Goal: Transaction & Acquisition: Obtain resource

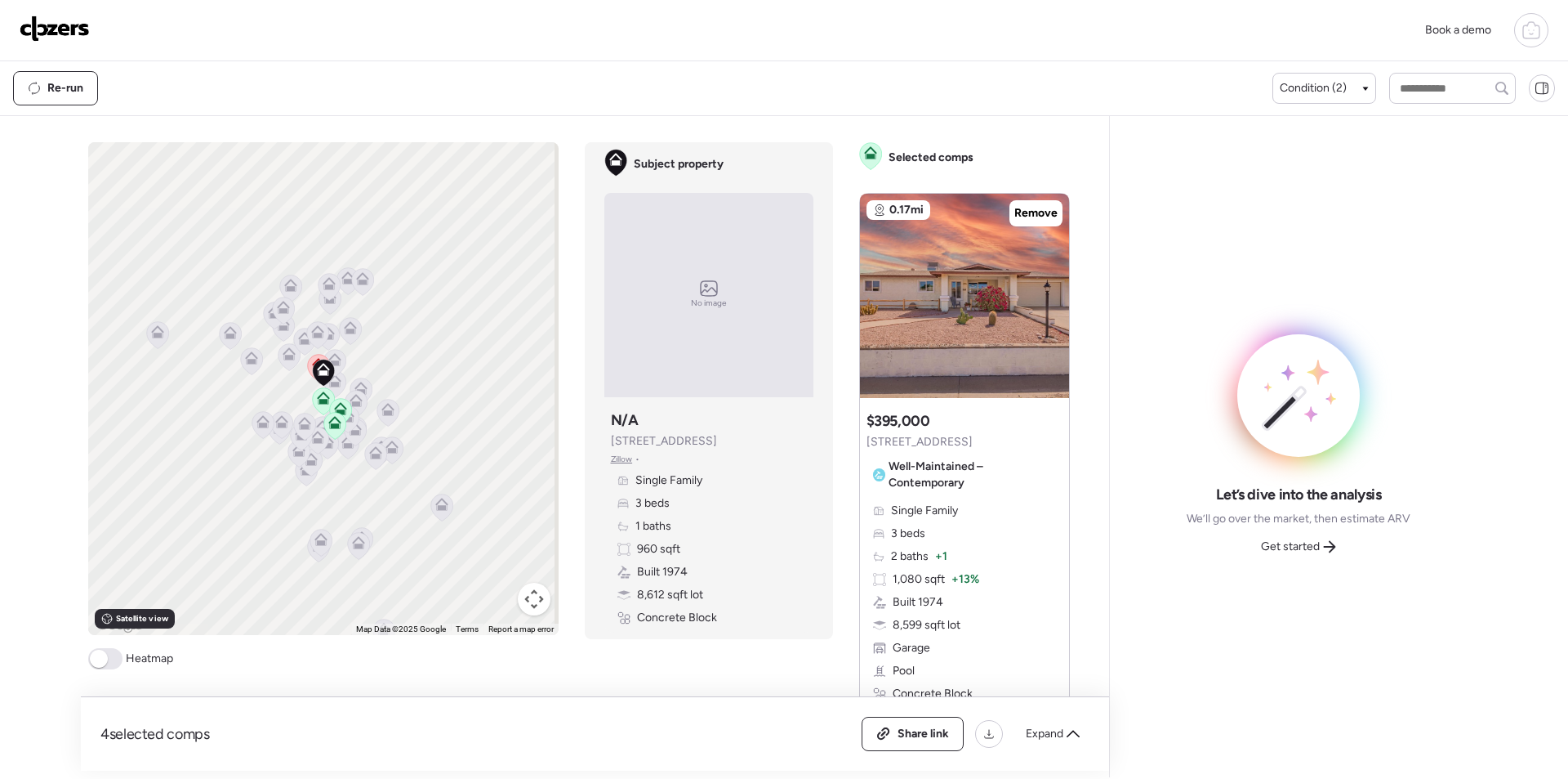
click at [1046, 737] on span "Expand" at bounding box center [1044, 734] width 37 height 16
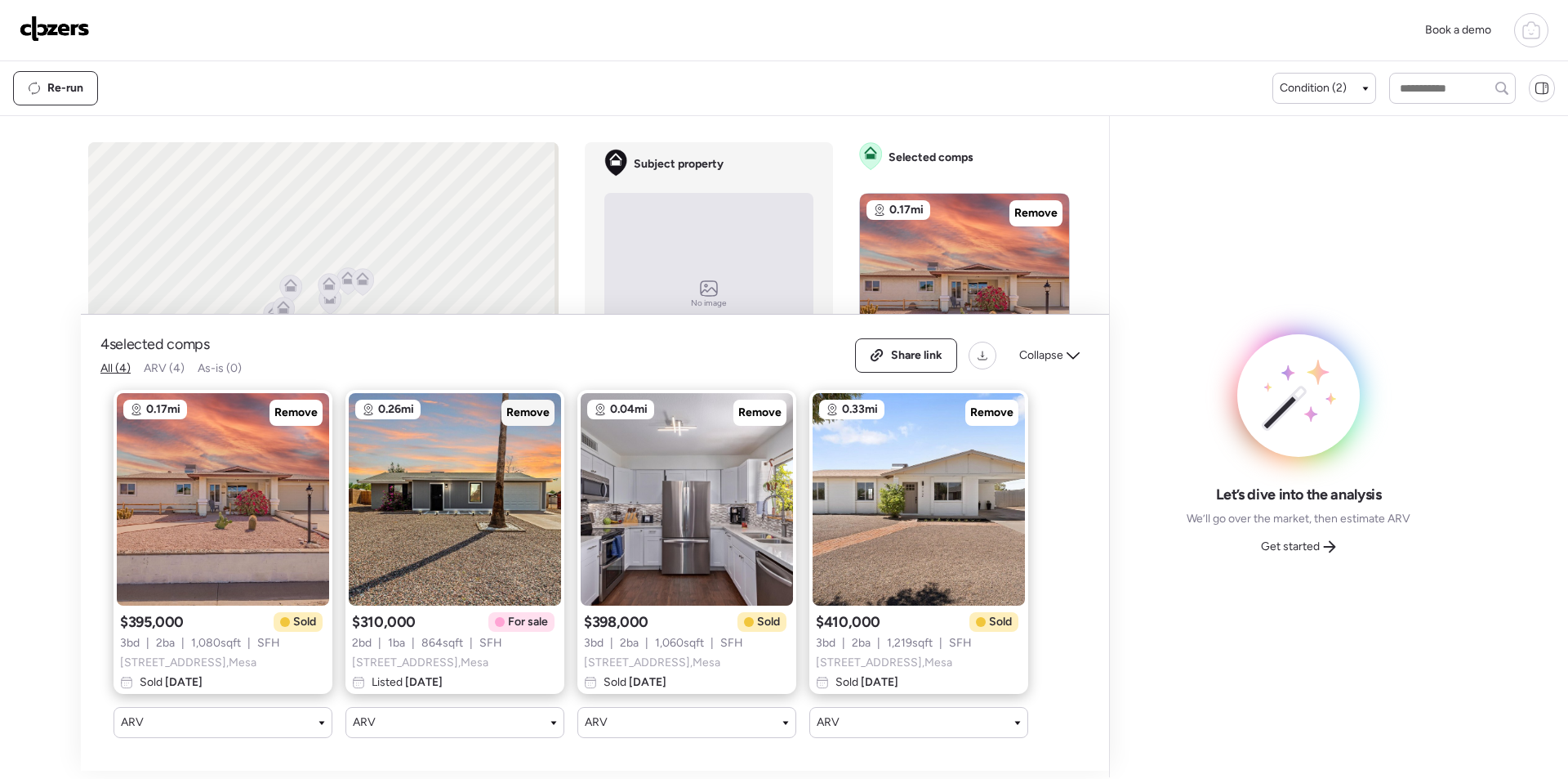
click at [536, 400] on div "Remove" at bounding box center [528, 413] width 53 height 27
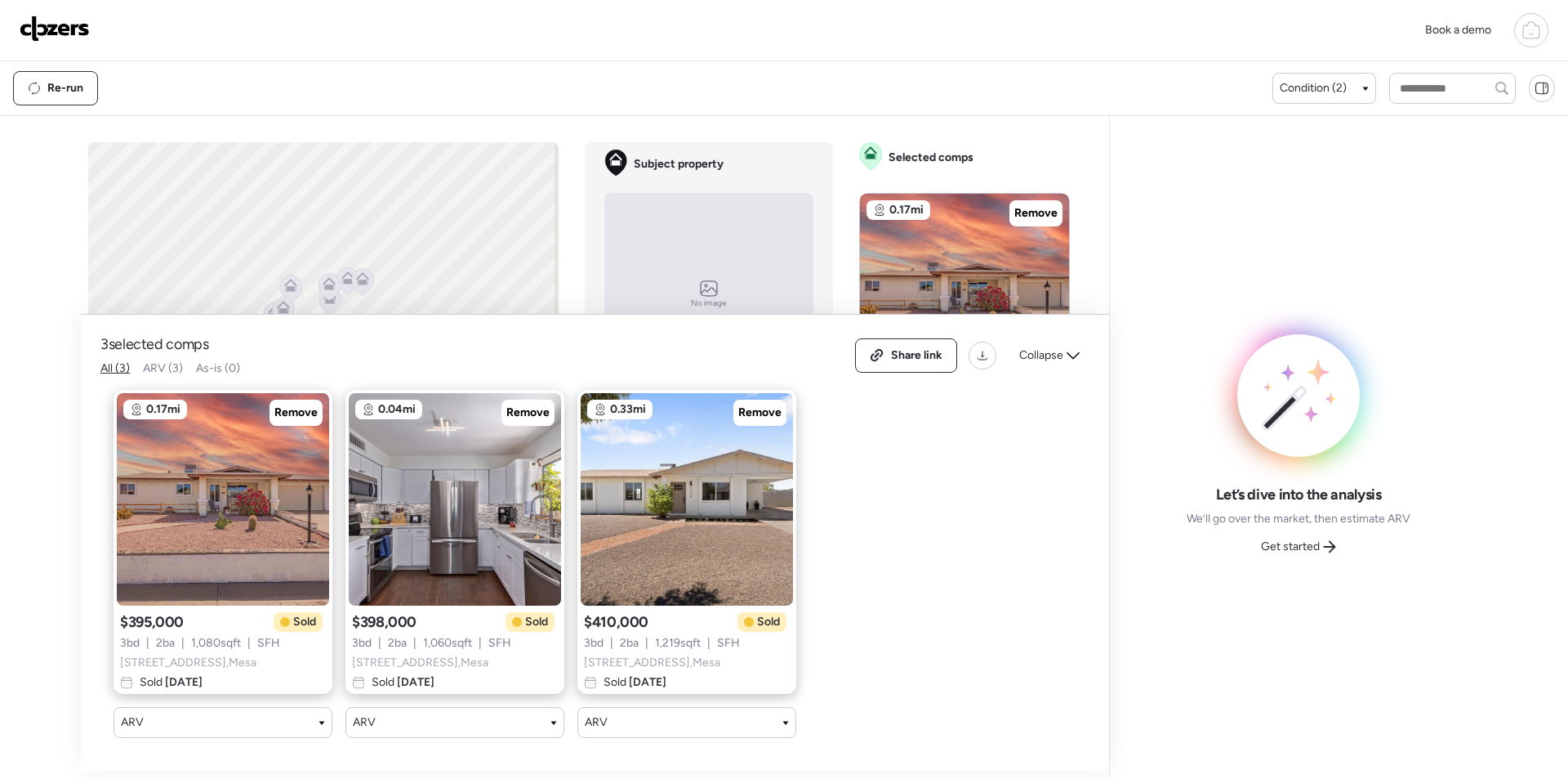
click at [1044, 351] on span "Collapse" at bounding box center [1042, 355] width 44 height 16
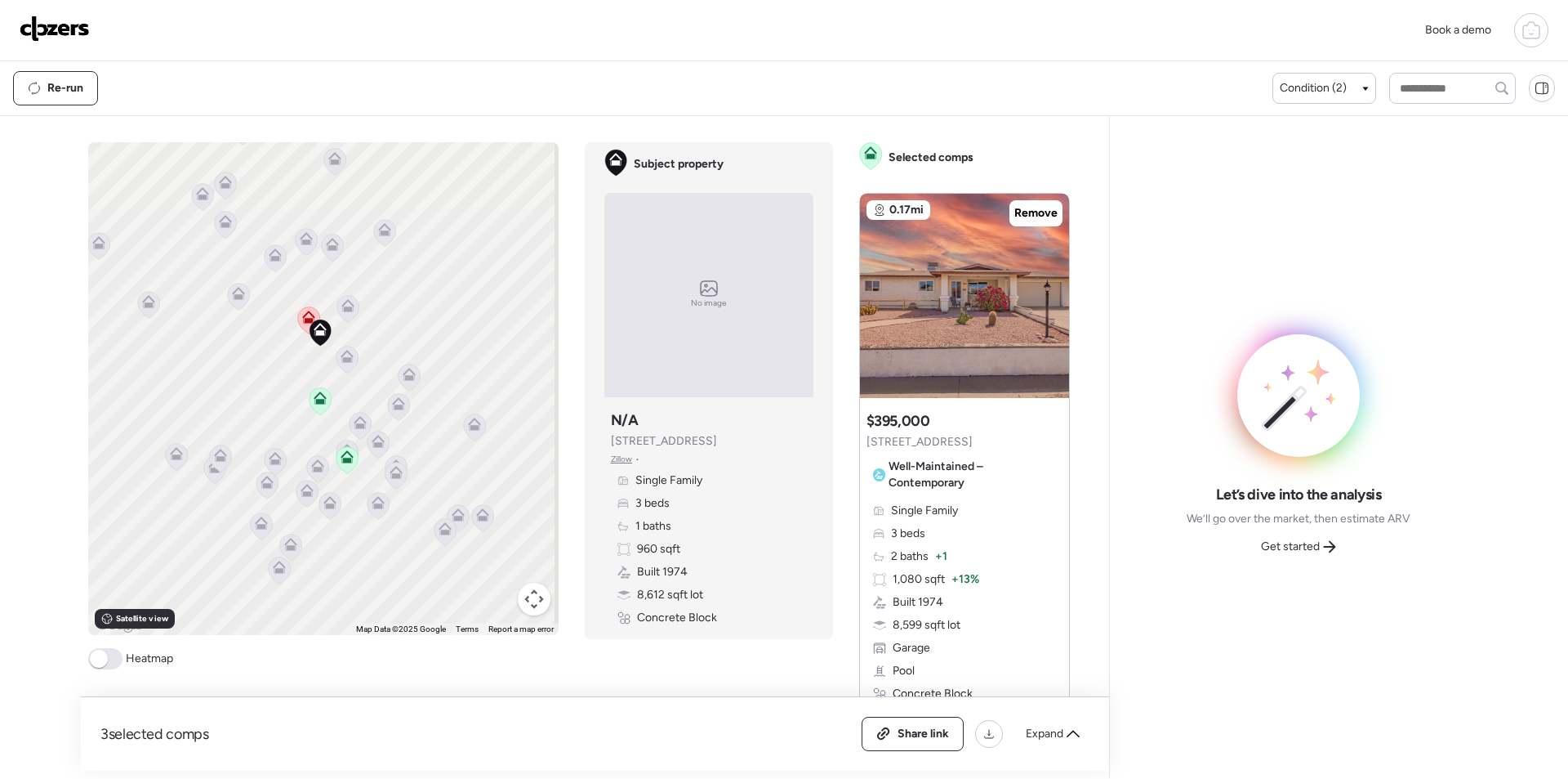
click at [340, 354] on icon at bounding box center [346, 356] width 13 height 13
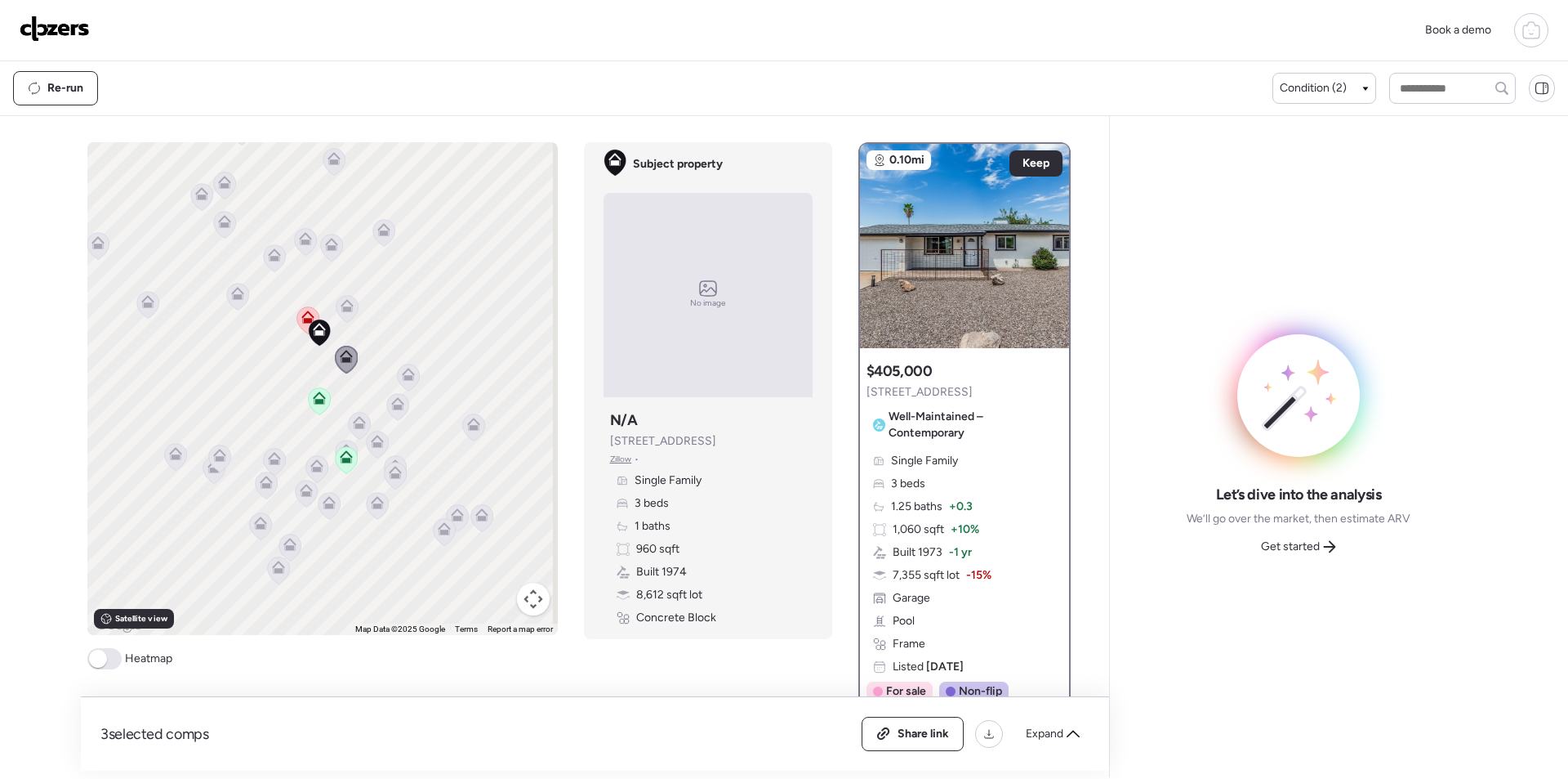
click at [341, 317] on icon at bounding box center [346, 308] width 22 height 27
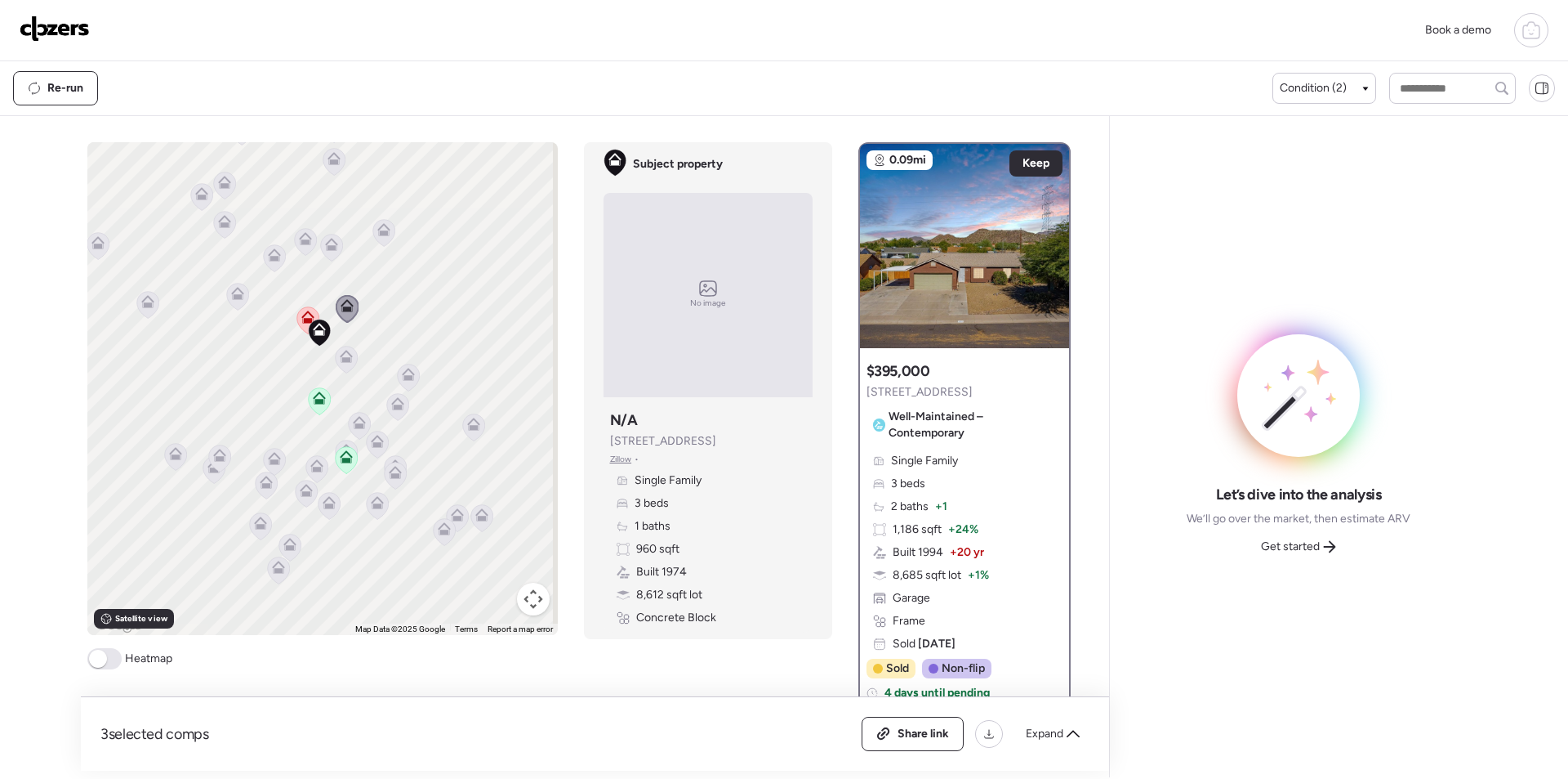
click at [231, 293] on icon at bounding box center [237, 293] width 13 height 13
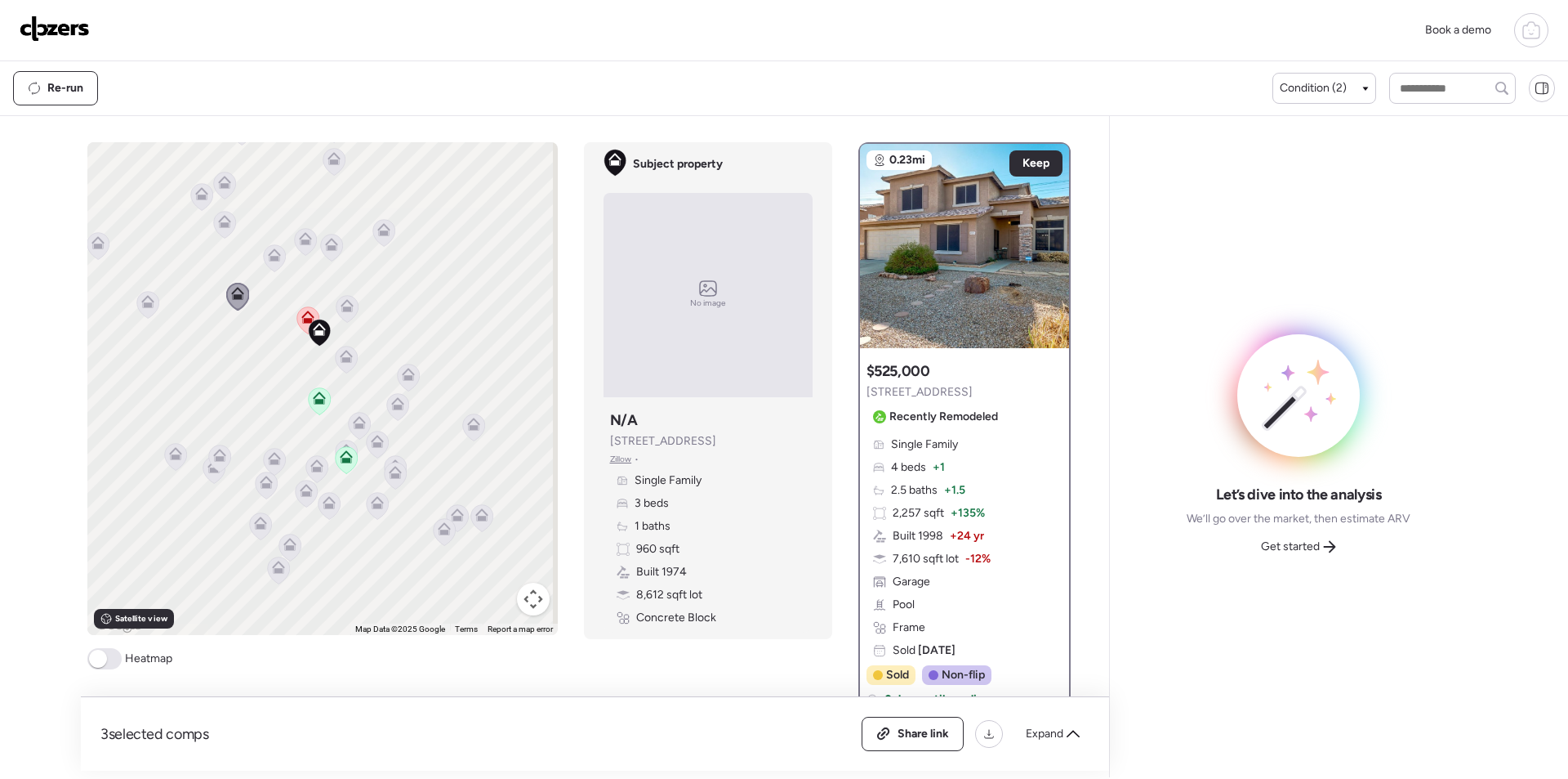
click at [280, 264] on div "To activate drag with keyboard, press Alt + Enter. Once in keyboard drag state,…" at bounding box center [322, 388] width 470 height 493
click at [273, 260] on icon at bounding box center [274, 259] width 11 height 5
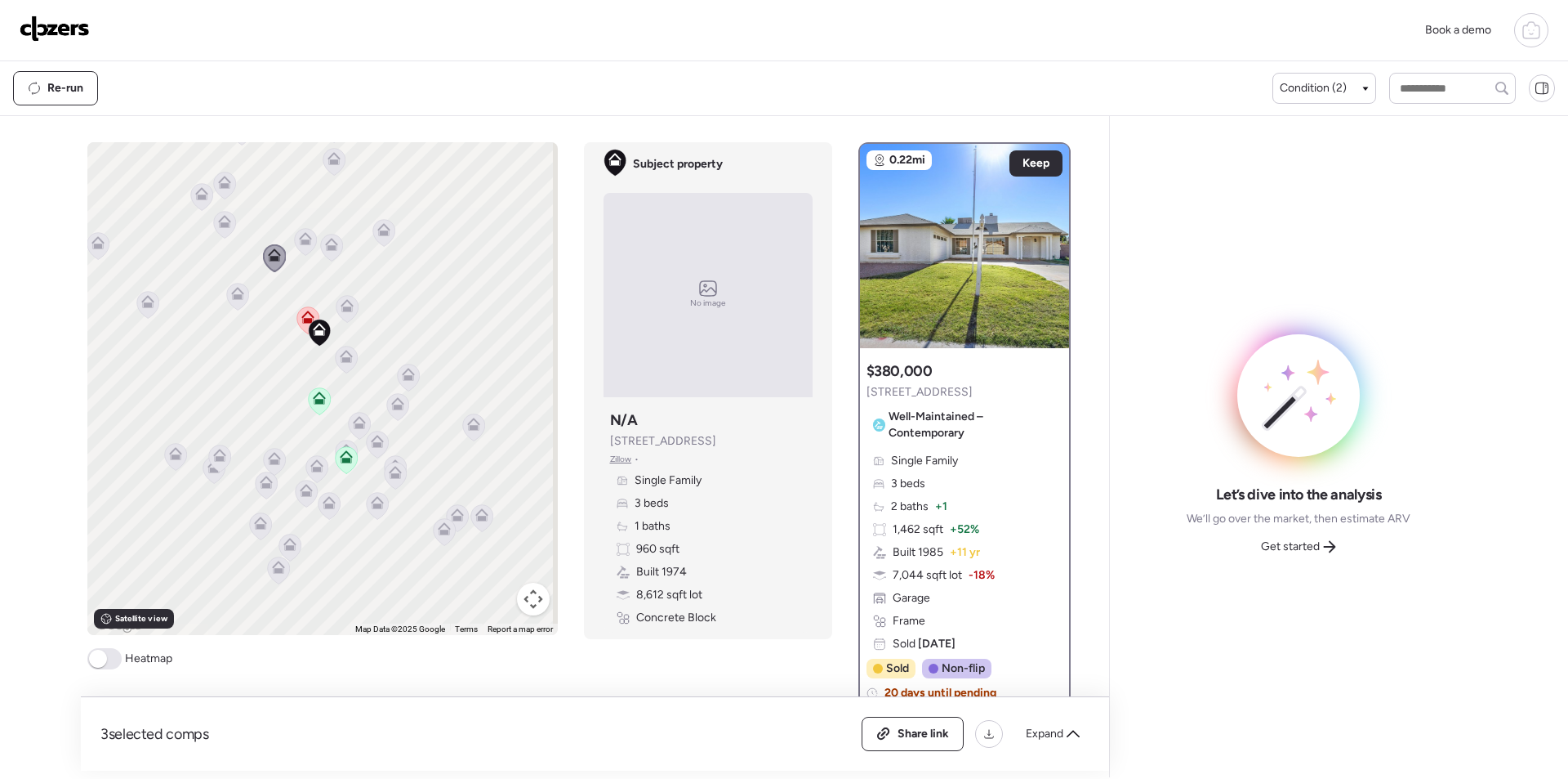
click at [299, 227] on div "To activate drag with keyboard, press Alt + Enter. Once in keyboard drag state,…" at bounding box center [322, 388] width 470 height 493
click at [302, 242] on icon at bounding box center [305, 242] width 11 height 5
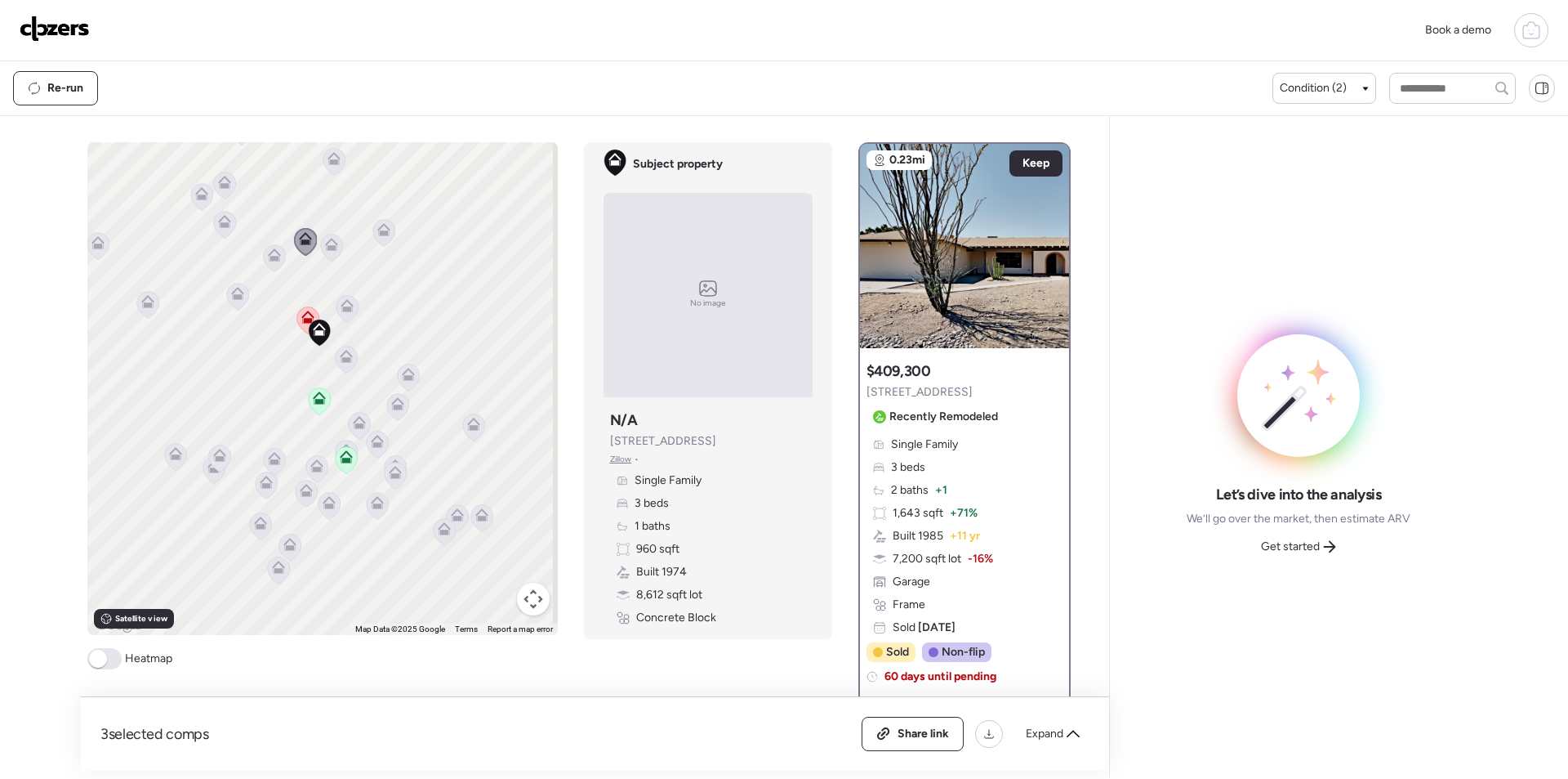
click at [329, 242] on icon at bounding box center [331, 244] width 13 height 13
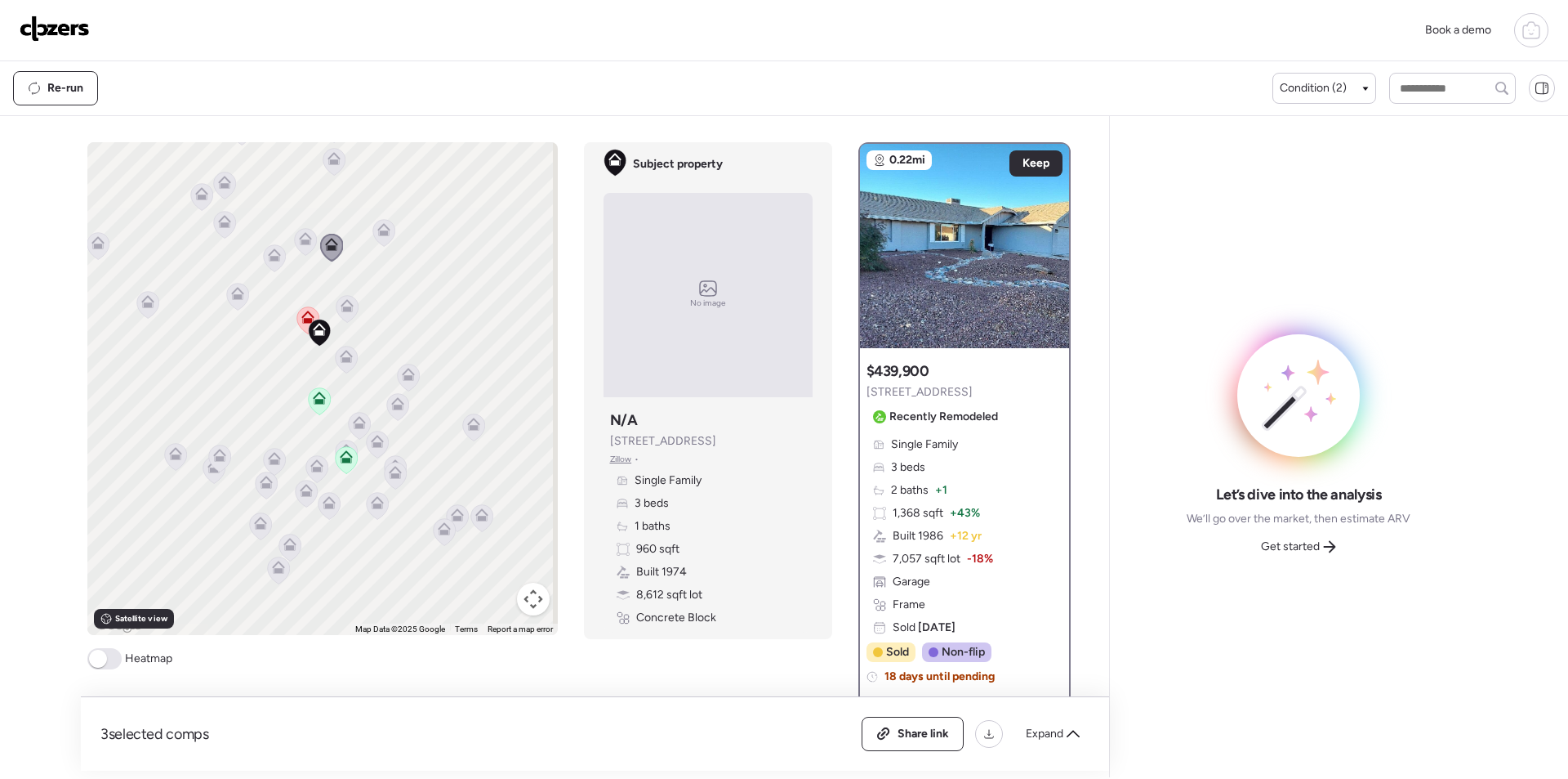
click at [375, 245] on icon at bounding box center [384, 232] width 23 height 27
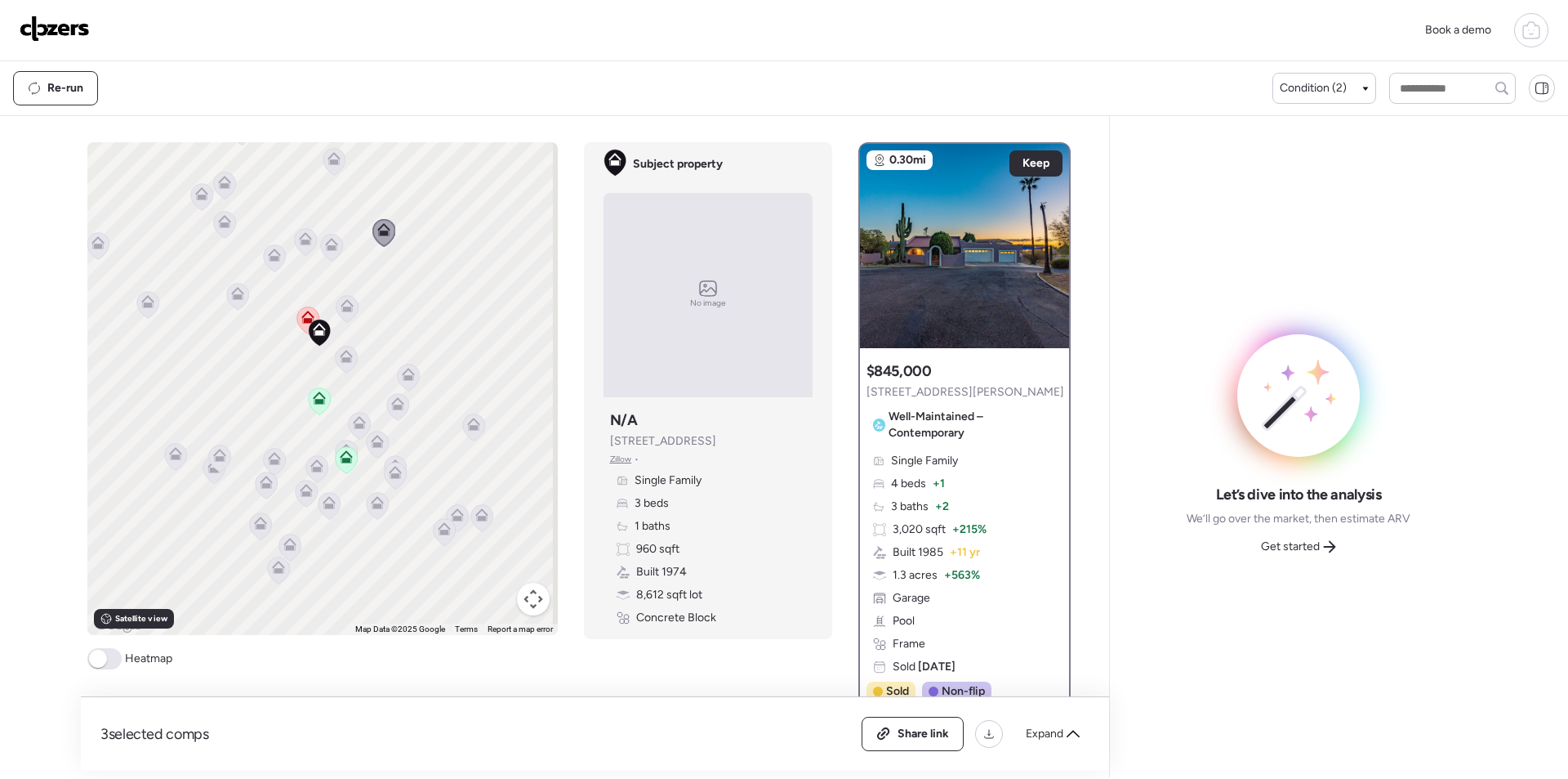
click at [341, 311] on icon at bounding box center [346, 309] width 11 height 5
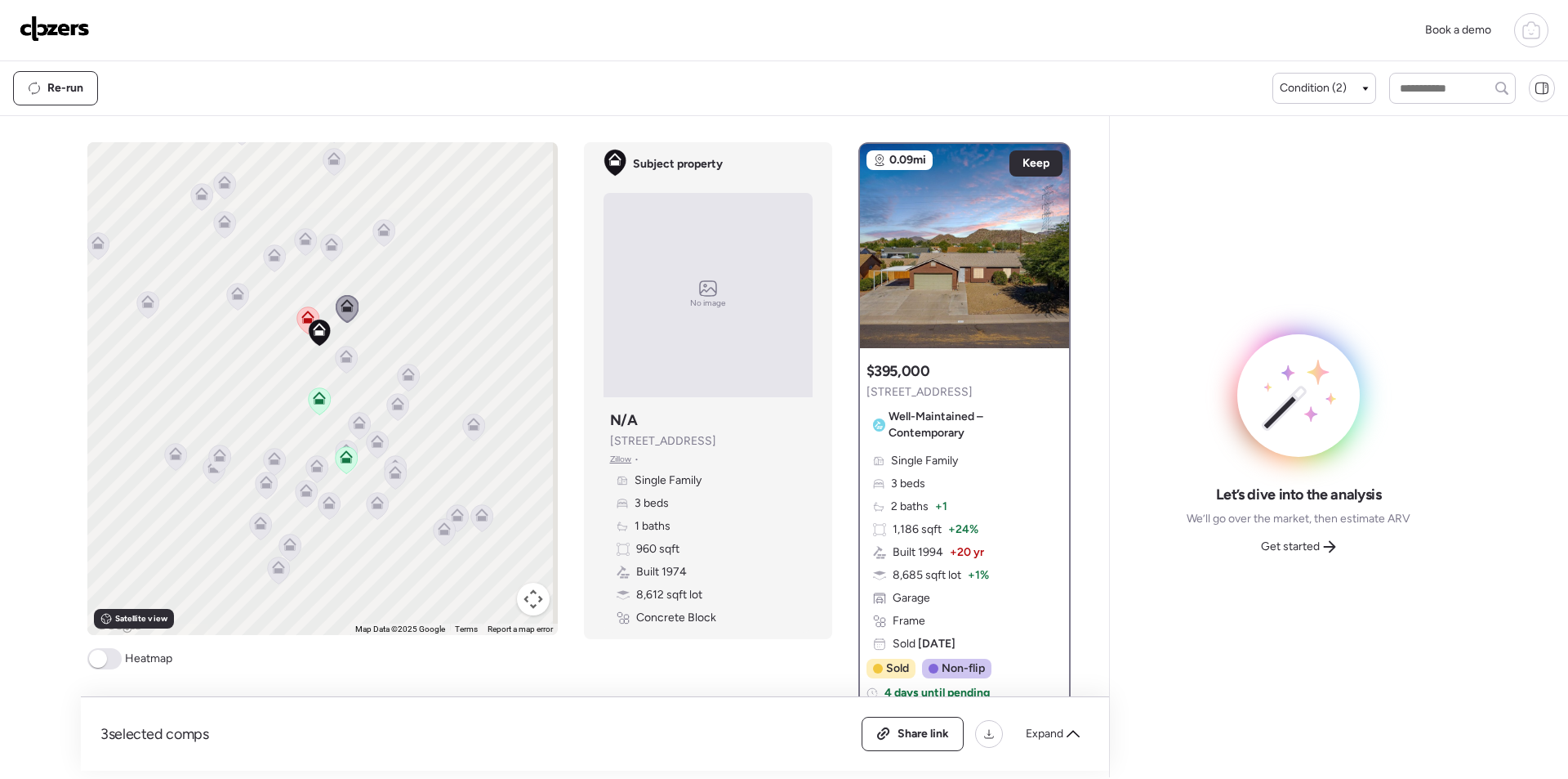
click at [340, 357] on icon at bounding box center [346, 356] width 13 height 13
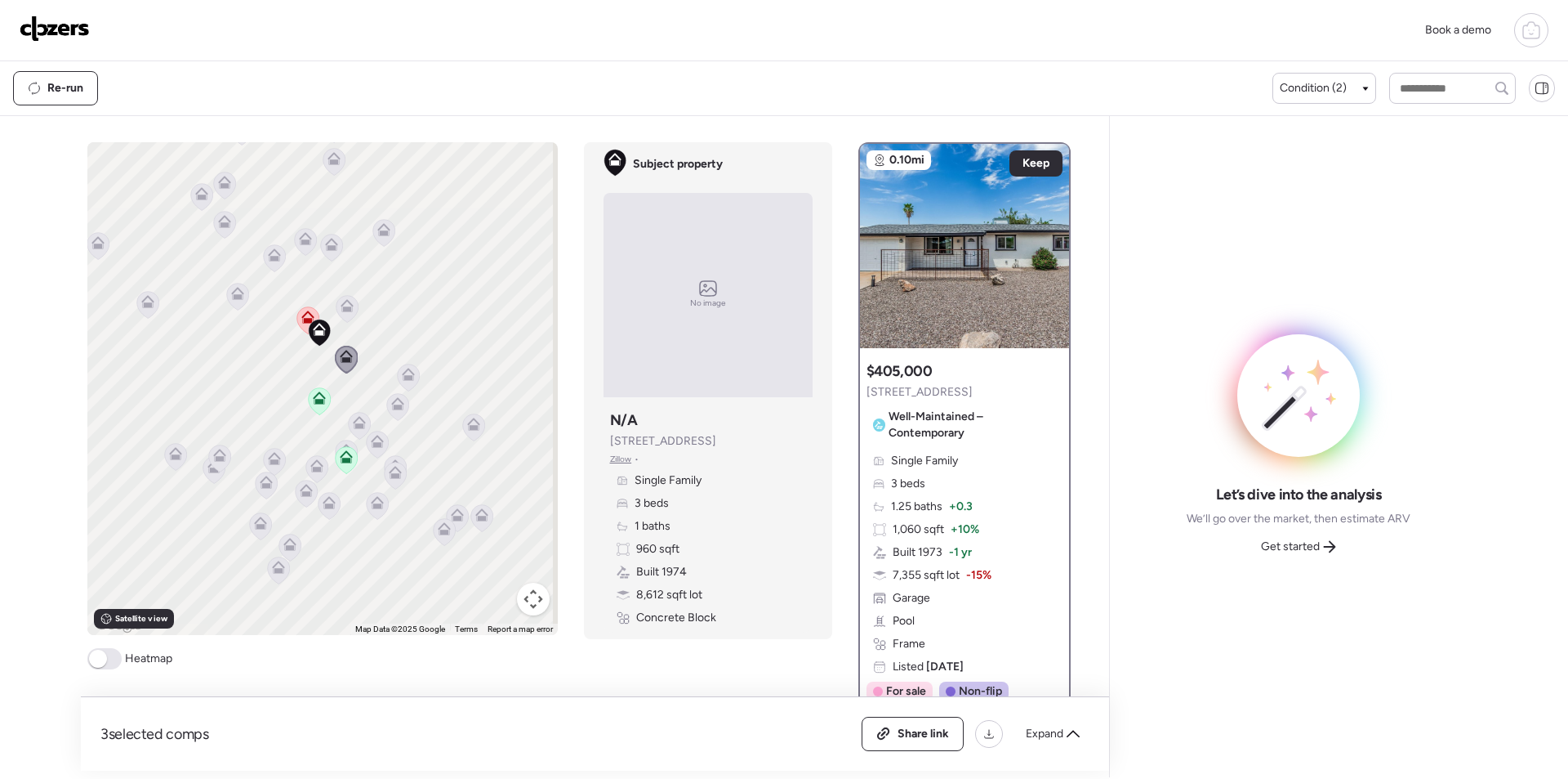
click at [400, 382] on icon at bounding box center [408, 377] width 22 height 27
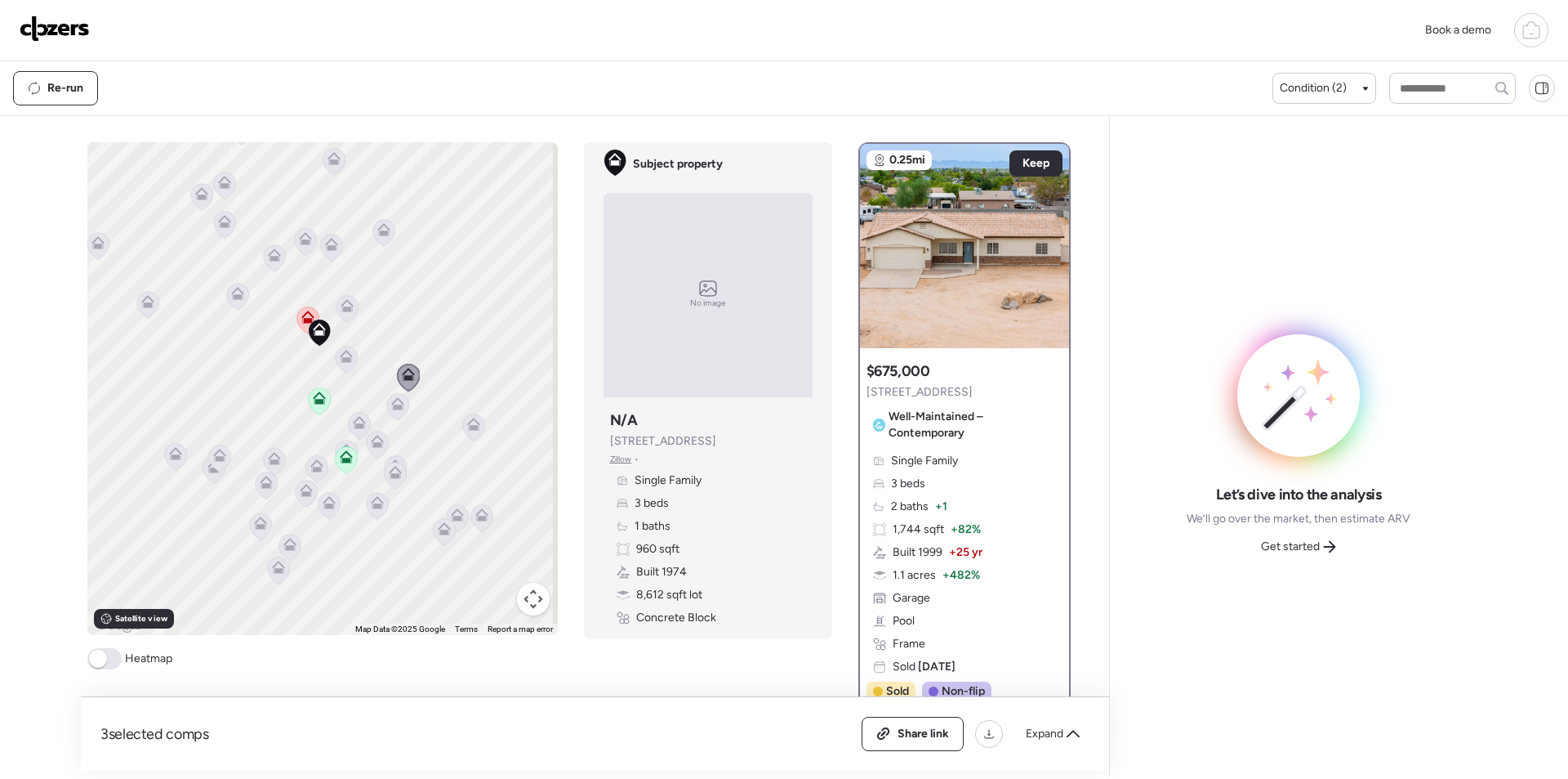
click at [399, 400] on icon at bounding box center [397, 406] width 22 height 27
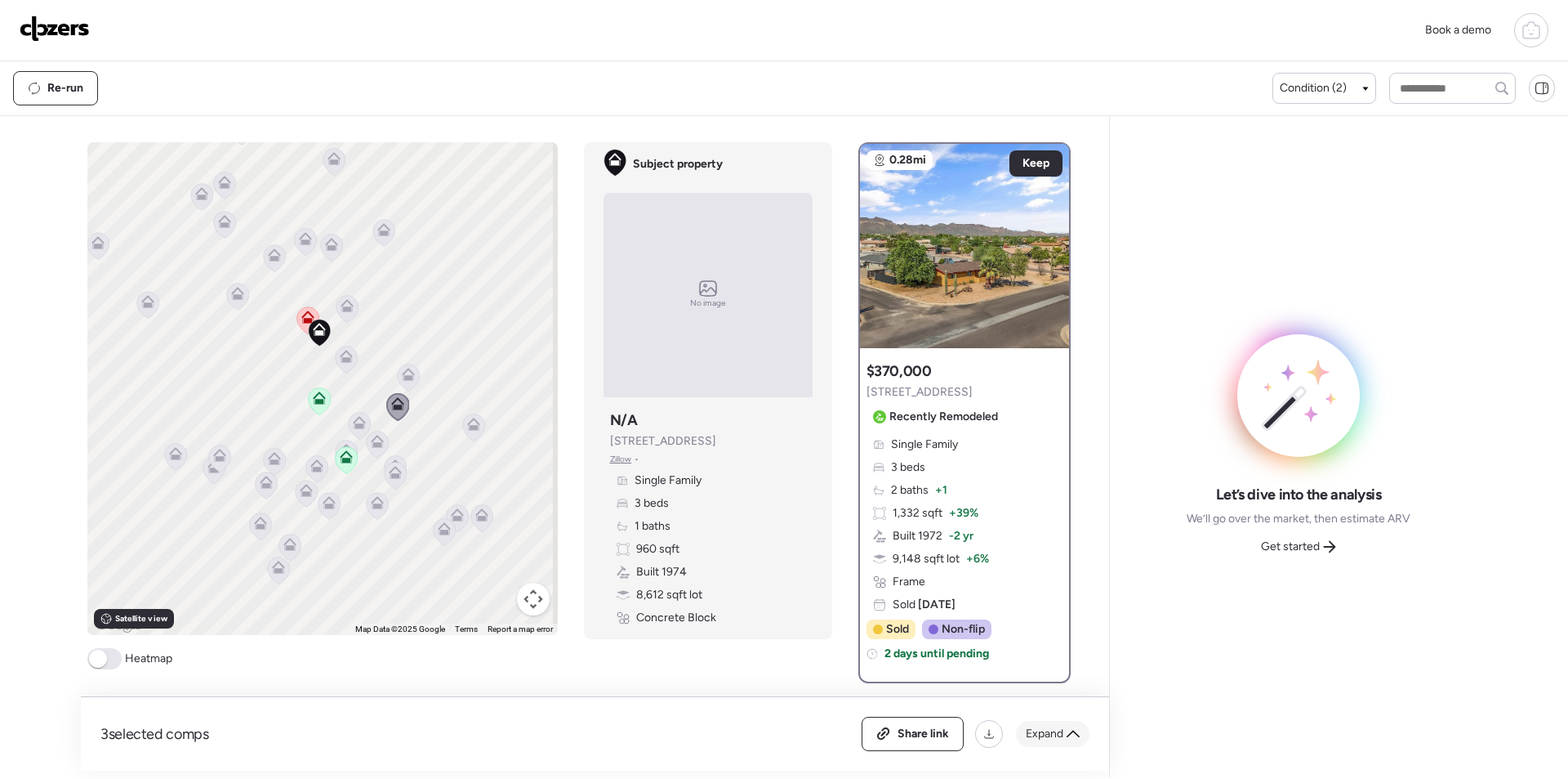
click at [1053, 739] on span "Expand" at bounding box center [1044, 734] width 37 height 16
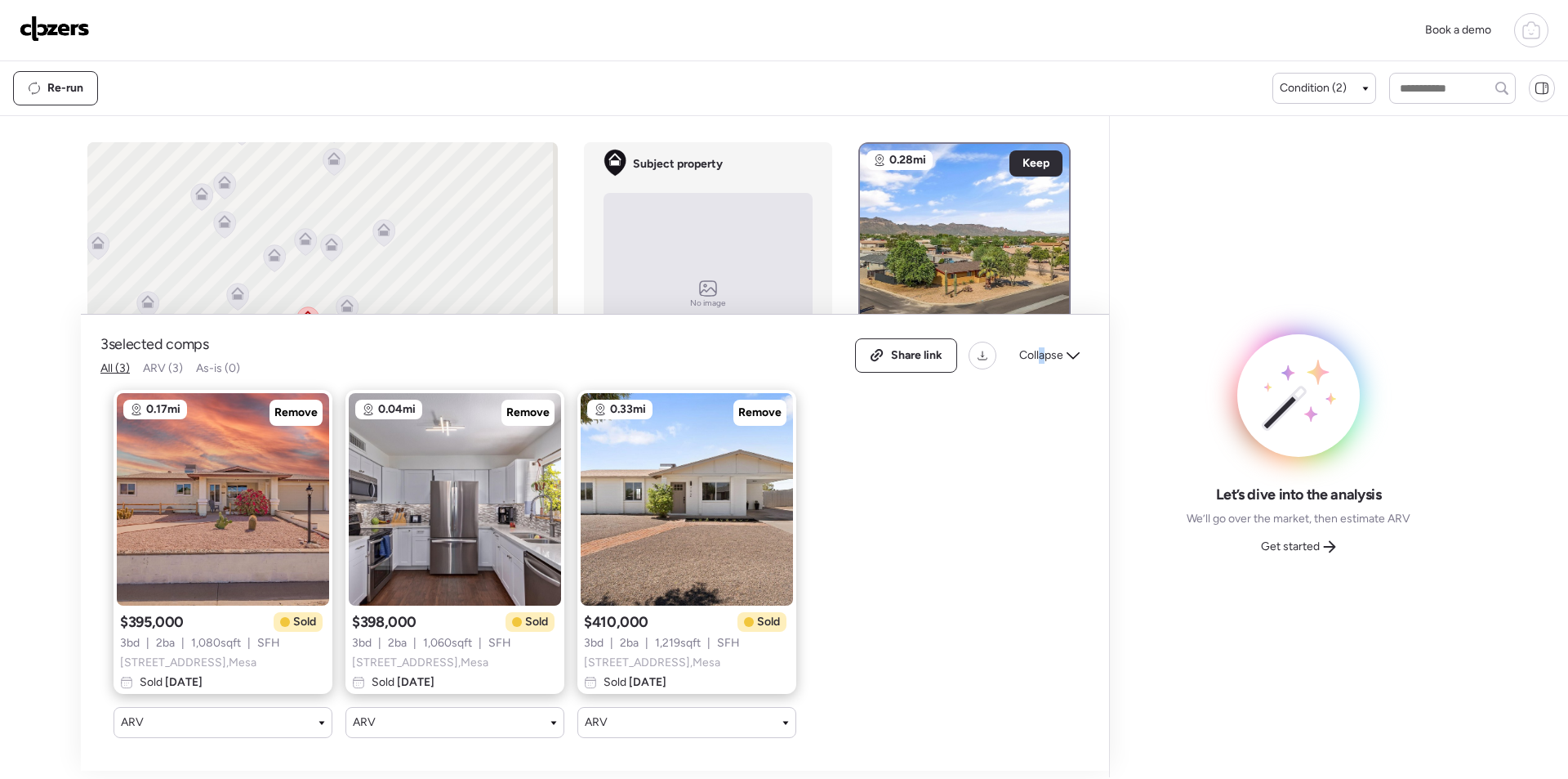
click at [1042, 347] on span "Collapse" at bounding box center [1042, 355] width 44 height 16
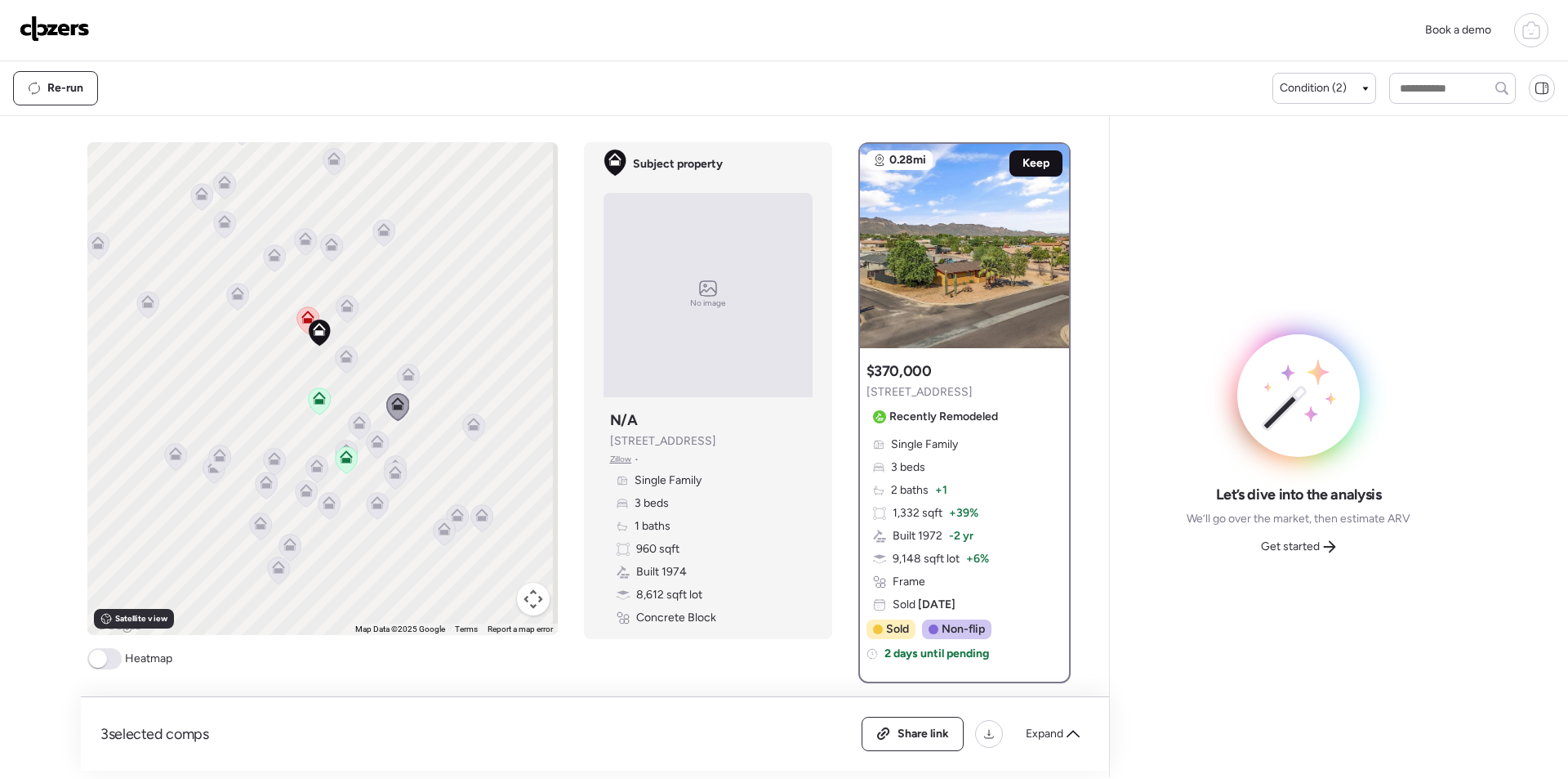
click at [1036, 175] on div "Keep" at bounding box center [1036, 164] width 53 height 27
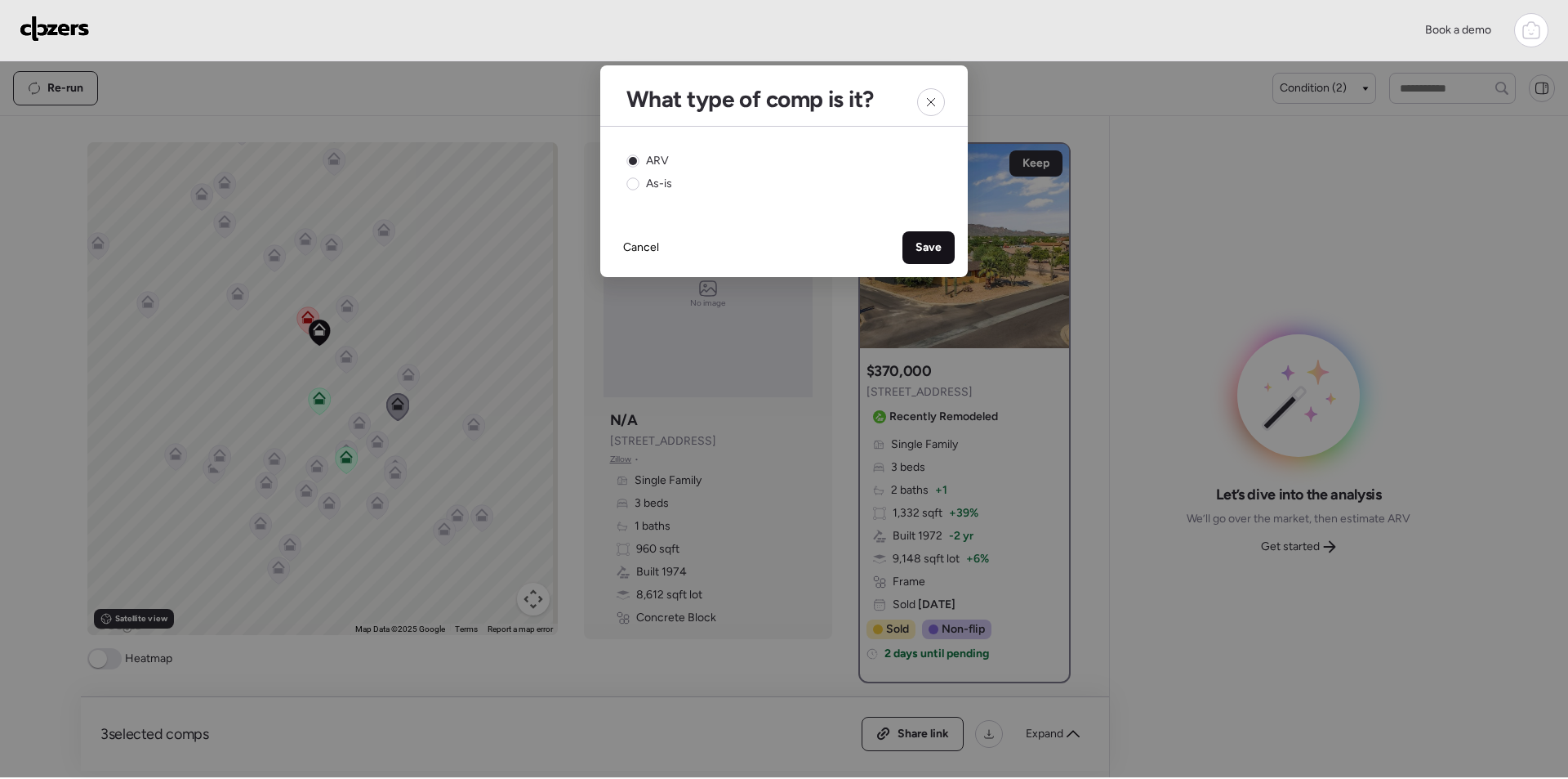
click at [935, 252] on span "Save" at bounding box center [928, 247] width 27 height 16
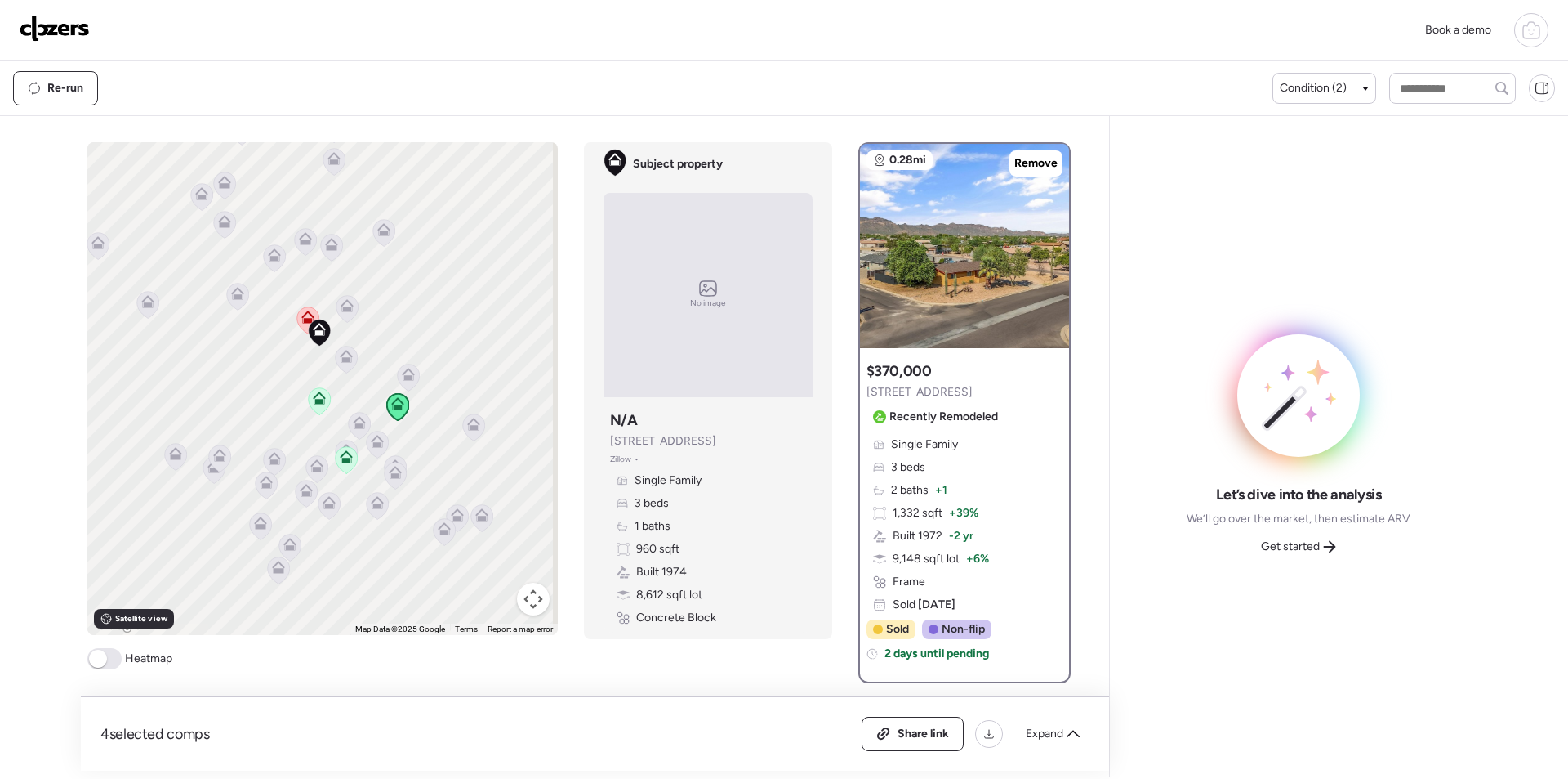
click at [476, 431] on icon at bounding box center [473, 426] width 22 height 27
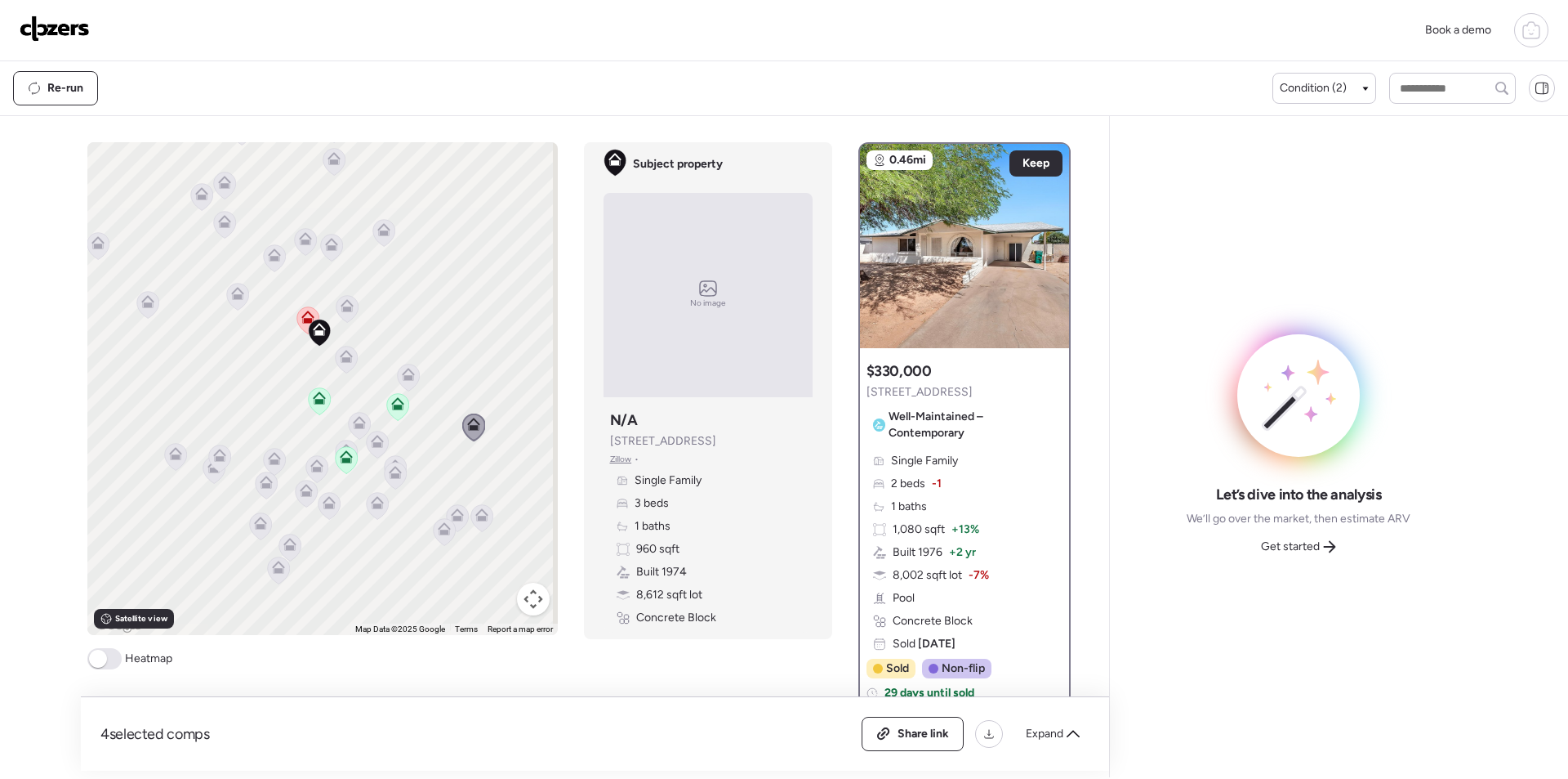
click at [389, 470] on icon at bounding box center [395, 469] width 12 height 7
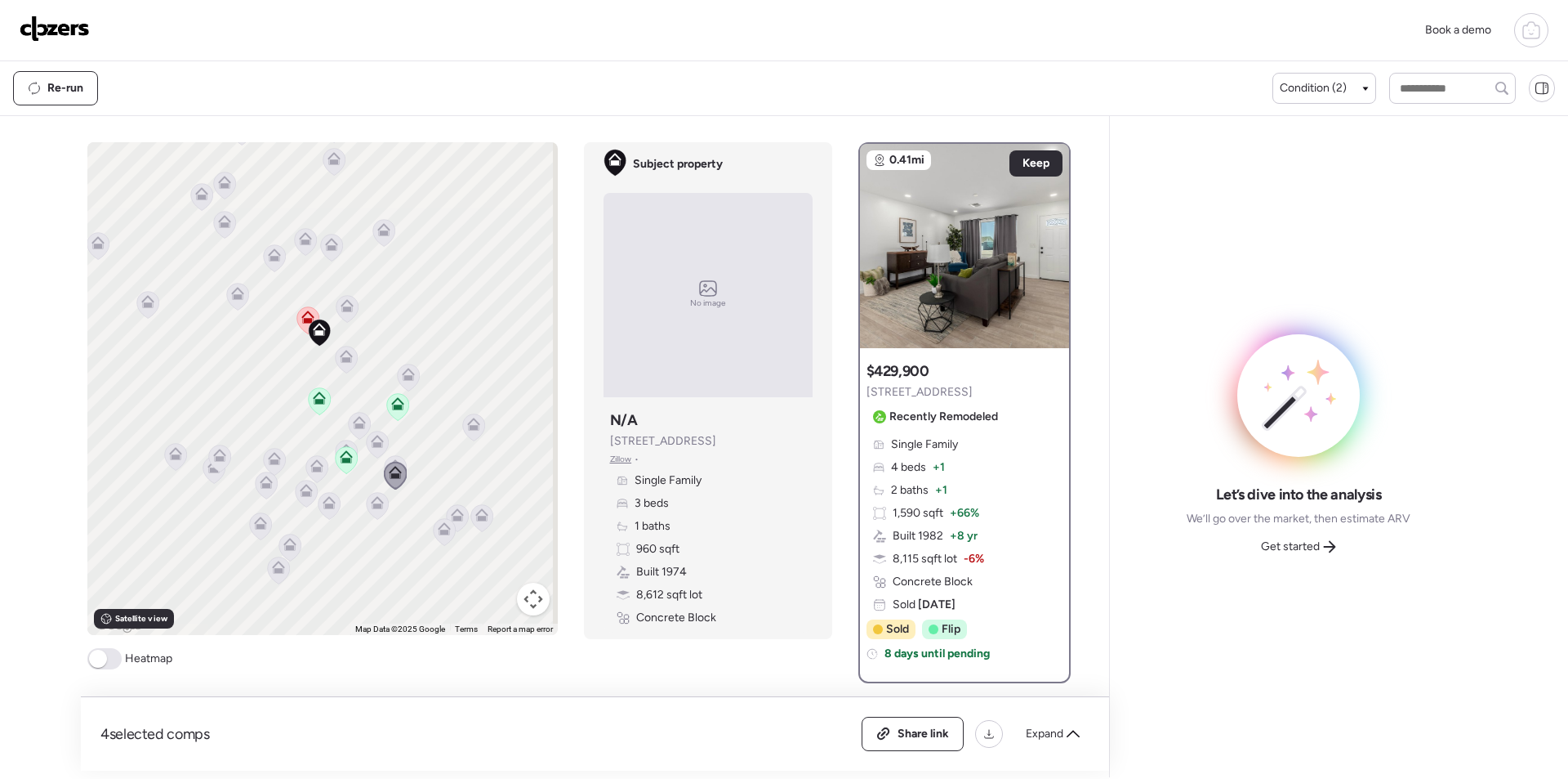
click at [375, 493] on icon at bounding box center [377, 505] width 23 height 27
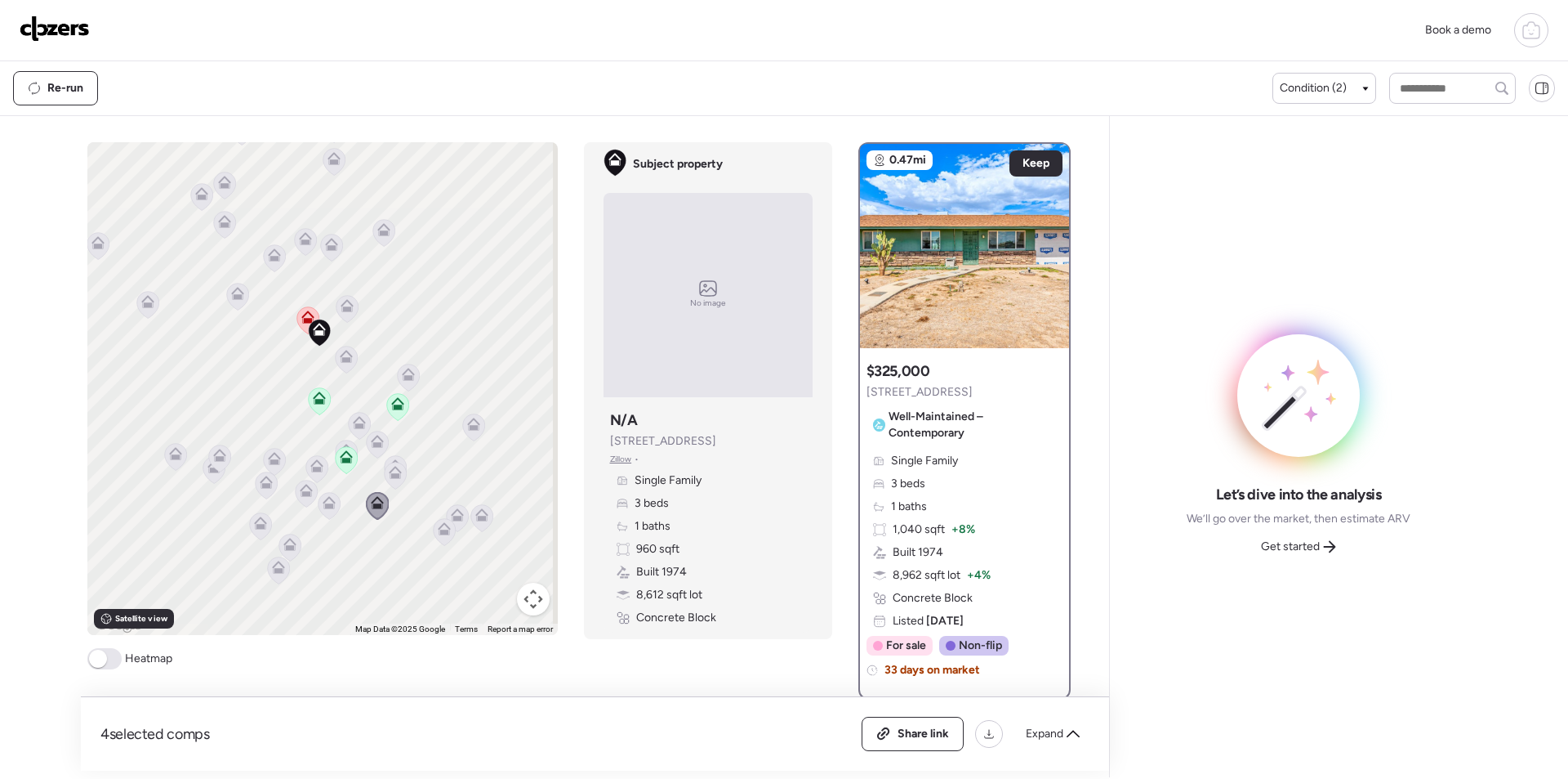
click at [328, 506] on icon at bounding box center [329, 506] width 11 height 5
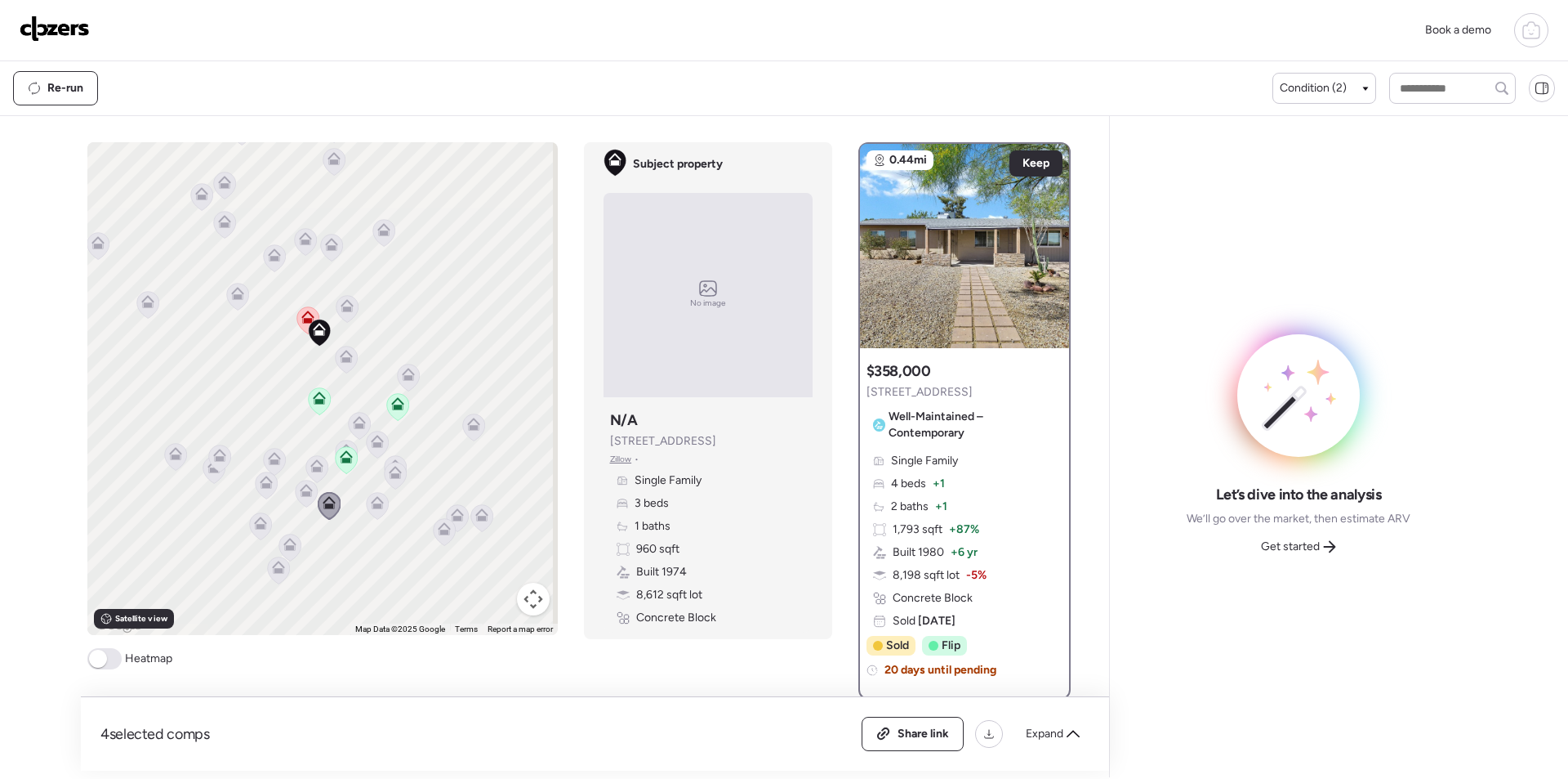
click at [313, 480] on icon at bounding box center [316, 469] width 22 height 27
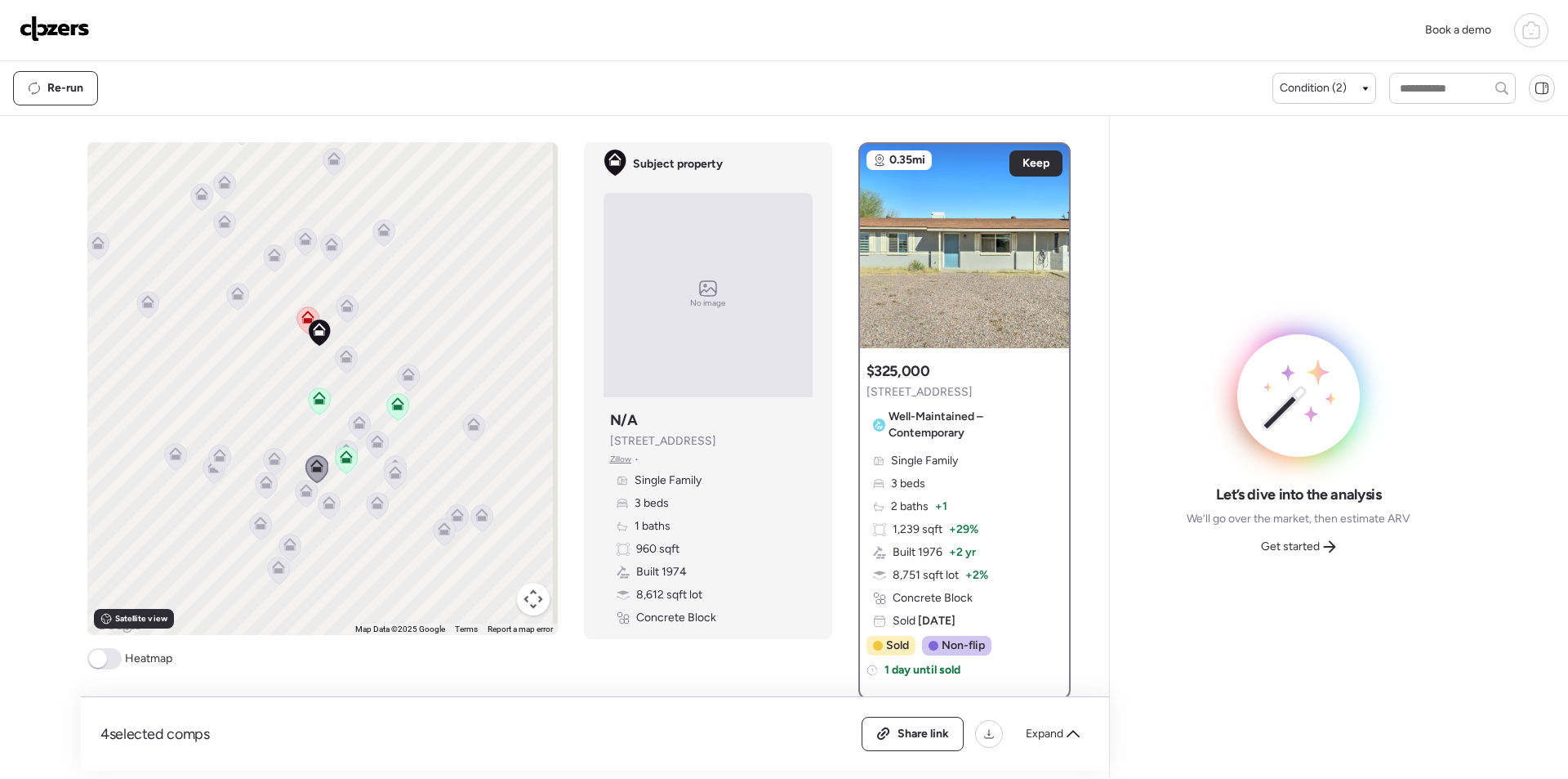
click at [300, 495] on icon at bounding box center [306, 494] width 11 height 5
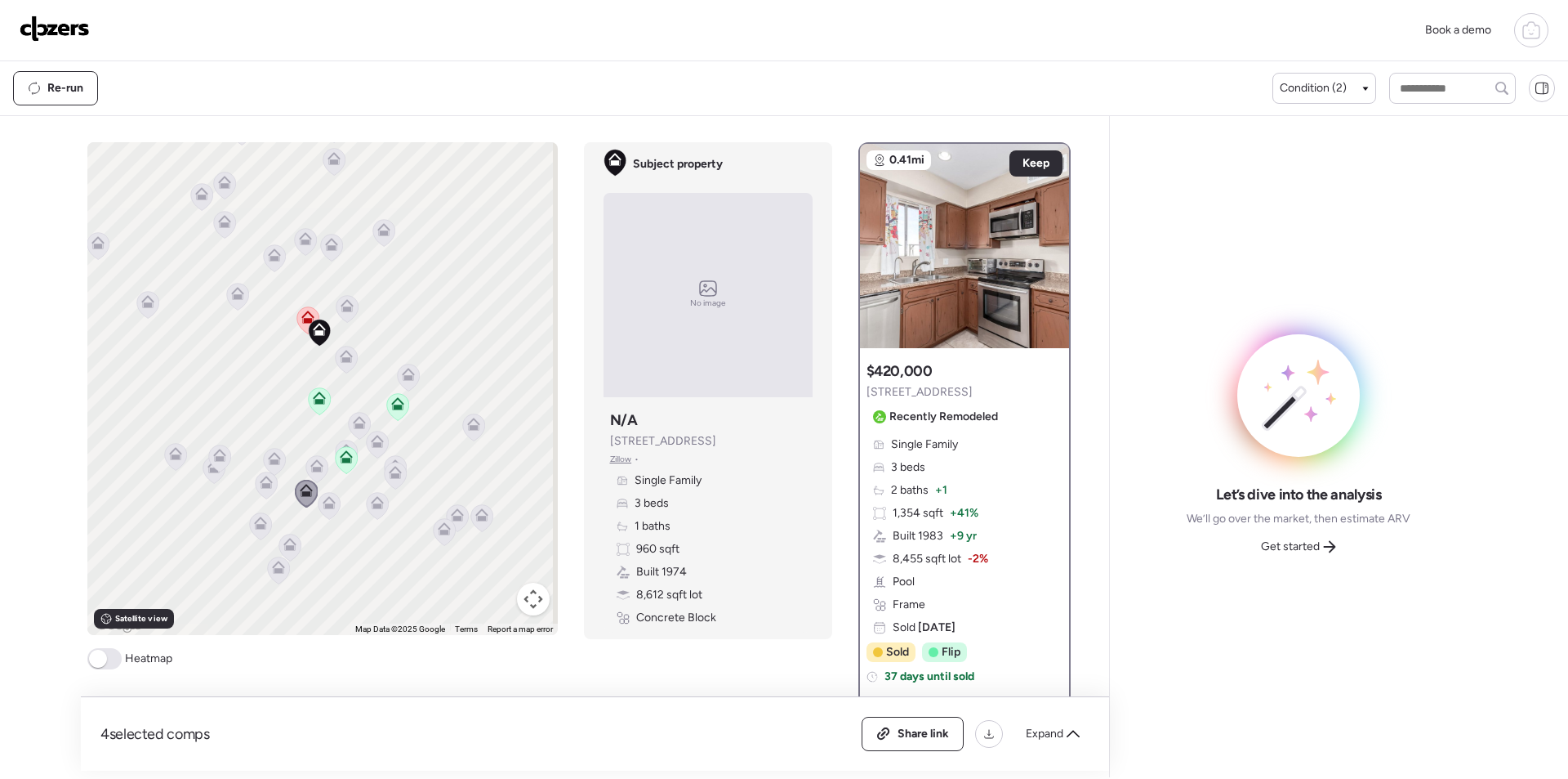
click at [307, 473] on icon at bounding box center [316, 469] width 22 height 27
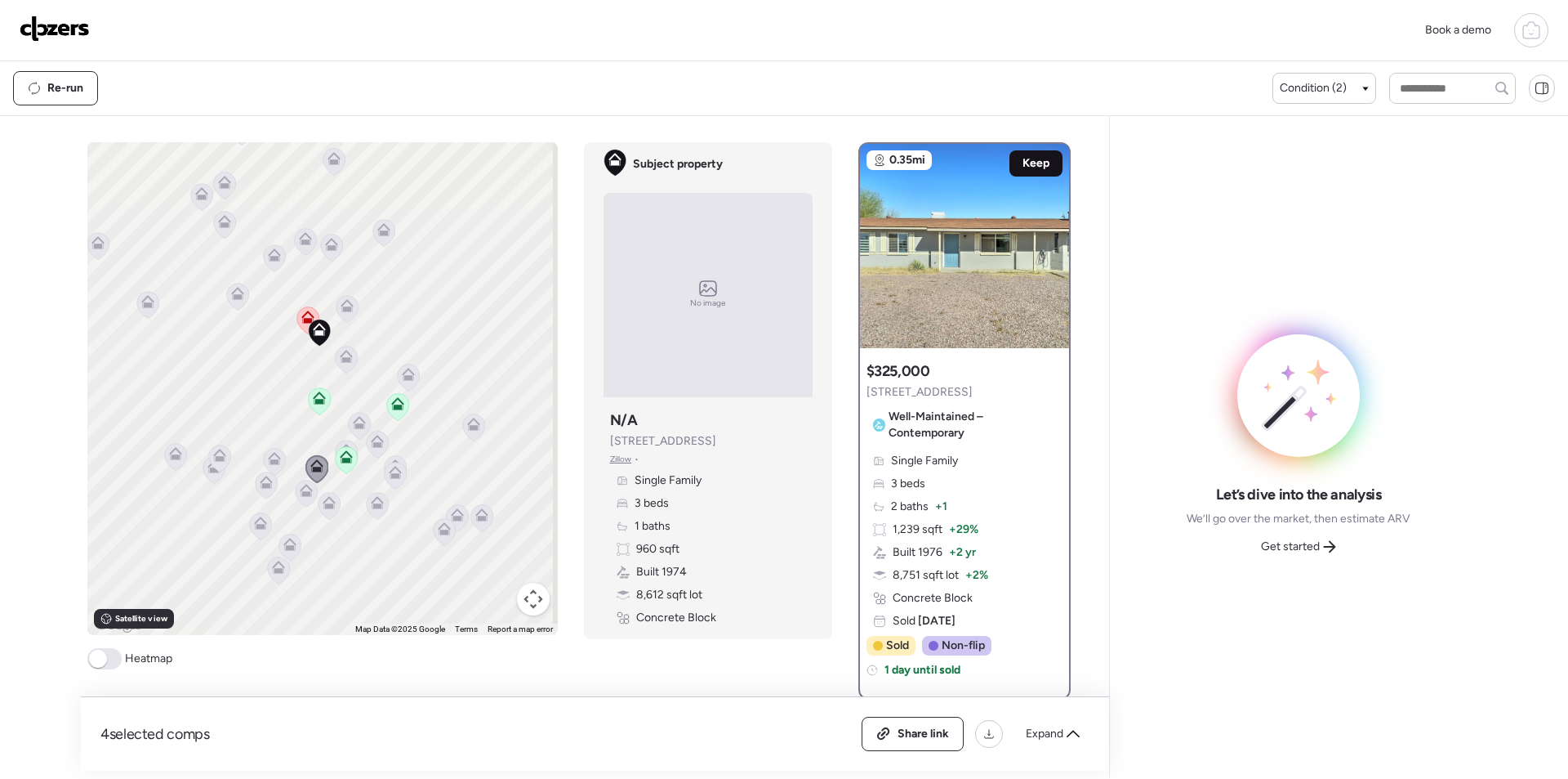
click at [1038, 161] on span "Keep" at bounding box center [1036, 163] width 27 height 16
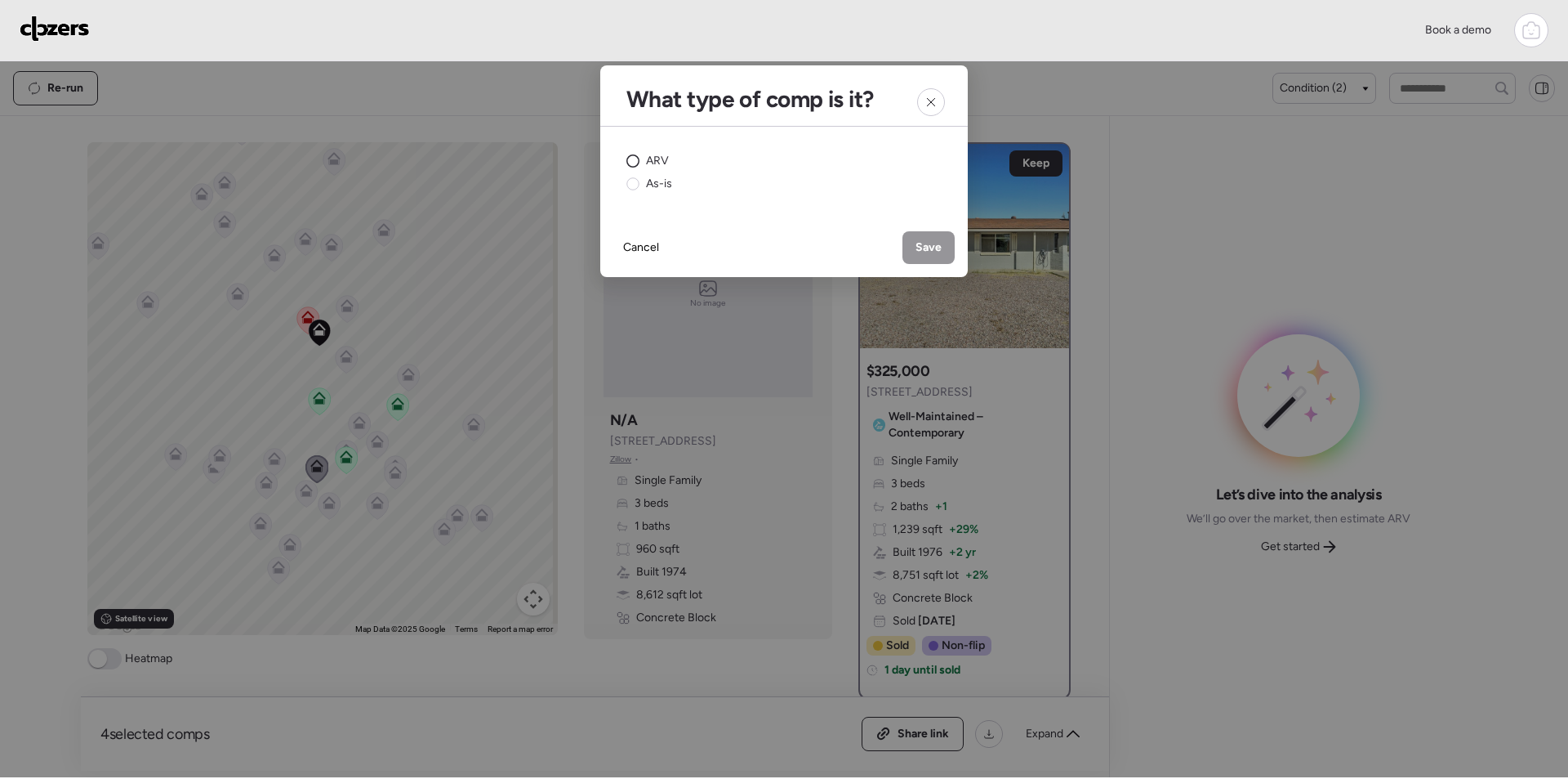
click at [661, 158] on span "ARV" at bounding box center [657, 160] width 23 height 16
click at [937, 243] on span "Save" at bounding box center [928, 247] width 27 height 16
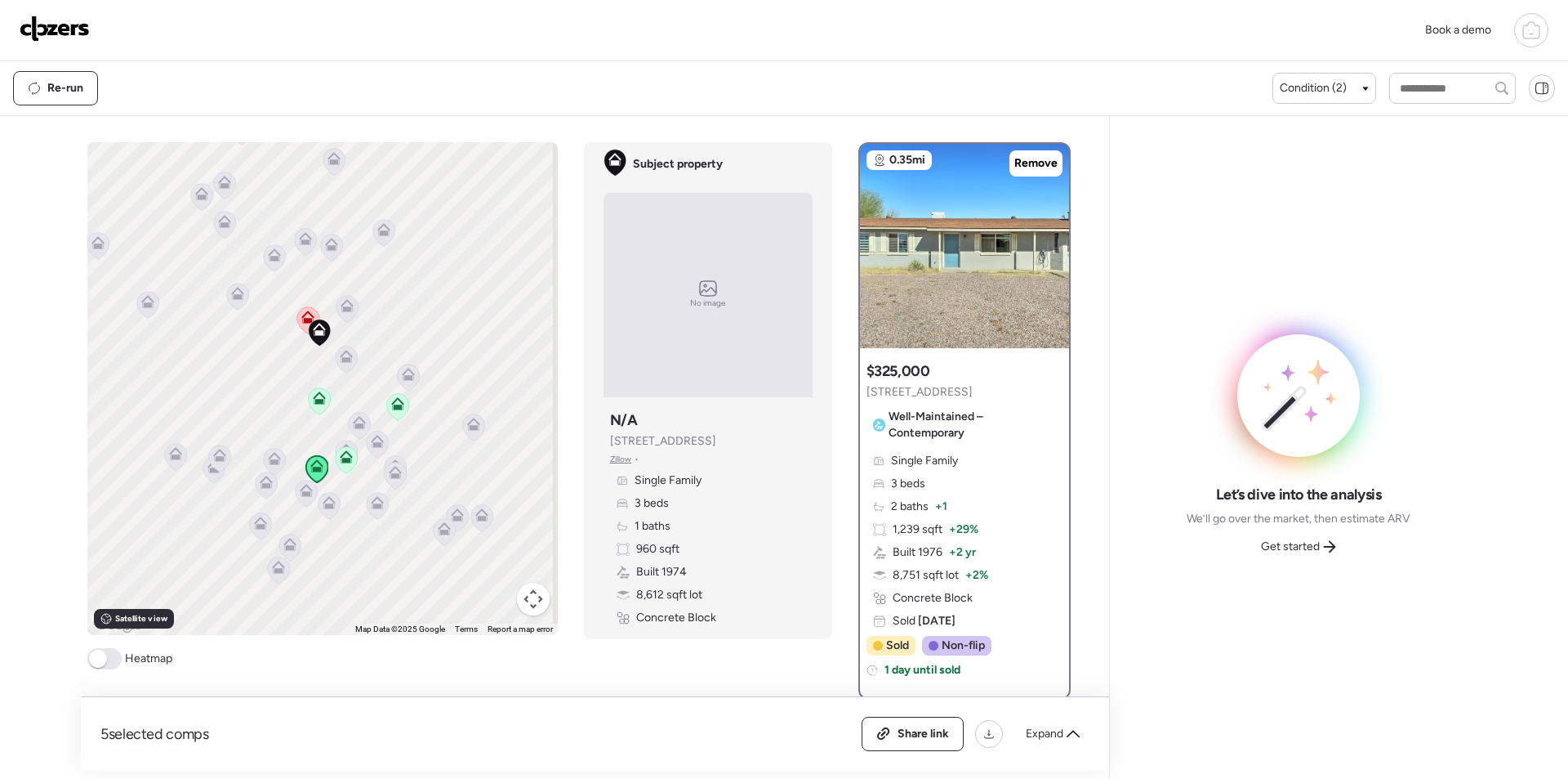
click at [1309, 547] on span "Get started" at bounding box center [1290, 547] width 58 height 16
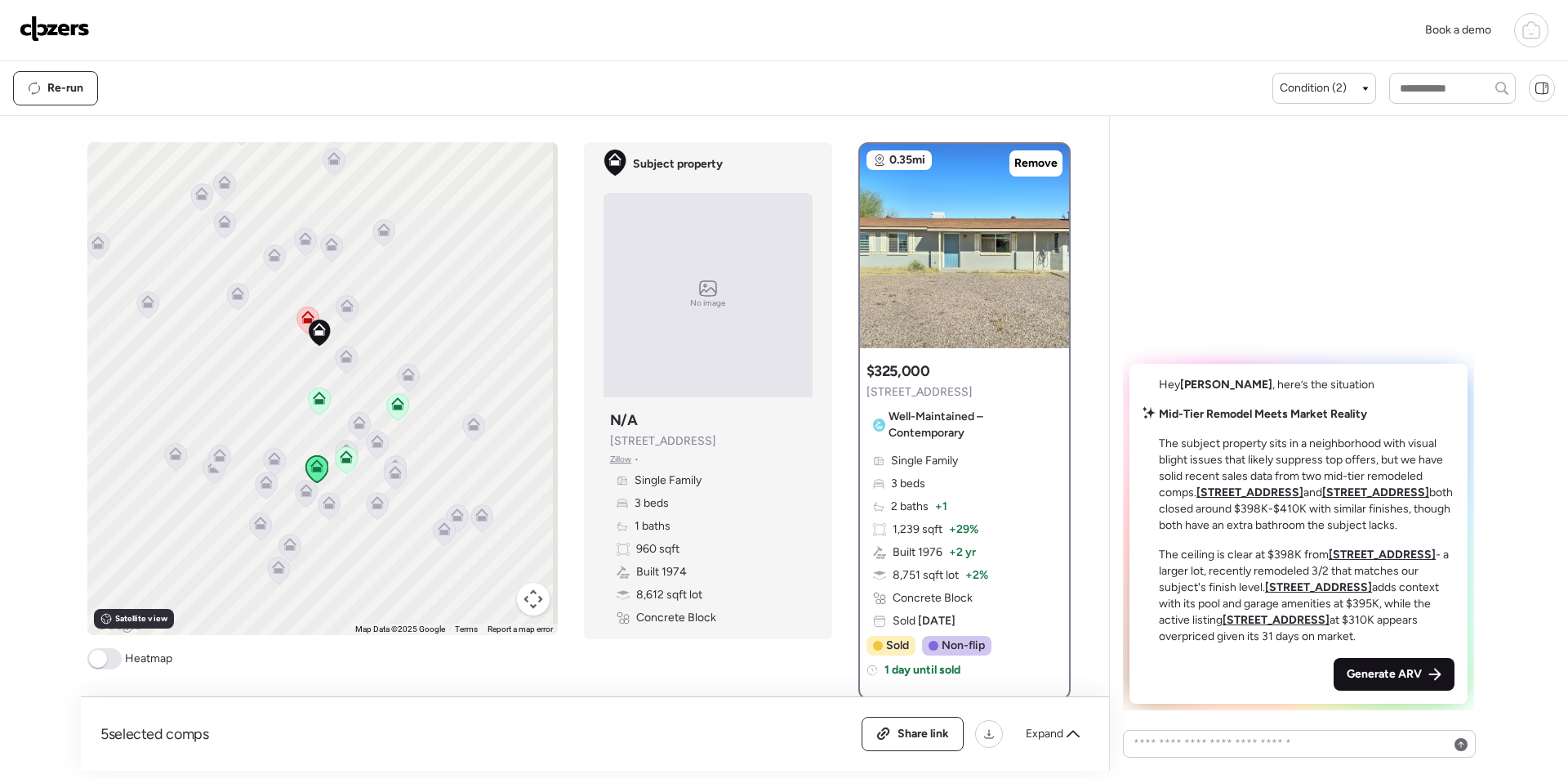
click at [1385, 675] on span "Generate ARV" at bounding box center [1384, 674] width 75 height 16
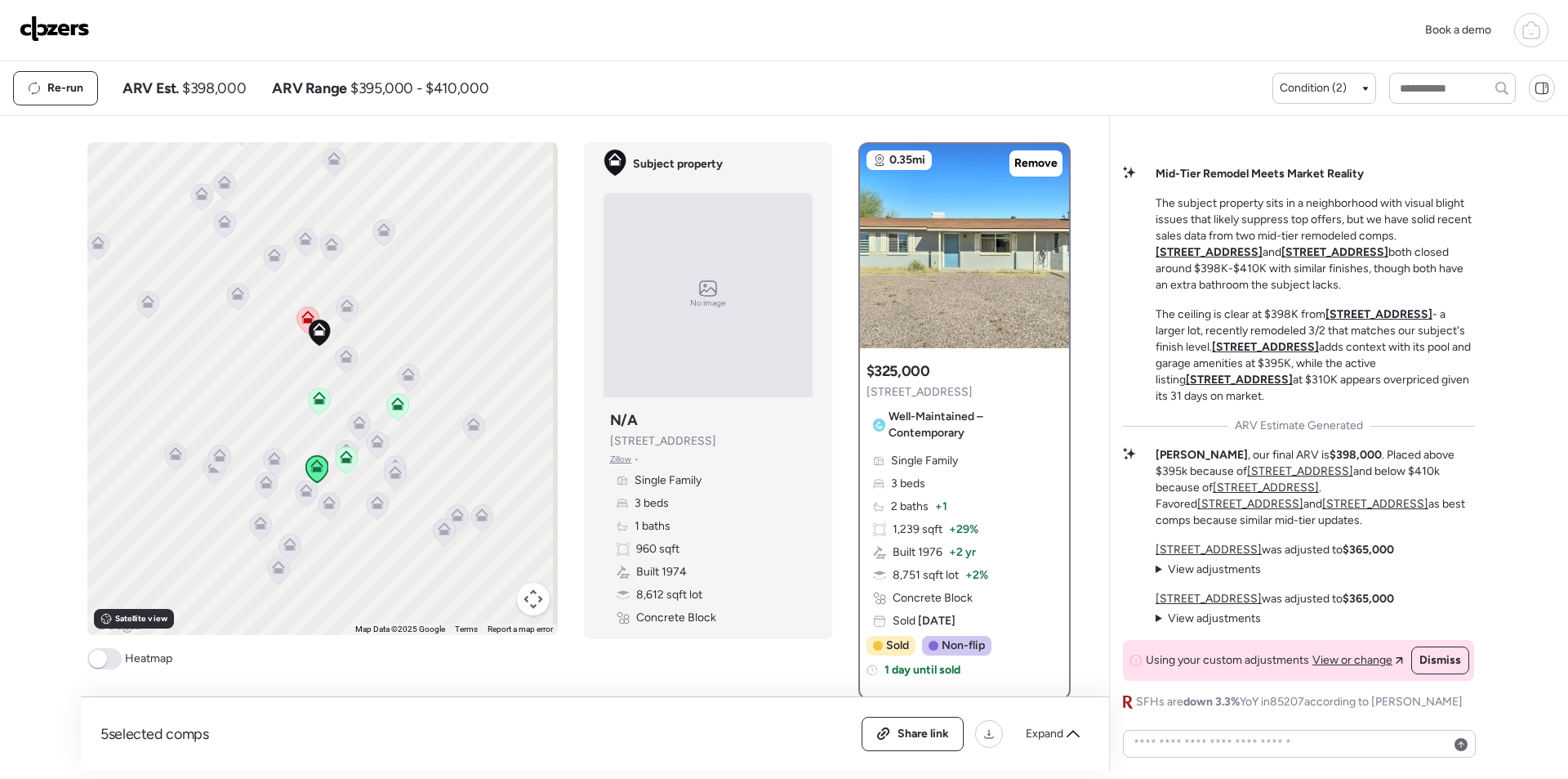
click at [222, 93] on span "$398,000" at bounding box center [214, 89] width 64 height 19
copy span "398,000"
click at [894, 728] on div "Share link" at bounding box center [912, 733] width 100 height 33
click at [45, 23] on img at bounding box center [54, 29] width 70 height 27
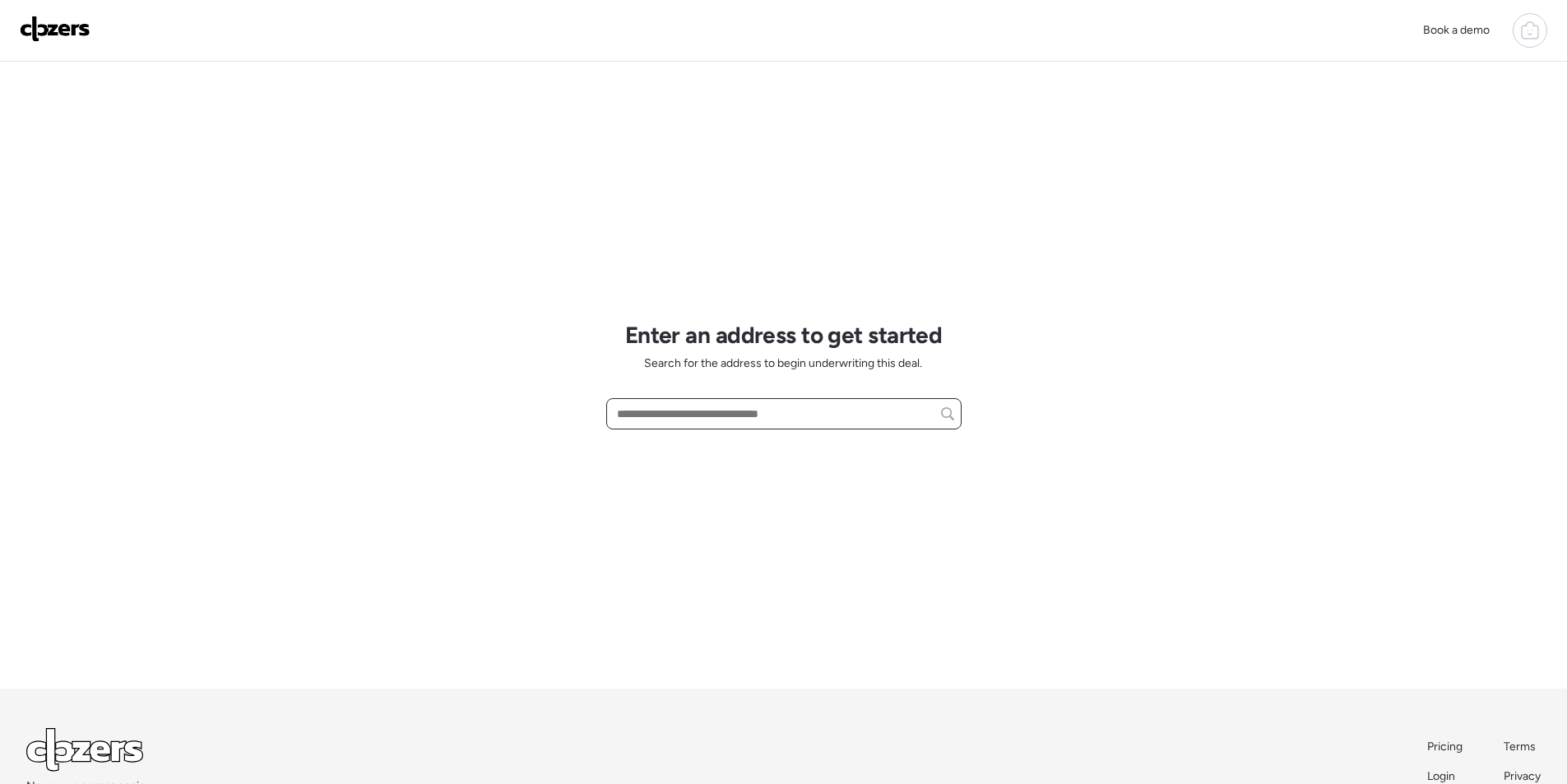
click at [756, 414] on input "text" at bounding box center [784, 414] width 341 height 23
paste input "**********"
click at [700, 448] on span "[STREET_ADDRESS]" at bounding box center [667, 444] width 107 height 16
type input "**********"
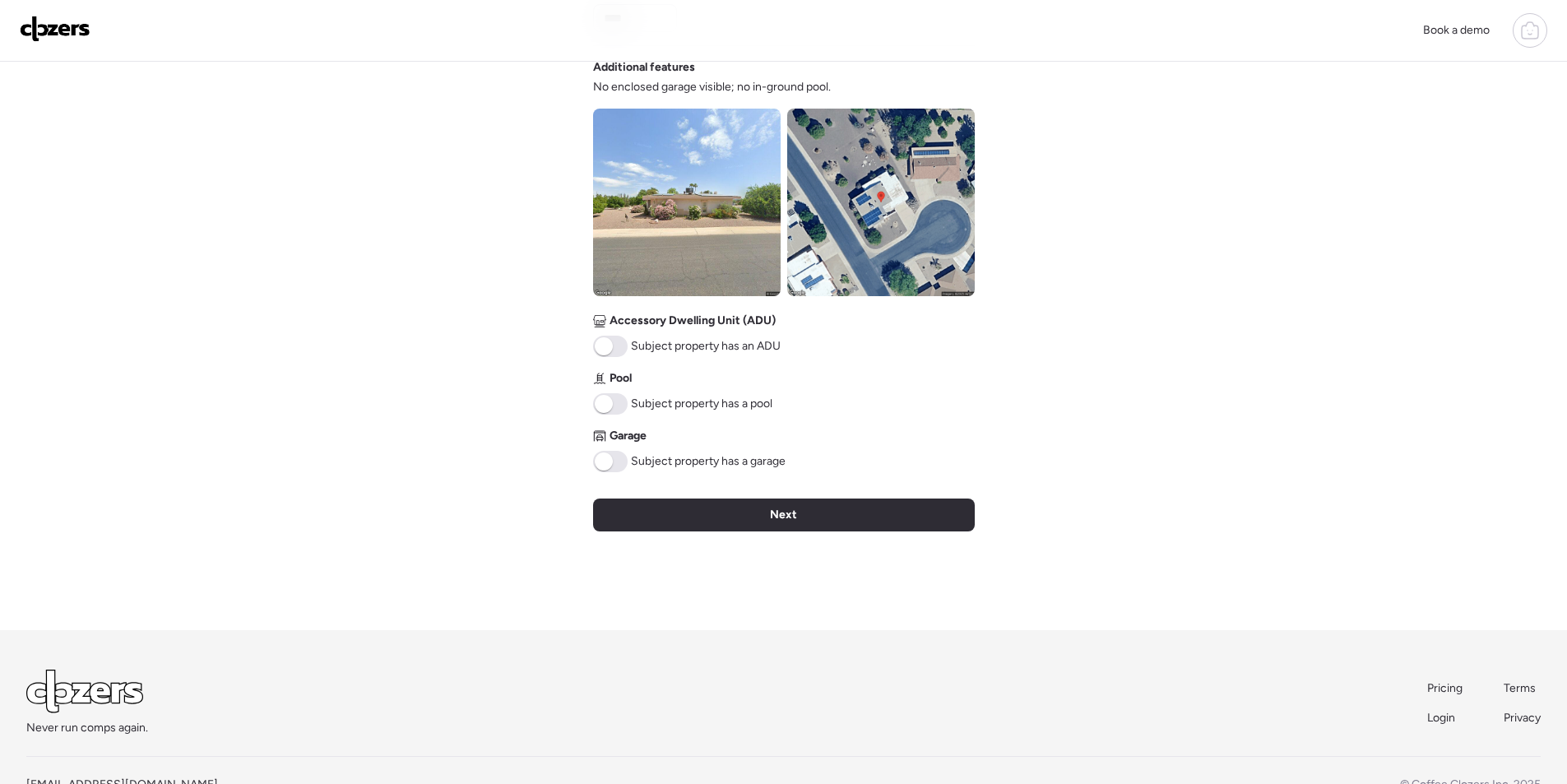
scroll to position [564, 0]
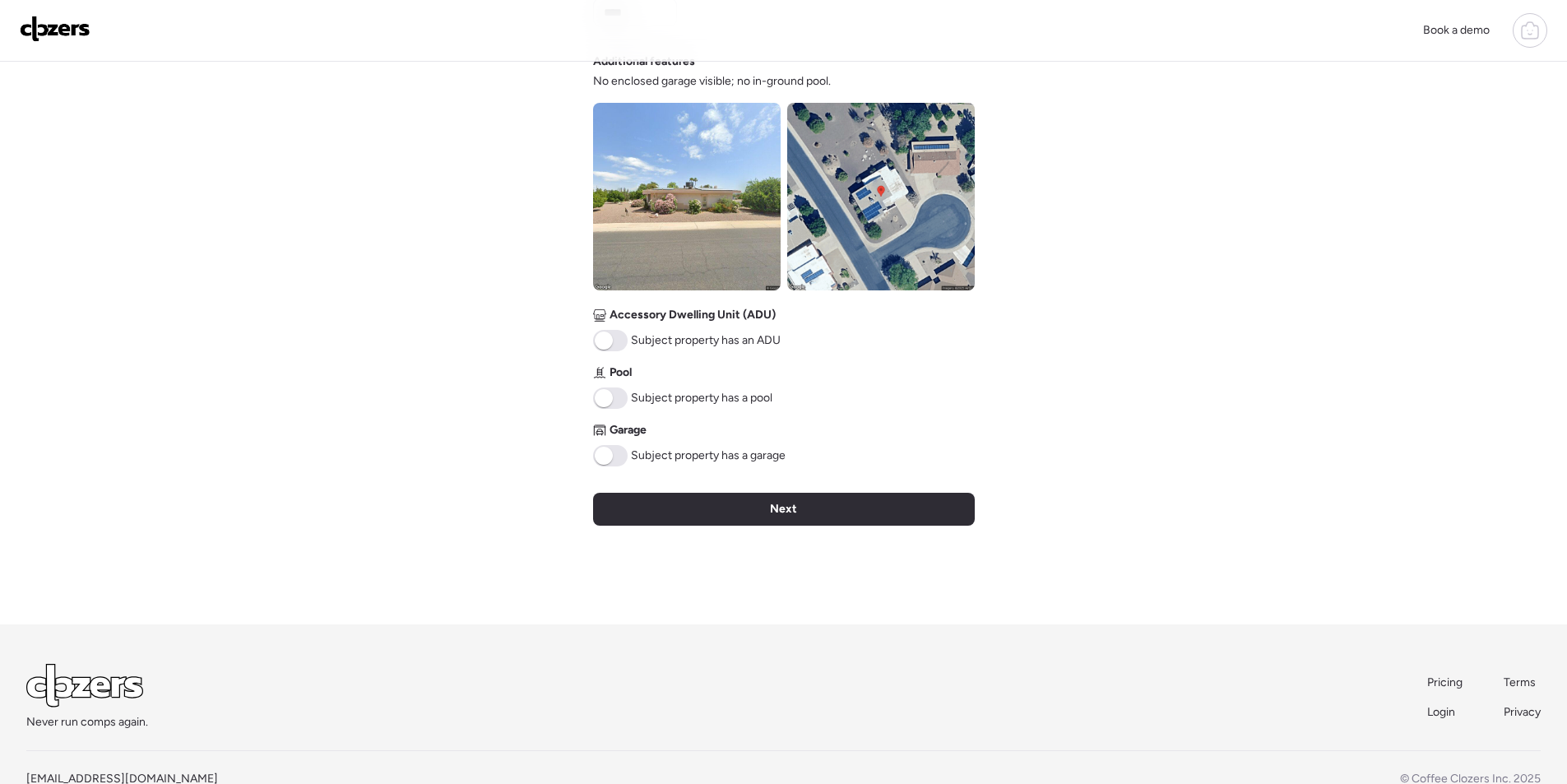
click at [873, 215] on img at bounding box center [881, 196] width 187 height 187
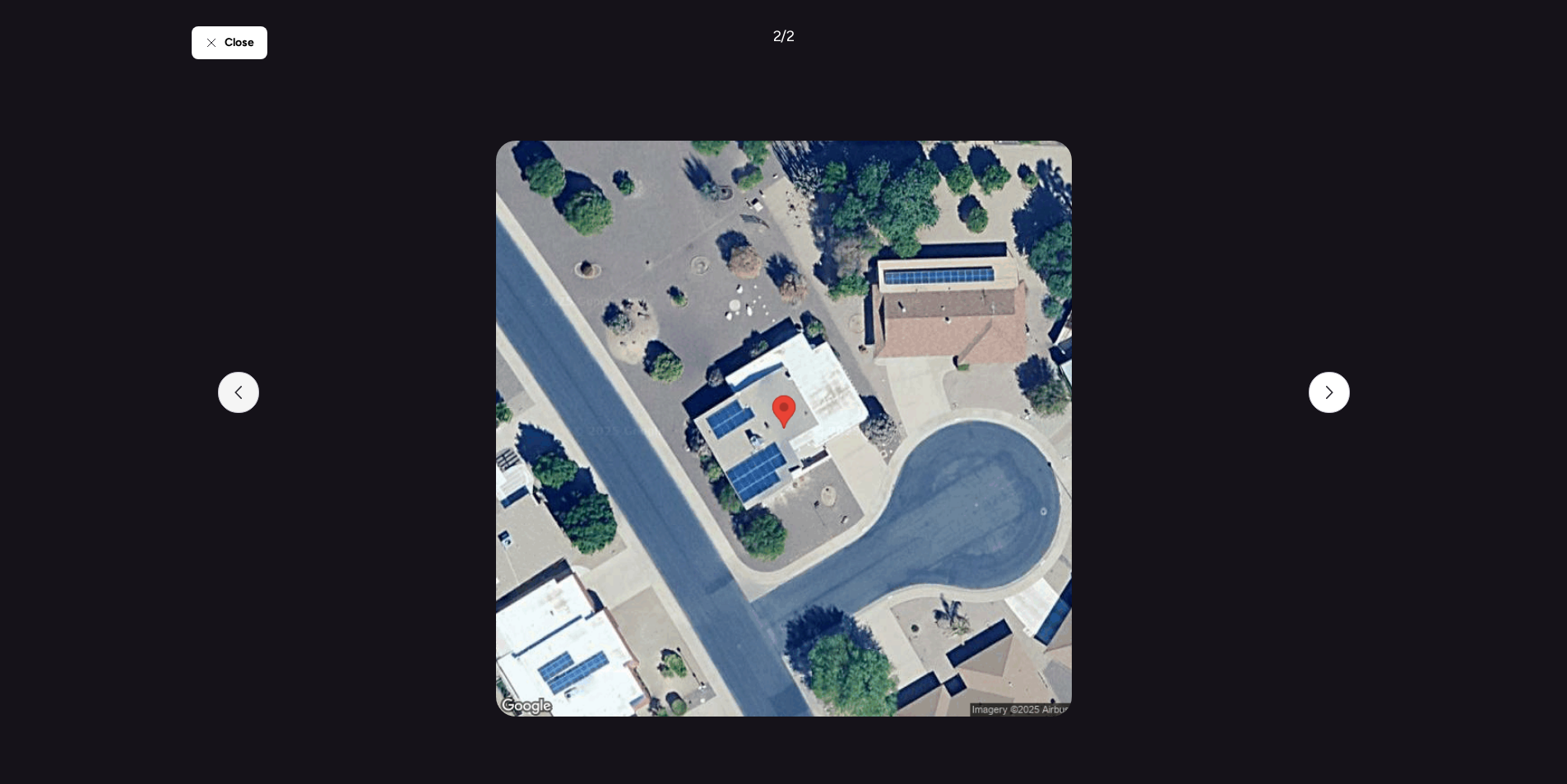
click at [222, 384] on div at bounding box center [238, 392] width 41 height 41
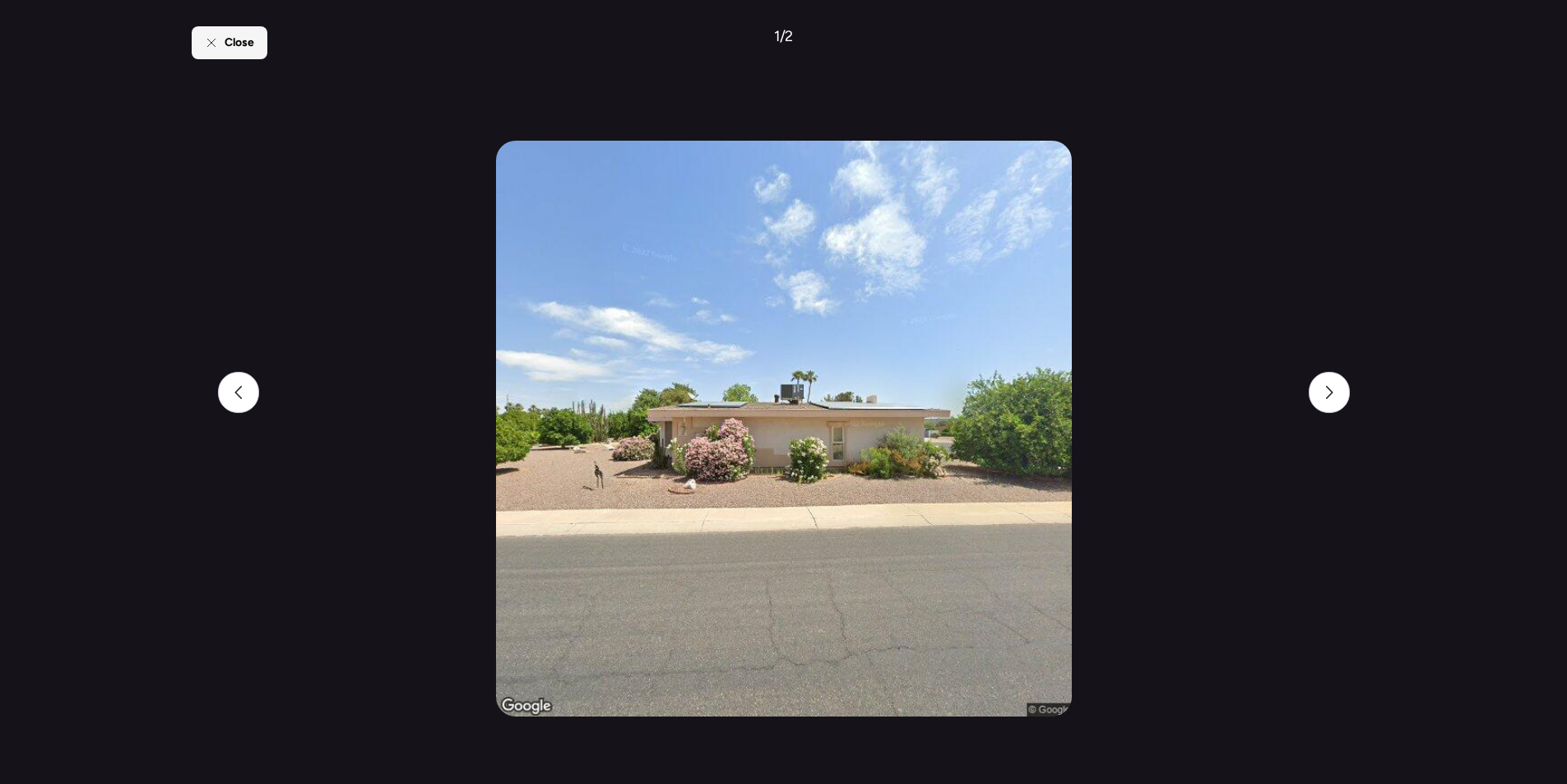
click at [232, 45] on span "Close" at bounding box center [239, 43] width 29 height 16
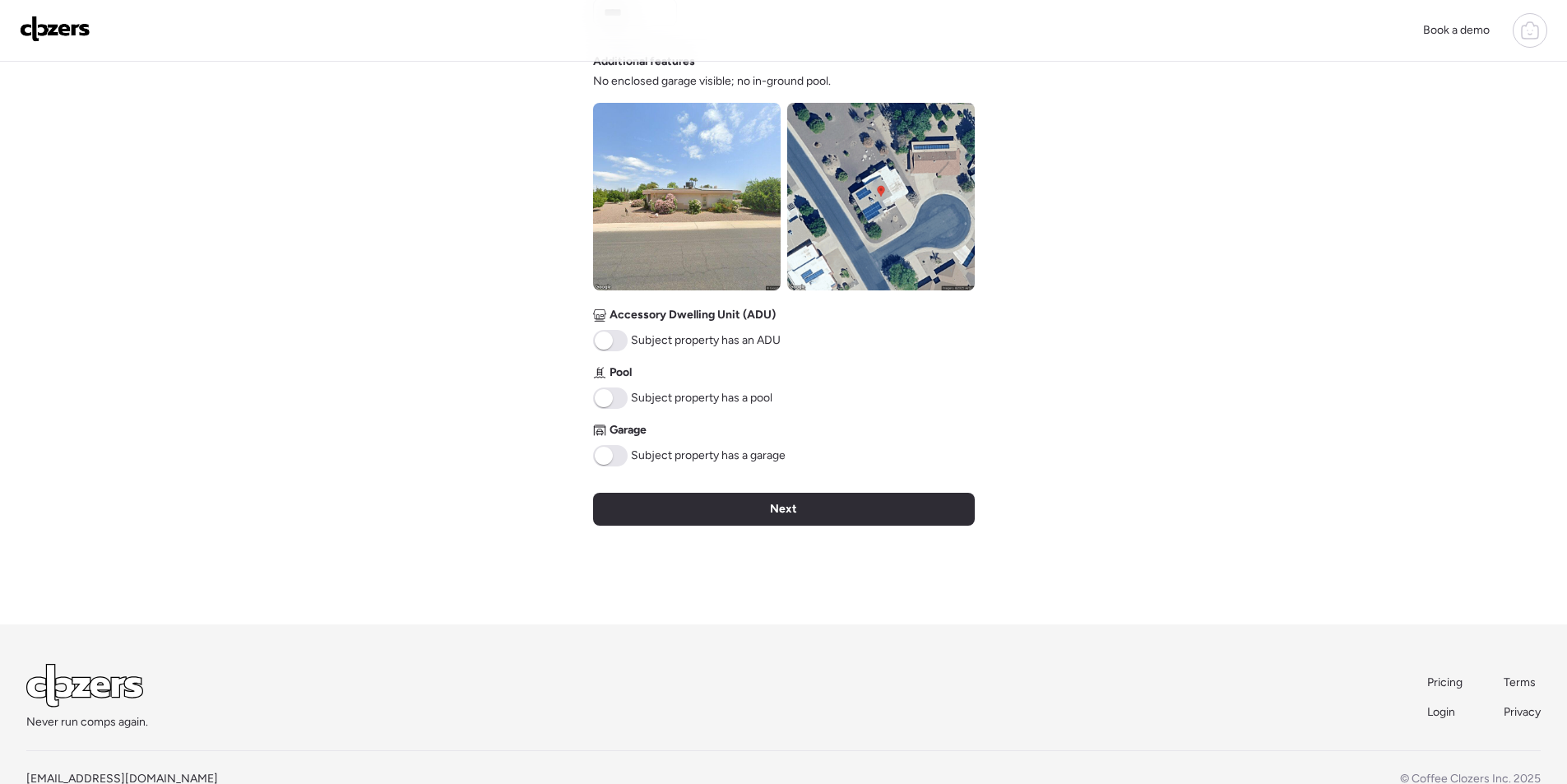
click at [627, 453] on div "Subject property has a garage" at bounding box center [690, 456] width 193 height 21
click at [608, 452] on span at bounding box center [604, 456] width 18 height 18
click at [767, 500] on div "Next" at bounding box center [784, 508] width 382 height 33
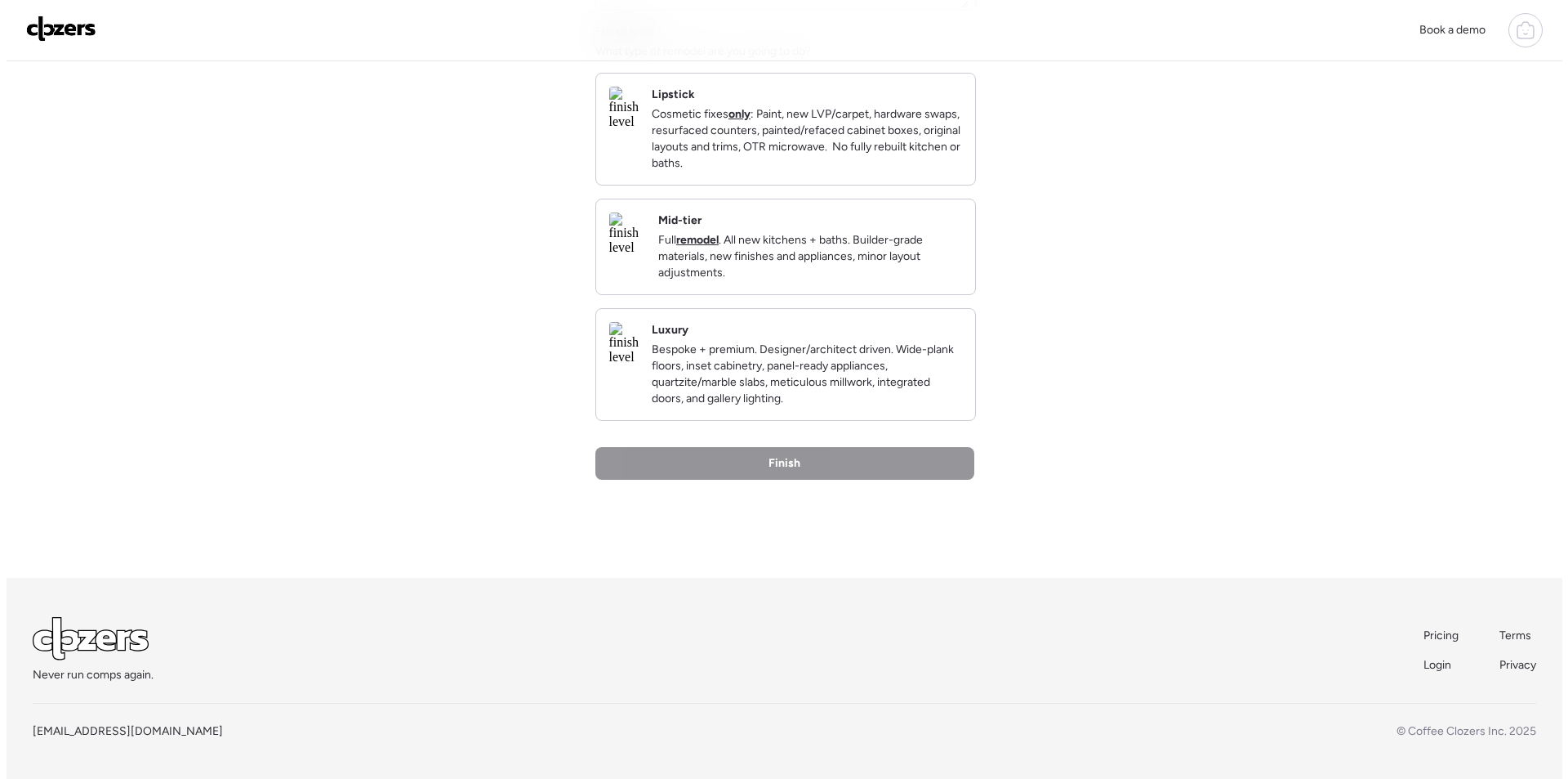
scroll to position [0, 0]
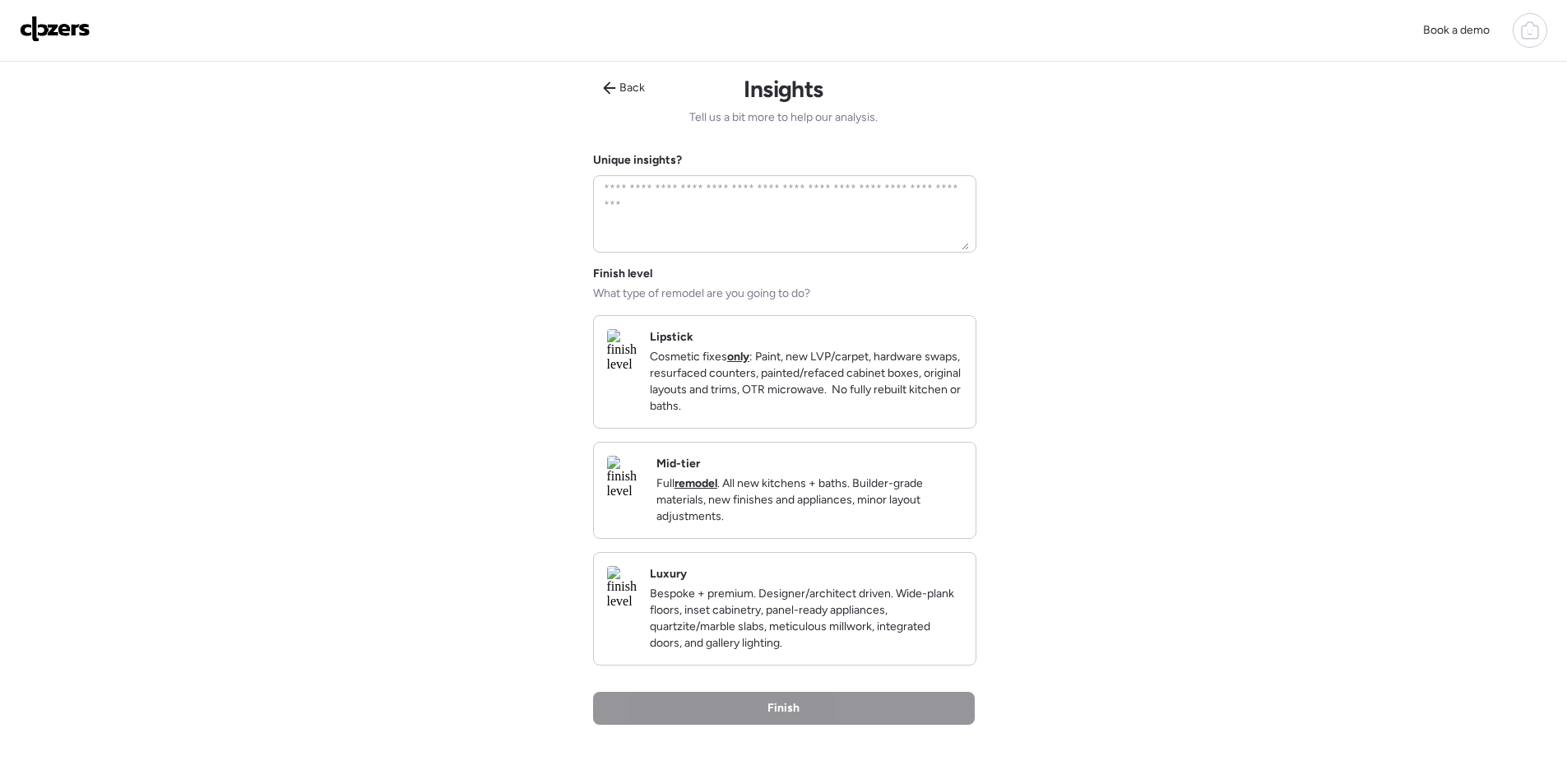
click at [833, 481] on div "Mid-tier Full remodel . All new kitchens + baths. Builder-grade materials, new …" at bounding box center [809, 490] width 306 height 69
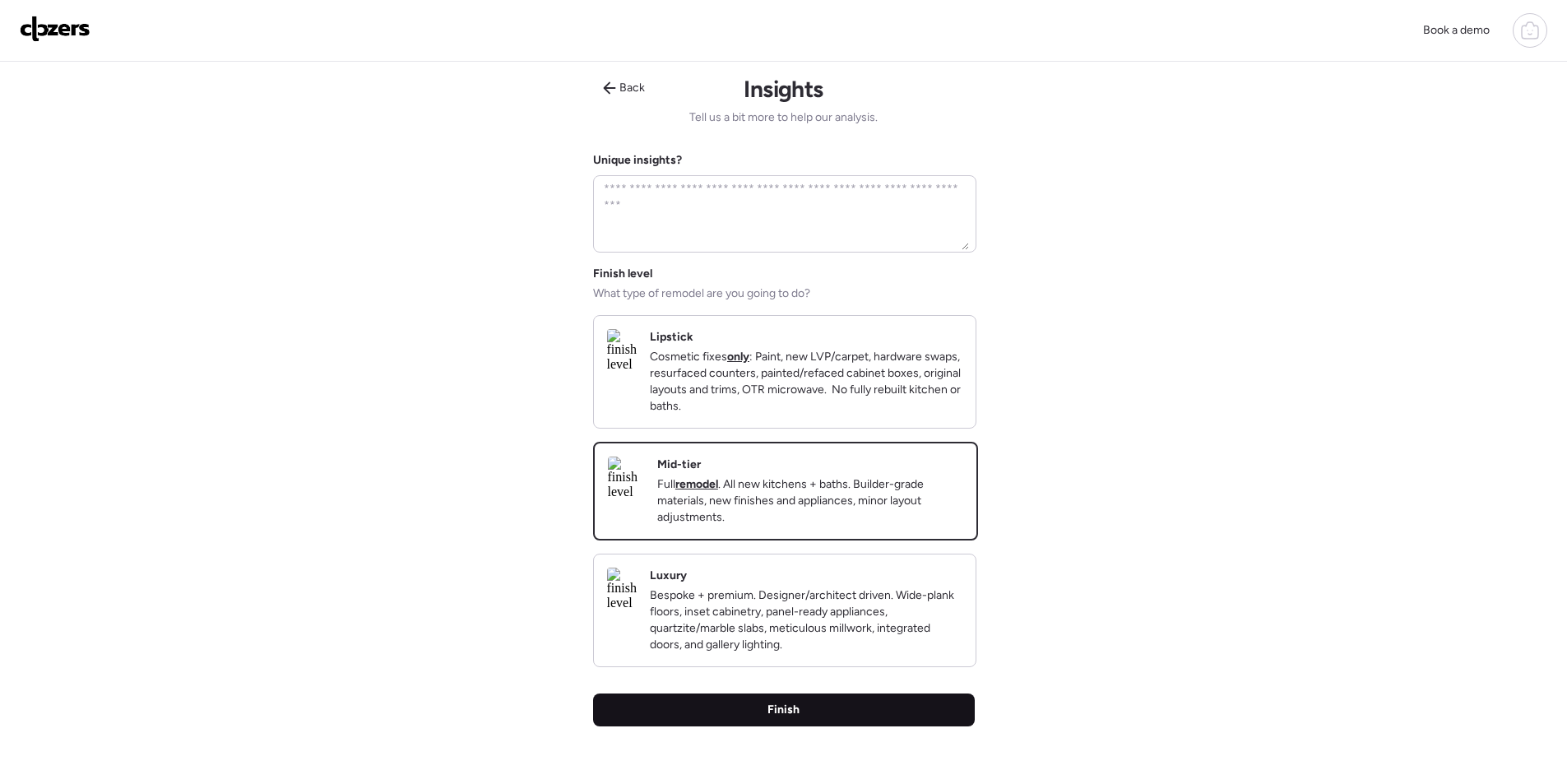
click at [869, 714] on div "Finish" at bounding box center [784, 709] width 382 height 33
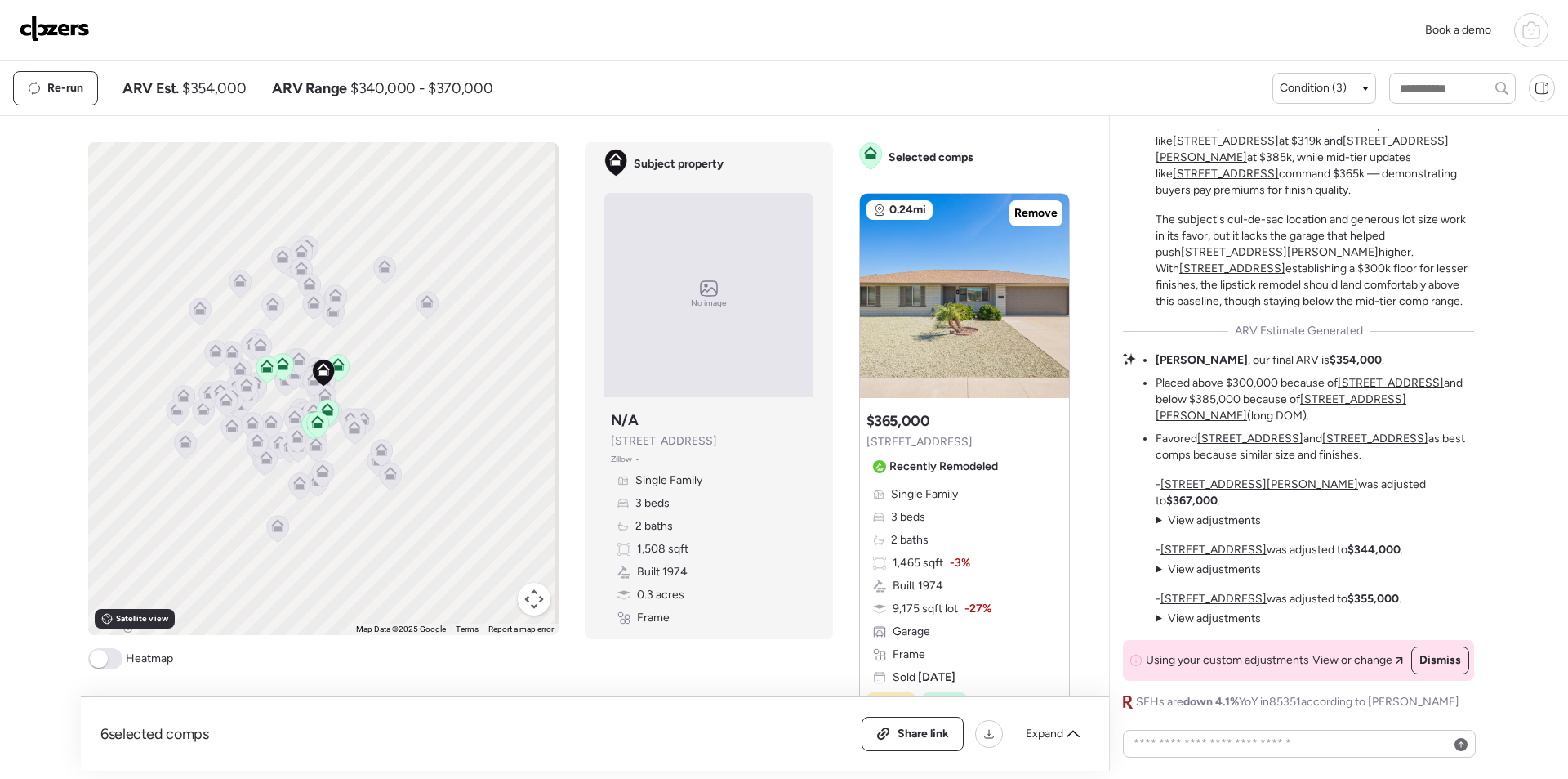
click at [202, 94] on span "$354,000" at bounding box center [214, 89] width 64 height 19
copy span "354,000"
click at [935, 748] on div "Share link" at bounding box center [912, 733] width 100 height 33
click at [74, 21] on img at bounding box center [54, 29] width 70 height 27
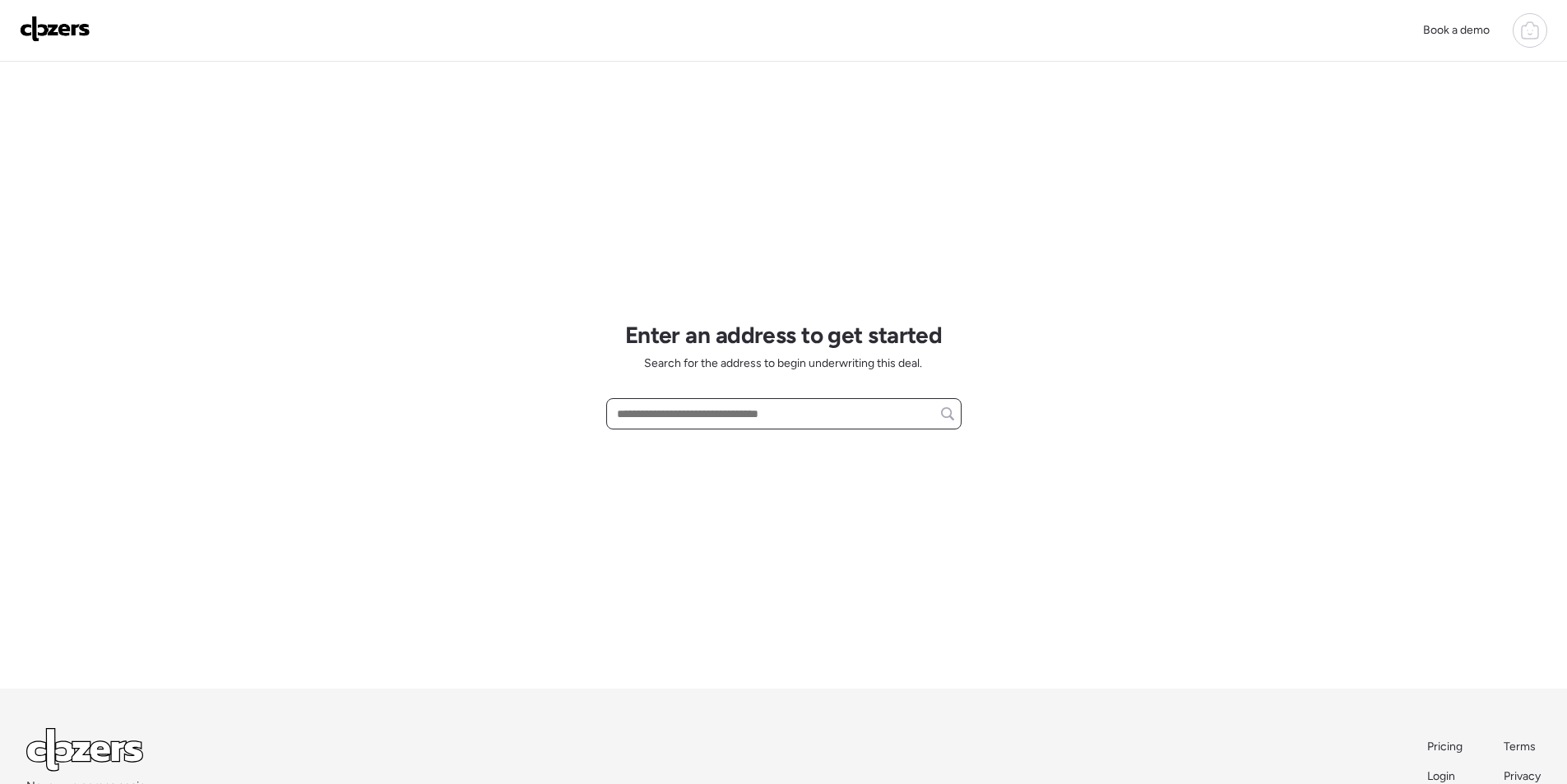
click at [749, 417] on input "text" at bounding box center [784, 414] width 341 height 23
paste input "**********"
click at [692, 443] on span "3105 W Van Buren St, Phoenix, AZ, 85009" at bounding box center [667, 444] width 107 height 16
type input "**********"
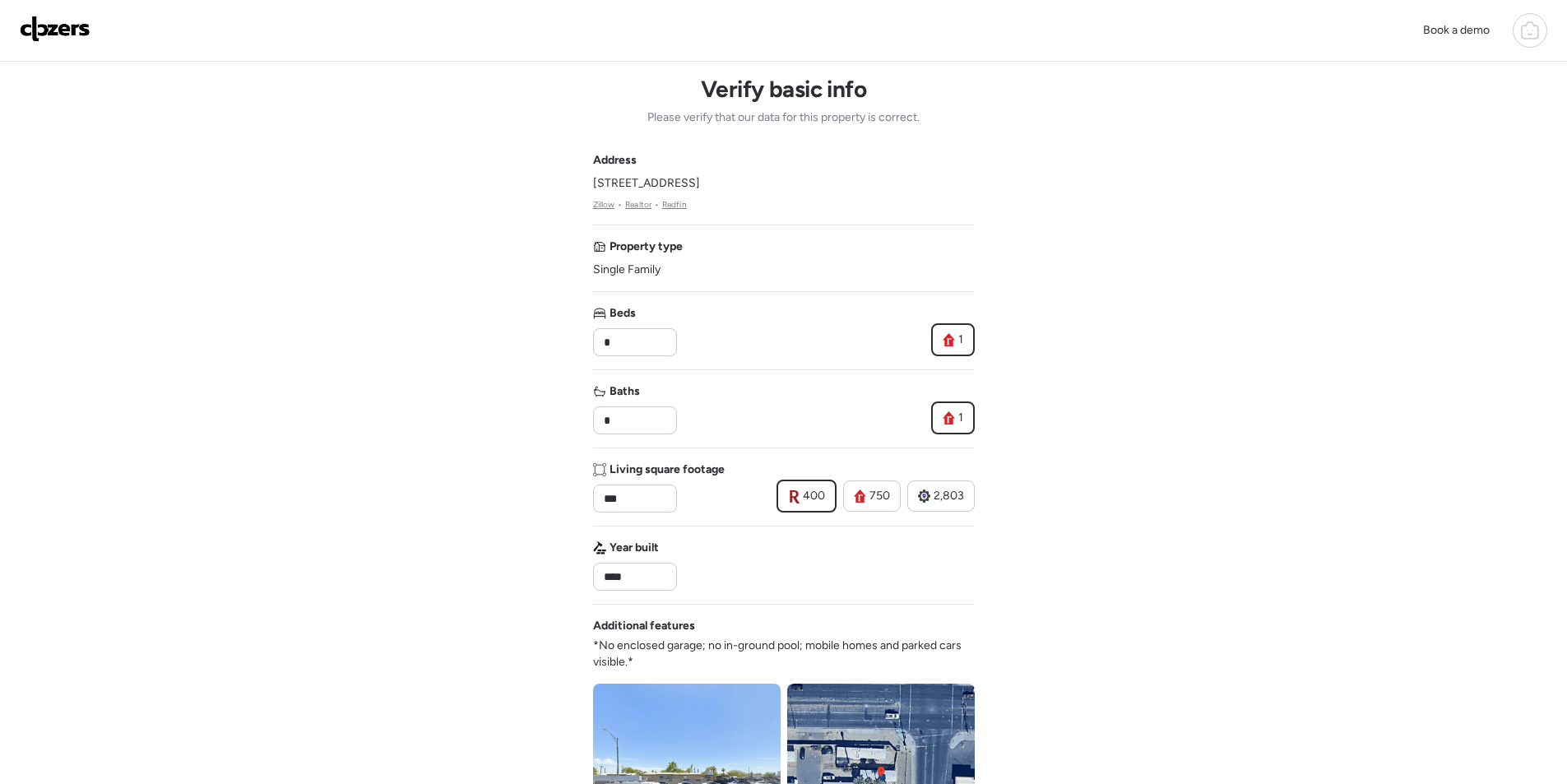
click at [628, 479] on div "Living square footage ***" at bounding box center [659, 486] width 132 height 51
click at [627, 499] on input "***" at bounding box center [634, 499] width 69 height 23
paste input "text"
type input "***"
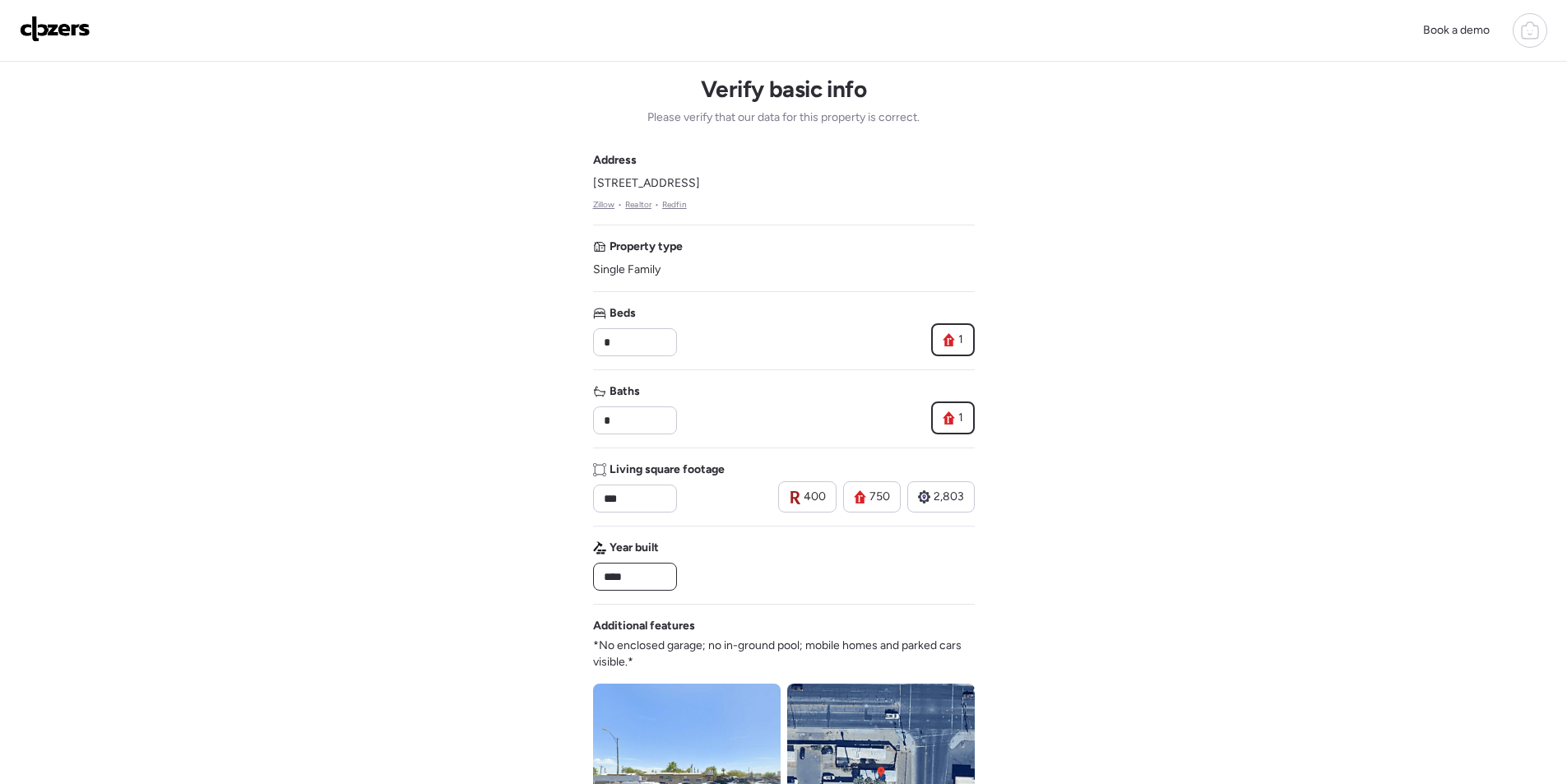
click at [625, 582] on input "****" at bounding box center [634, 576] width 69 height 23
paste input "text"
type input "****"
click at [718, 565] on div "Year built ****" at bounding box center [784, 565] width 382 height 51
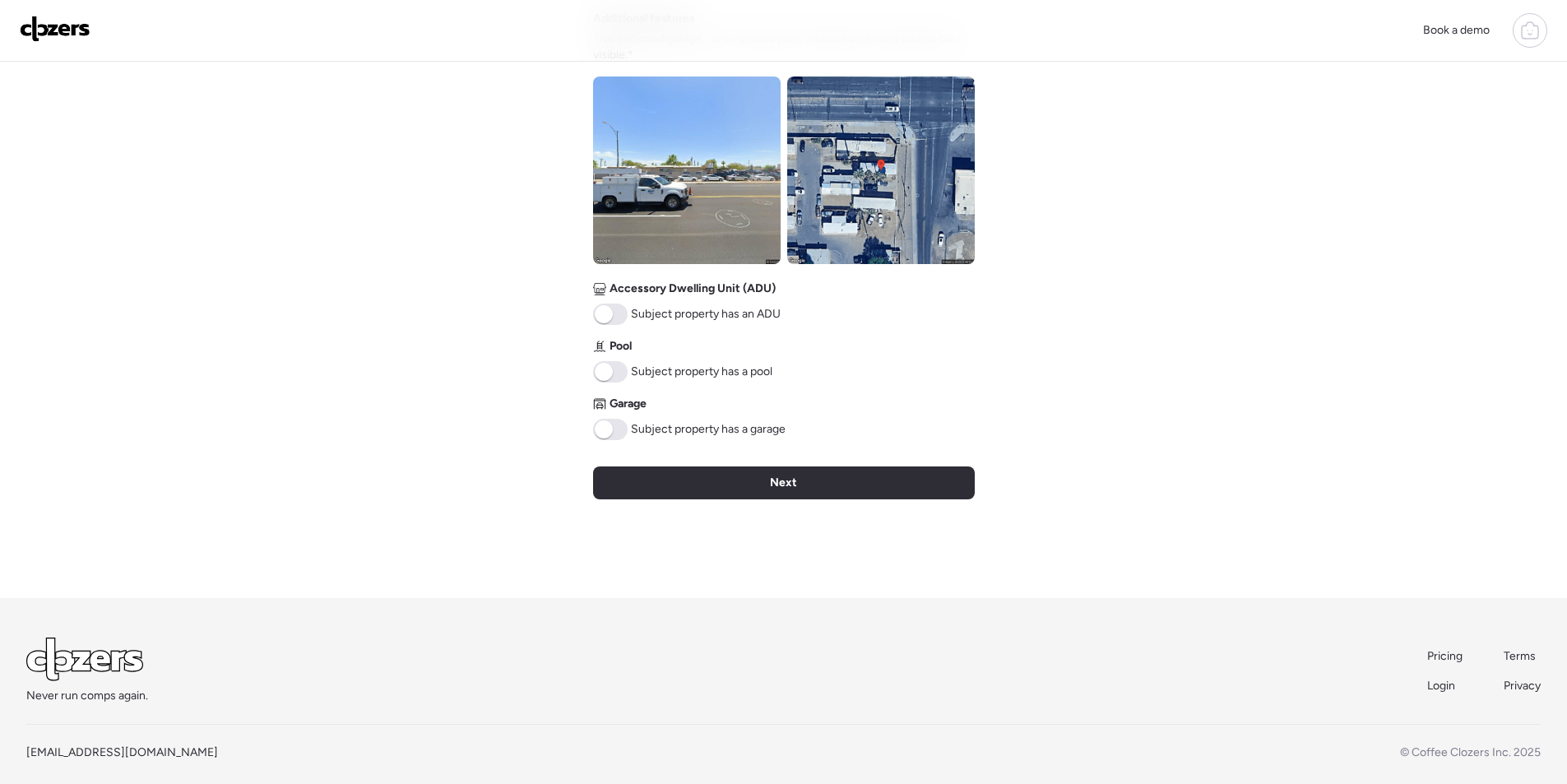
scroll to position [611, 0]
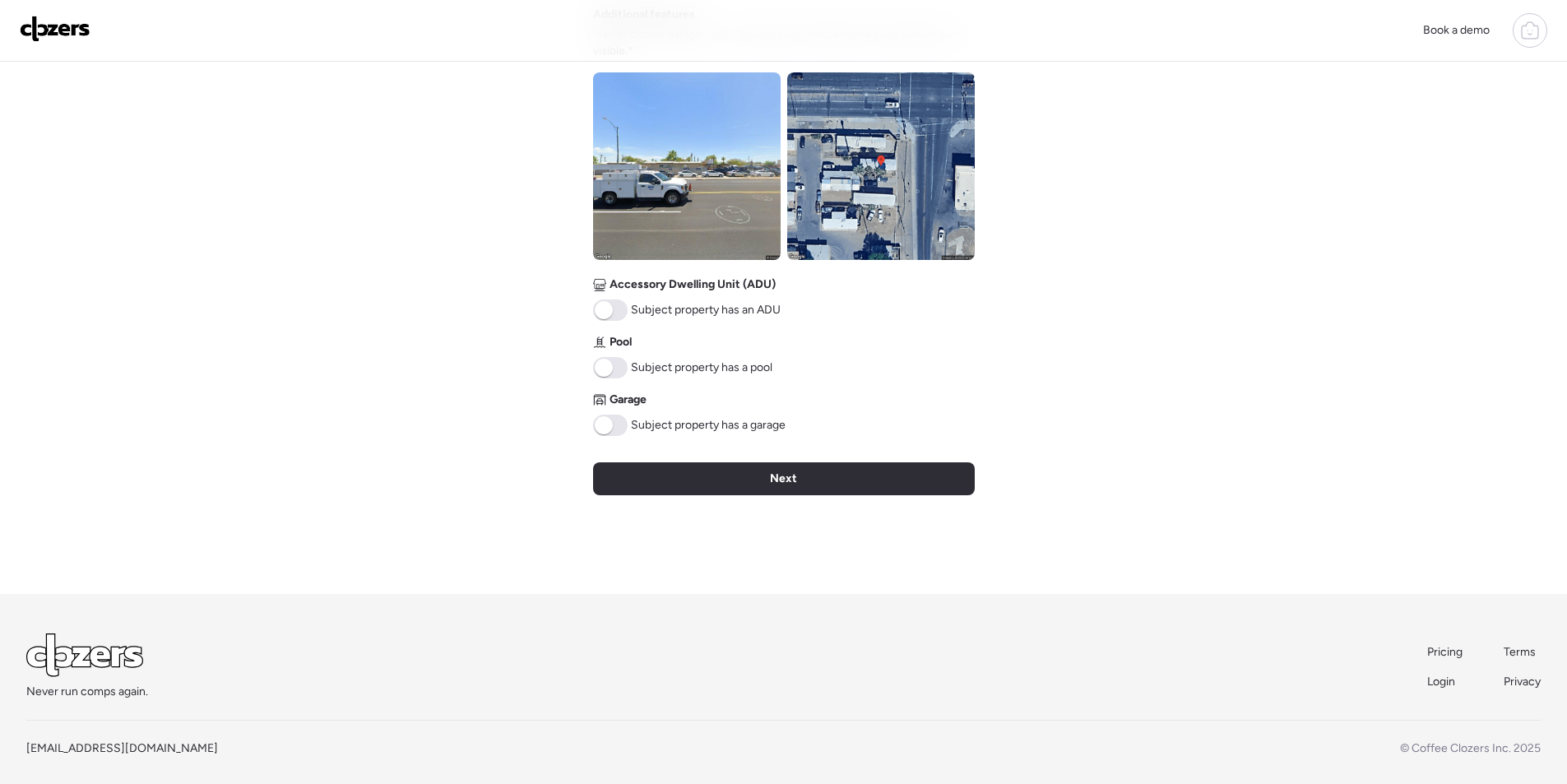
click at [842, 160] on img at bounding box center [881, 166] width 187 height 187
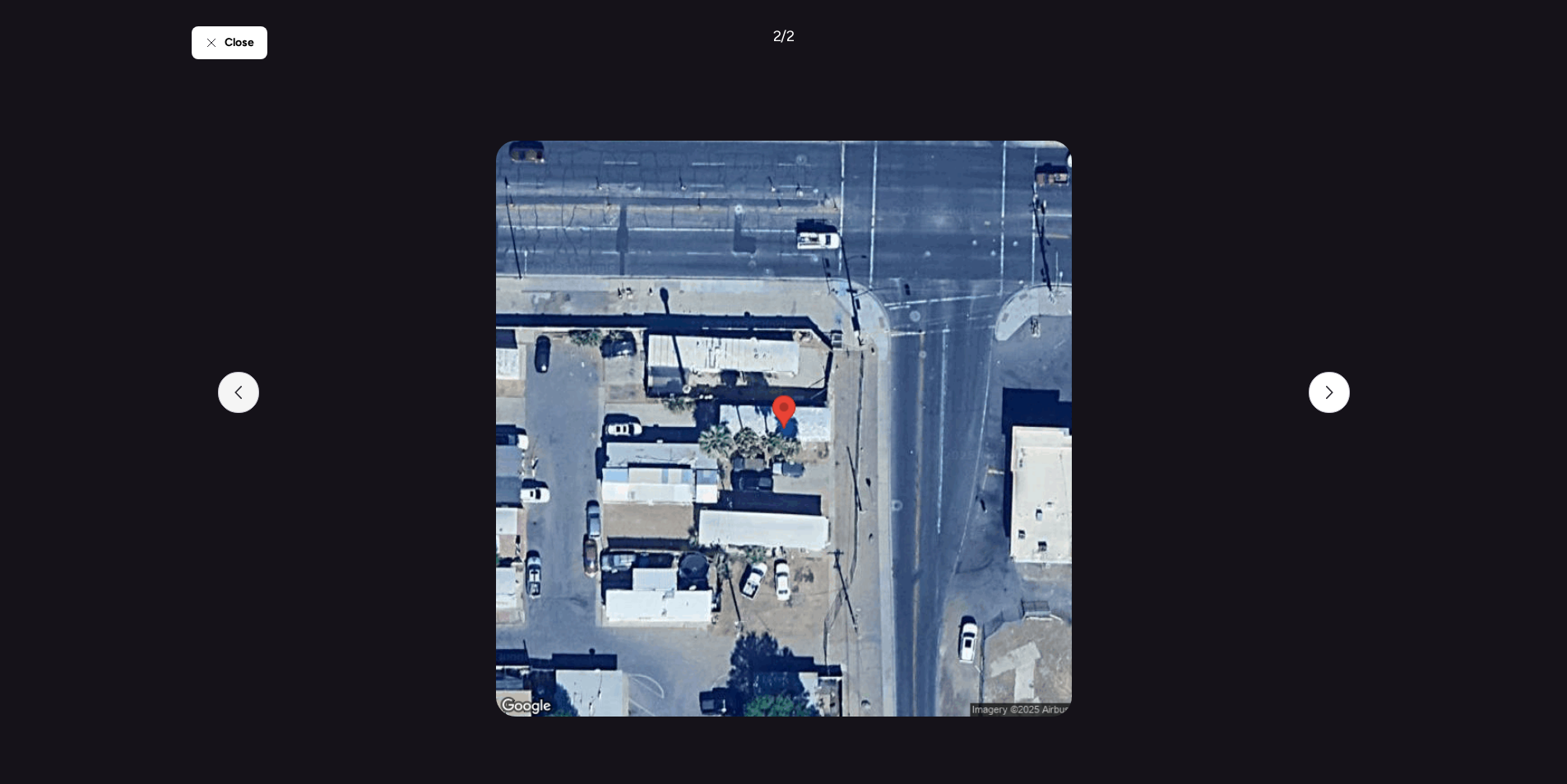
click at [223, 389] on div at bounding box center [238, 392] width 41 height 41
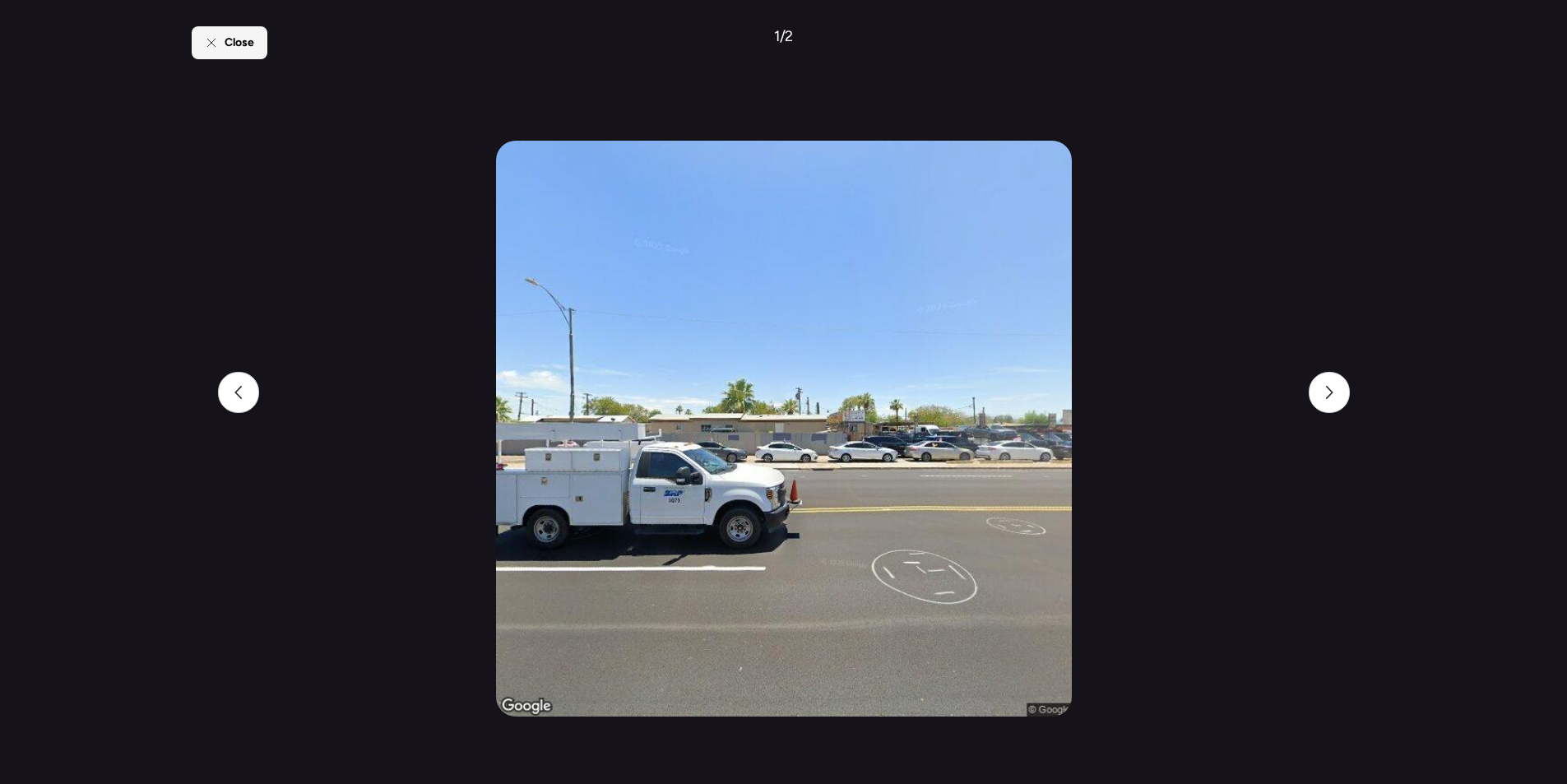
click at [243, 30] on div "Close" at bounding box center [229, 43] width 76 height 33
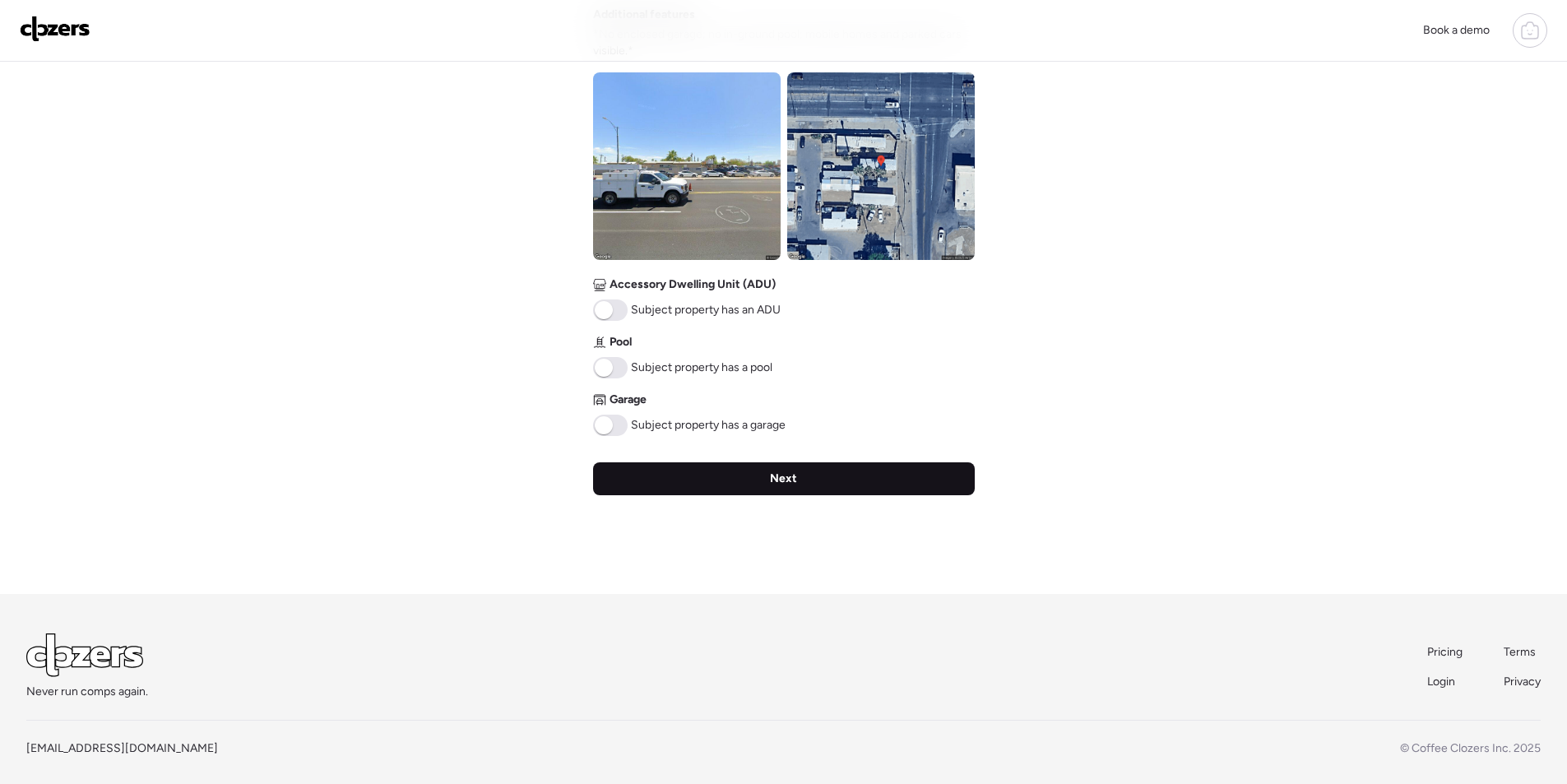
click at [712, 488] on div "Next" at bounding box center [784, 478] width 382 height 33
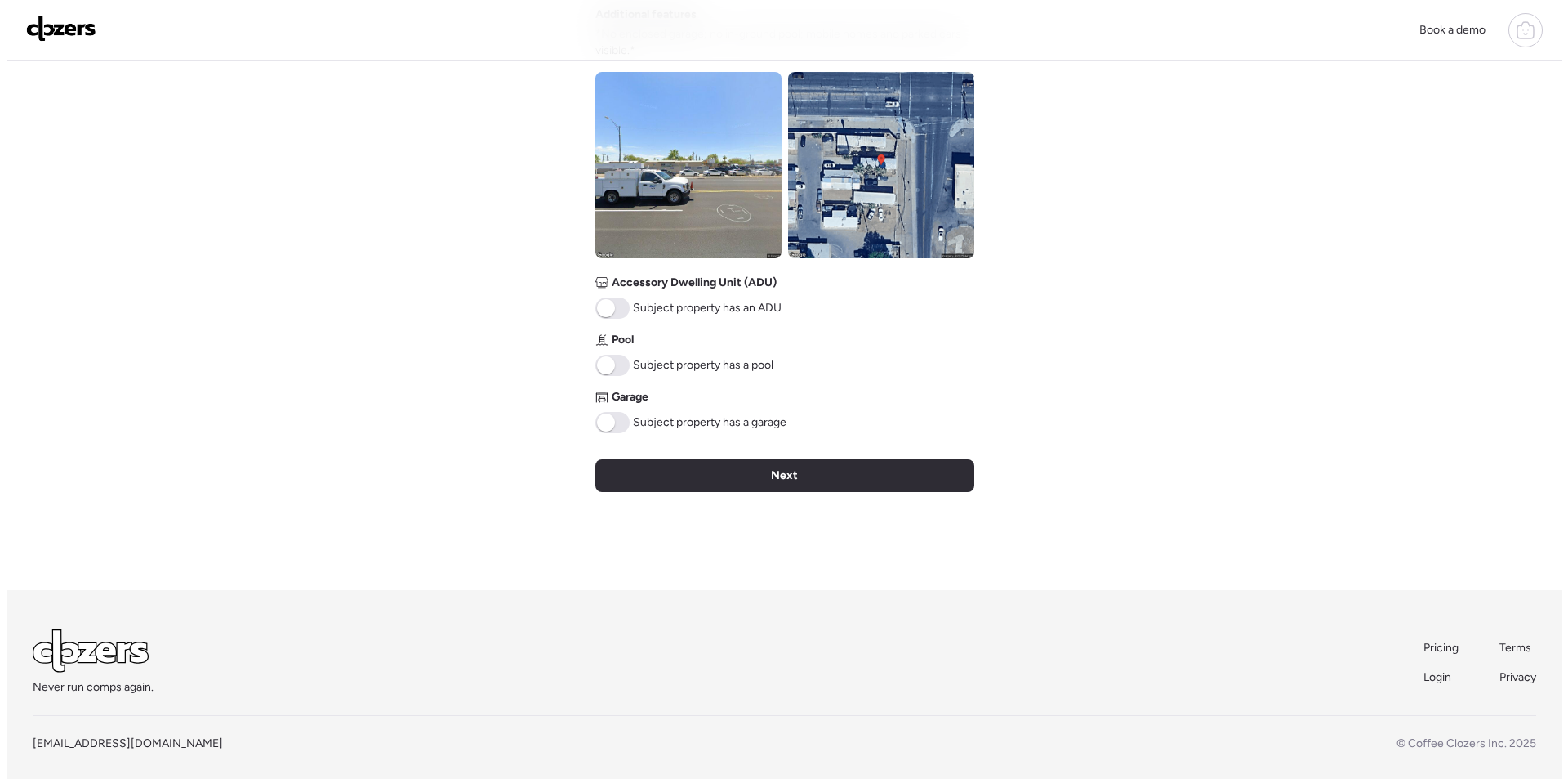
scroll to position [0, 0]
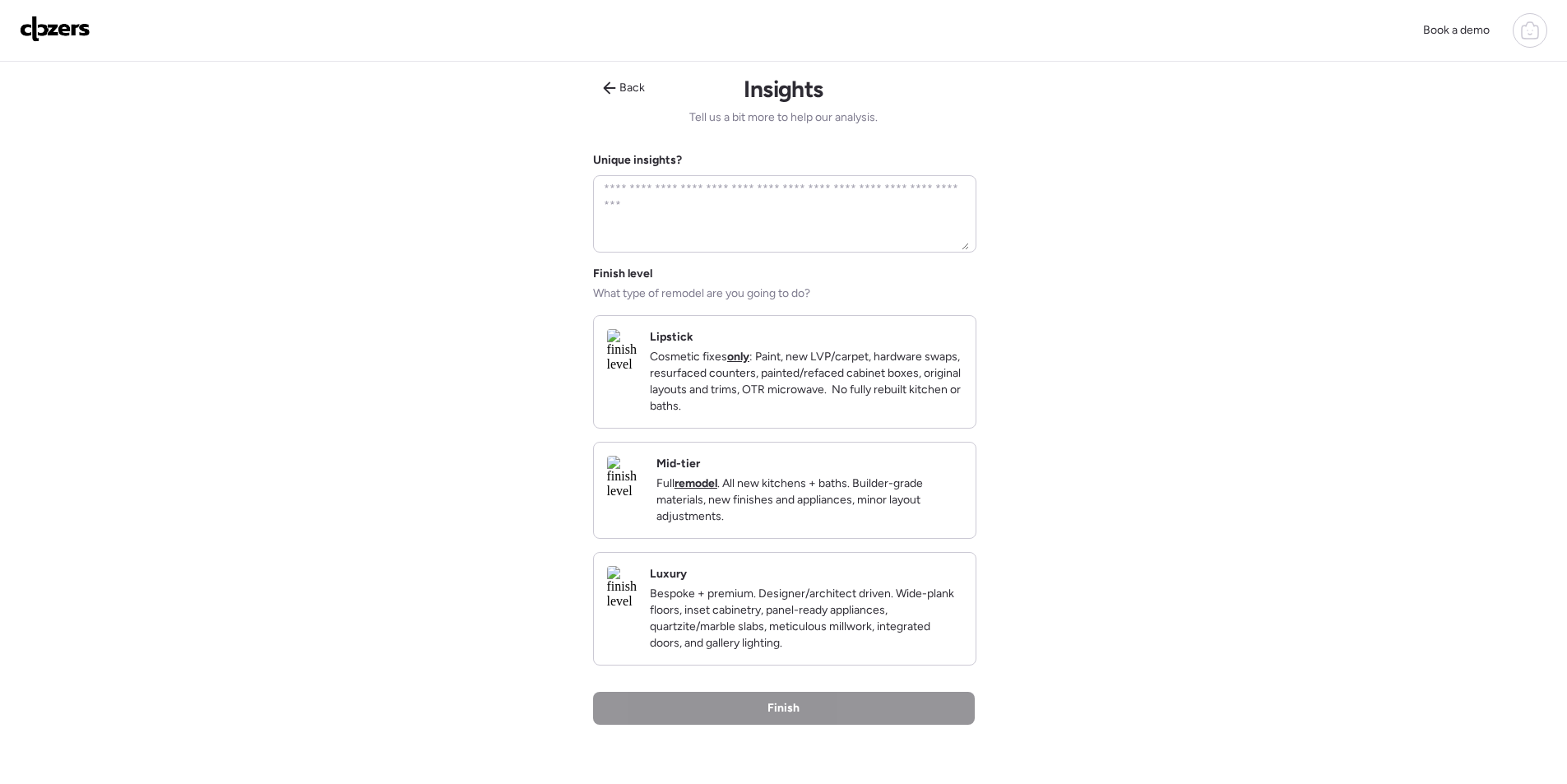
click at [853, 484] on div "Mid-tier Full remodel . All new kitchens + baths. Builder-grade materials, new …" at bounding box center [809, 490] width 306 height 69
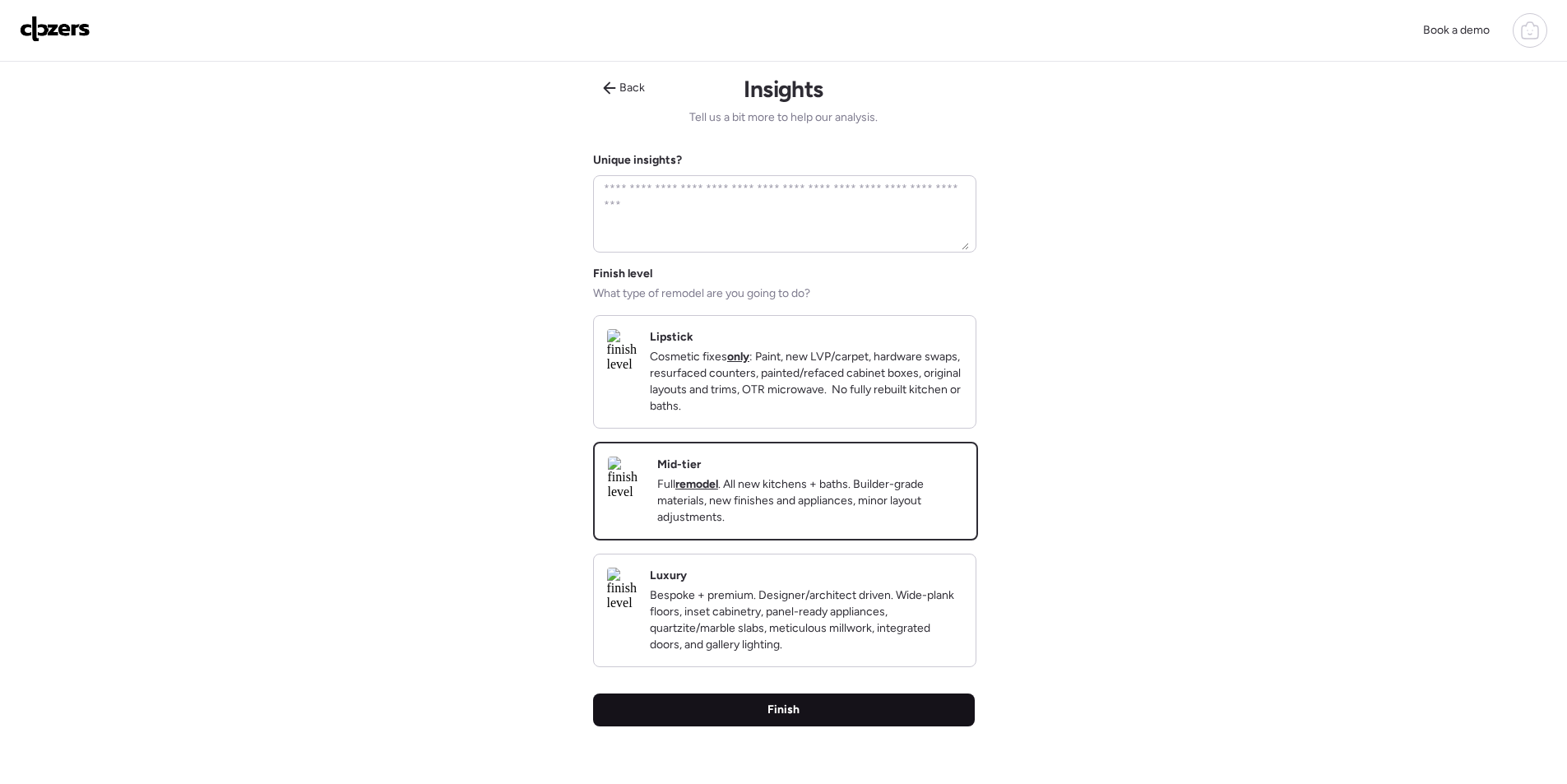
click at [833, 726] on div "Finish" at bounding box center [784, 709] width 382 height 33
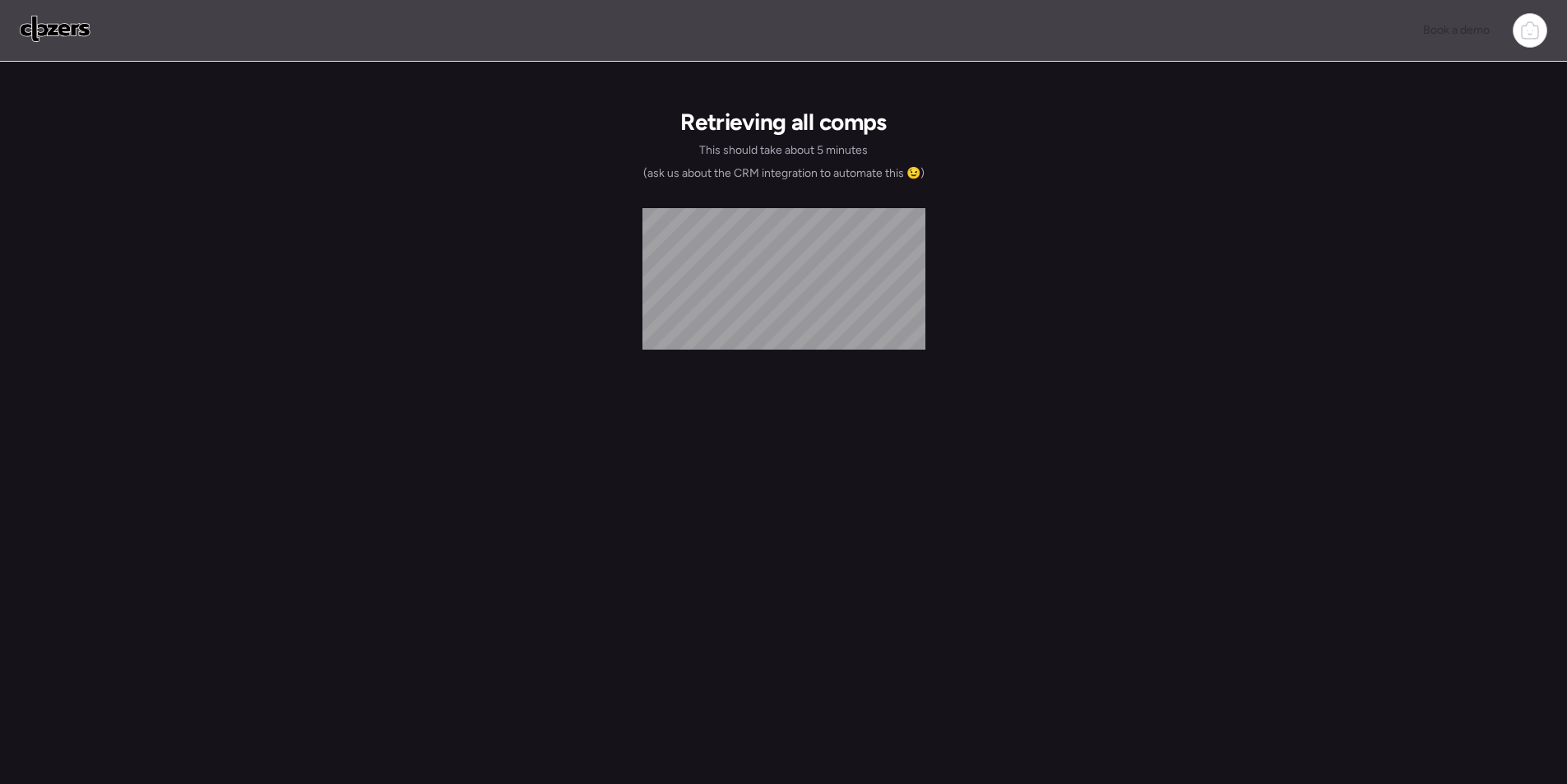
click at [5, 95] on div "Book a demo Retrieving all comps This should take about 5 minutes (ask us about…" at bounding box center [784, 400] width 1567 height 800
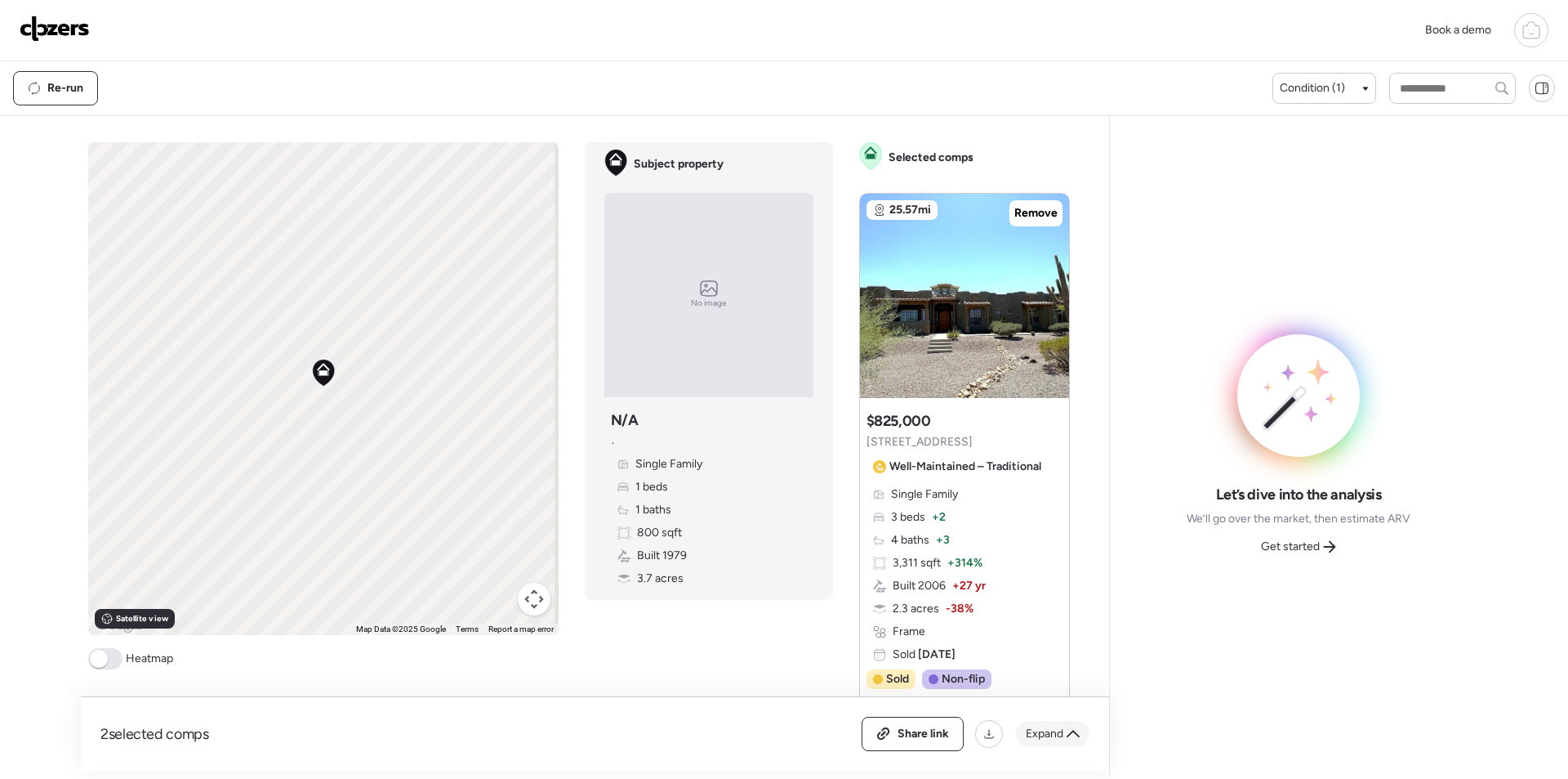
click at [1027, 728] on span "Expand" at bounding box center [1044, 734] width 37 height 16
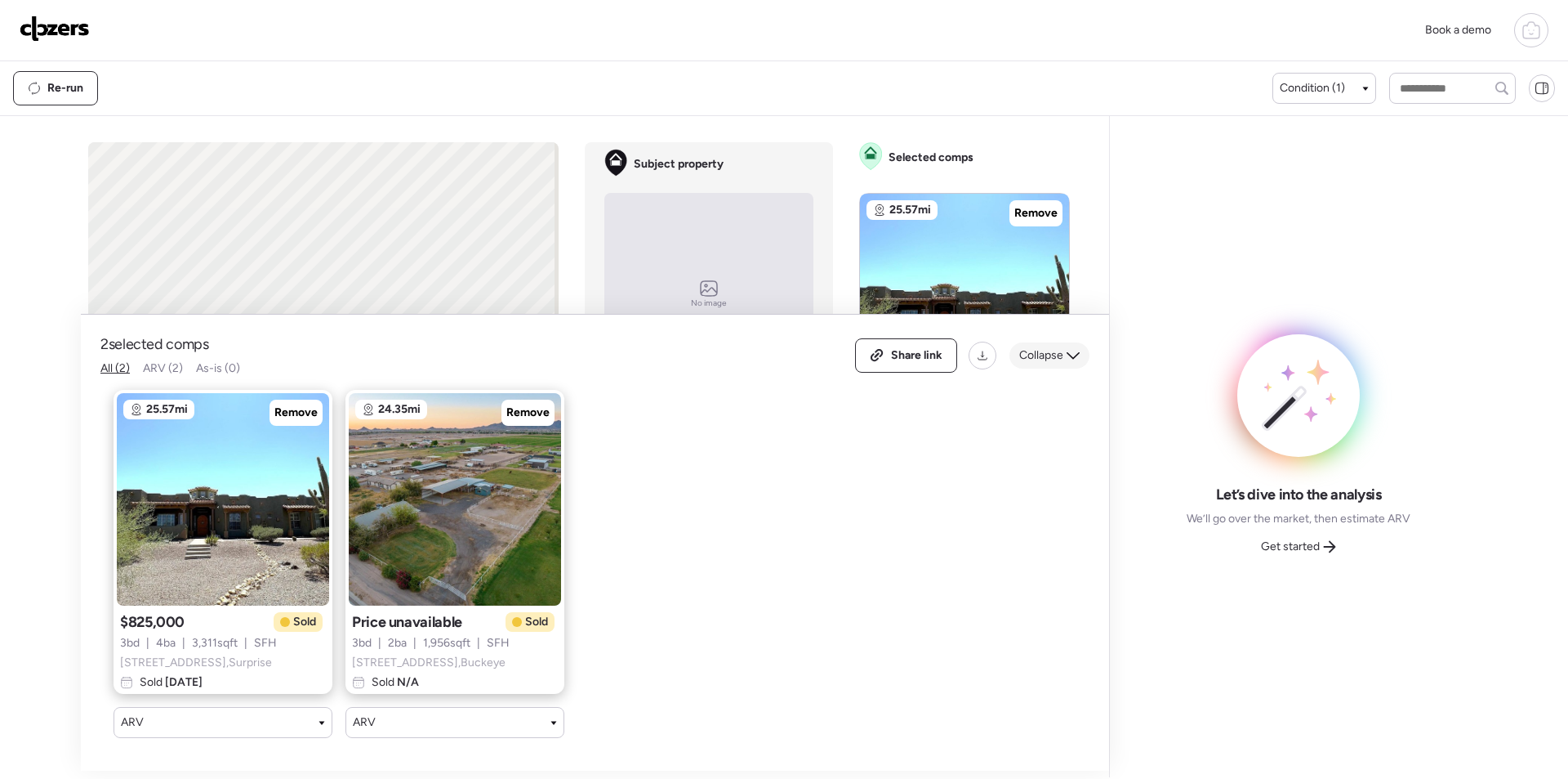
click at [1052, 351] on span "Collapse" at bounding box center [1042, 355] width 44 height 16
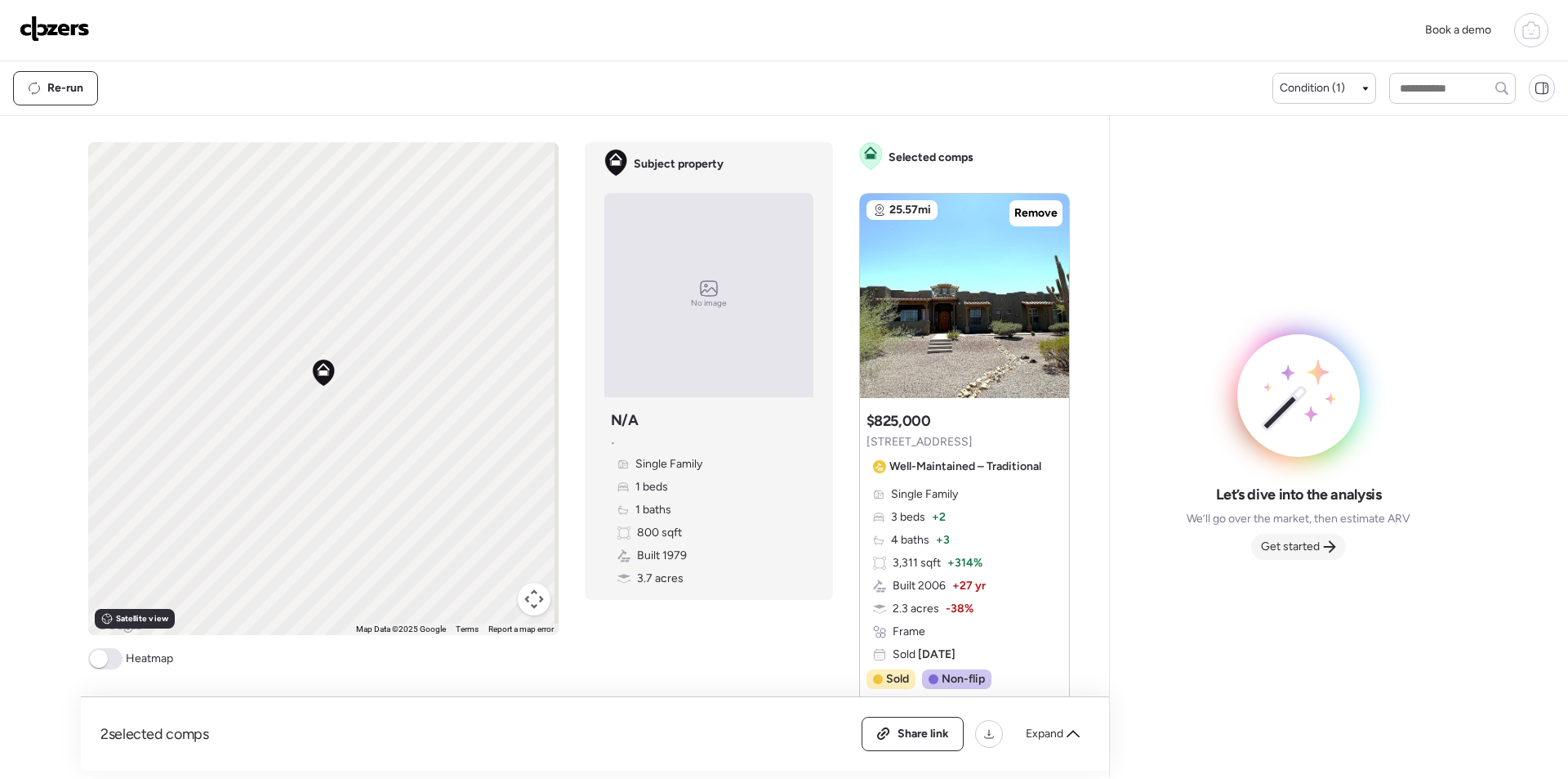
click at [1334, 556] on div "Get started" at bounding box center [1298, 547] width 95 height 27
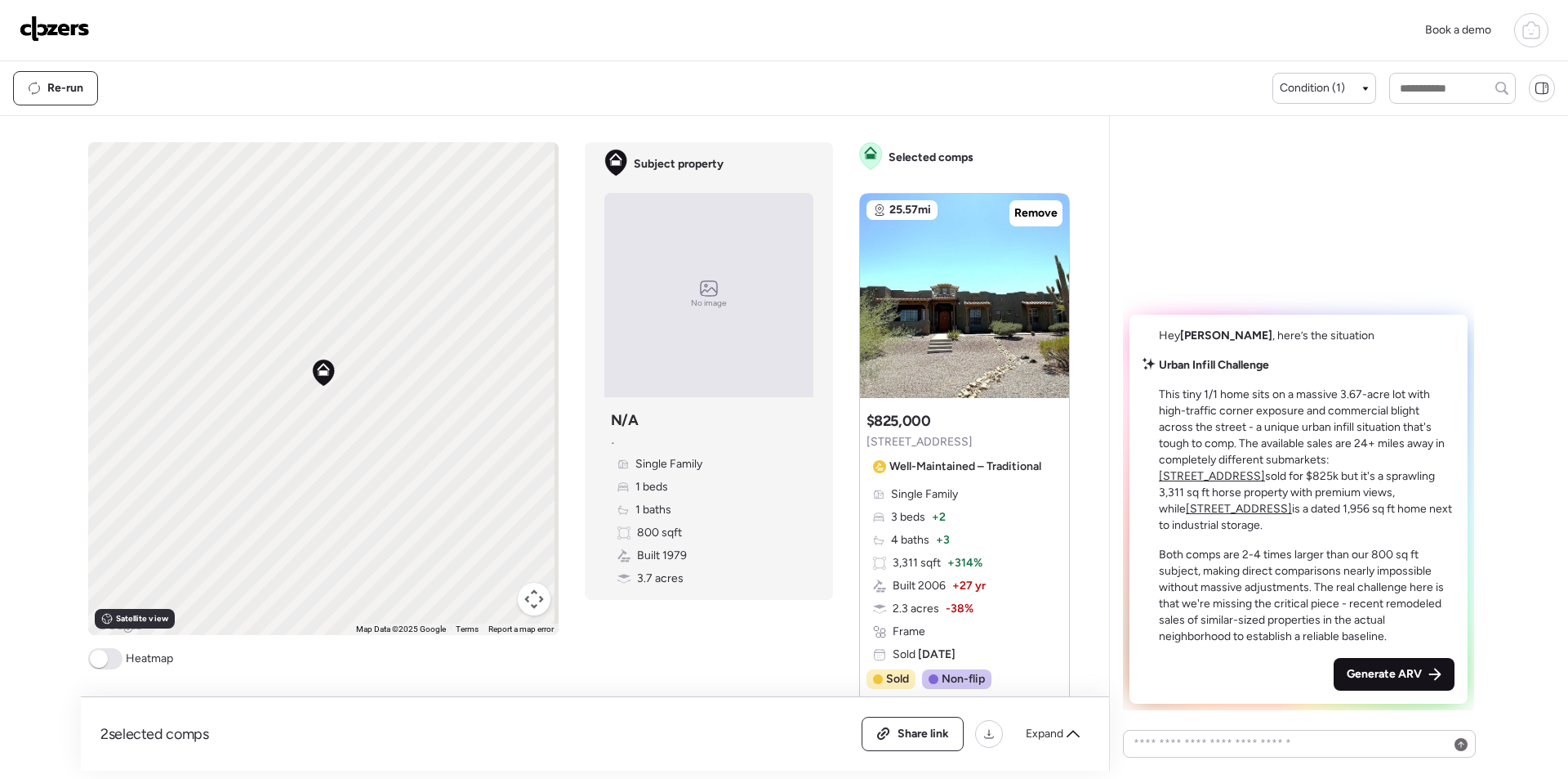
click at [1378, 682] on span "Generate ARV" at bounding box center [1384, 674] width 75 height 16
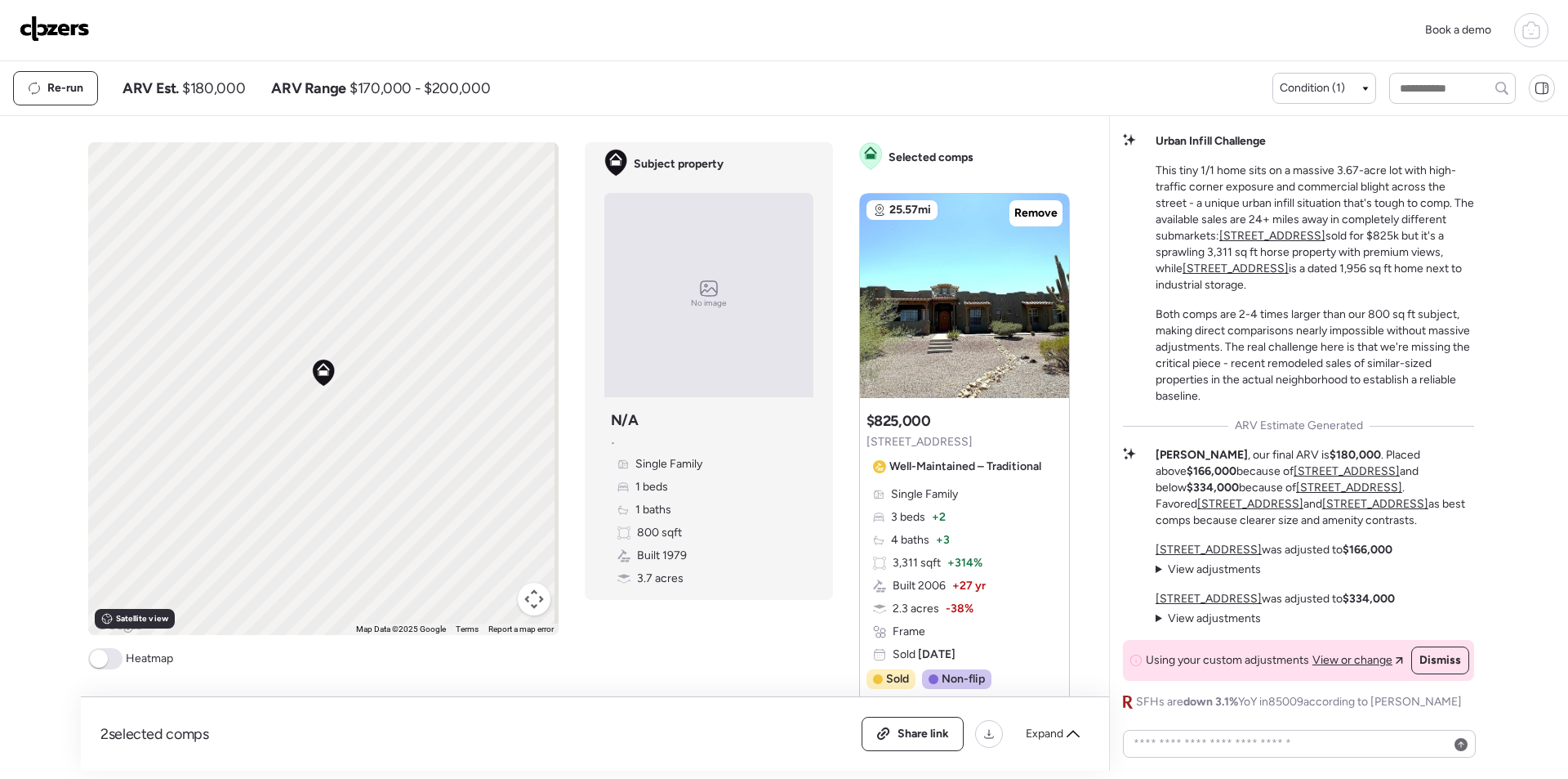
click at [230, 82] on span "$180,000" at bounding box center [213, 89] width 63 height 19
copy span "180,000"
click at [926, 742] on div "Share link" at bounding box center [912, 733] width 100 height 33
click at [58, 32] on img at bounding box center [54, 29] width 70 height 27
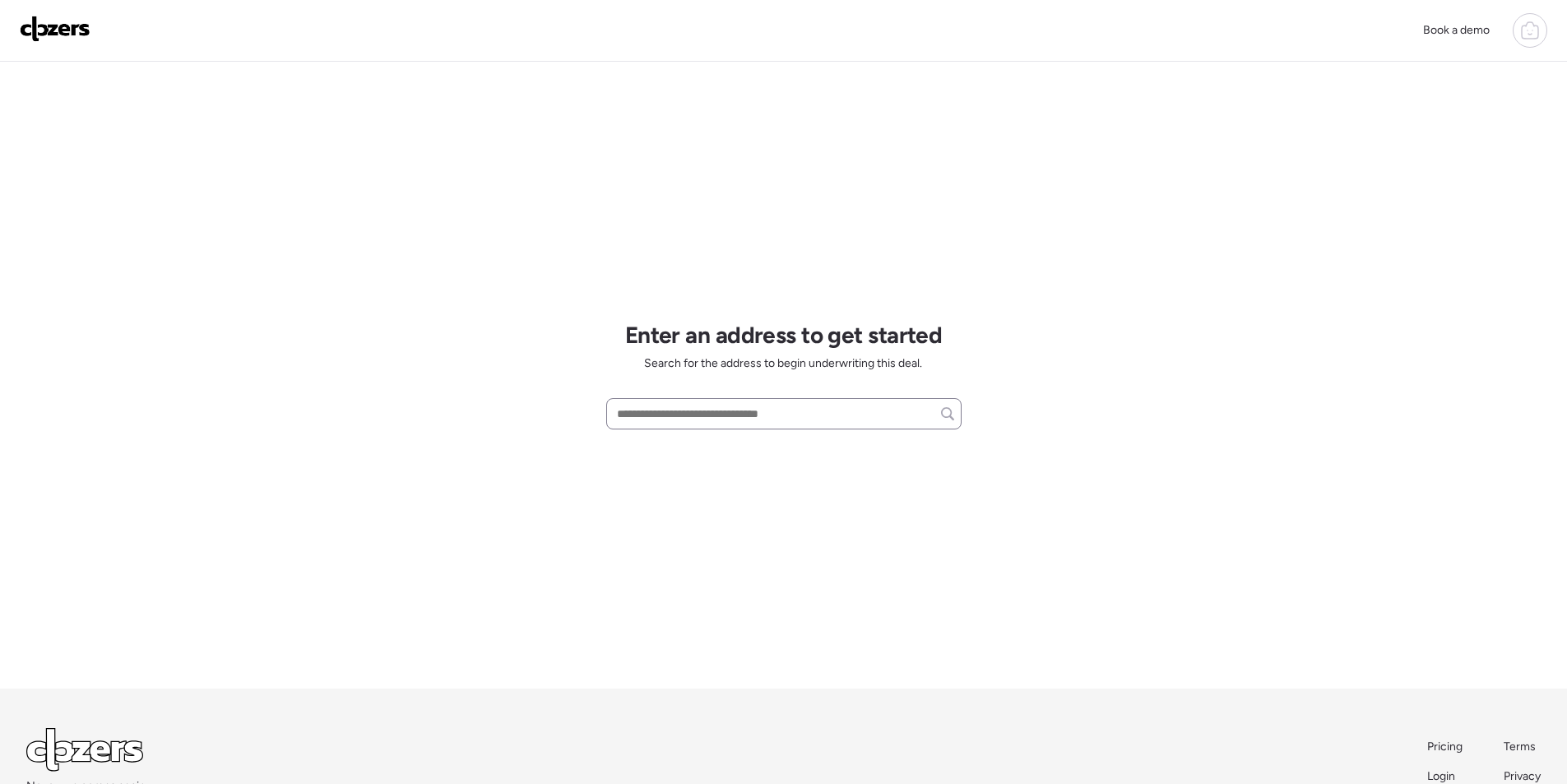
drag, startPoint x: 729, startPoint y: 434, endPoint x: 740, endPoint y: 415, distance: 22.0
click at [731, 433] on div "Enter an address to get started Search for the address to begin underwriting th…" at bounding box center [784, 375] width 355 height 627
click at [741, 415] on input "text" at bounding box center [784, 414] width 341 height 23
paste input "**********"
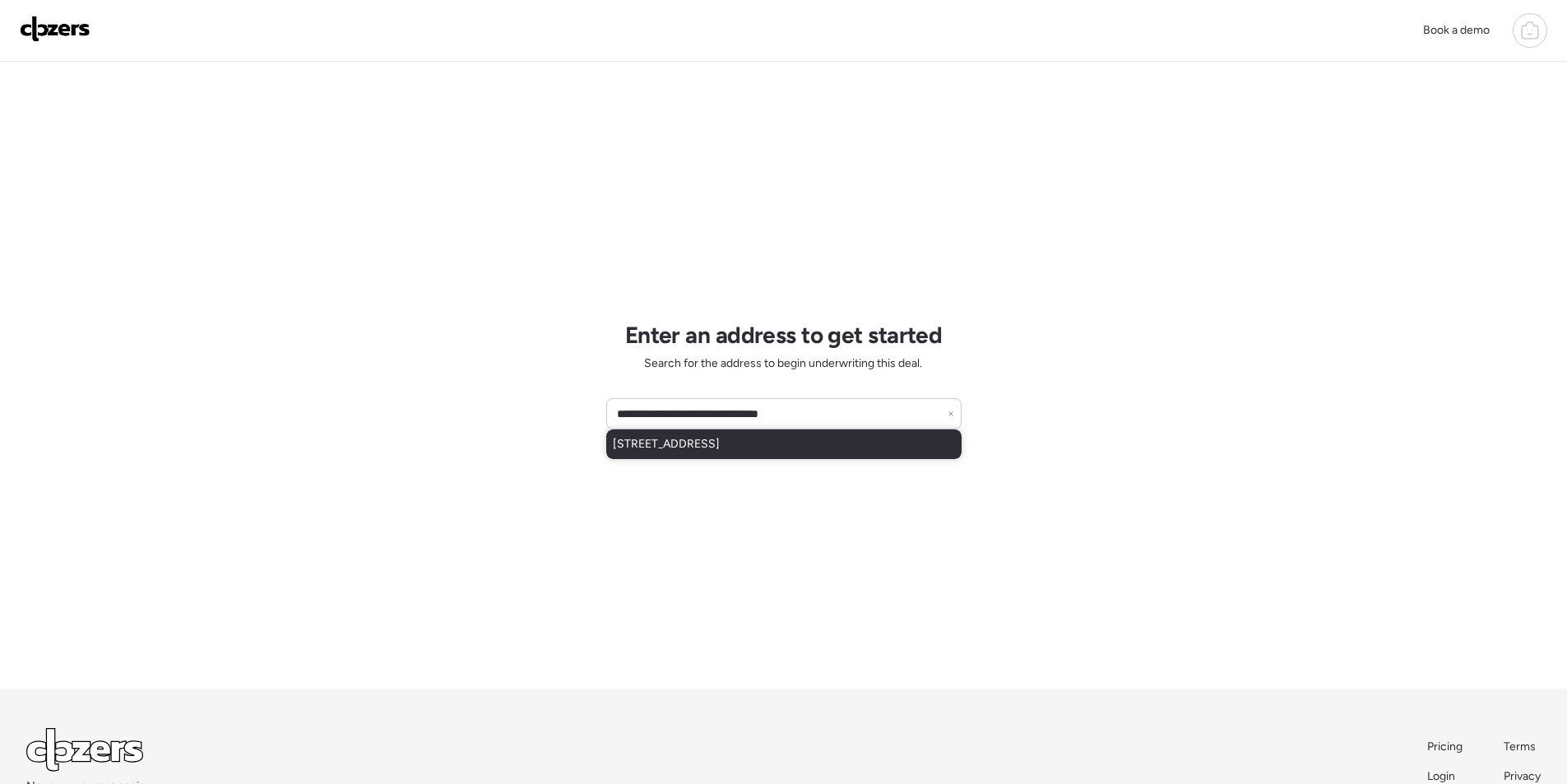
click at [709, 450] on span "16632 N 18th Pl, Phoenix, AZ, 85022" at bounding box center [667, 444] width 107 height 16
type input "**********"
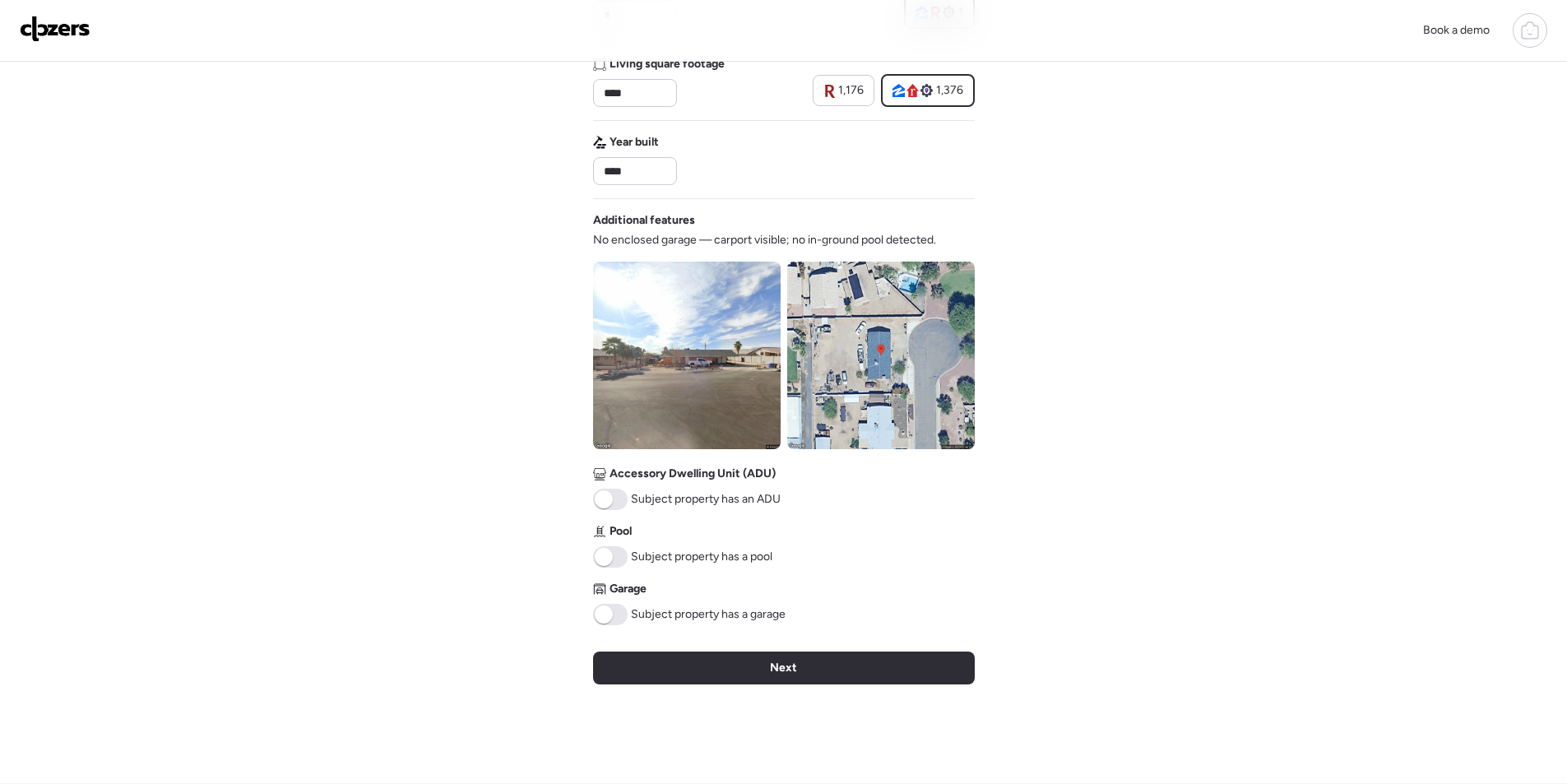
scroll to position [427, 0]
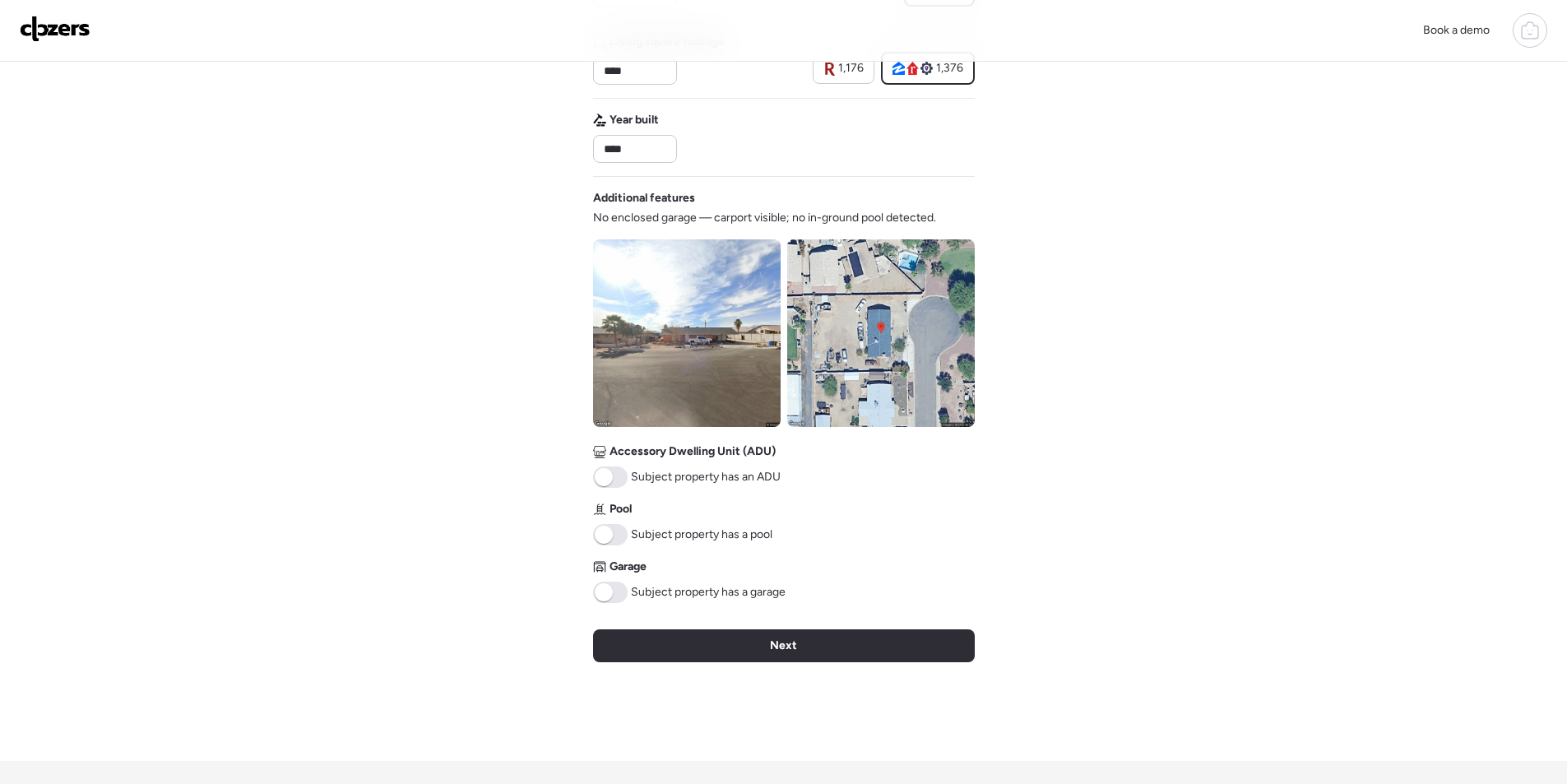
click at [832, 312] on img at bounding box center [881, 333] width 187 height 187
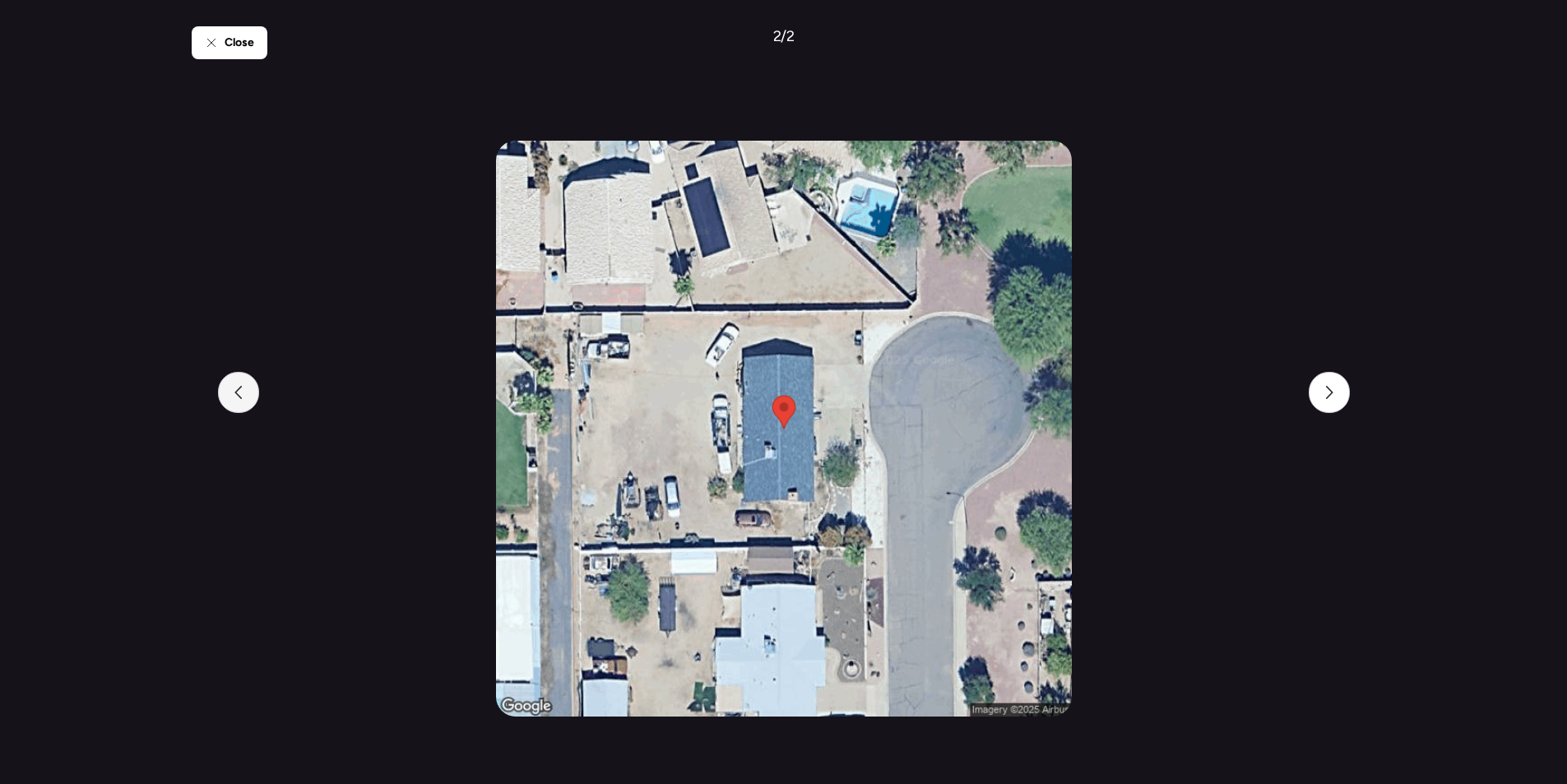
click at [241, 384] on div at bounding box center [238, 392] width 41 height 41
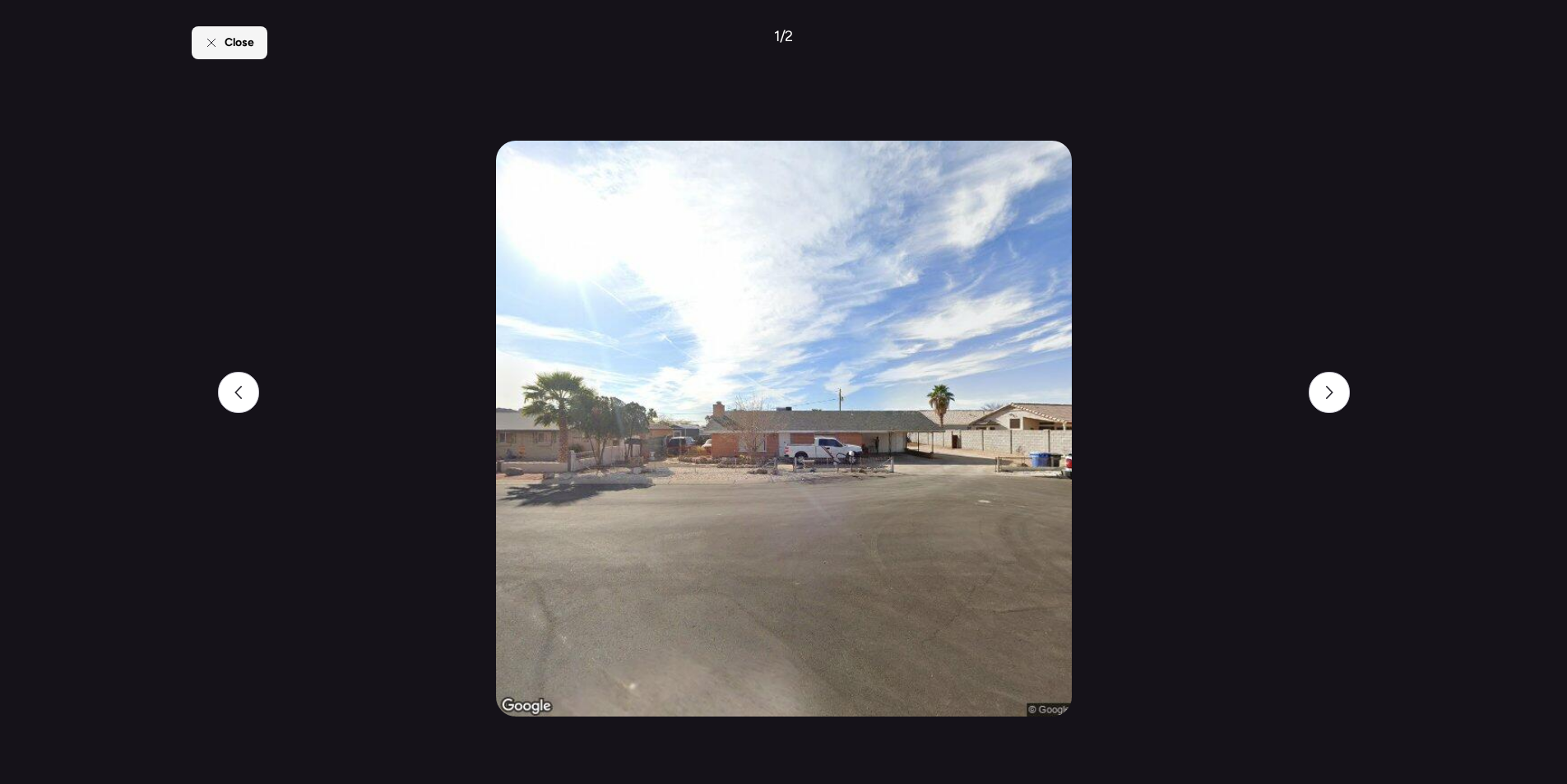
drag, startPoint x: 255, startPoint y: 50, endPoint x: 416, endPoint y: 221, distance: 234.9
click at [255, 51] on div "Close" at bounding box center [229, 43] width 76 height 33
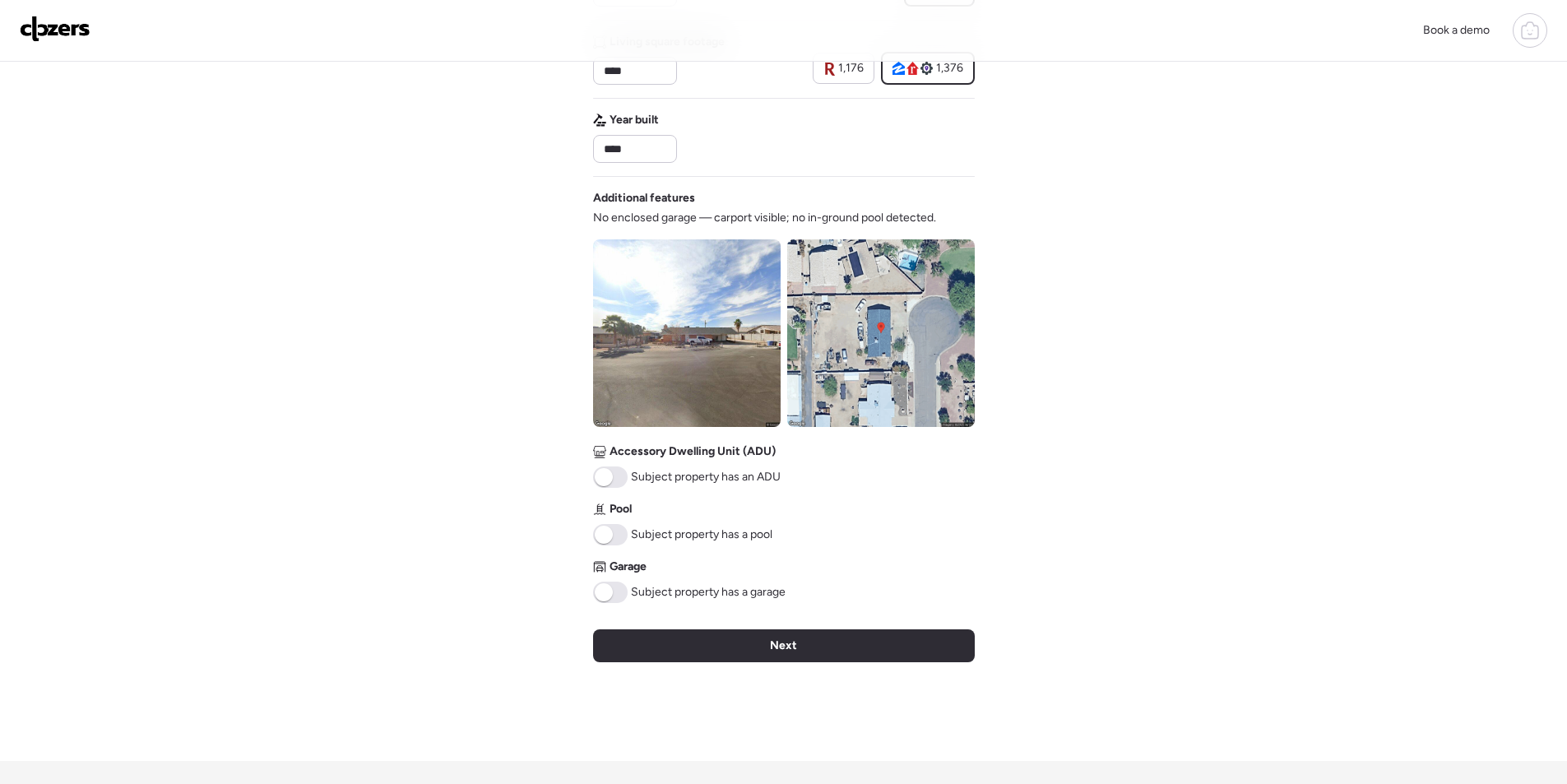
click at [852, 630] on div "Next" at bounding box center [784, 645] width 382 height 33
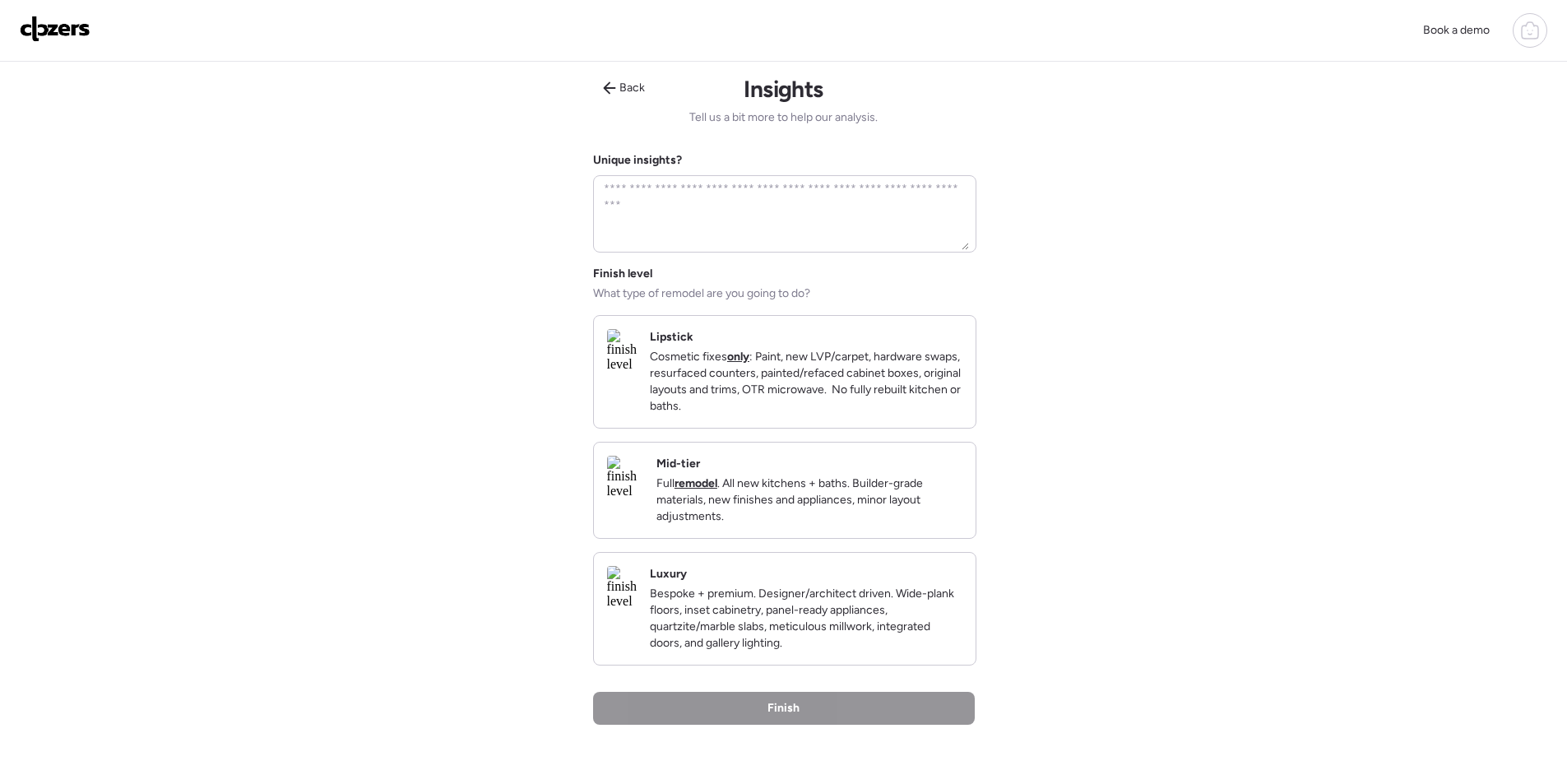
click at [916, 538] on div "Mid-tier Full remodel . All new kitchens + baths. Builder-grade materials, new …" at bounding box center [785, 490] width 382 height 95
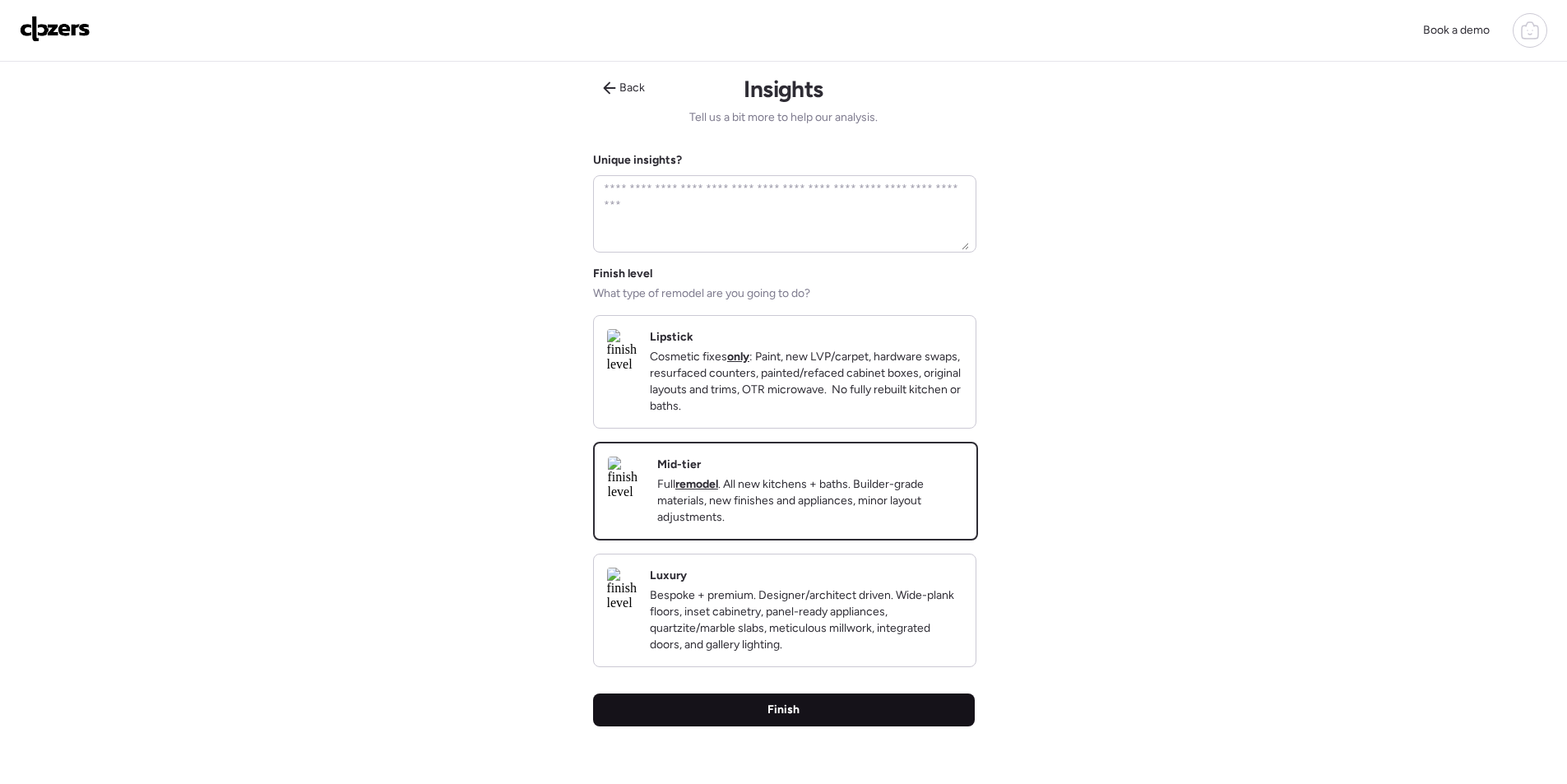
click at [889, 717] on div "Finish" at bounding box center [784, 709] width 382 height 33
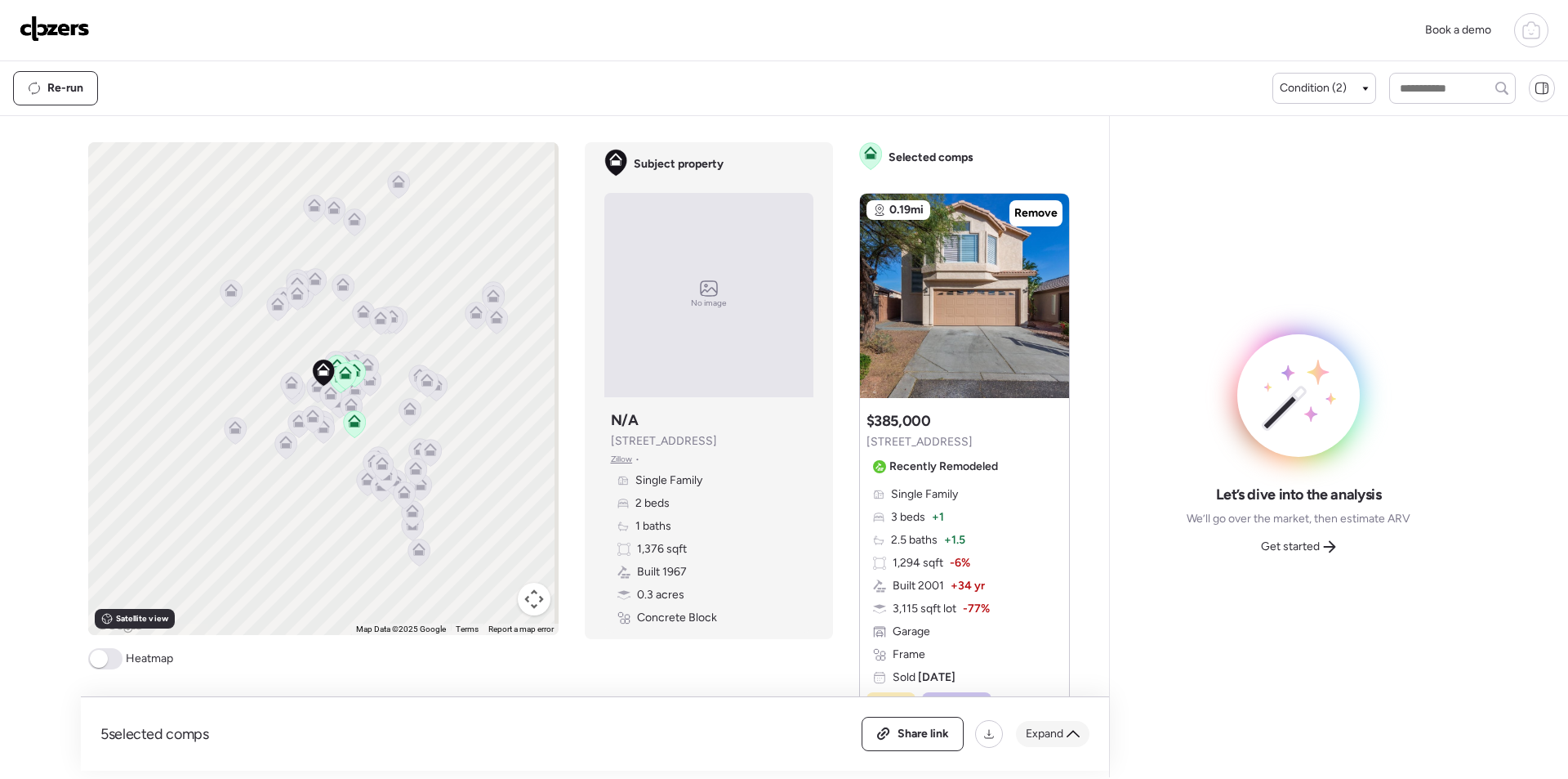
click at [1051, 728] on span "Expand" at bounding box center [1044, 734] width 37 height 16
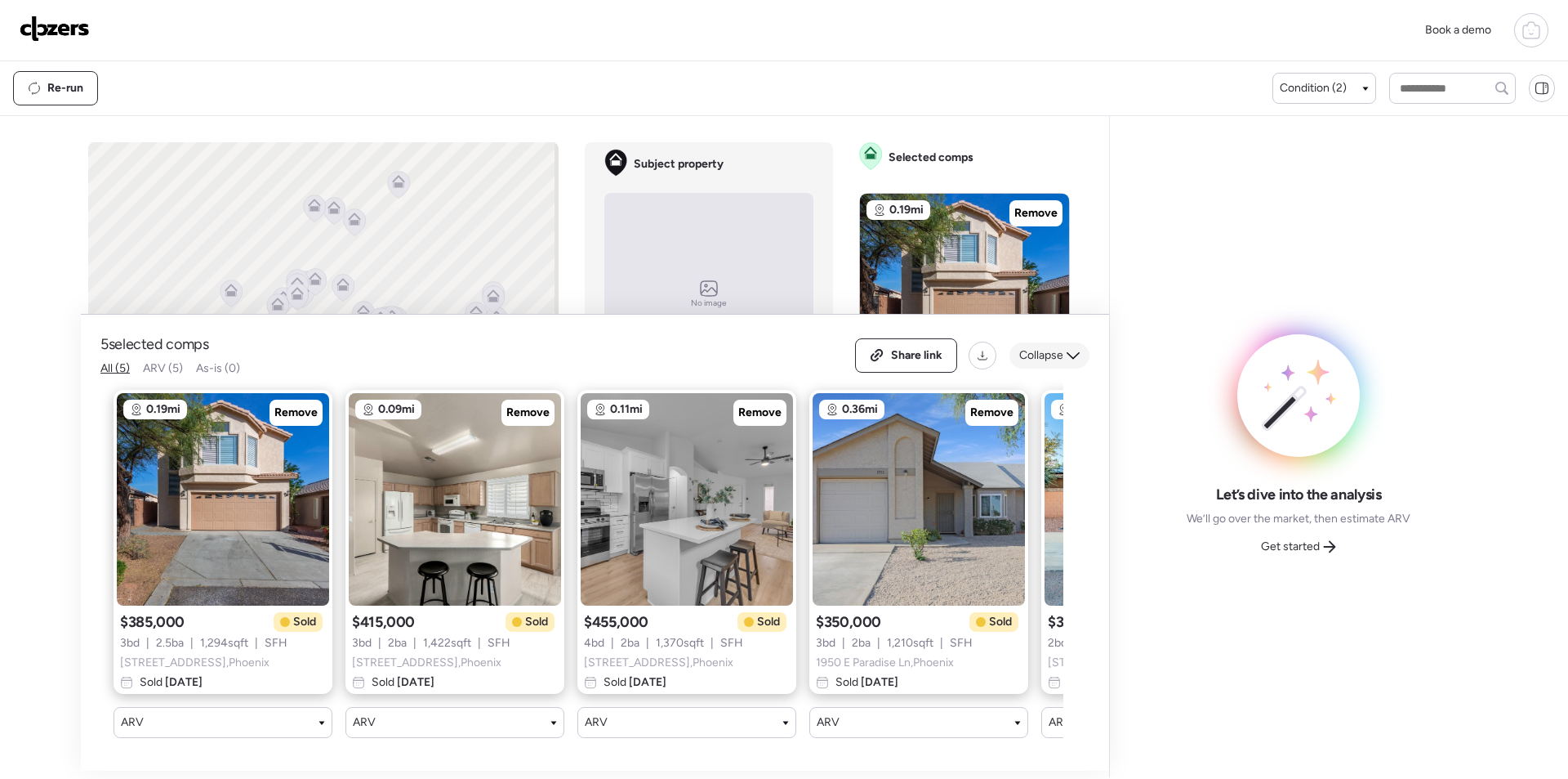
click at [1072, 349] on icon at bounding box center [1073, 355] width 13 height 13
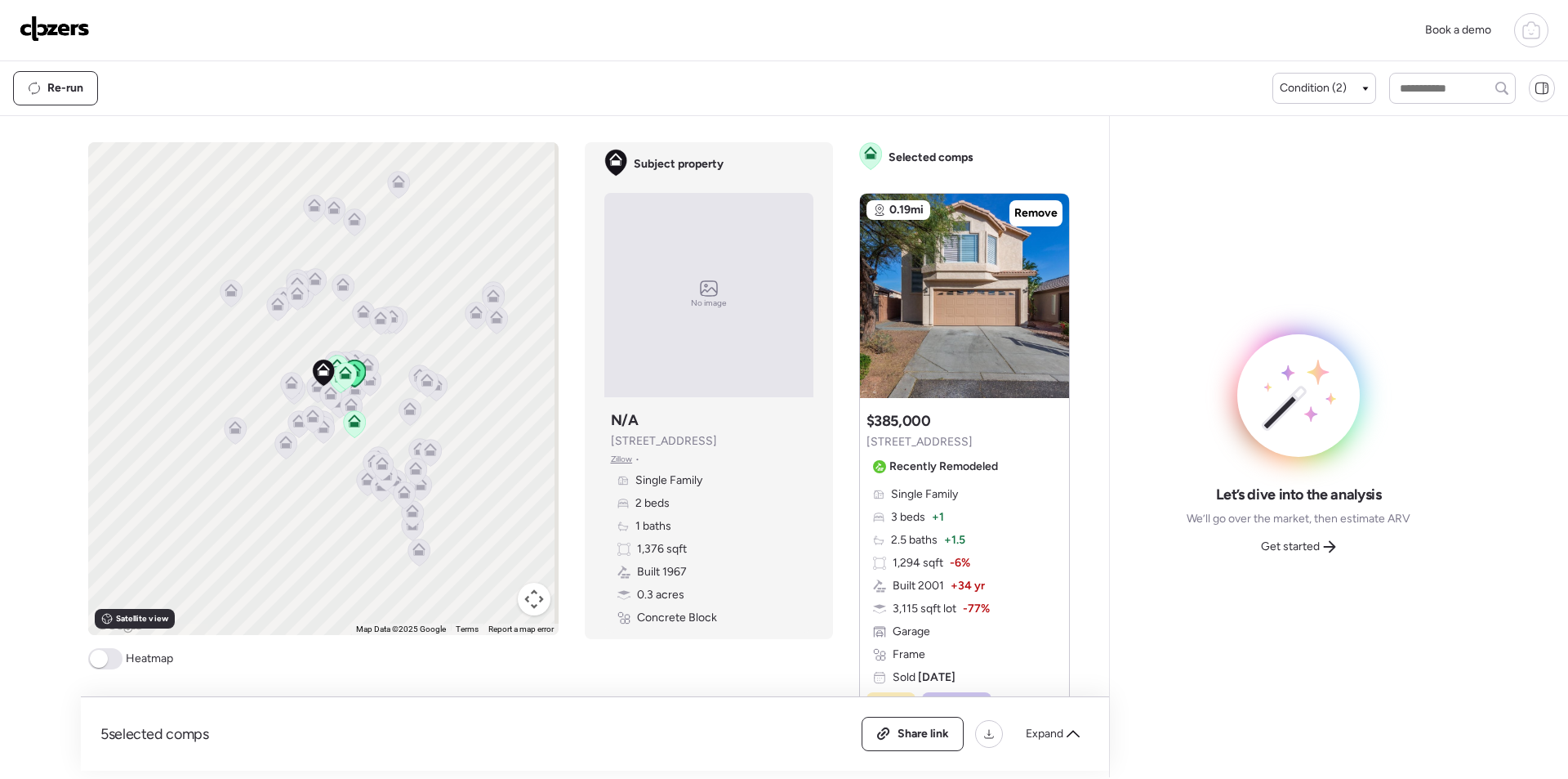
drag, startPoint x: 1026, startPoint y: 211, endPoint x: 1030, endPoint y: 237, distance: 26.3
click at [1027, 211] on span "Remove" at bounding box center [1036, 213] width 43 height 16
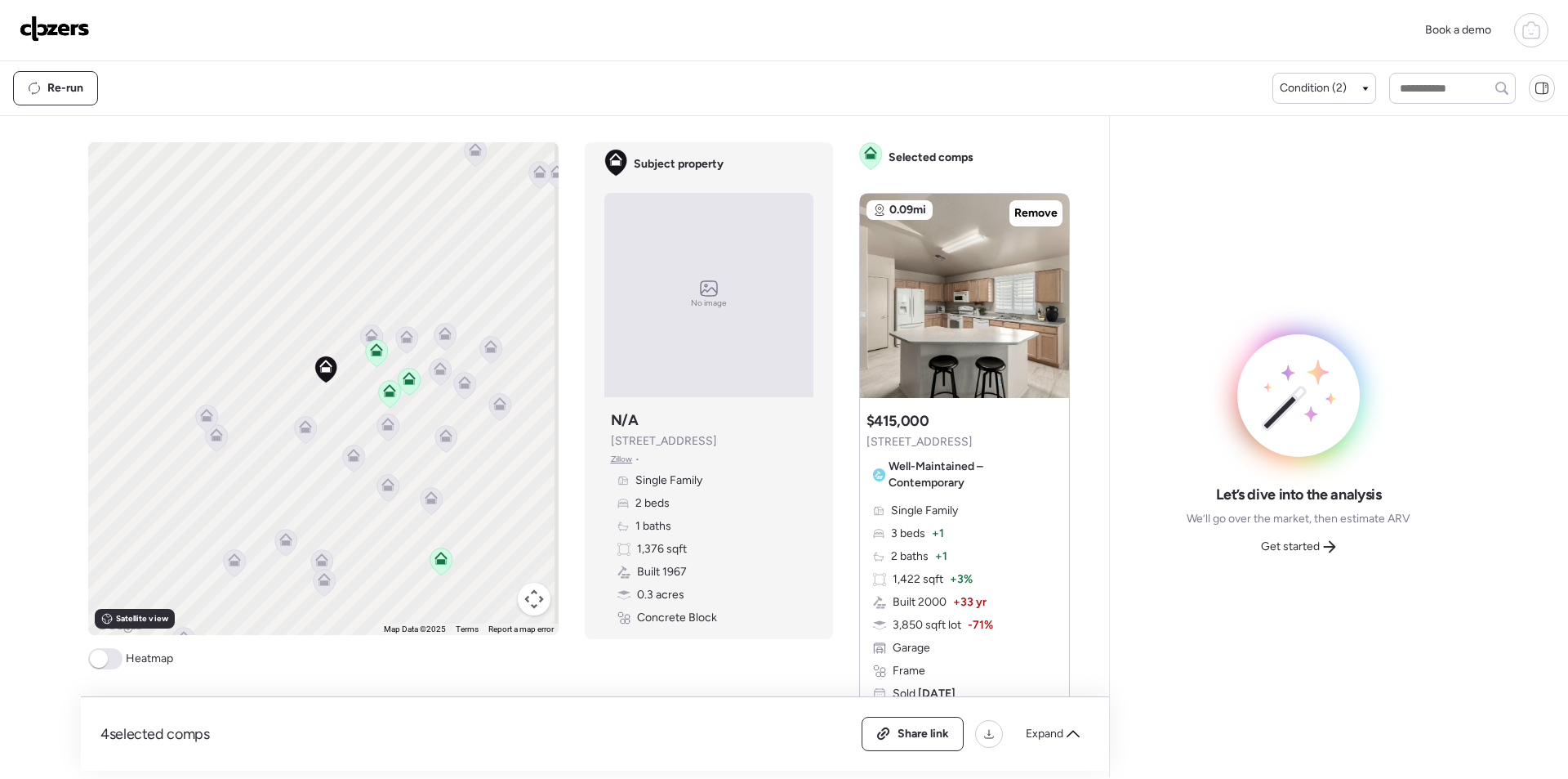
drag, startPoint x: 316, startPoint y: 428, endPoint x: 307, endPoint y: 434, distance: 10.8
click at [315, 428] on div "To activate drag with keyboard, press Alt + Enter. Once in keyboard drag state,…" at bounding box center [323, 388] width 470 height 493
click at [301, 434] on icon at bounding box center [305, 429] width 22 height 27
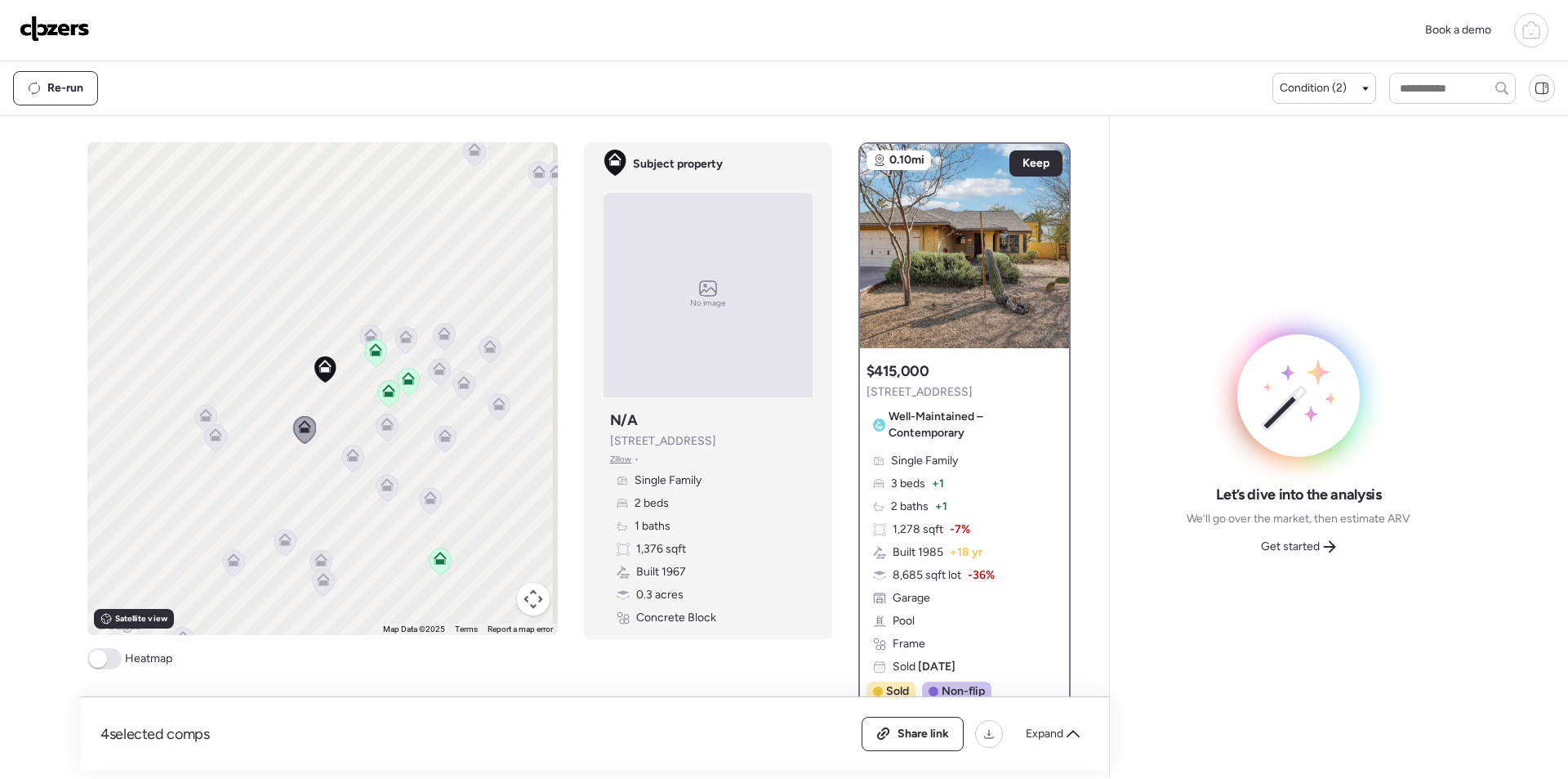
click at [351, 456] on icon at bounding box center [353, 458] width 11 height 5
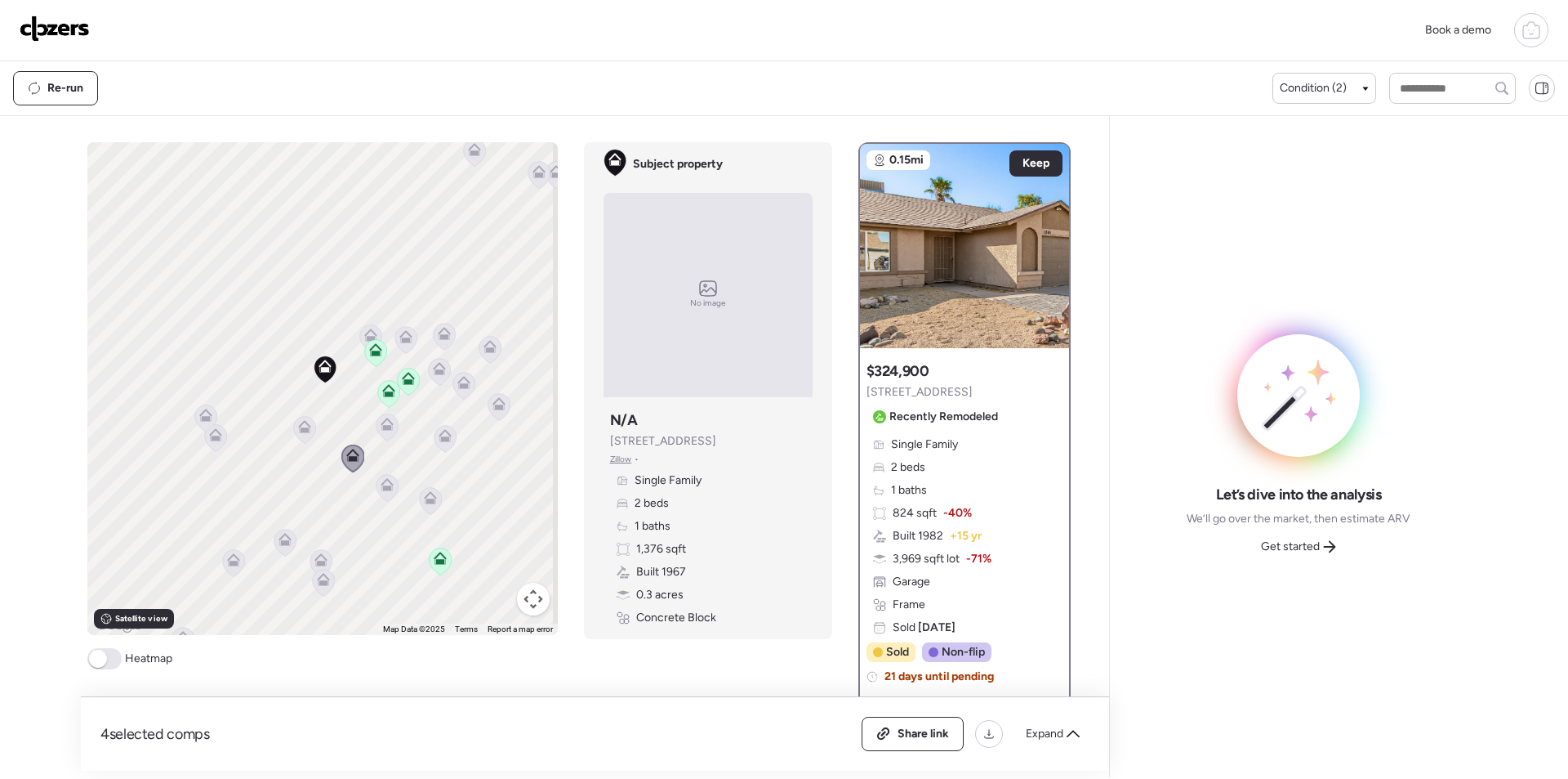
click at [376, 438] on icon at bounding box center [387, 426] width 23 height 27
click at [378, 432] on icon at bounding box center [386, 426] width 22 height 27
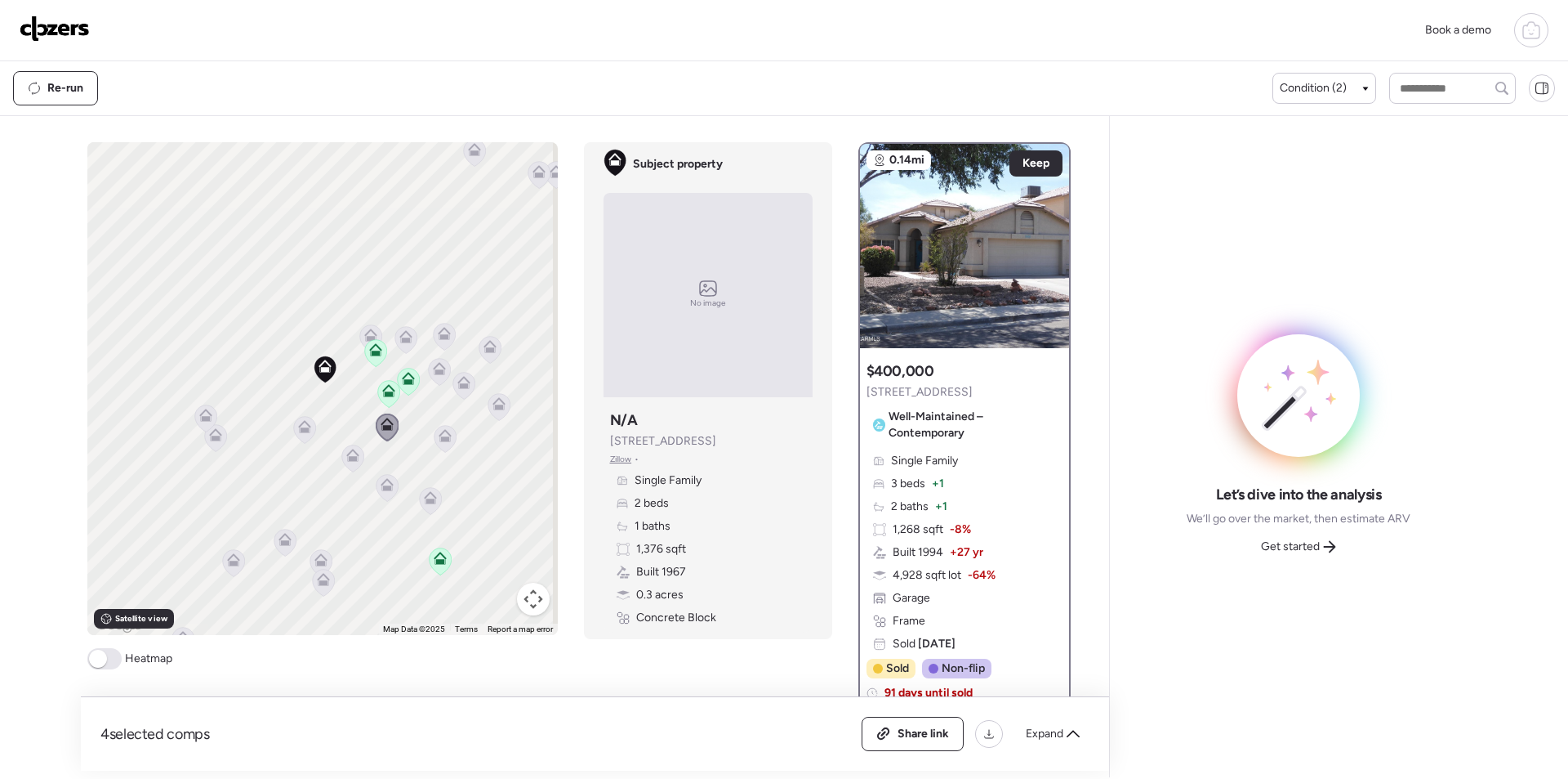
click at [202, 416] on icon at bounding box center [206, 415] width 13 height 13
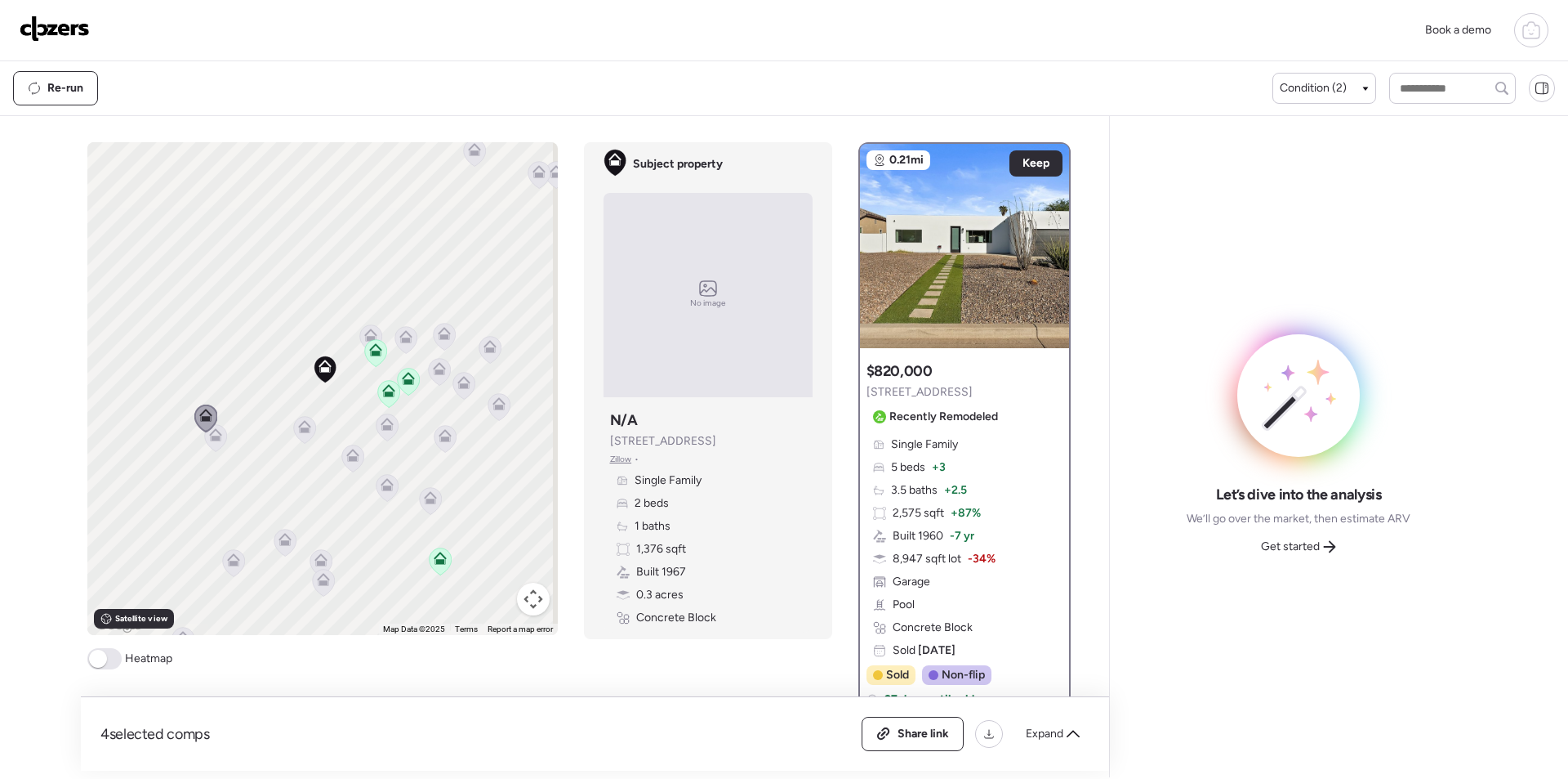
click at [210, 437] on icon at bounding box center [215, 438] width 11 height 5
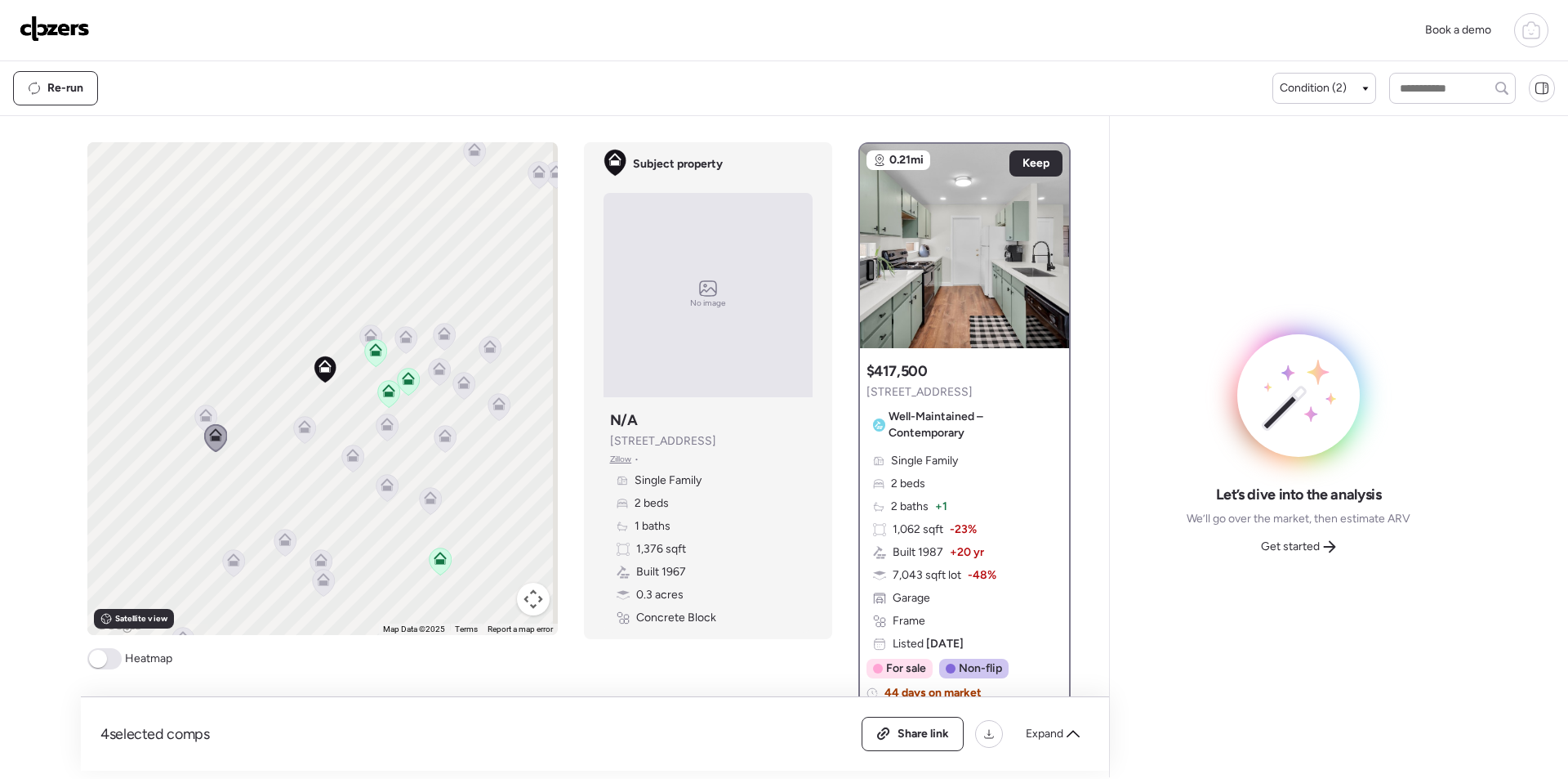
click at [367, 338] on icon at bounding box center [370, 339] width 11 height 5
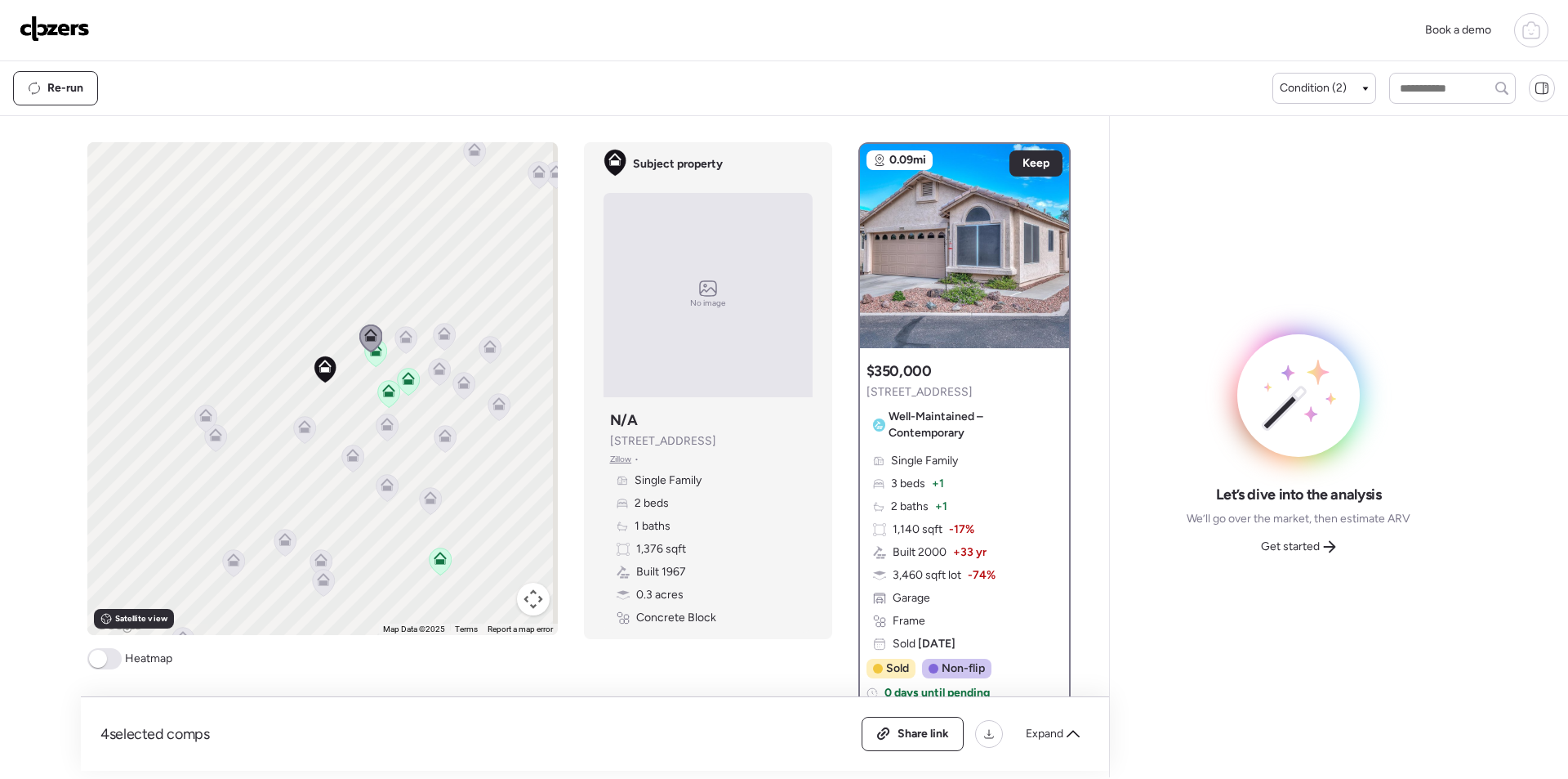
click at [401, 342] on icon at bounding box center [406, 340] width 11 height 5
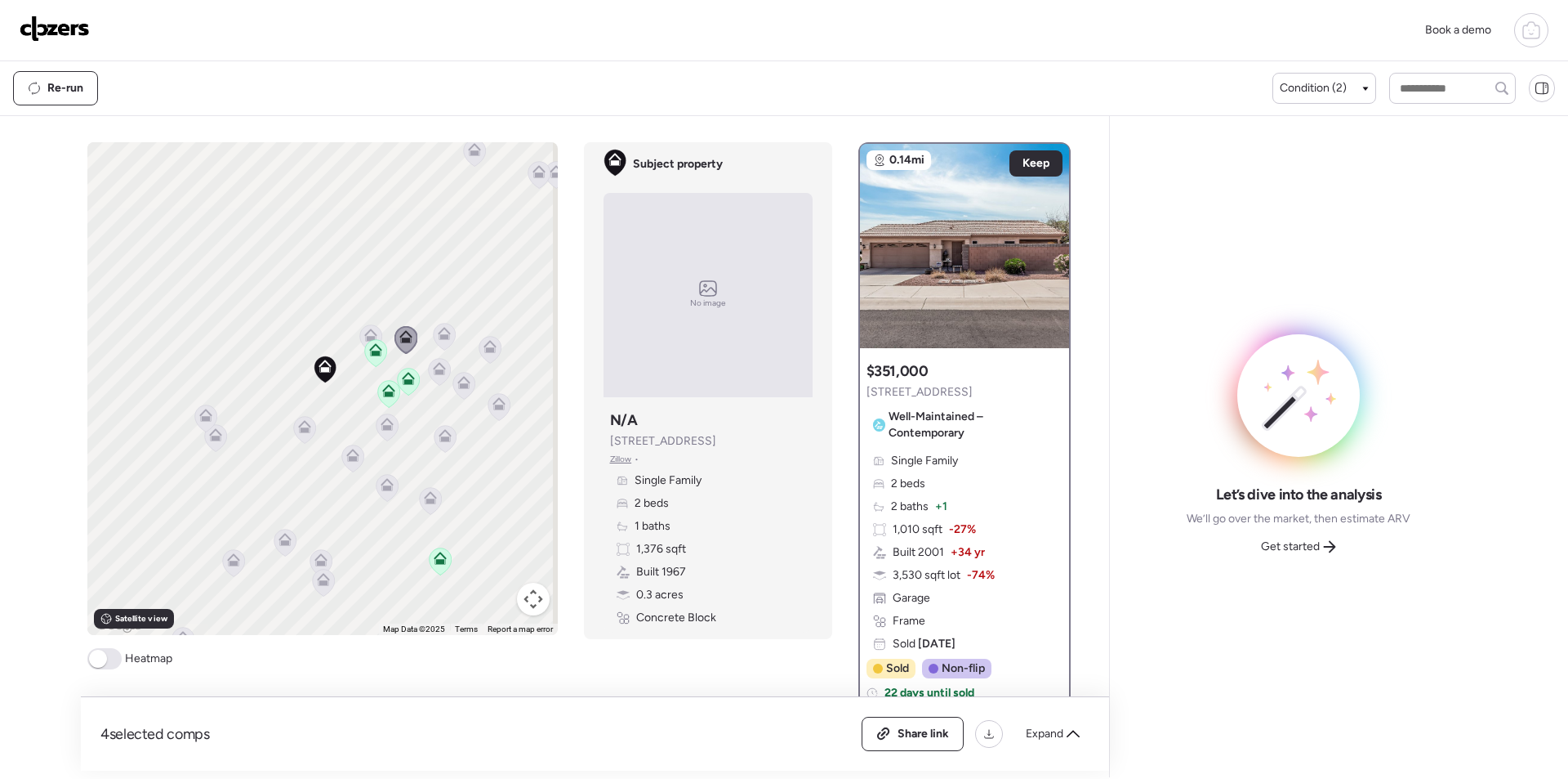
click at [439, 338] on icon at bounding box center [444, 337] width 11 height 5
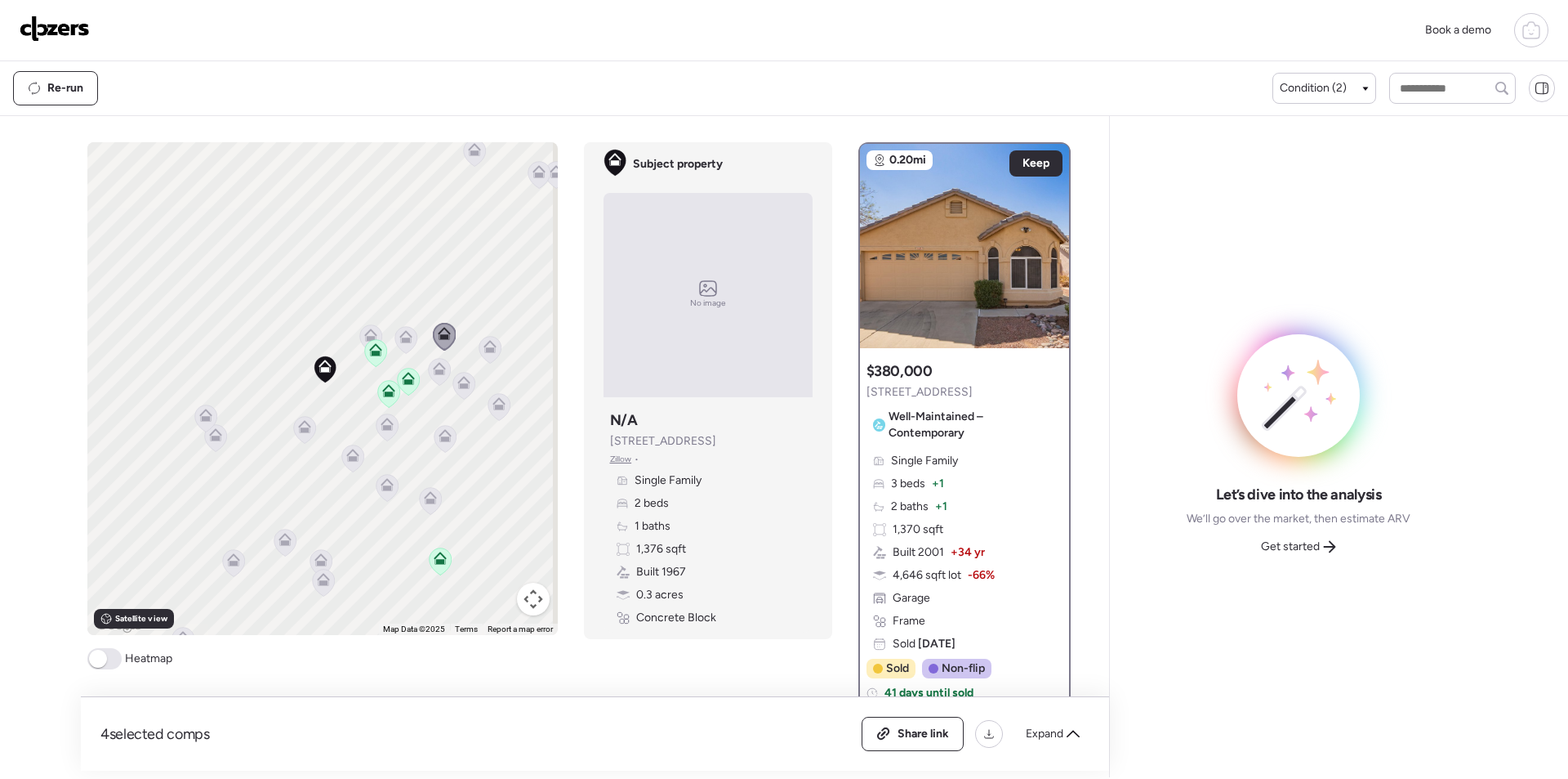
click at [431, 377] on icon at bounding box center [439, 371] width 22 height 27
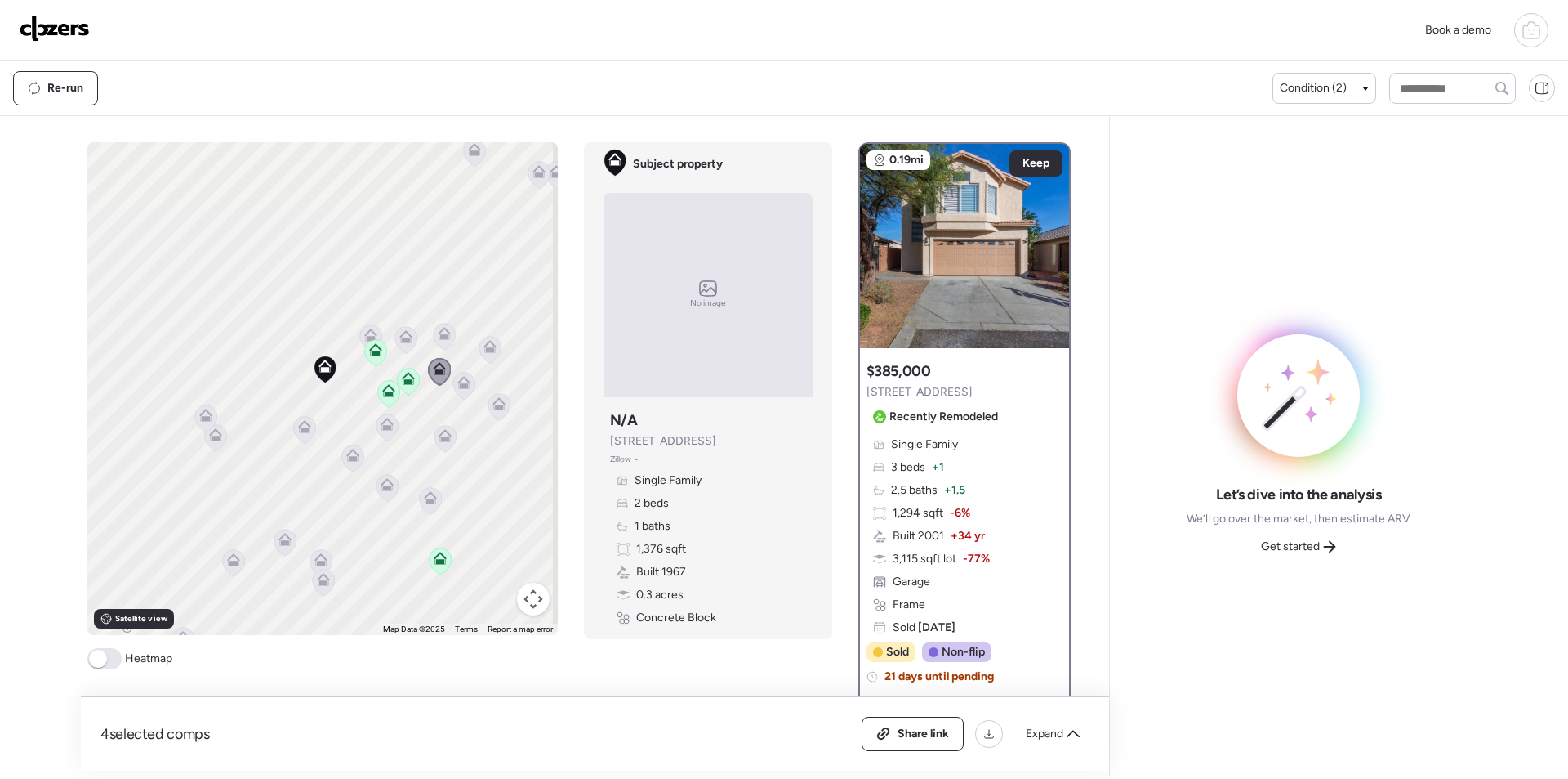
click at [462, 387] on icon at bounding box center [463, 386] width 11 height 5
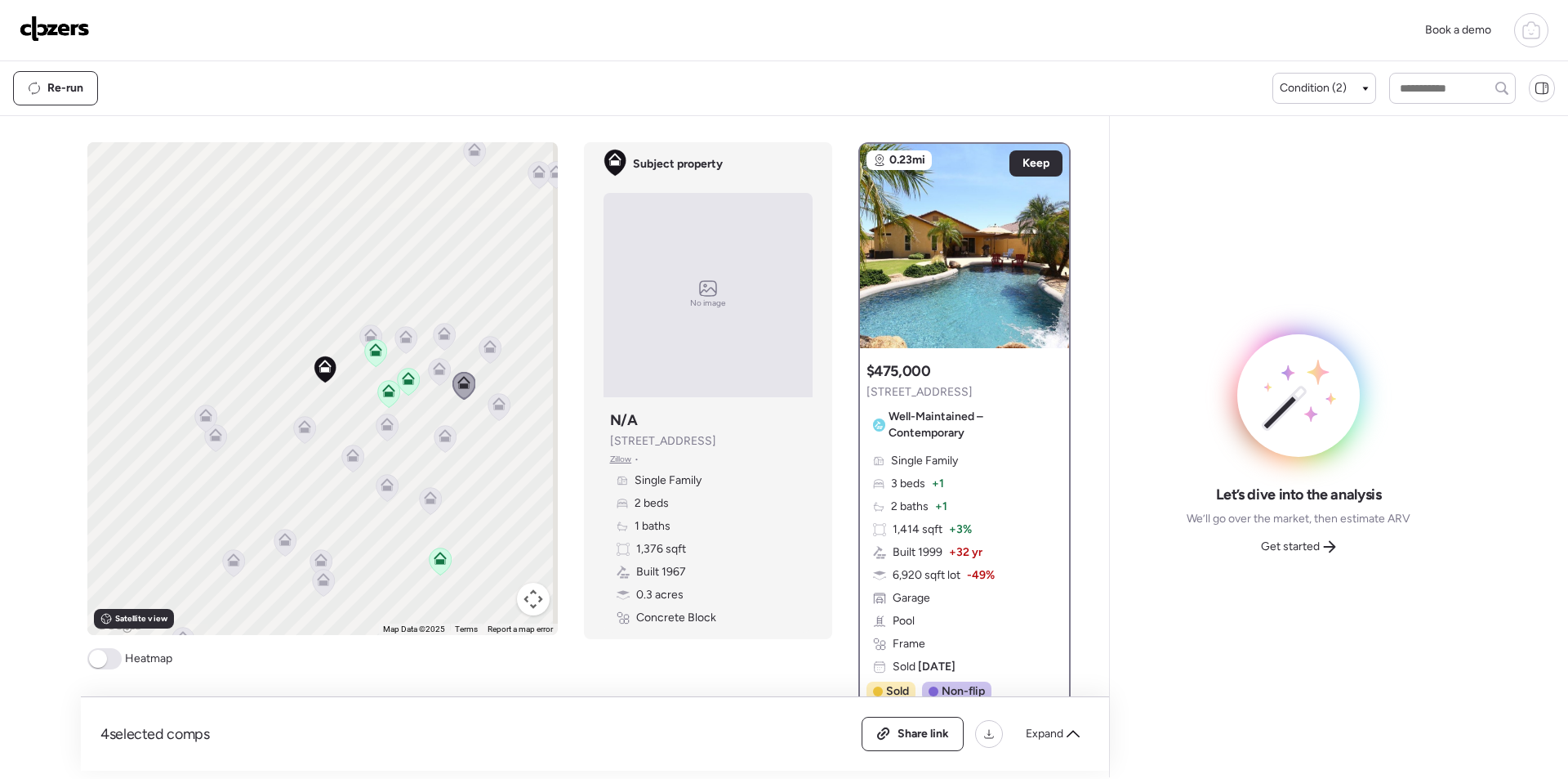
click at [481, 356] on icon at bounding box center [489, 349] width 22 height 27
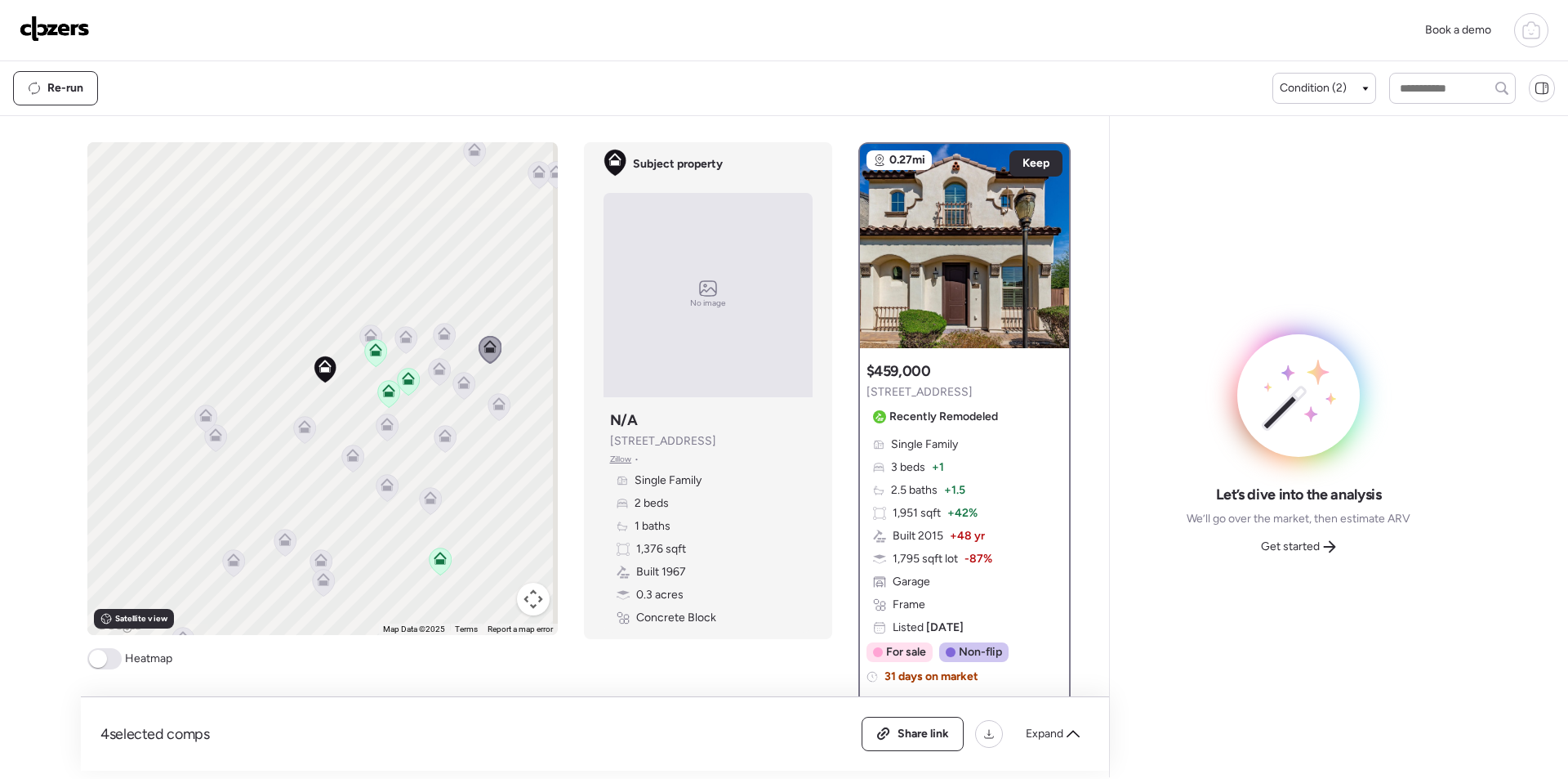
click at [462, 395] on icon at bounding box center [463, 385] width 22 height 27
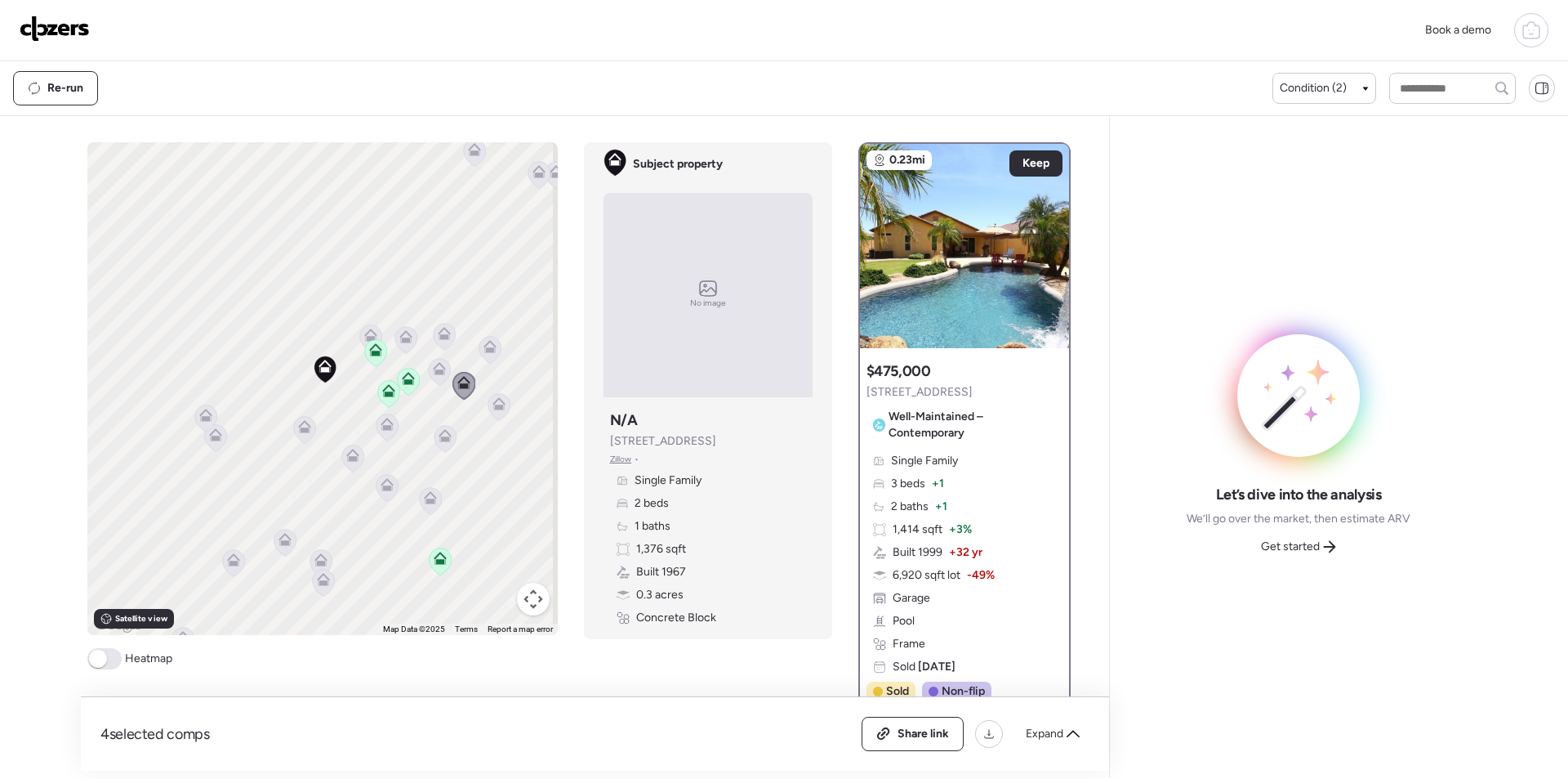
click at [382, 487] on icon at bounding box center [387, 488] width 11 height 5
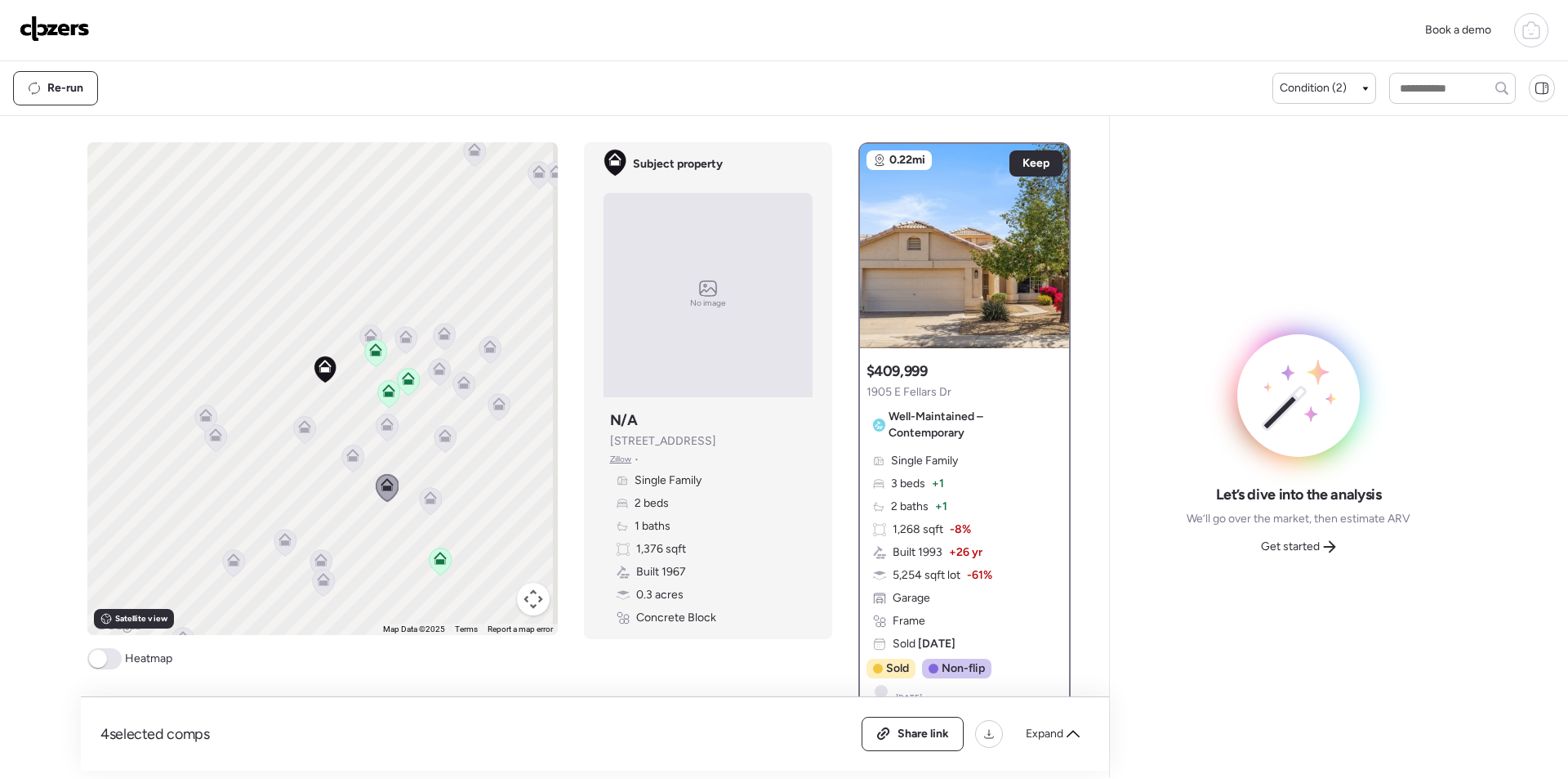
click at [312, 580] on icon at bounding box center [322, 582] width 22 height 27
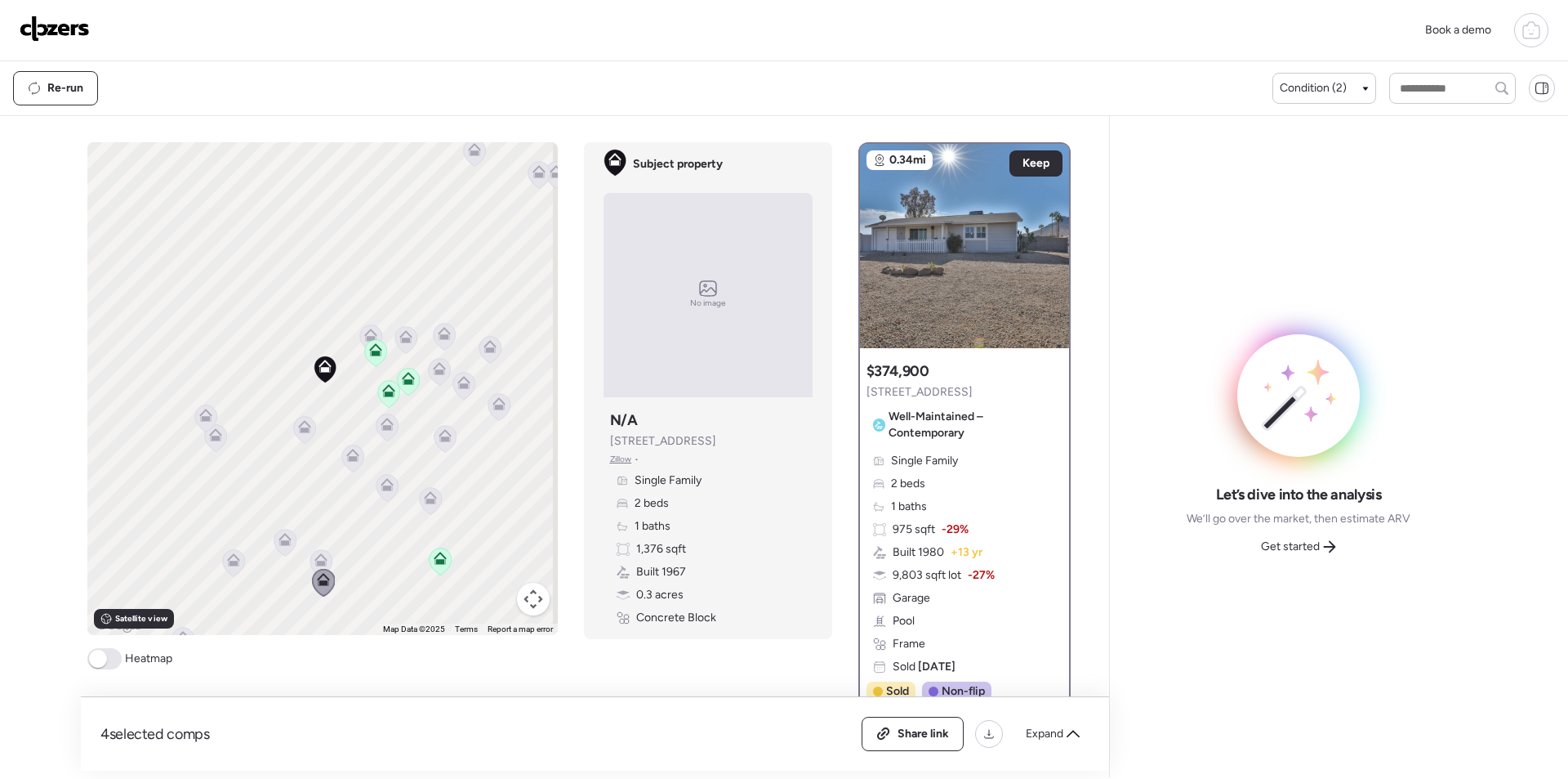
click at [227, 570] on icon at bounding box center [233, 563] width 22 height 27
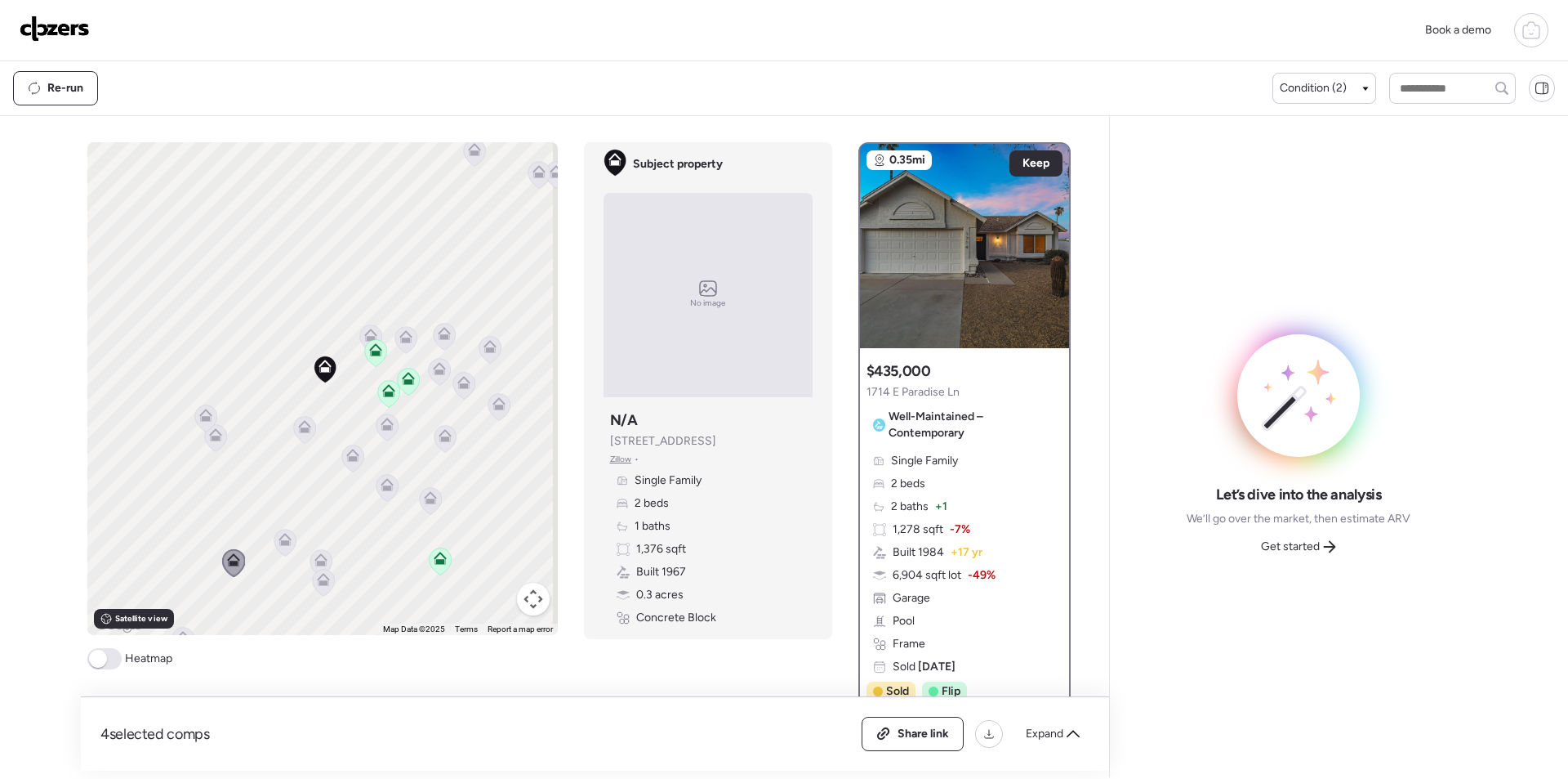
click at [284, 535] on icon at bounding box center [284, 539] width 13 height 13
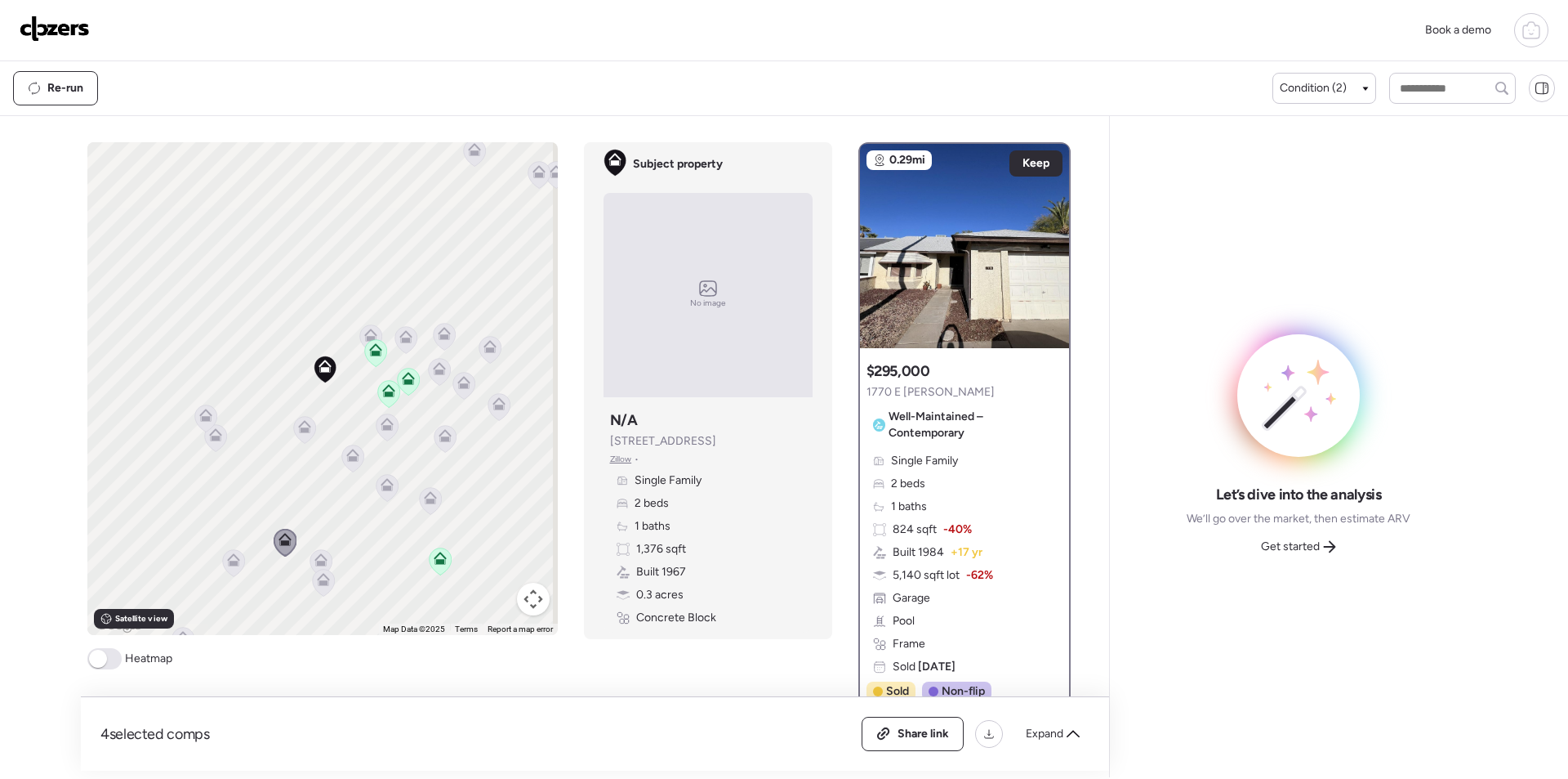
click at [315, 563] on icon at bounding box center [321, 563] width 11 height 5
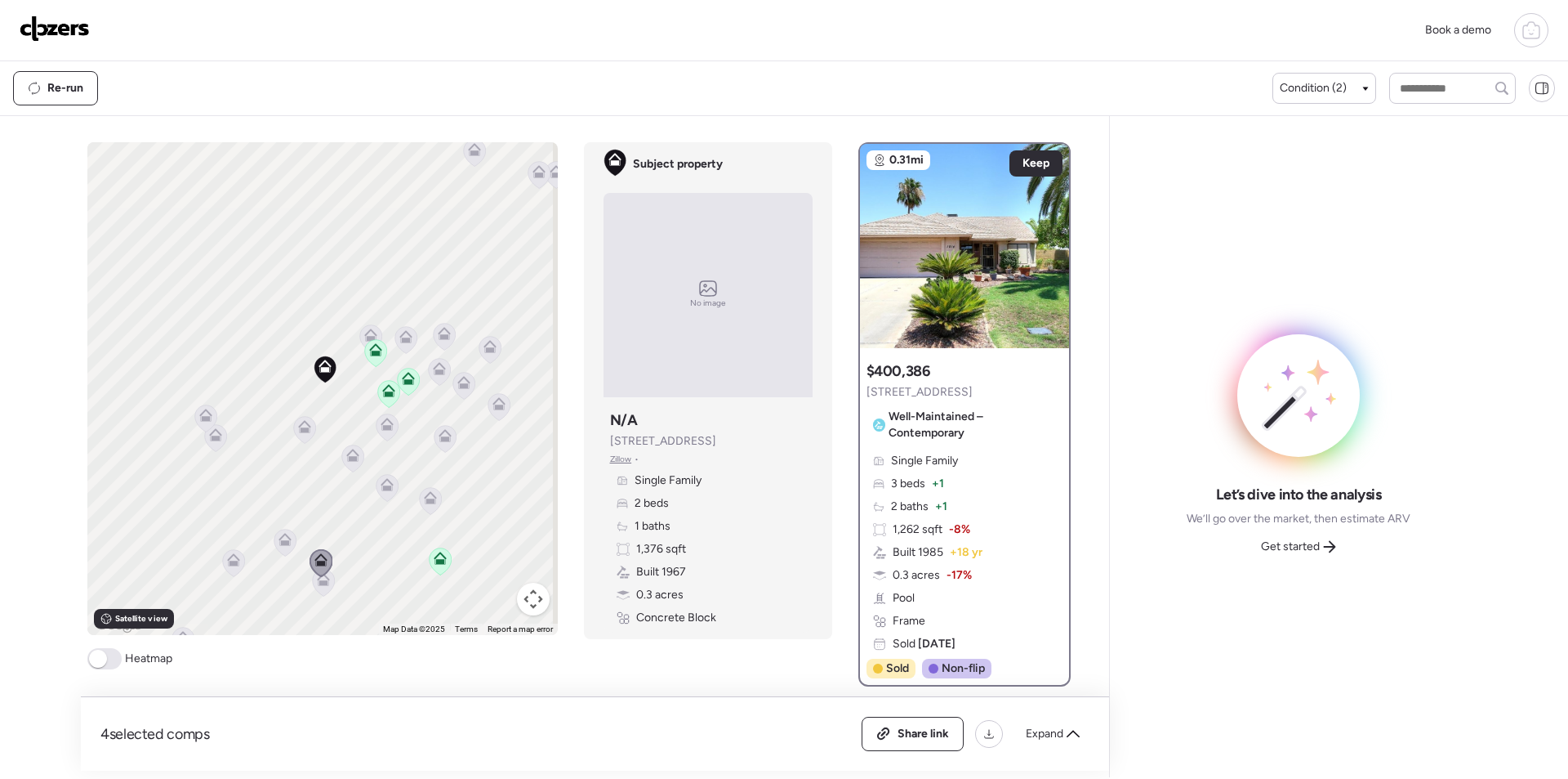
drag, startPoint x: 445, startPoint y: 583, endPoint x: 474, endPoint y: 452, distance: 134.2
click at [474, 452] on div "To activate drag with keyboard, press Alt + Enter. Once in keyboard drag state,…" at bounding box center [322, 388] width 470 height 493
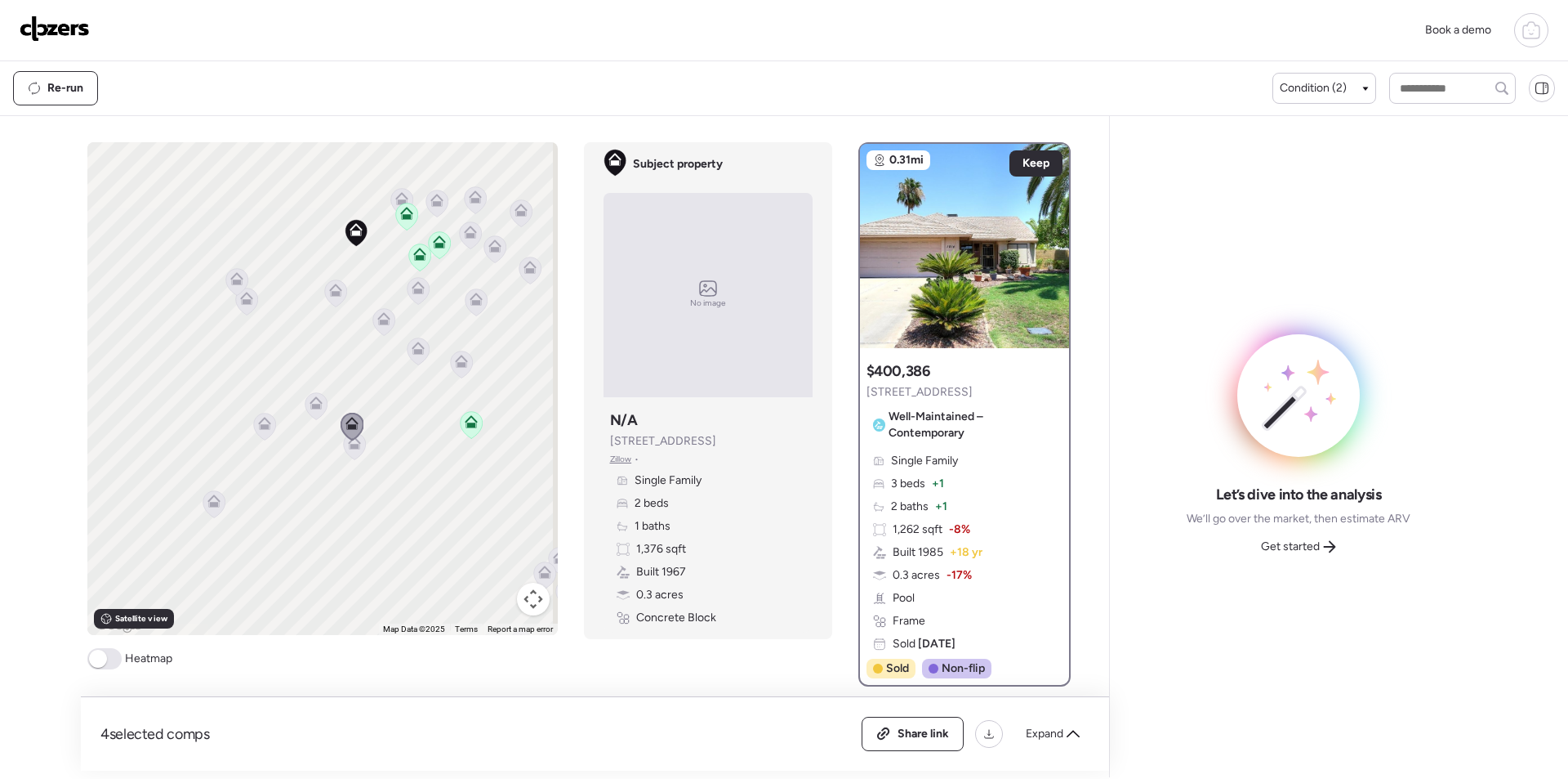
drag, startPoint x: 393, startPoint y: 495, endPoint x: 435, endPoint y: 319, distance: 180.9
click at [435, 319] on div "To activate drag with keyboard, press Alt + Enter. Once in keyboard drag state,…" at bounding box center [322, 388] width 470 height 493
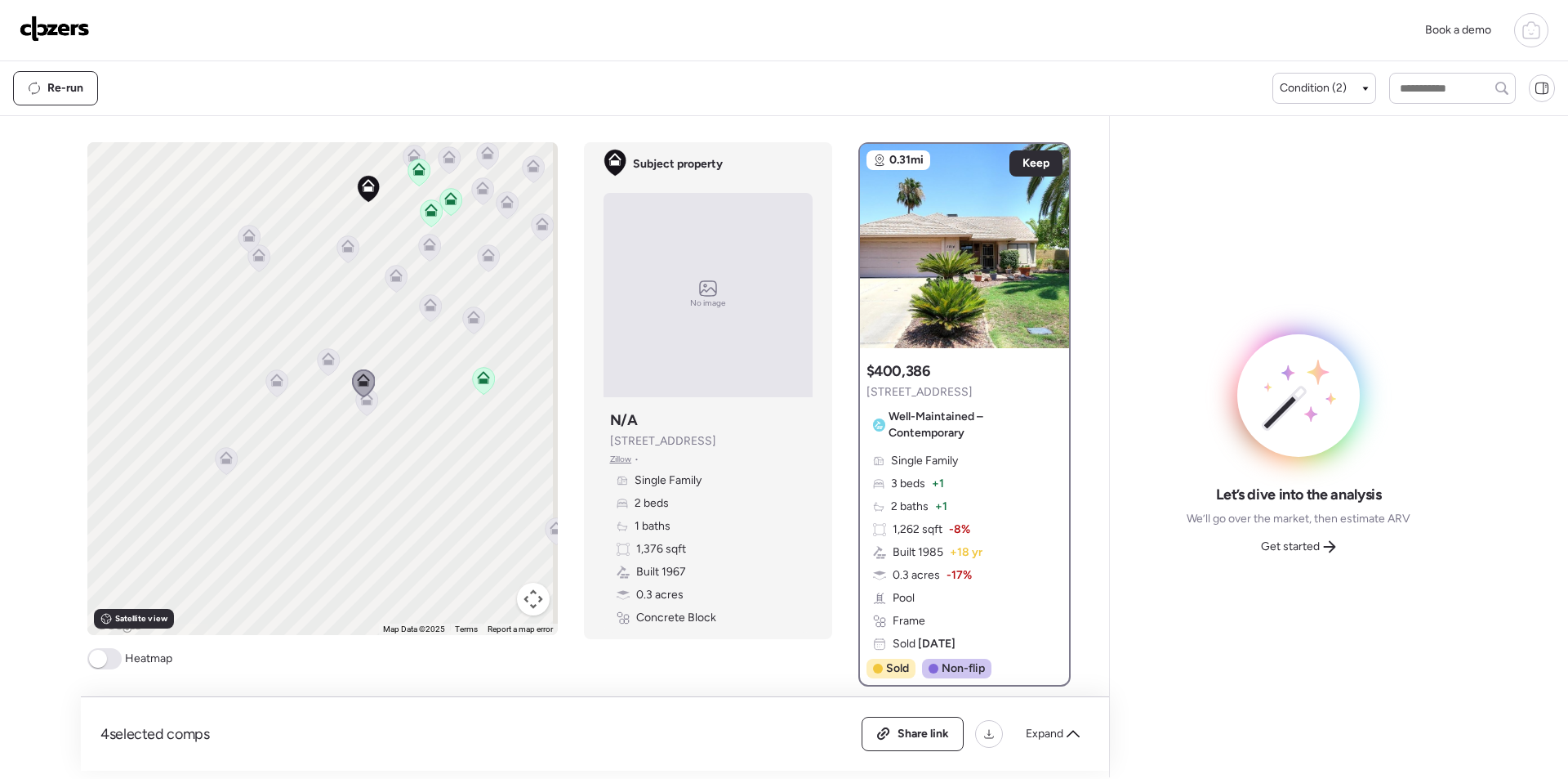
click at [214, 465] on icon at bounding box center [225, 460] width 22 height 27
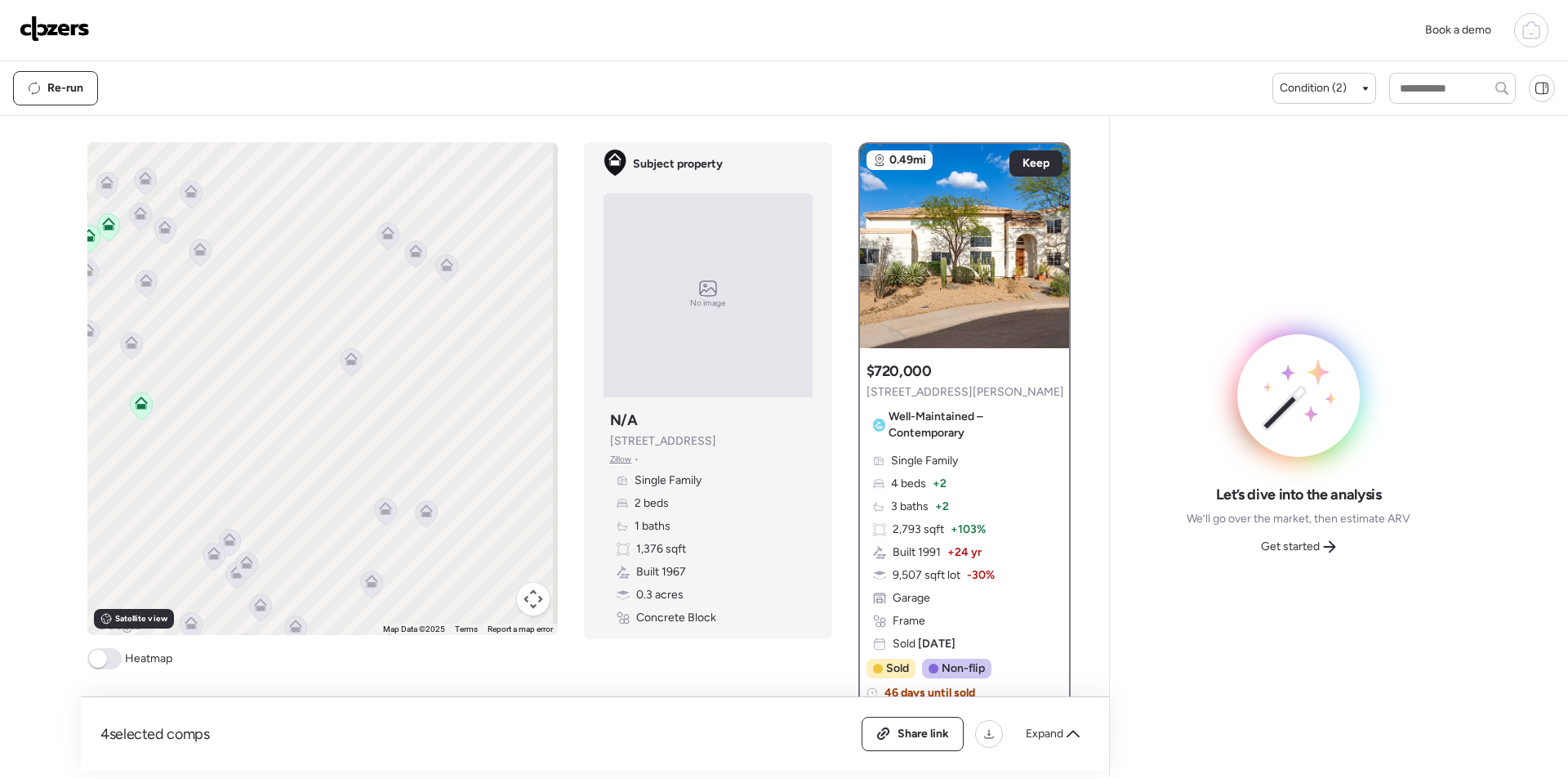
drag, startPoint x: 408, startPoint y: 539, endPoint x: 221, endPoint y: 544, distance: 187.1
click at [65, 565] on div "Book a demo Kept comps All (4) ARV (4) As-is (0) Novation (0) 0.09mi Remove $41…" at bounding box center [784, 388] width 1568 height 777
click at [225, 538] on icon at bounding box center [231, 539] width 13 height 13
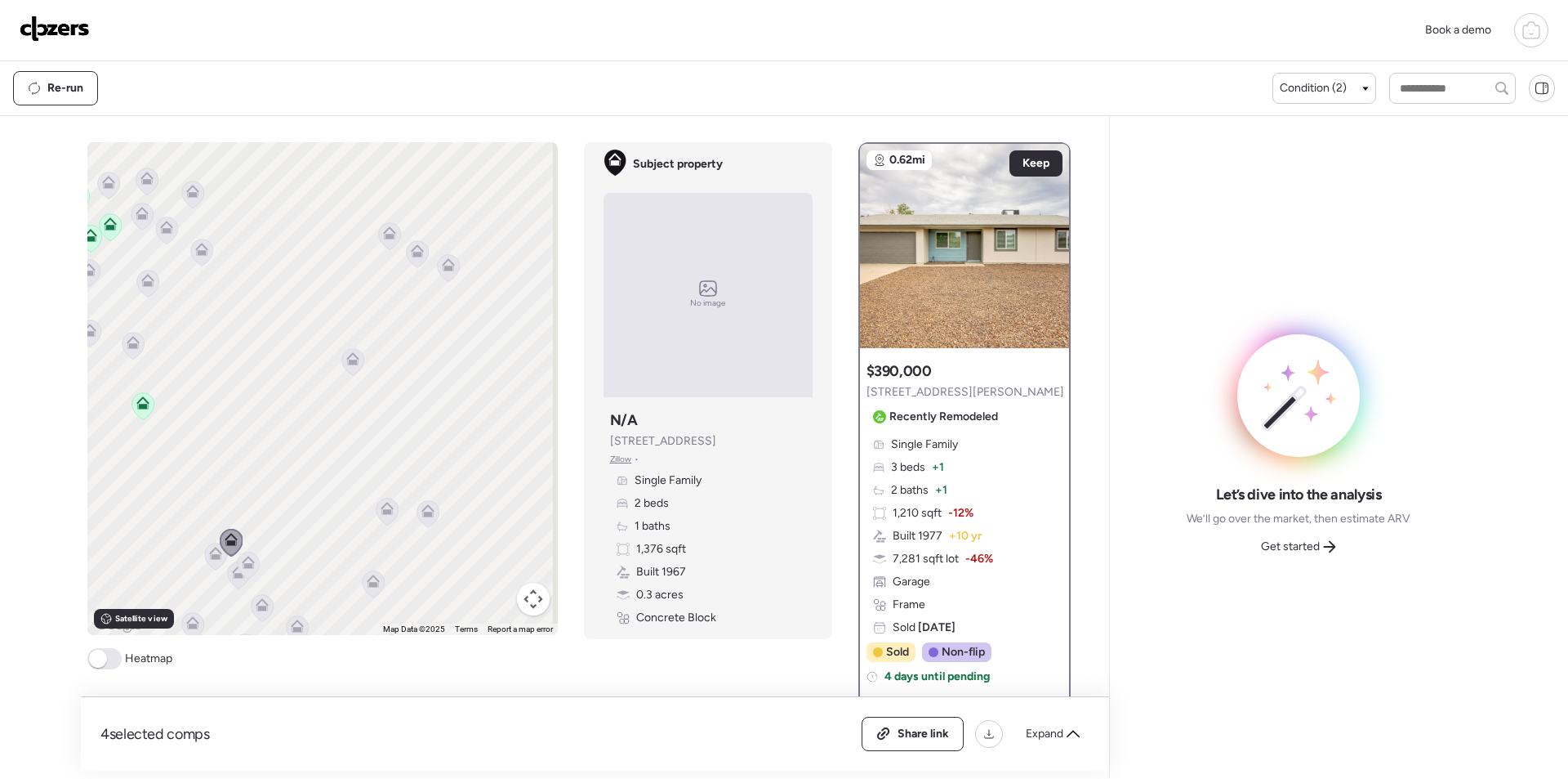
click at [209, 554] on icon at bounding box center [215, 550] width 12 height 7
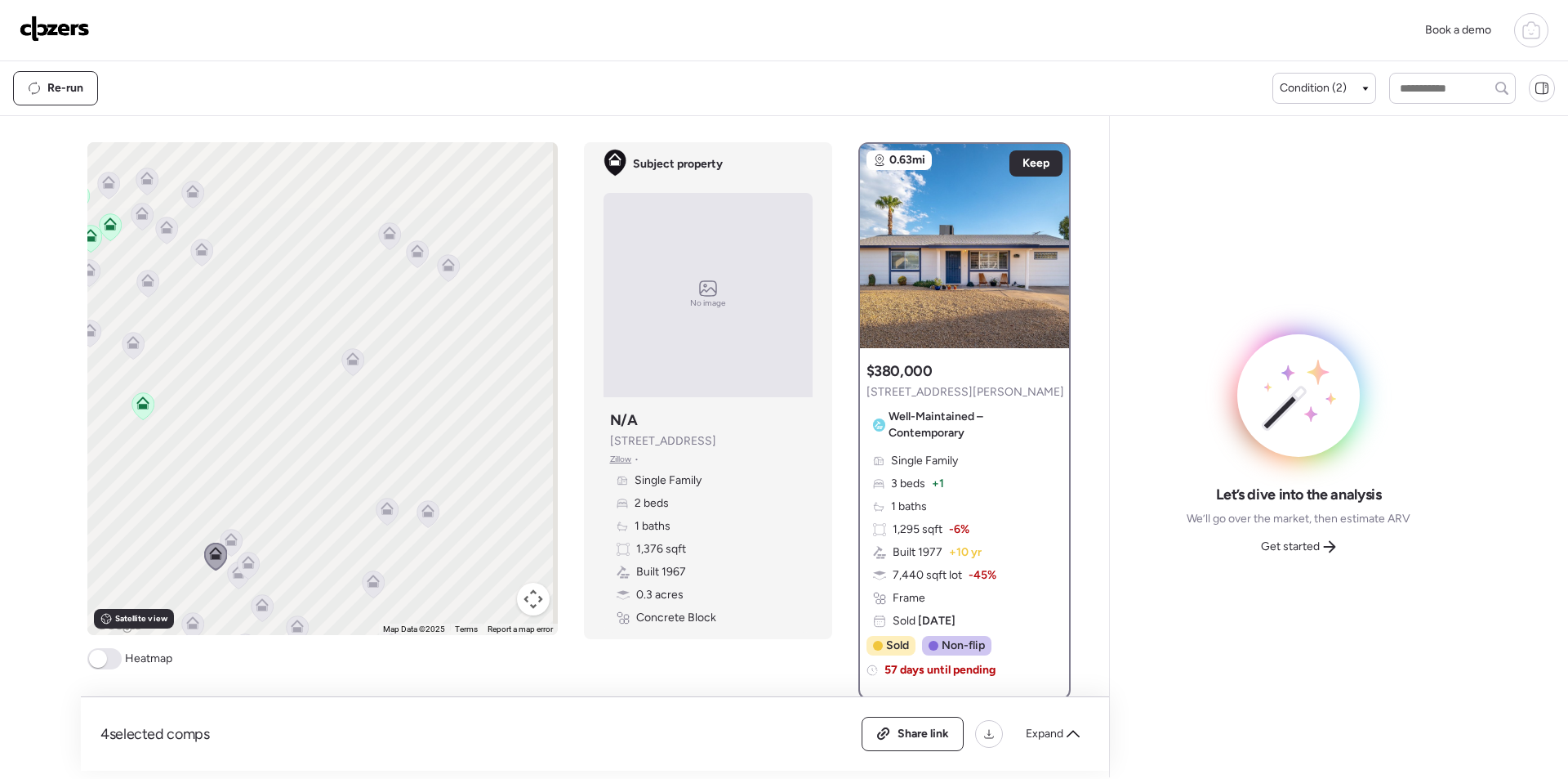
click at [1041, 717] on div "Share link Expand" at bounding box center [975, 734] width 228 height 35
click at [1041, 725] on div "Expand" at bounding box center [1052, 734] width 74 height 27
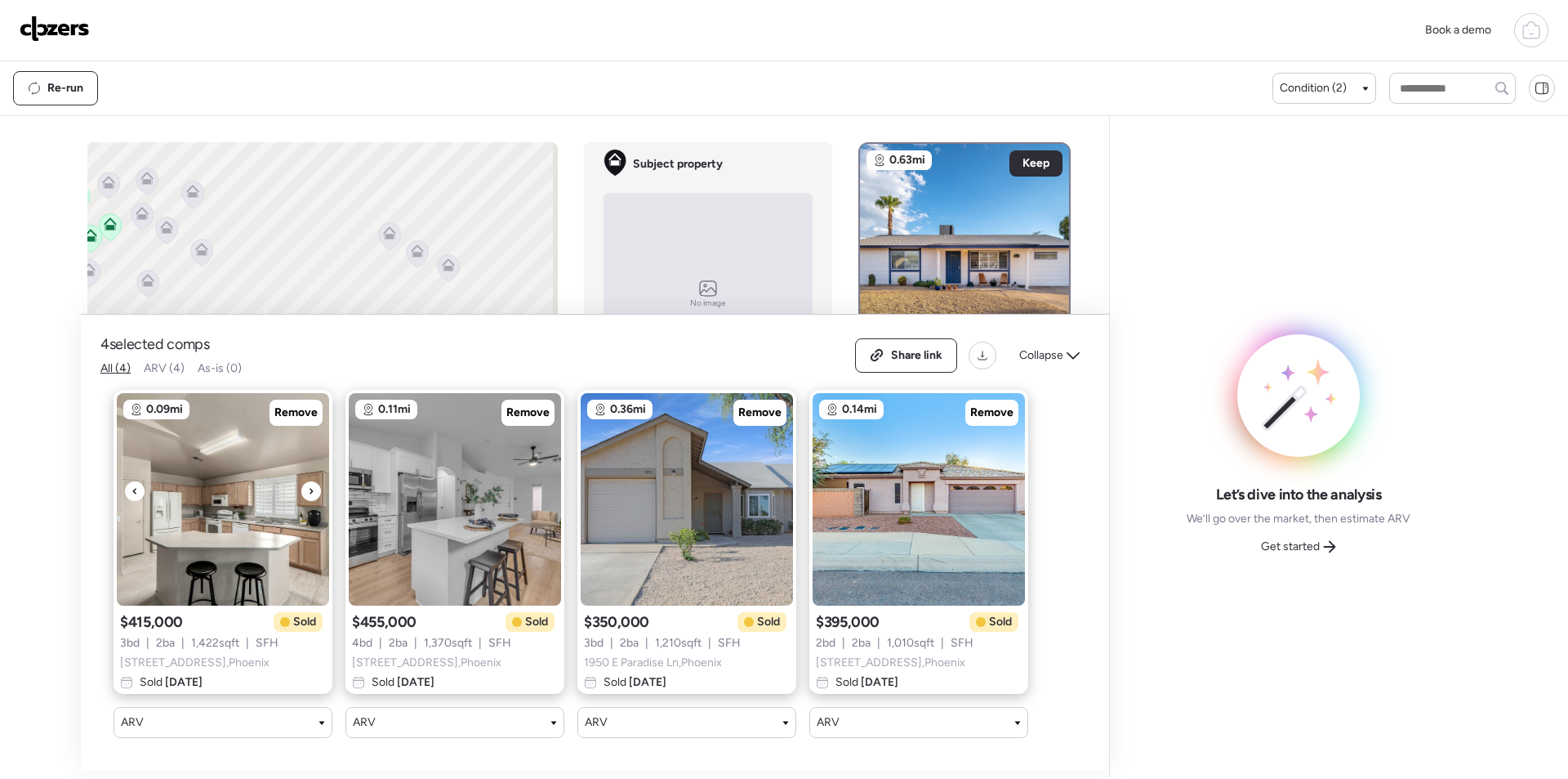
click at [320, 487] on img at bounding box center [223, 499] width 213 height 213
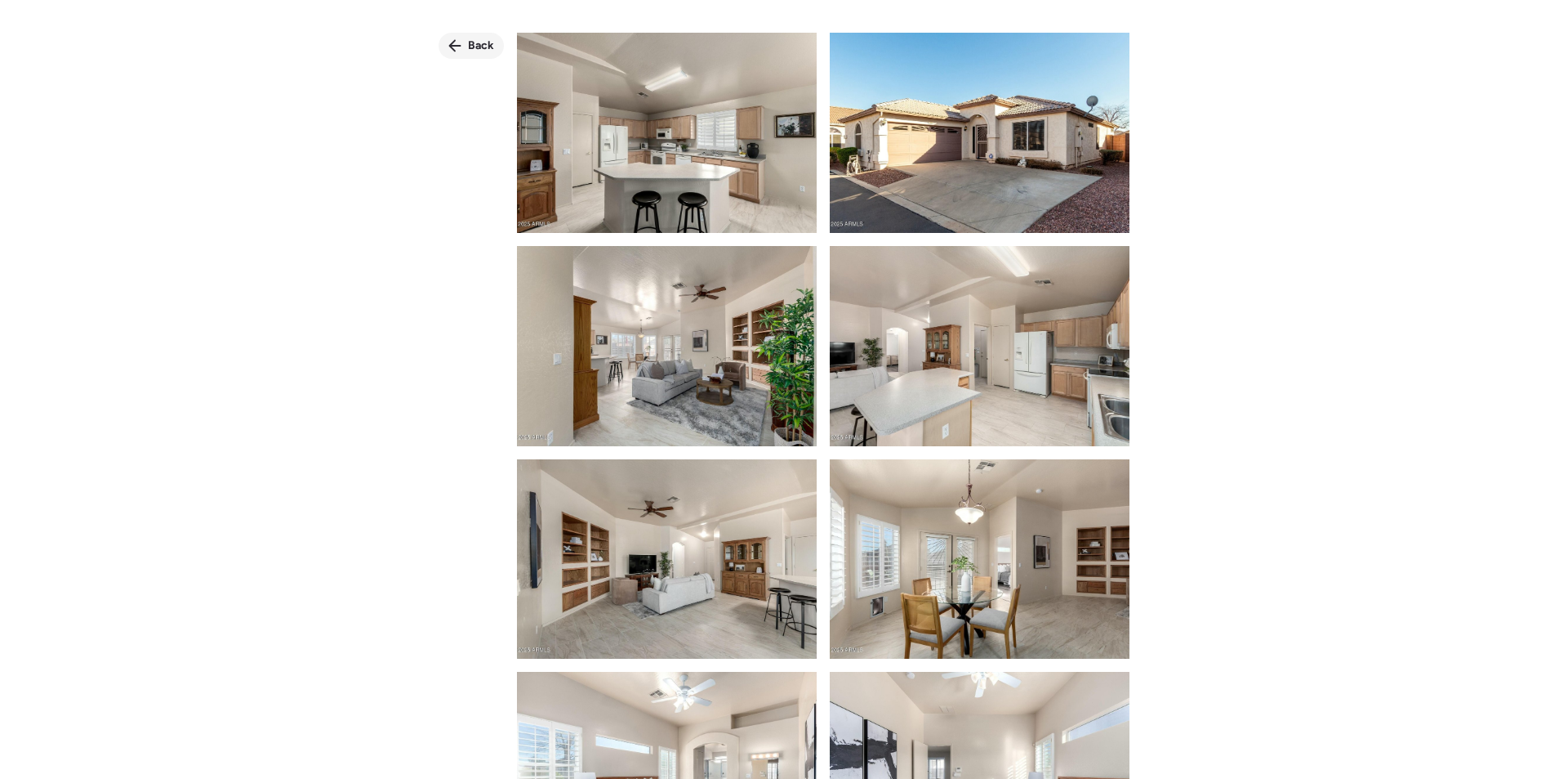
click at [471, 36] on div "Back" at bounding box center [471, 46] width 66 height 27
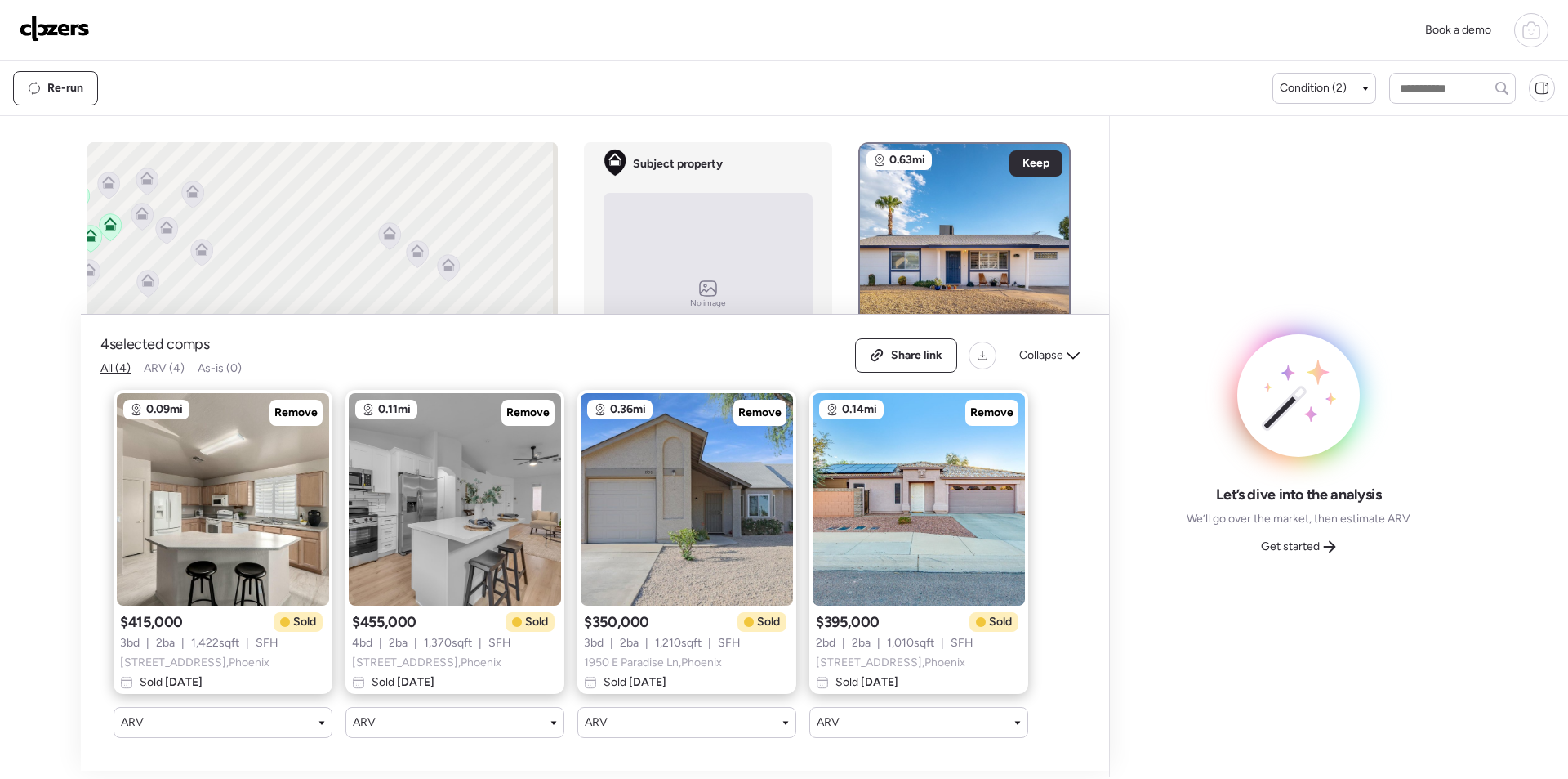
click at [1077, 342] on div "Collapse" at bounding box center [1049, 355] width 80 height 27
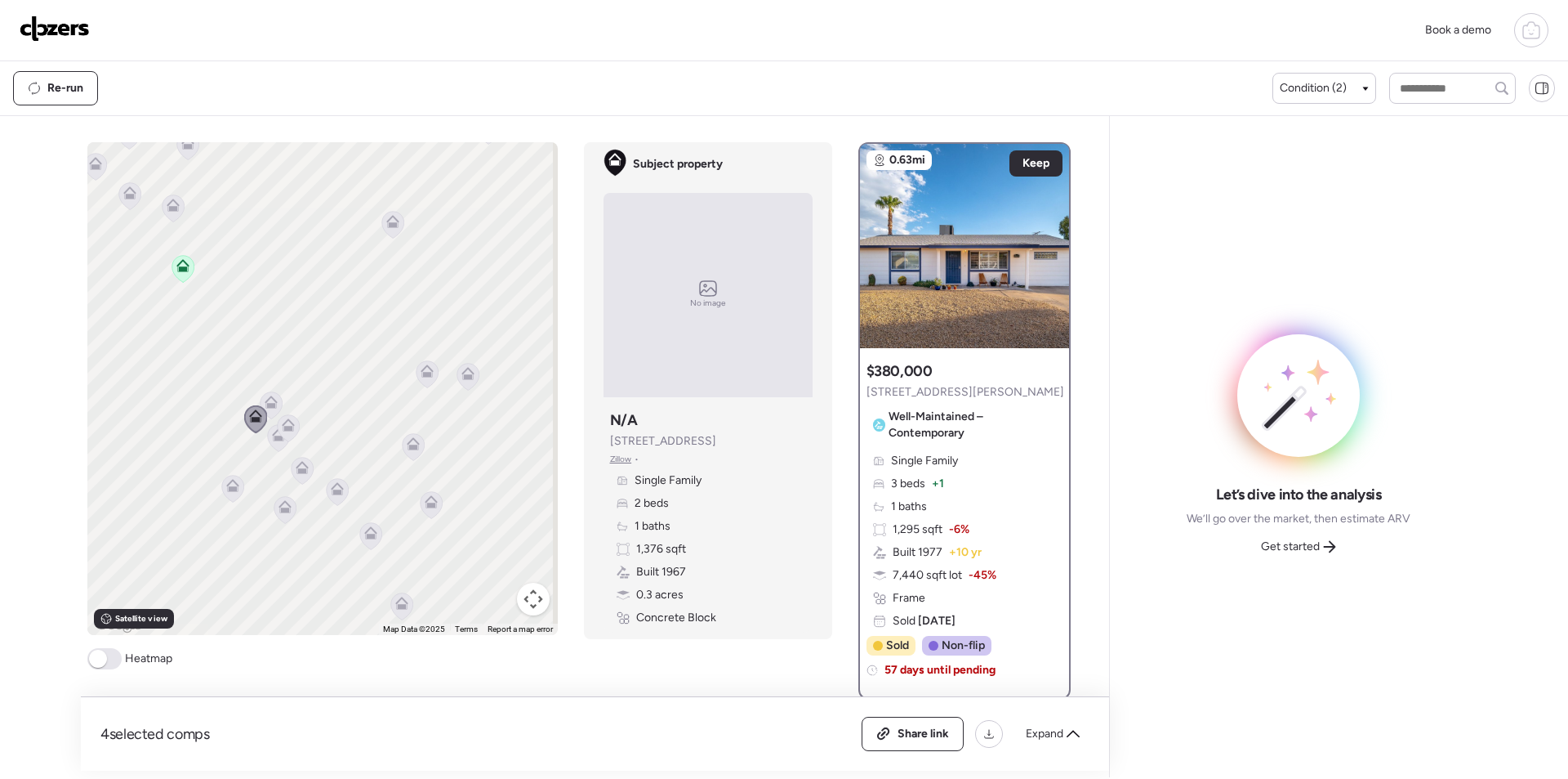
drag, startPoint x: 439, startPoint y: 470, endPoint x: 466, endPoint y: 371, distance: 102.6
click at [466, 371] on icon at bounding box center [468, 373] width 13 height 13
click at [291, 425] on icon at bounding box center [288, 427] width 22 height 27
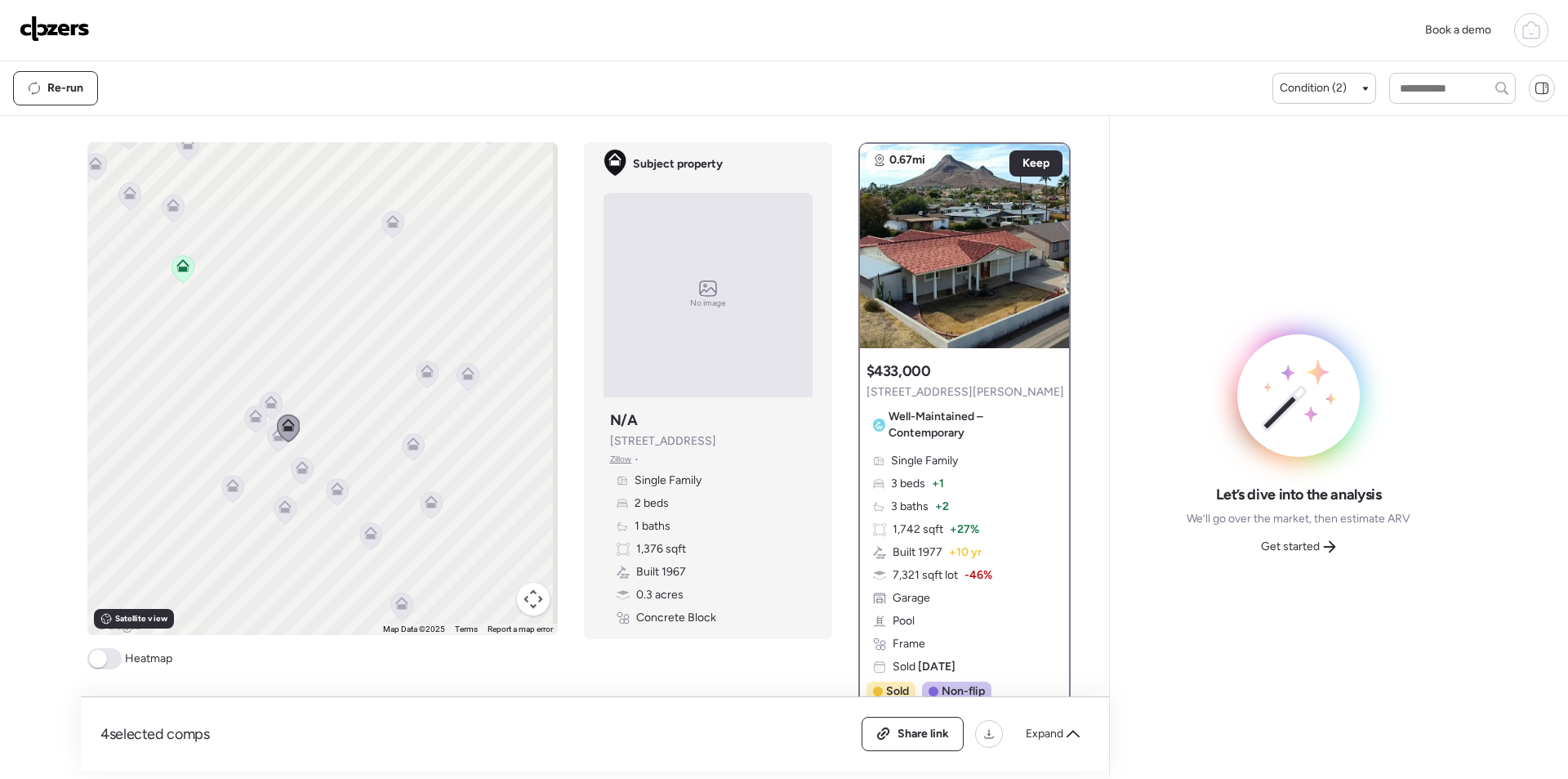
click at [272, 437] on icon at bounding box center [278, 434] width 13 height 13
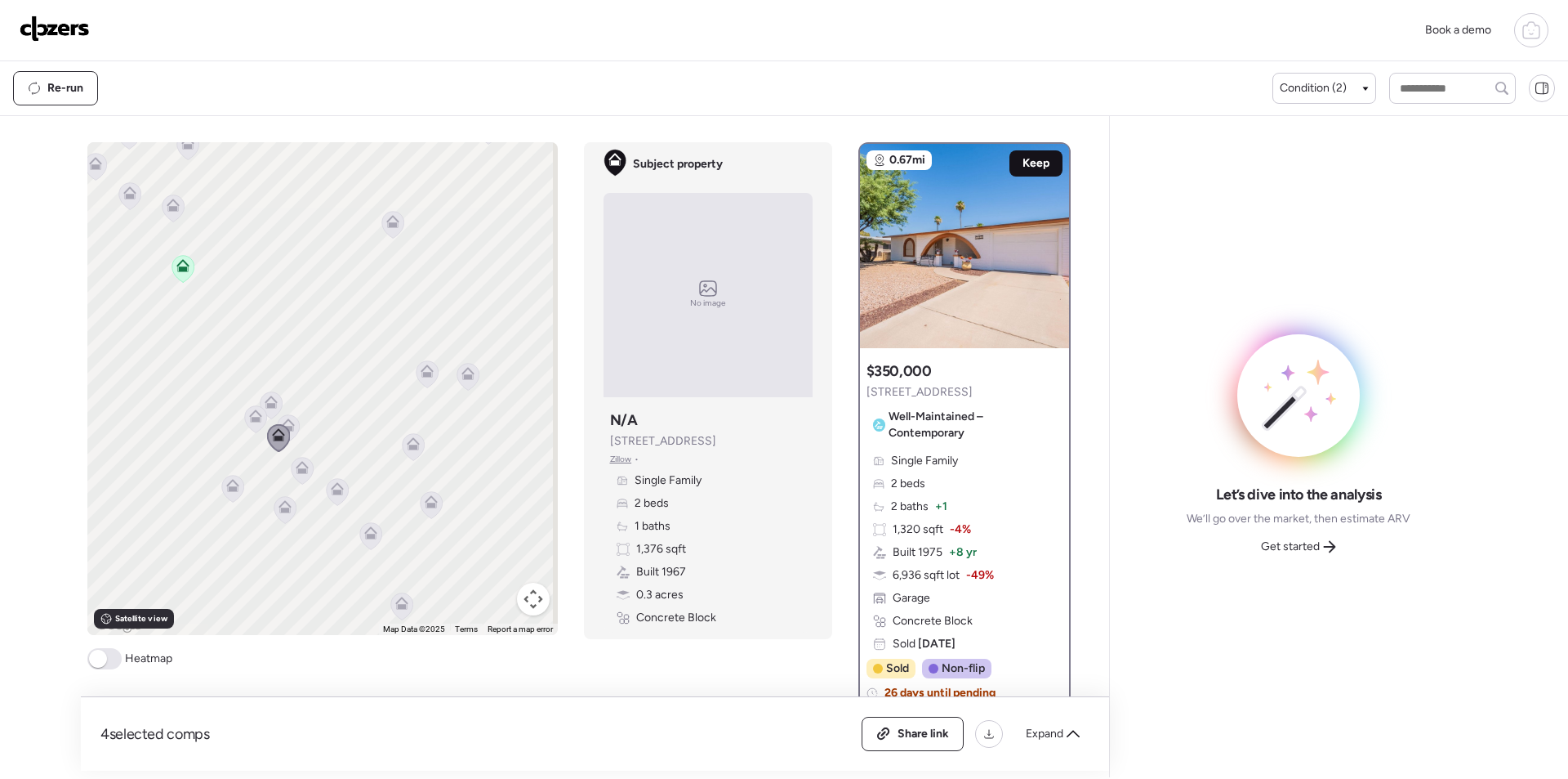
click at [1014, 152] on div "Keep" at bounding box center [1036, 164] width 53 height 27
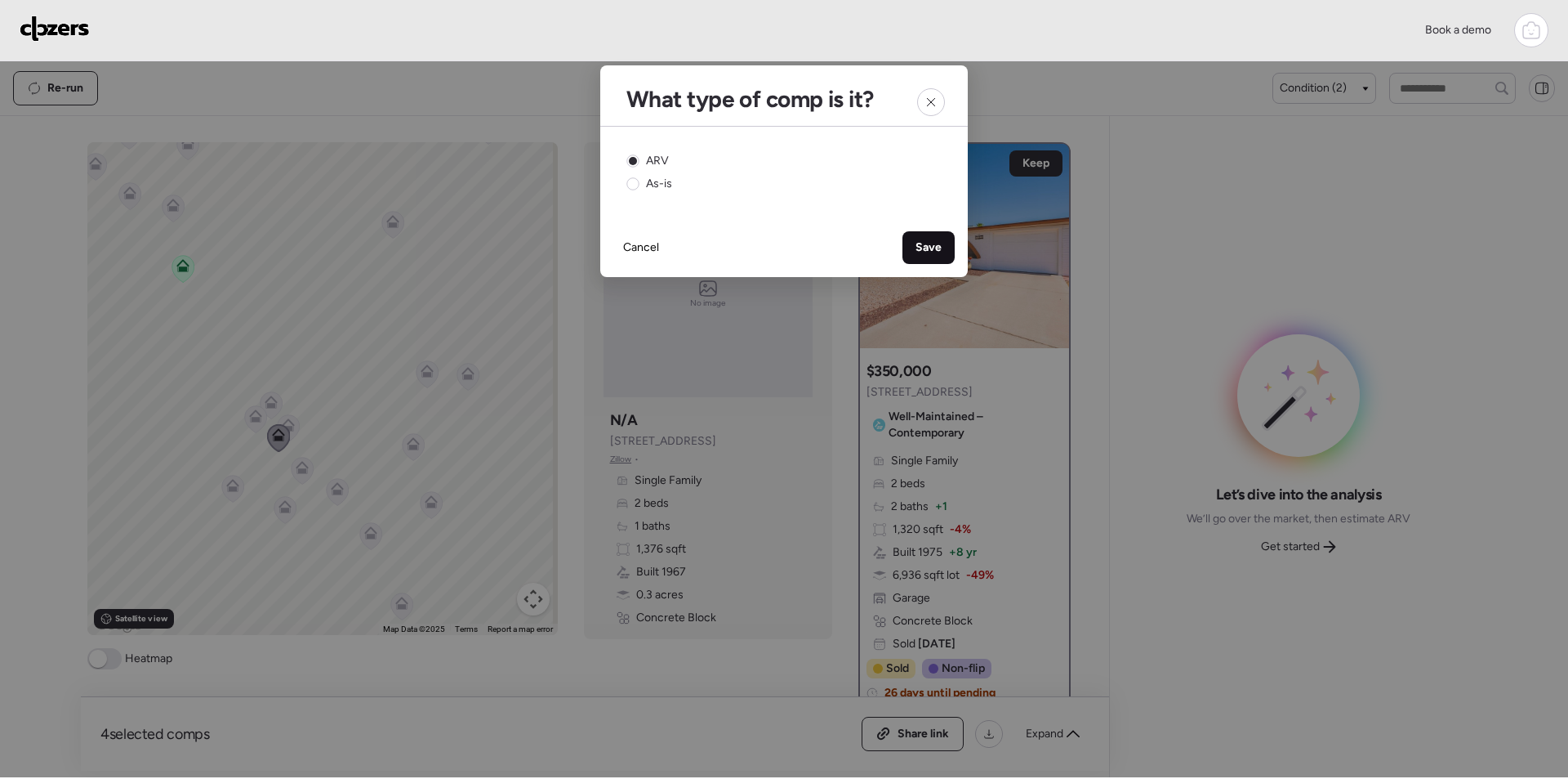
click at [938, 238] on div "Save" at bounding box center [928, 247] width 52 height 33
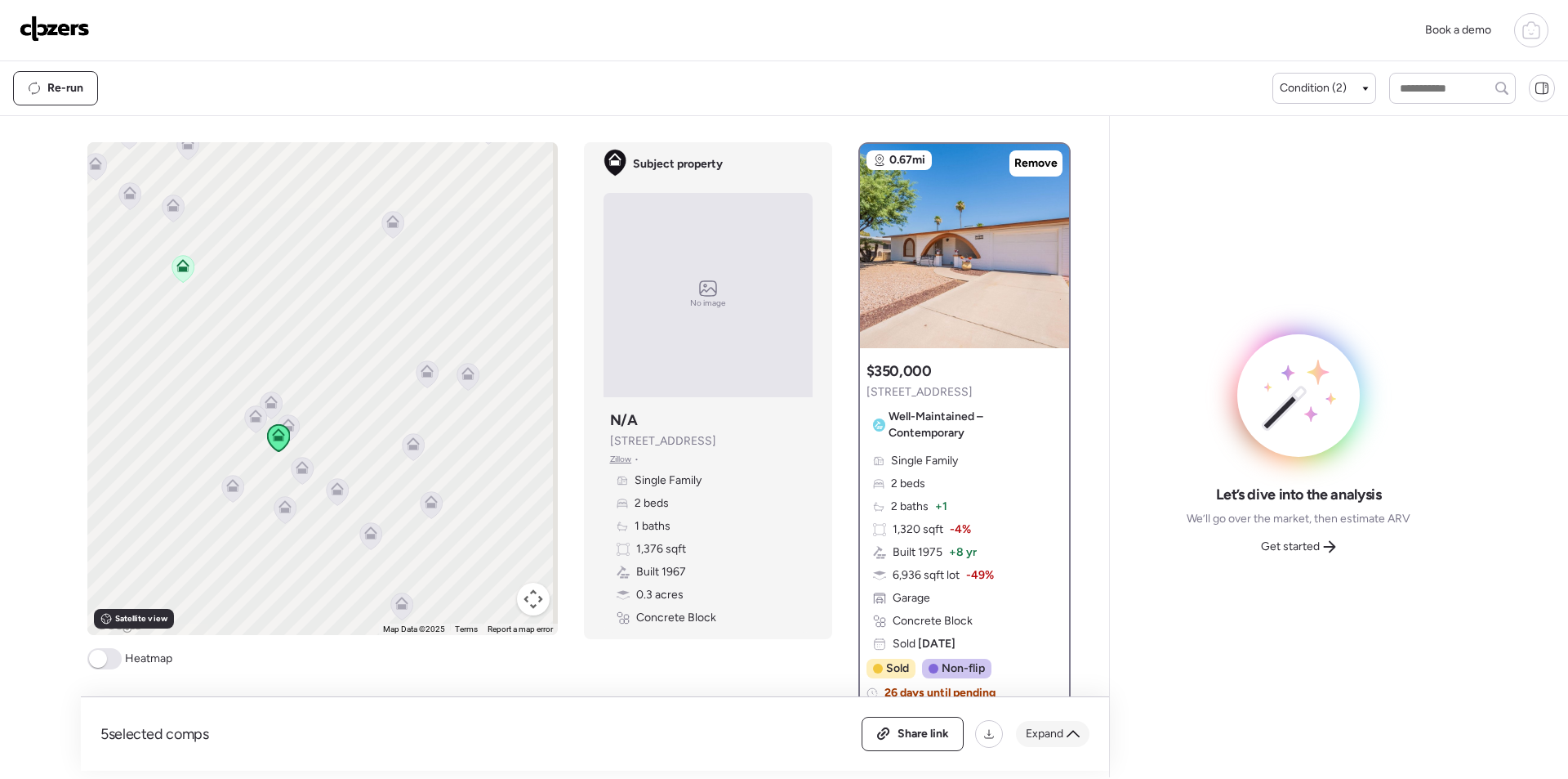
click at [1053, 721] on div "Expand" at bounding box center [1052, 734] width 74 height 27
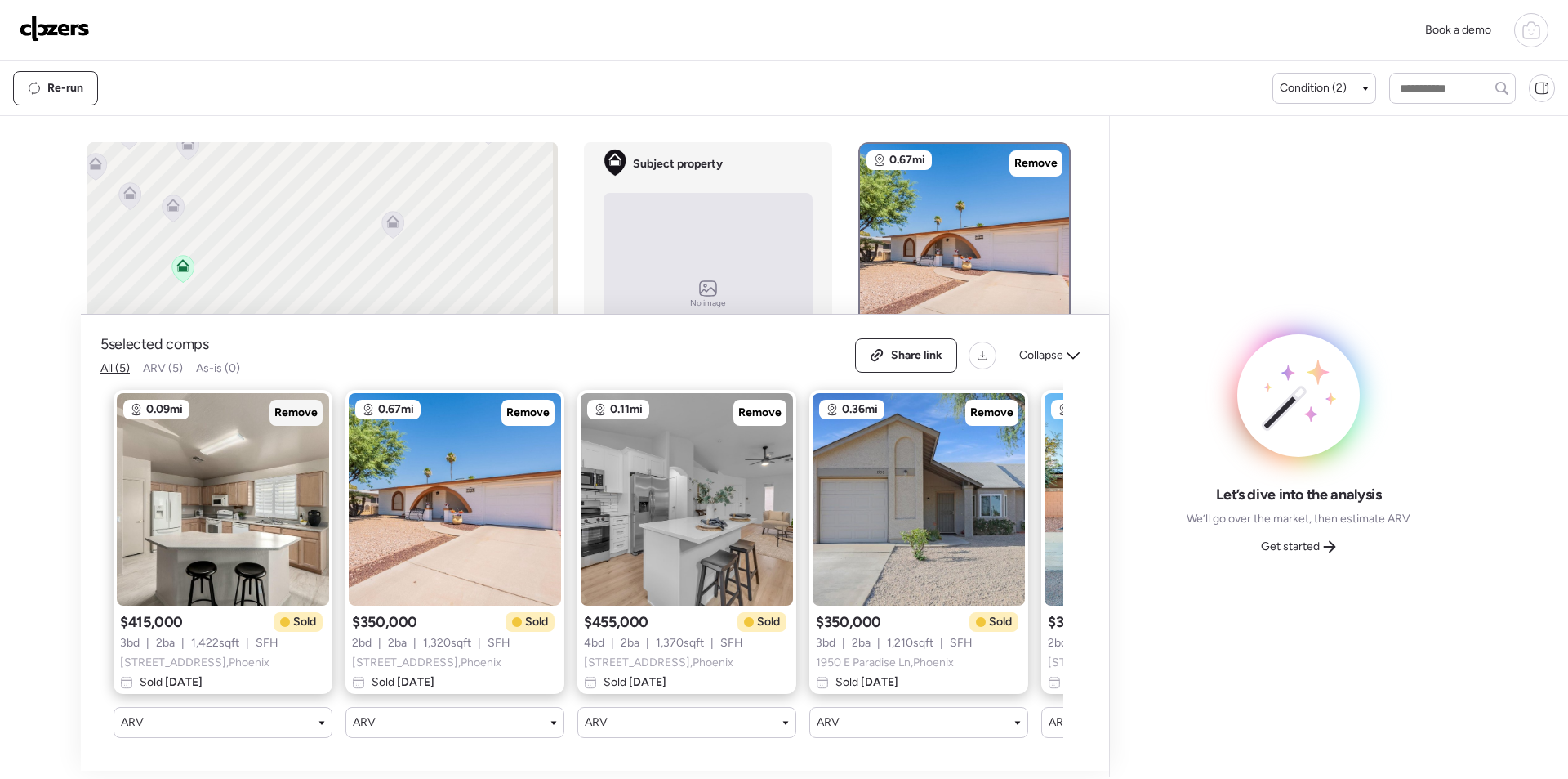
click at [306, 404] on span "Remove" at bounding box center [296, 412] width 43 height 16
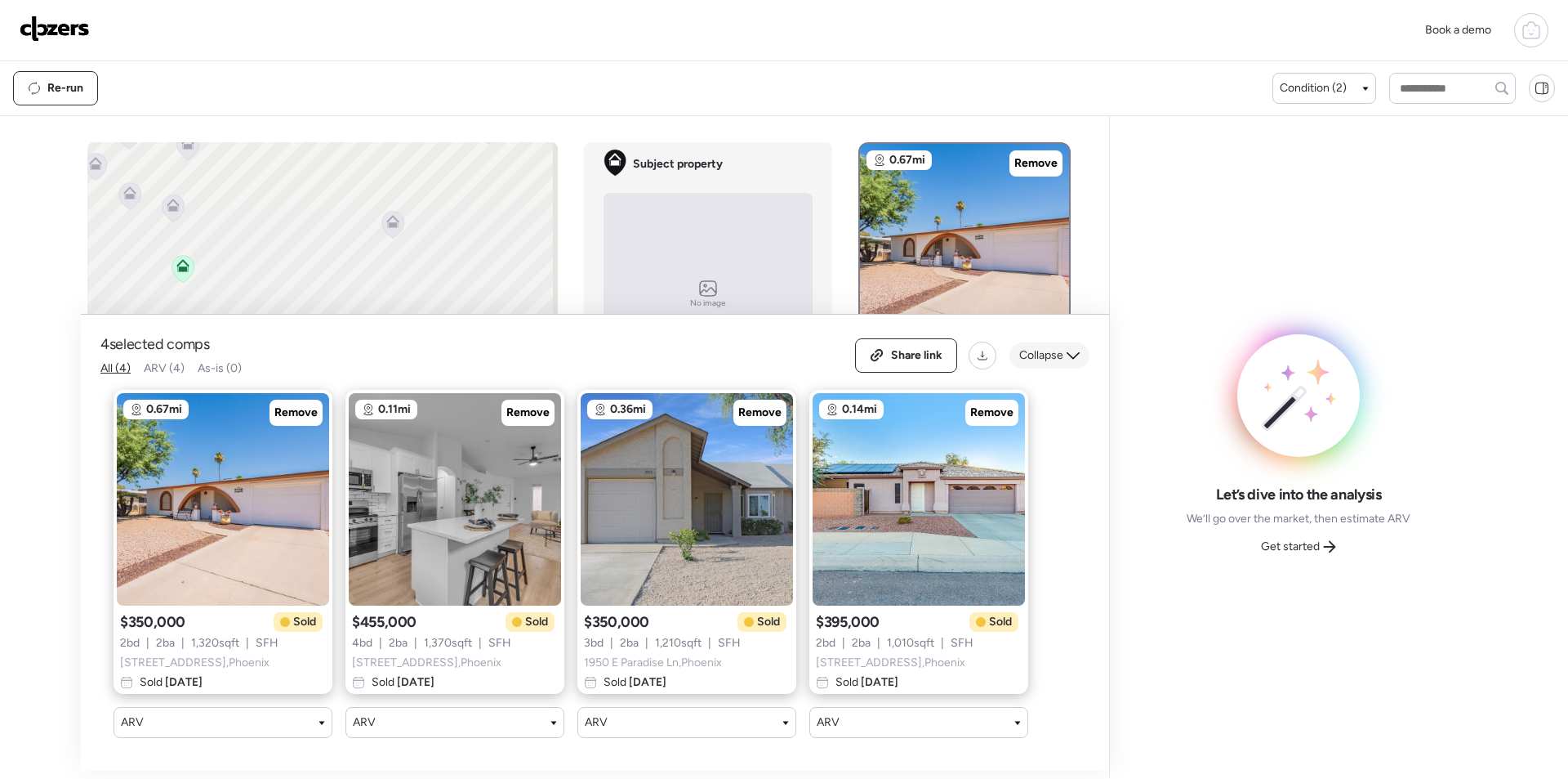
click at [1049, 347] on span "Collapse" at bounding box center [1042, 355] width 44 height 16
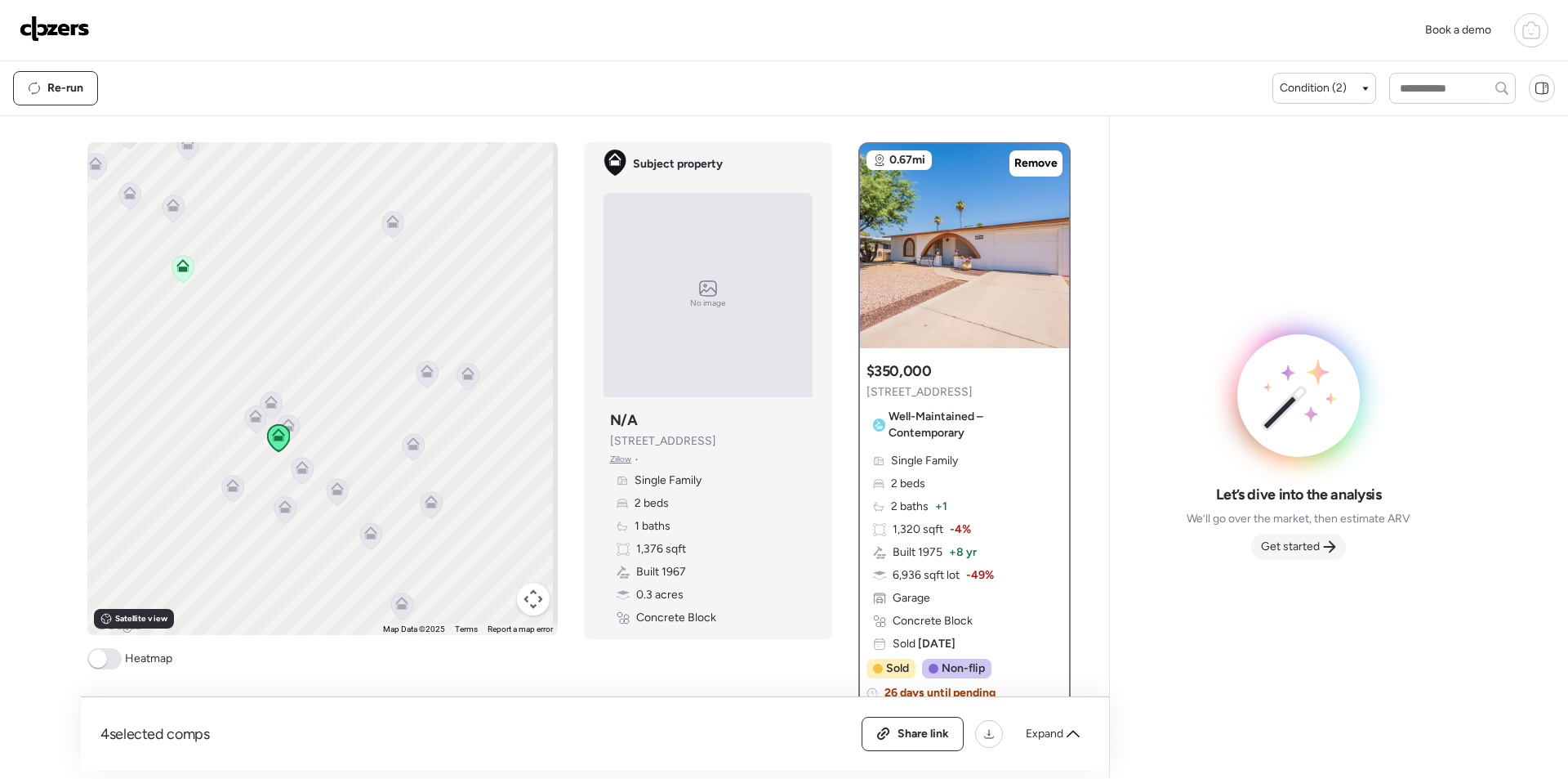
click at [1282, 539] on span "Get started" at bounding box center [1290, 547] width 58 height 16
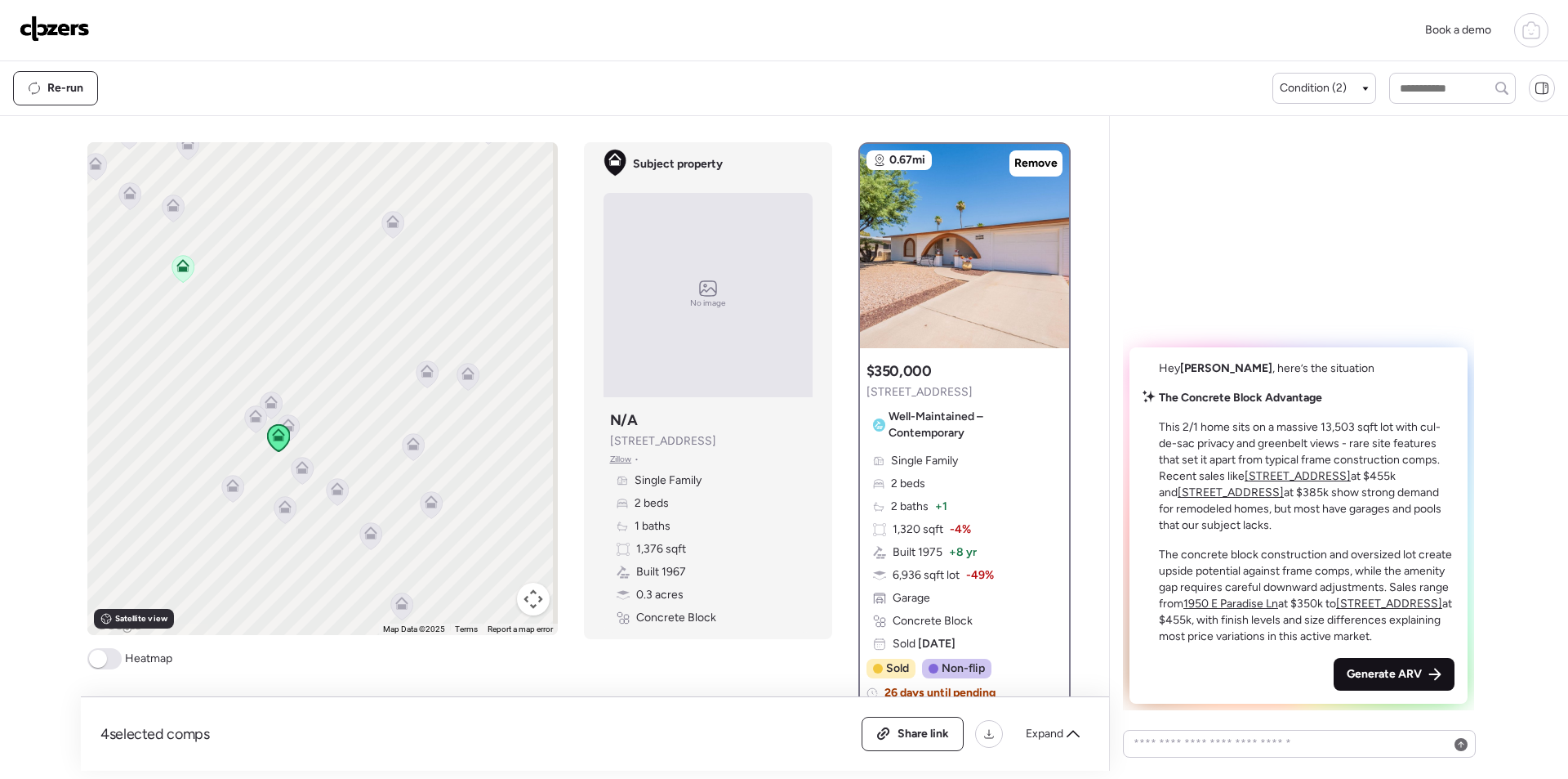
click at [1413, 674] on span "Generate ARV" at bounding box center [1384, 674] width 75 height 16
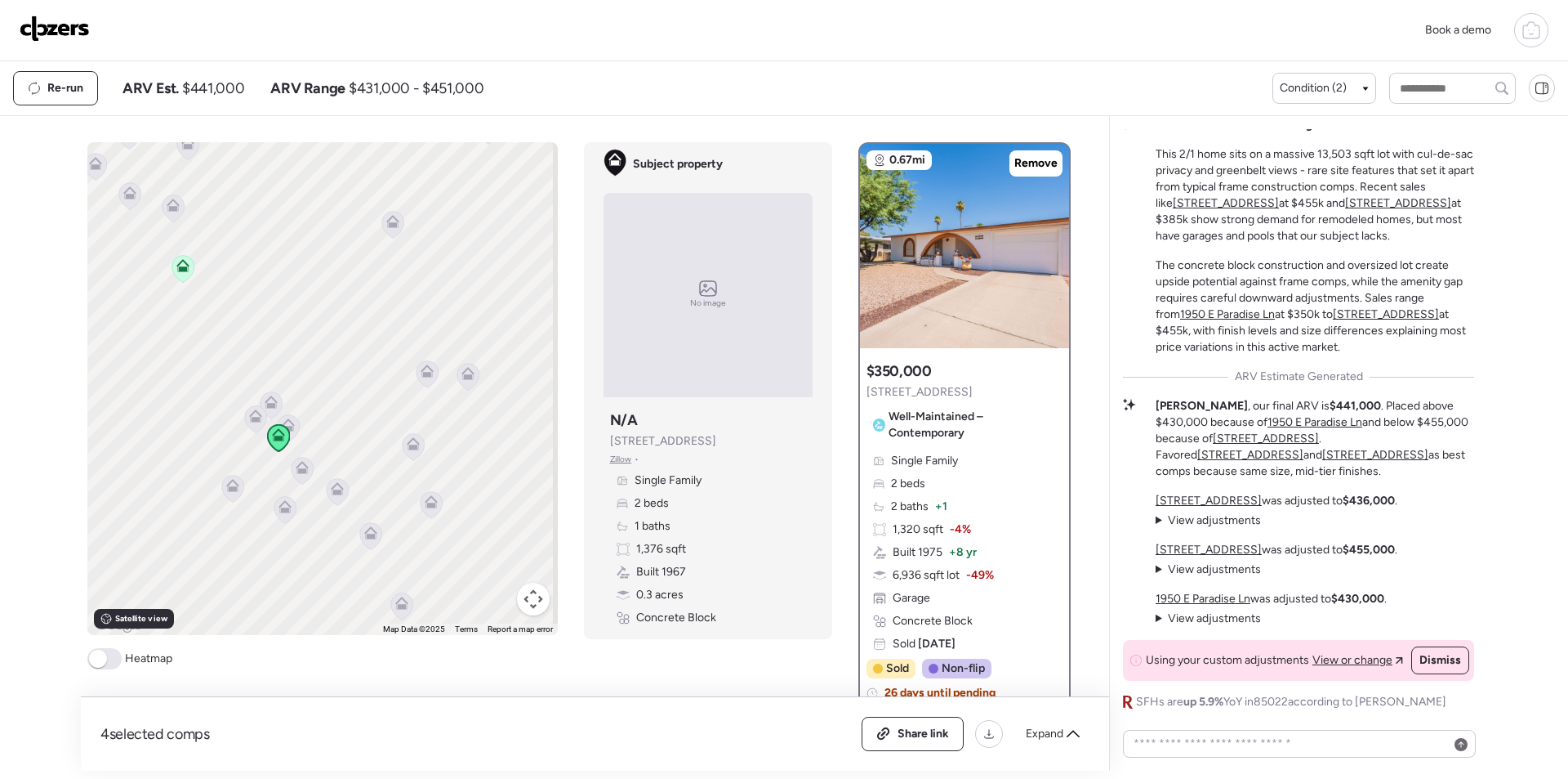
click at [206, 83] on span "$441,000" at bounding box center [213, 89] width 62 height 19
copy span "441,000"
click at [928, 737] on span "Share link" at bounding box center [923, 734] width 51 height 16
click at [60, 27] on img at bounding box center [54, 29] width 70 height 27
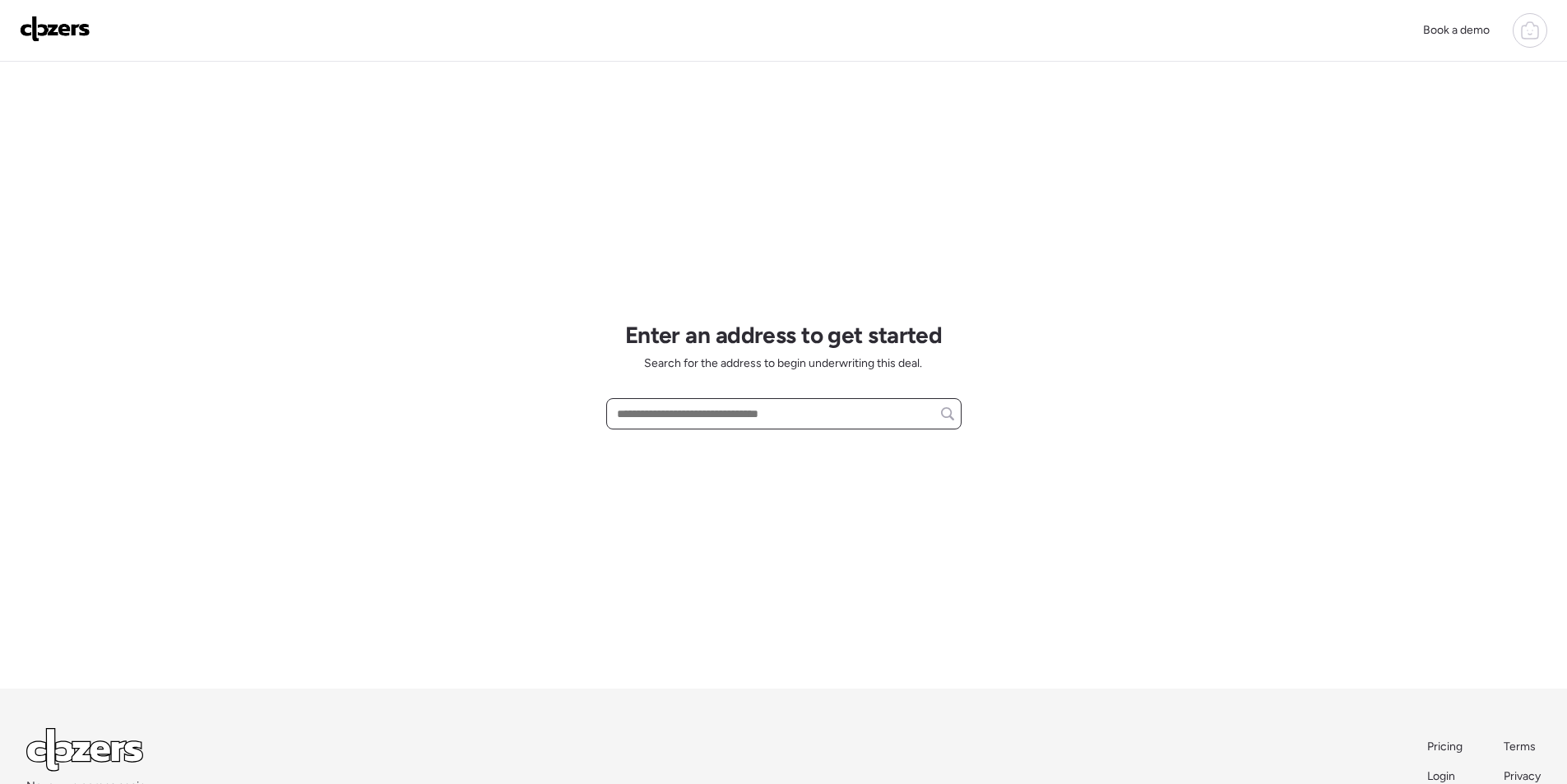
click at [684, 412] on input "text" at bounding box center [784, 414] width 341 height 23
paste input "**********"
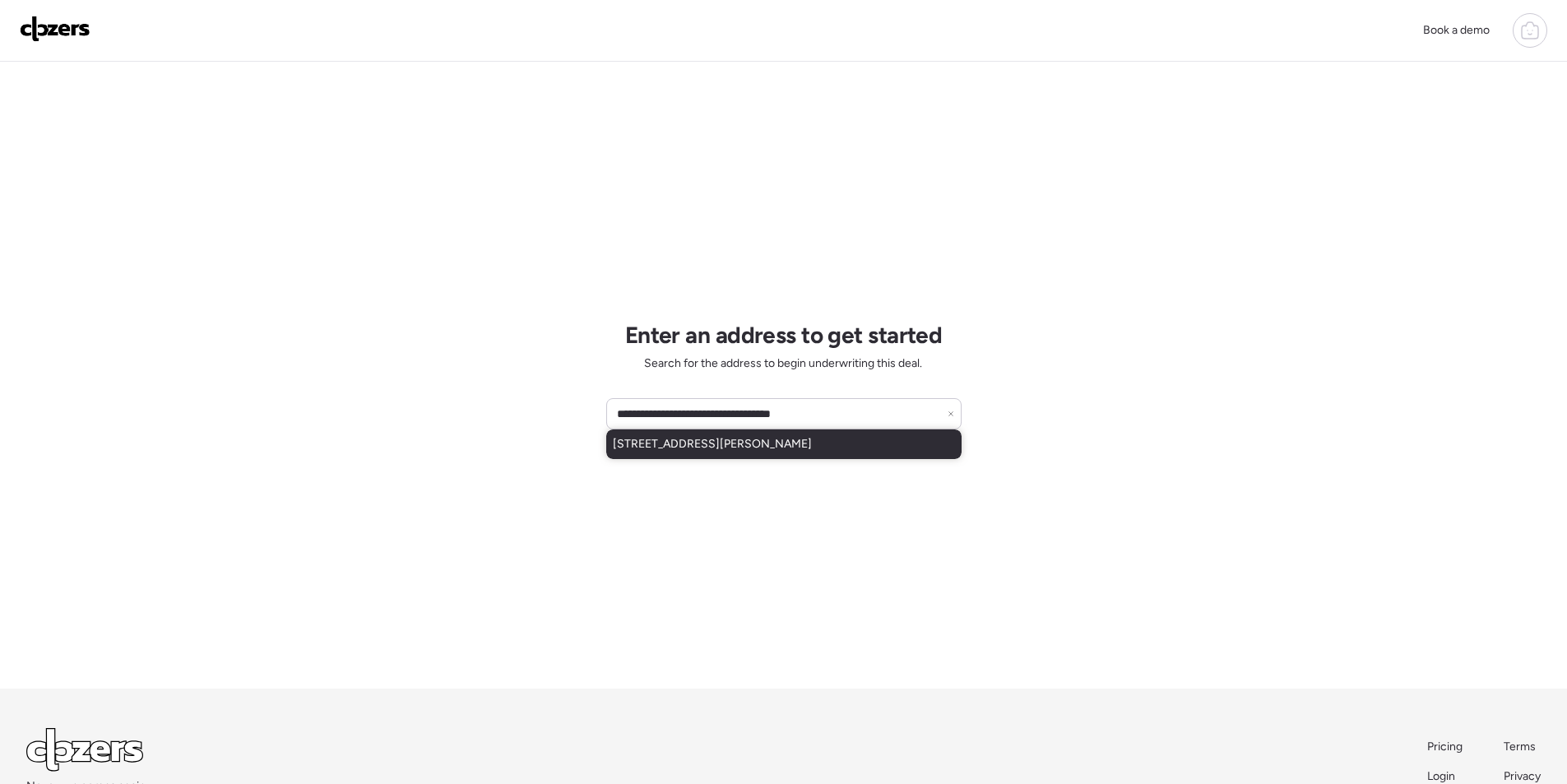
click at [676, 447] on span "[STREET_ADDRESS][PERSON_NAME]" at bounding box center [712, 444] width 199 height 16
type input "**********"
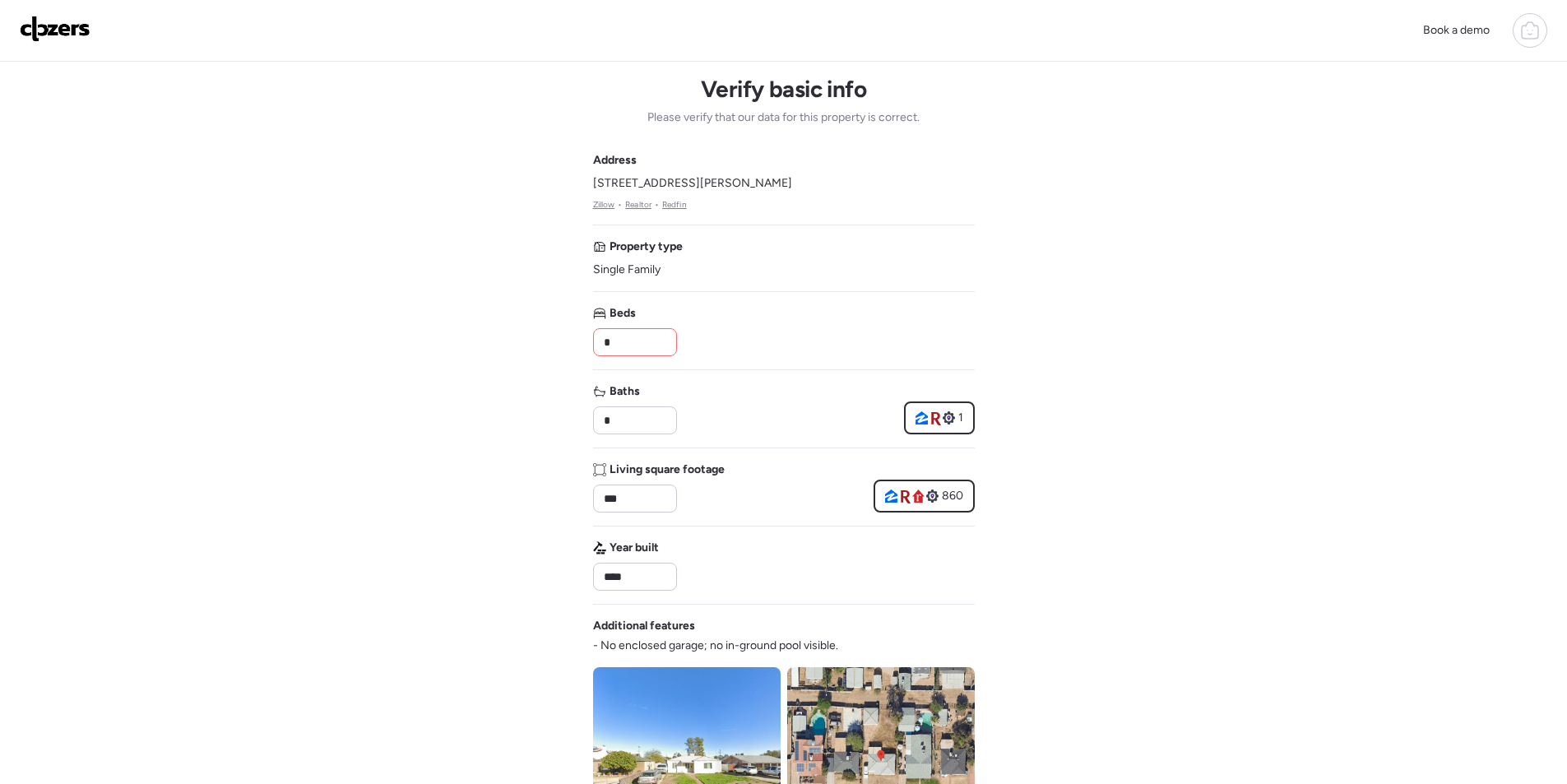
click at [633, 342] on input "*" at bounding box center [634, 342] width 69 height 23
type input "*"
click at [773, 342] on div "Beds *" at bounding box center [784, 330] width 382 height 51
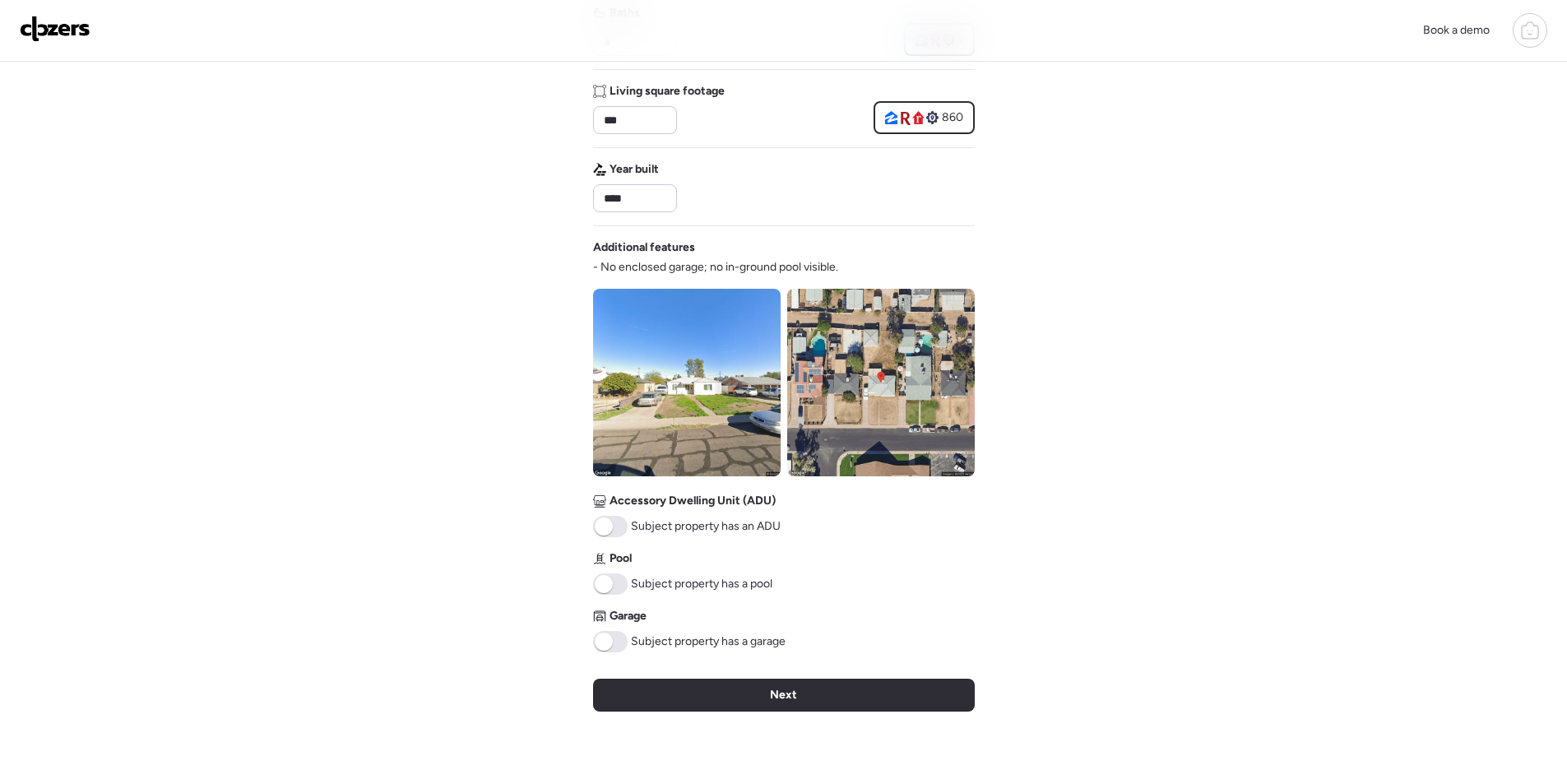
scroll to position [381, 0]
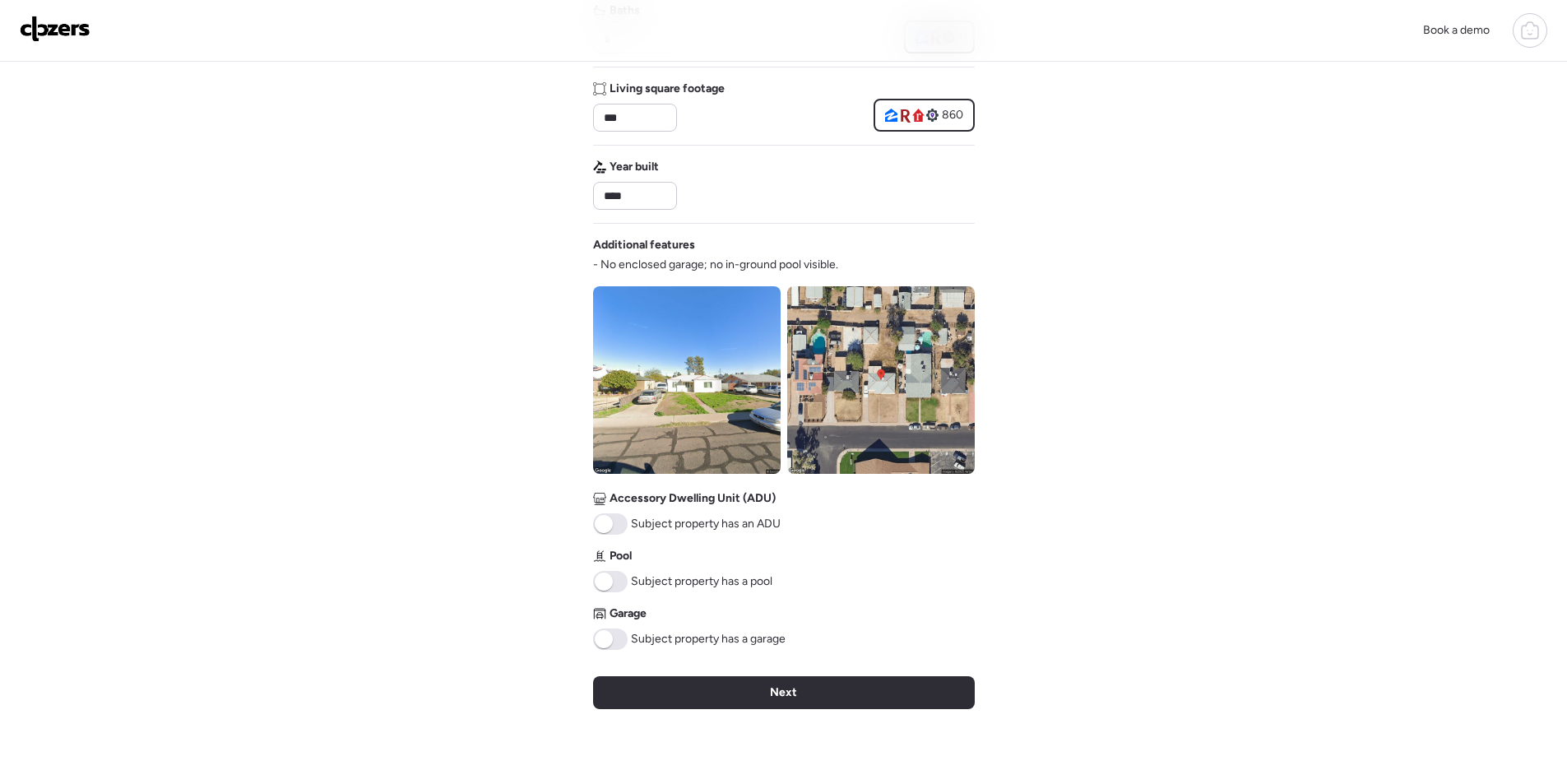
click at [851, 445] on img at bounding box center [881, 380] width 187 height 187
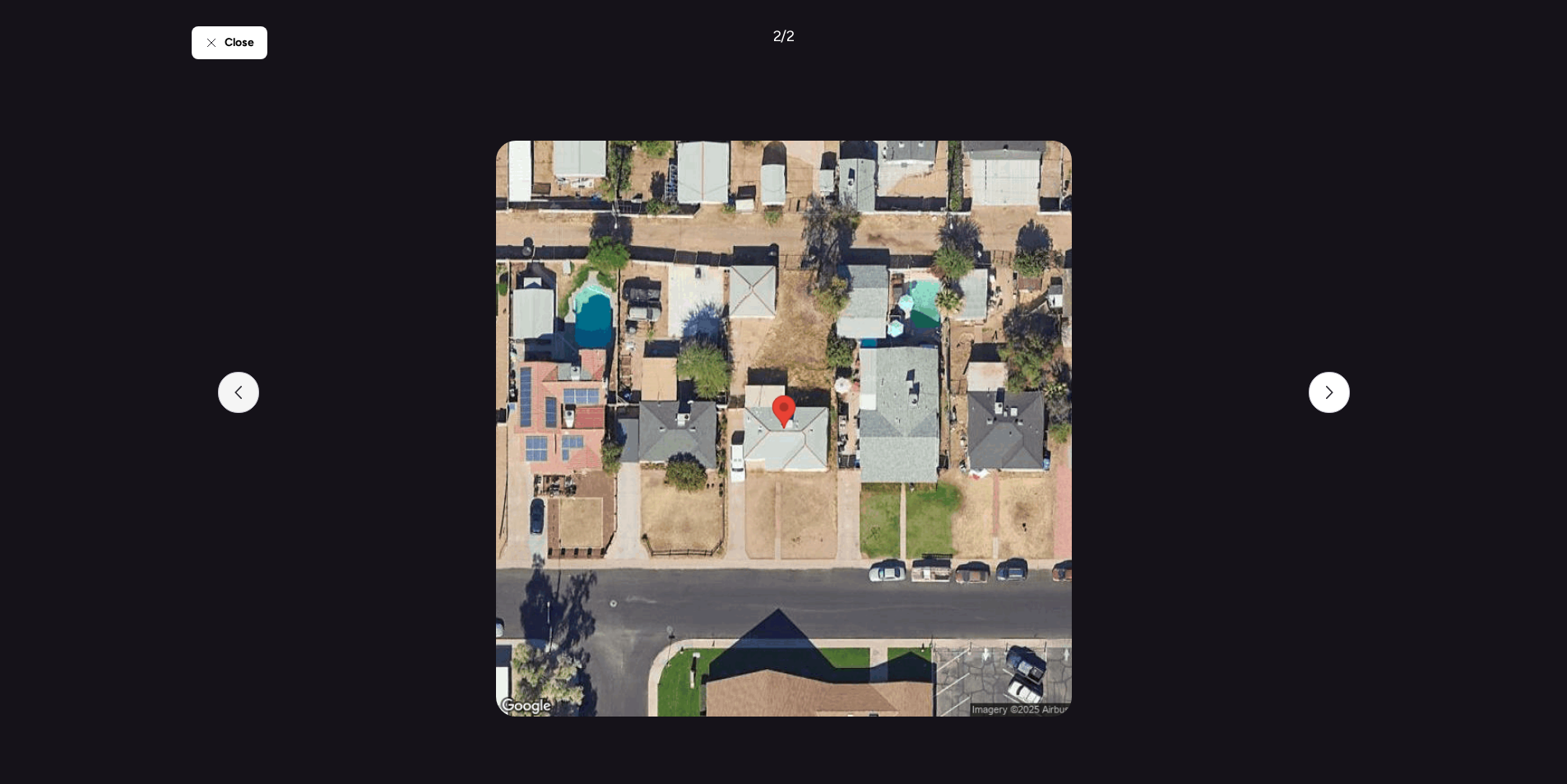
click at [227, 384] on div at bounding box center [238, 392] width 41 height 41
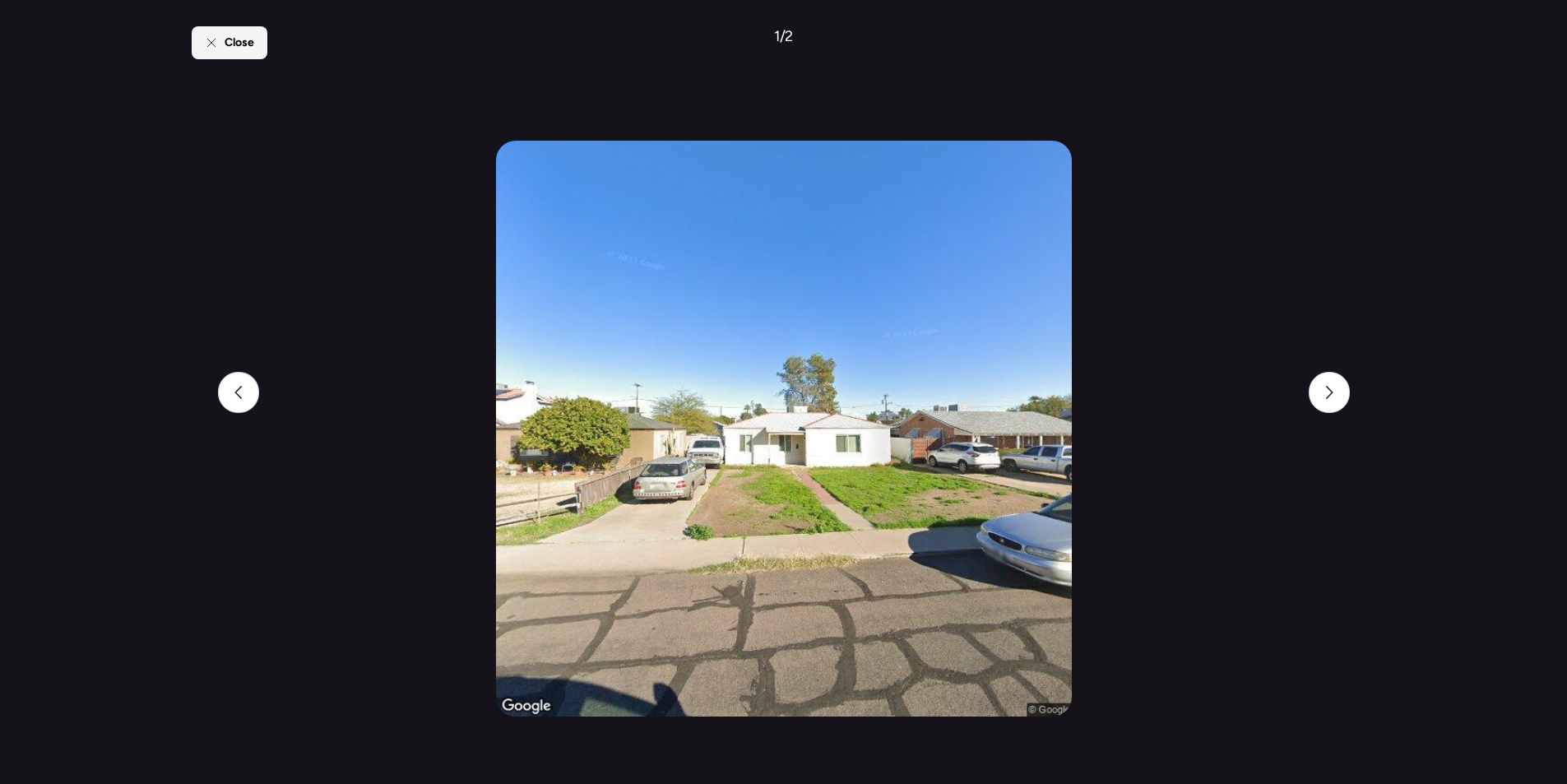
click at [241, 55] on div "Close" at bounding box center [229, 43] width 76 height 33
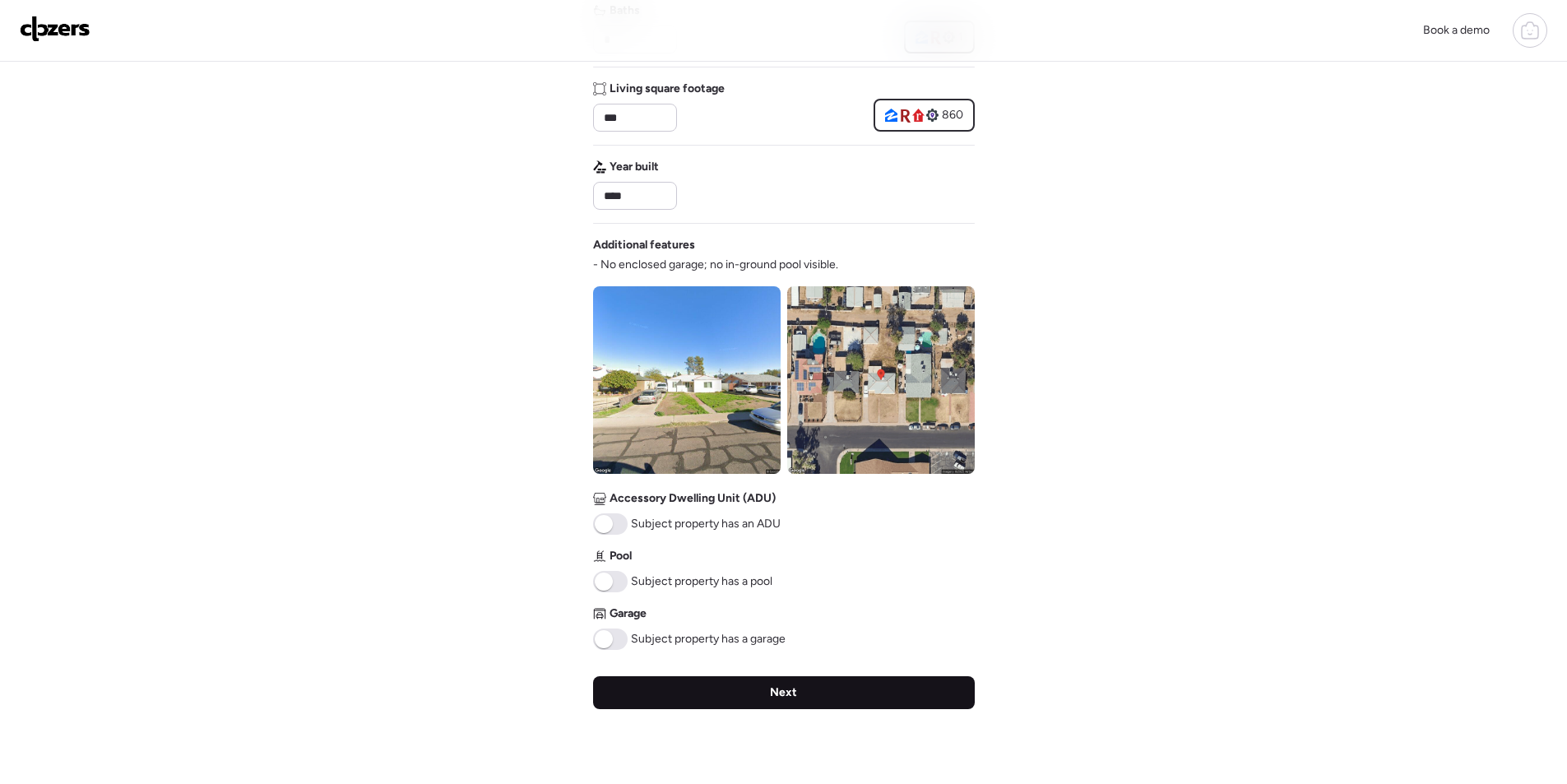
click at [811, 687] on div "Next" at bounding box center [784, 692] width 382 height 33
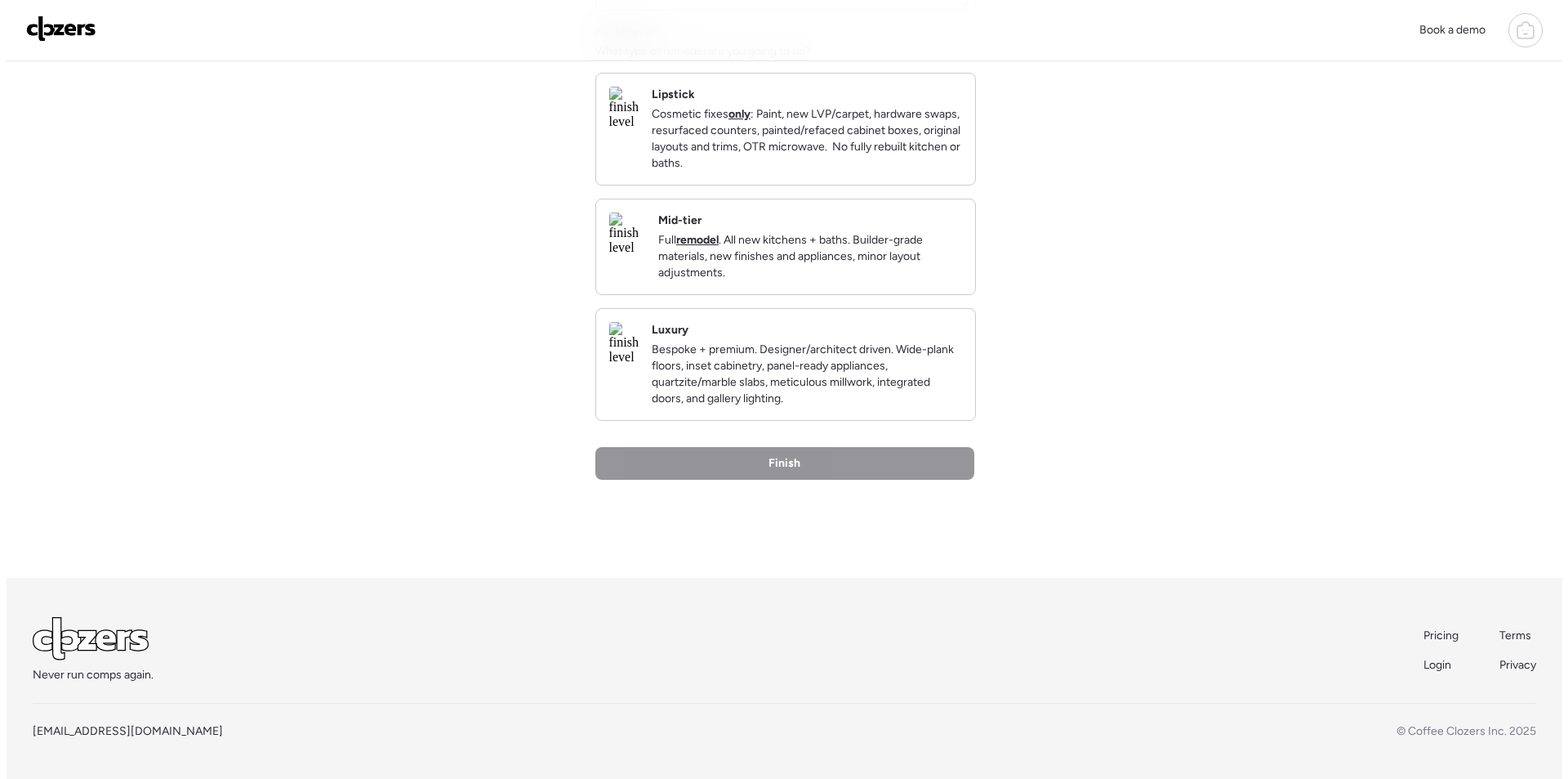
scroll to position [0, 0]
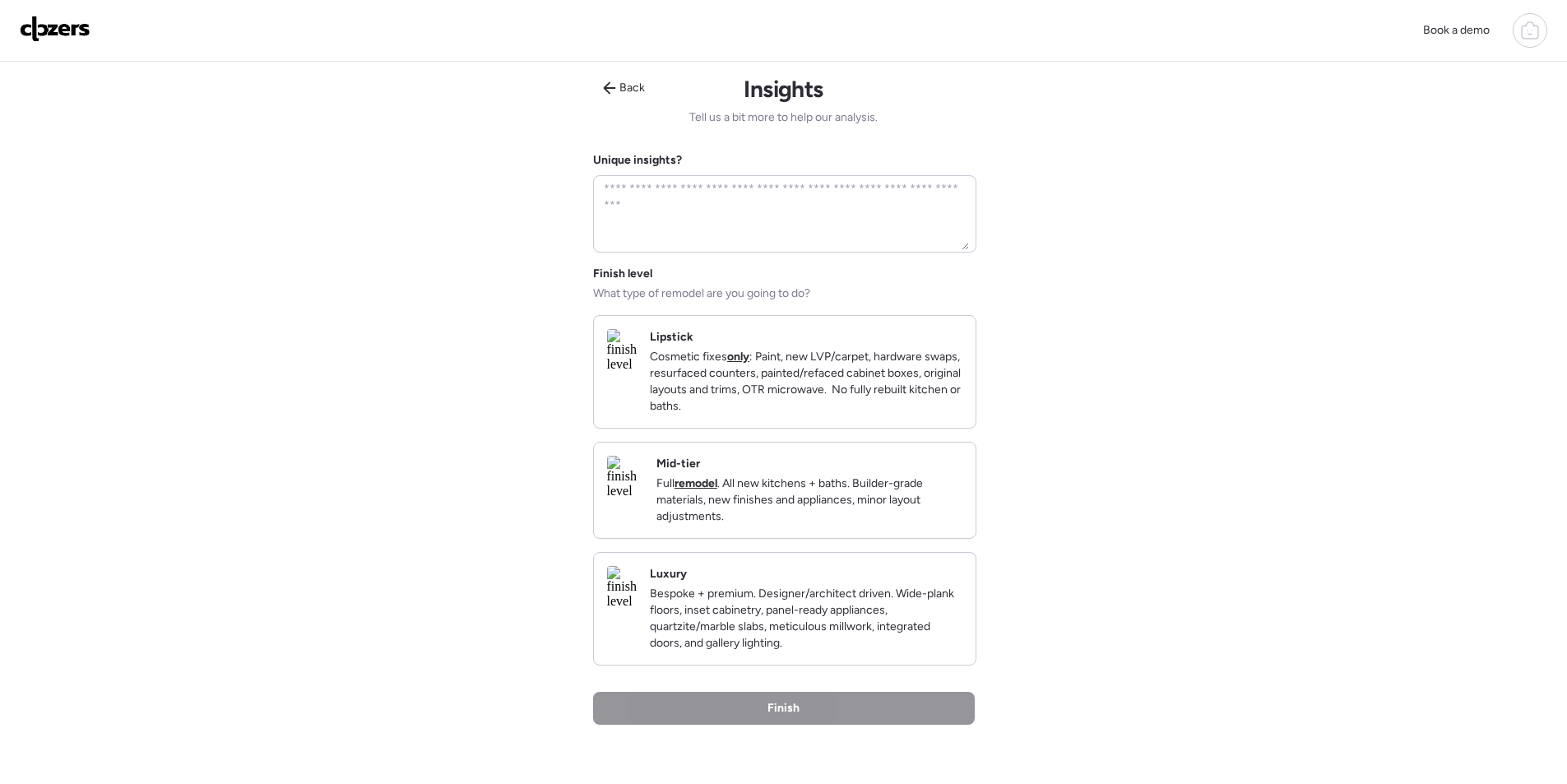
click at [936, 516] on p "Full remodel . All new kitchens + baths. Builder-grade materials, new finishes …" at bounding box center [809, 499] width 306 height 49
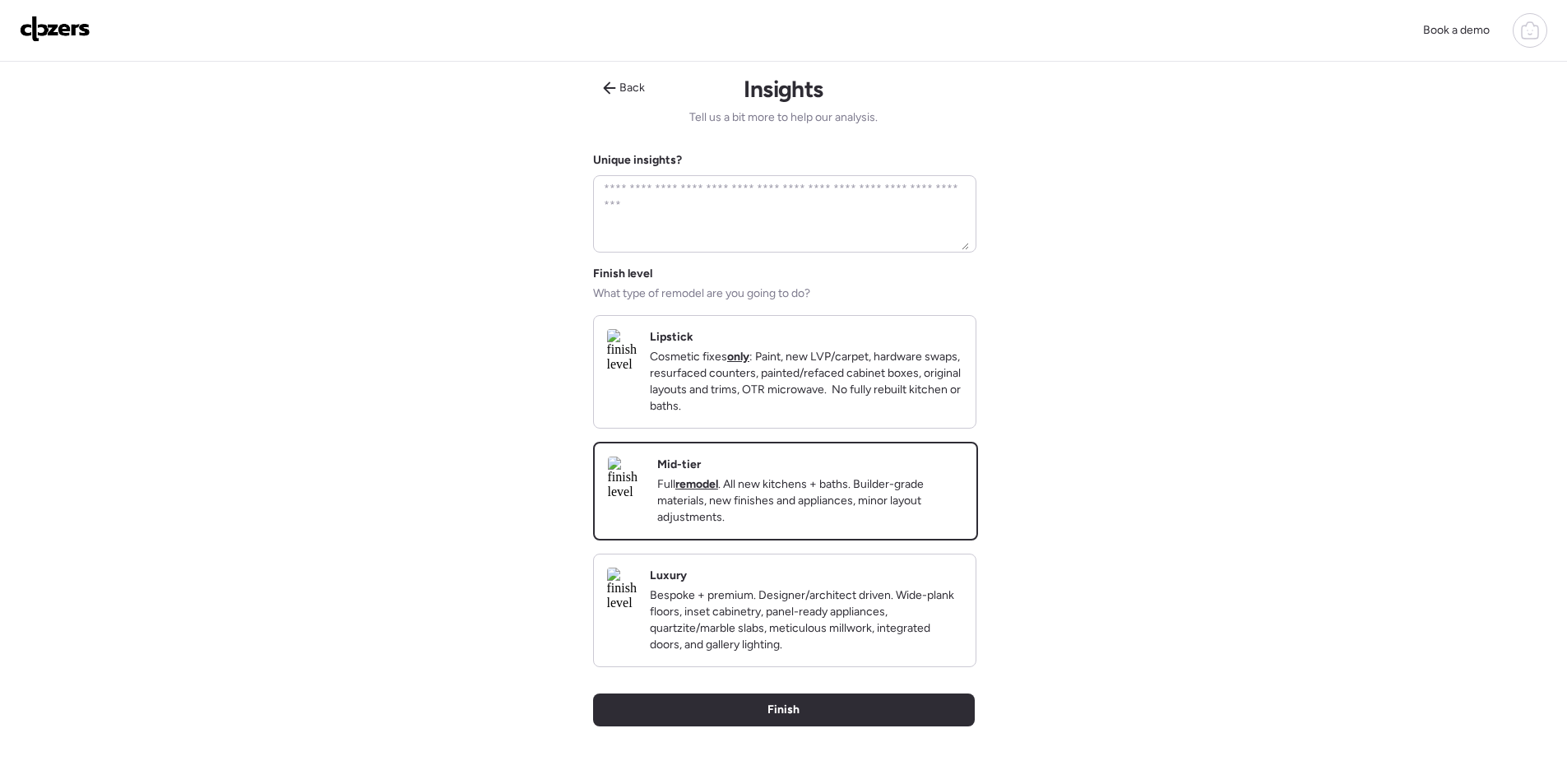
drag, startPoint x: 913, startPoint y: 714, endPoint x: 332, endPoint y: 593, distance: 593.5
click at [911, 714] on div "Finish" at bounding box center [784, 709] width 382 height 33
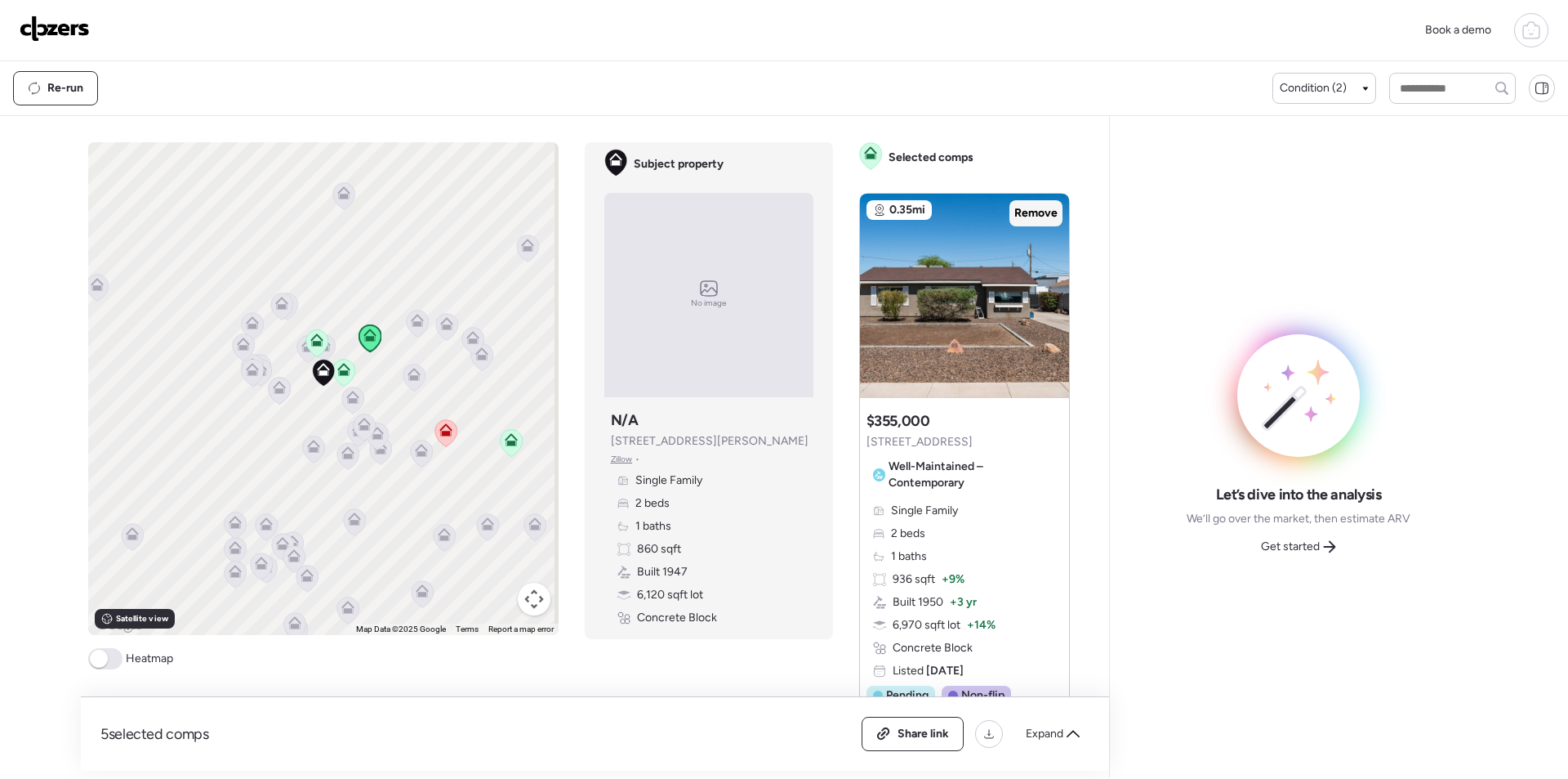
click at [1047, 223] on div "Remove" at bounding box center [1036, 214] width 53 height 27
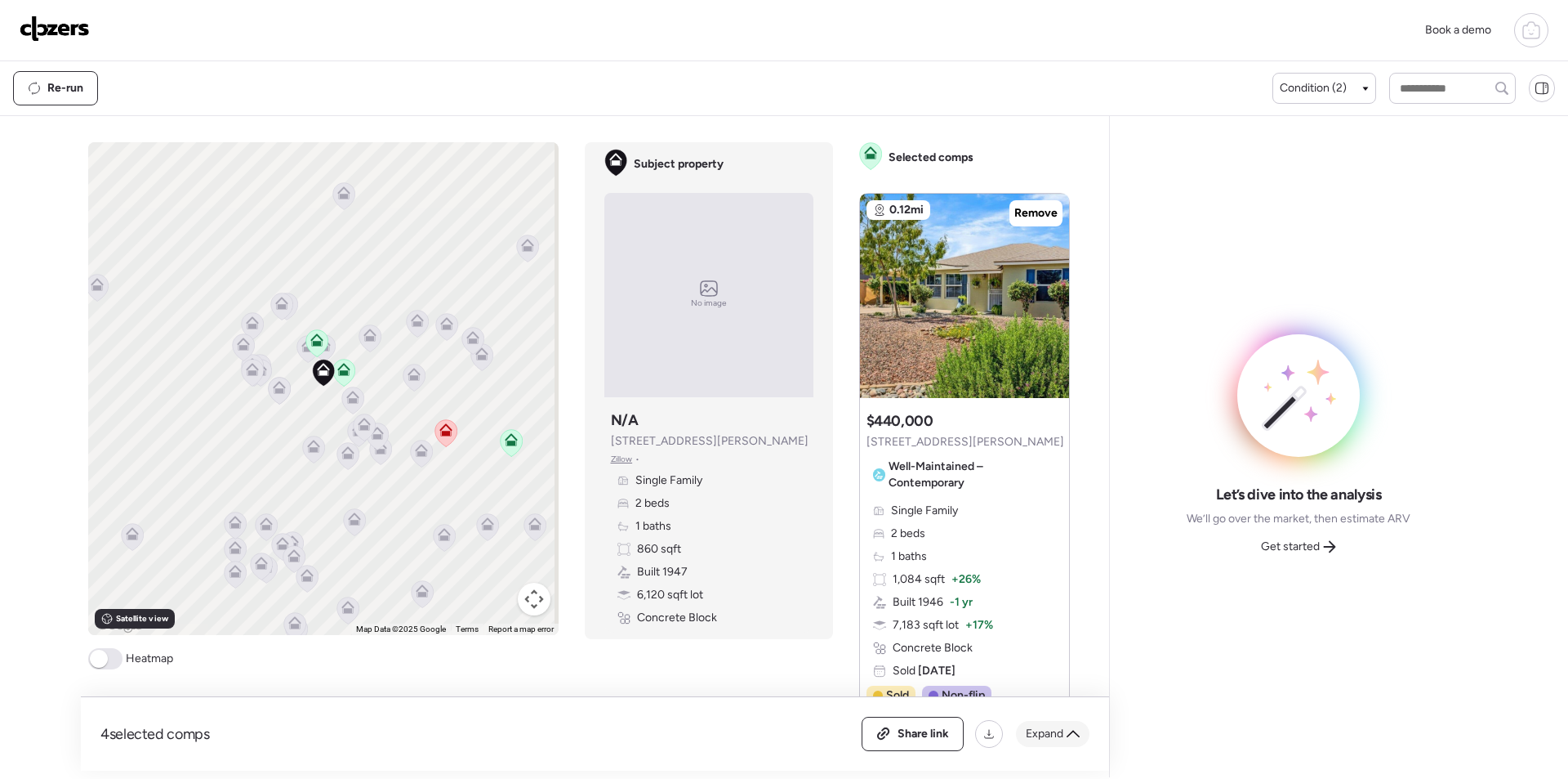
click at [1055, 738] on span "Expand" at bounding box center [1044, 734] width 37 height 16
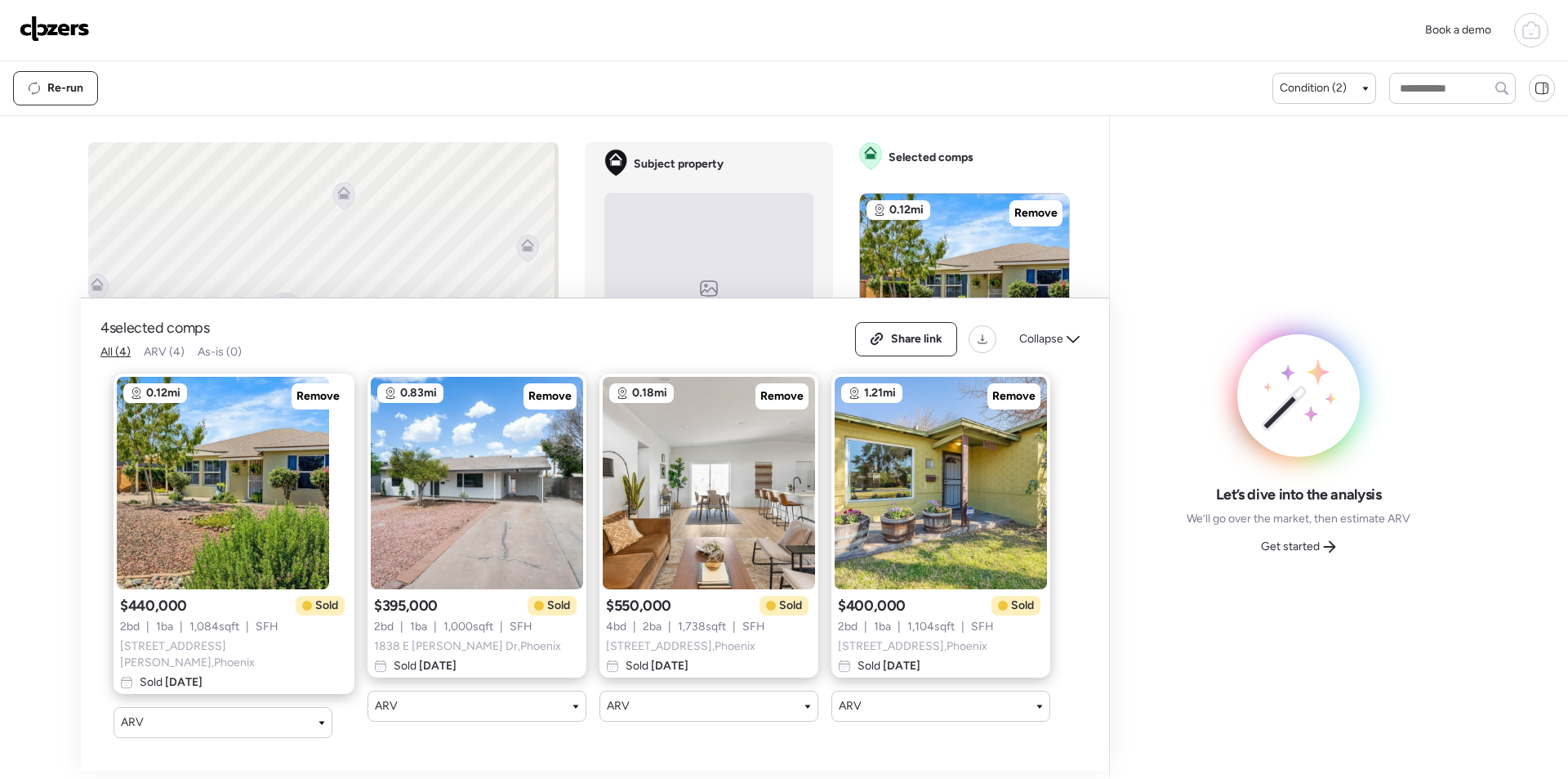
click at [1061, 356] on div "Share link Collapse" at bounding box center [972, 339] width 235 height 35
click at [1060, 346] on span "Collapse" at bounding box center [1042, 339] width 44 height 16
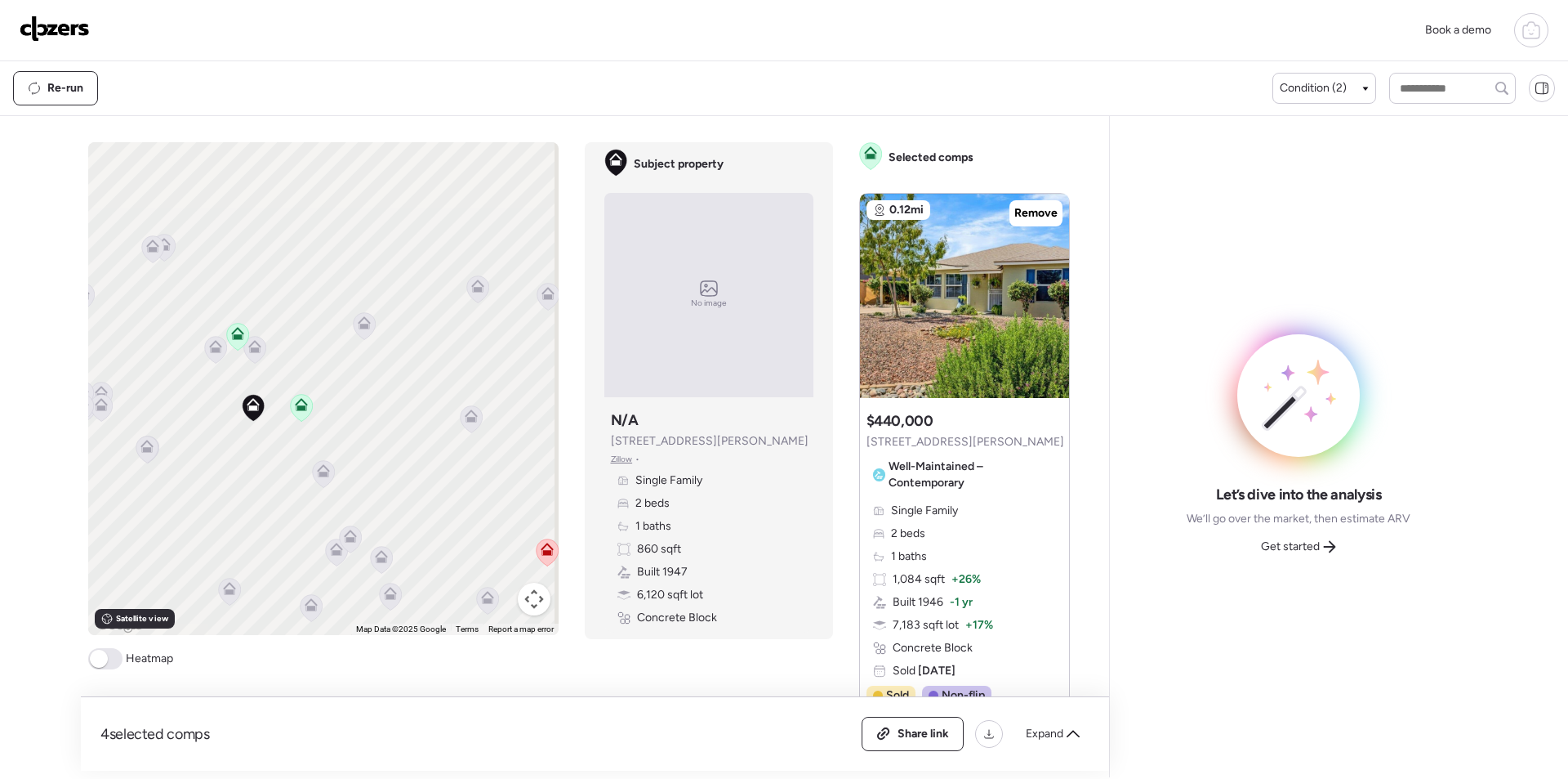
click at [322, 483] on icon at bounding box center [322, 473] width 22 height 27
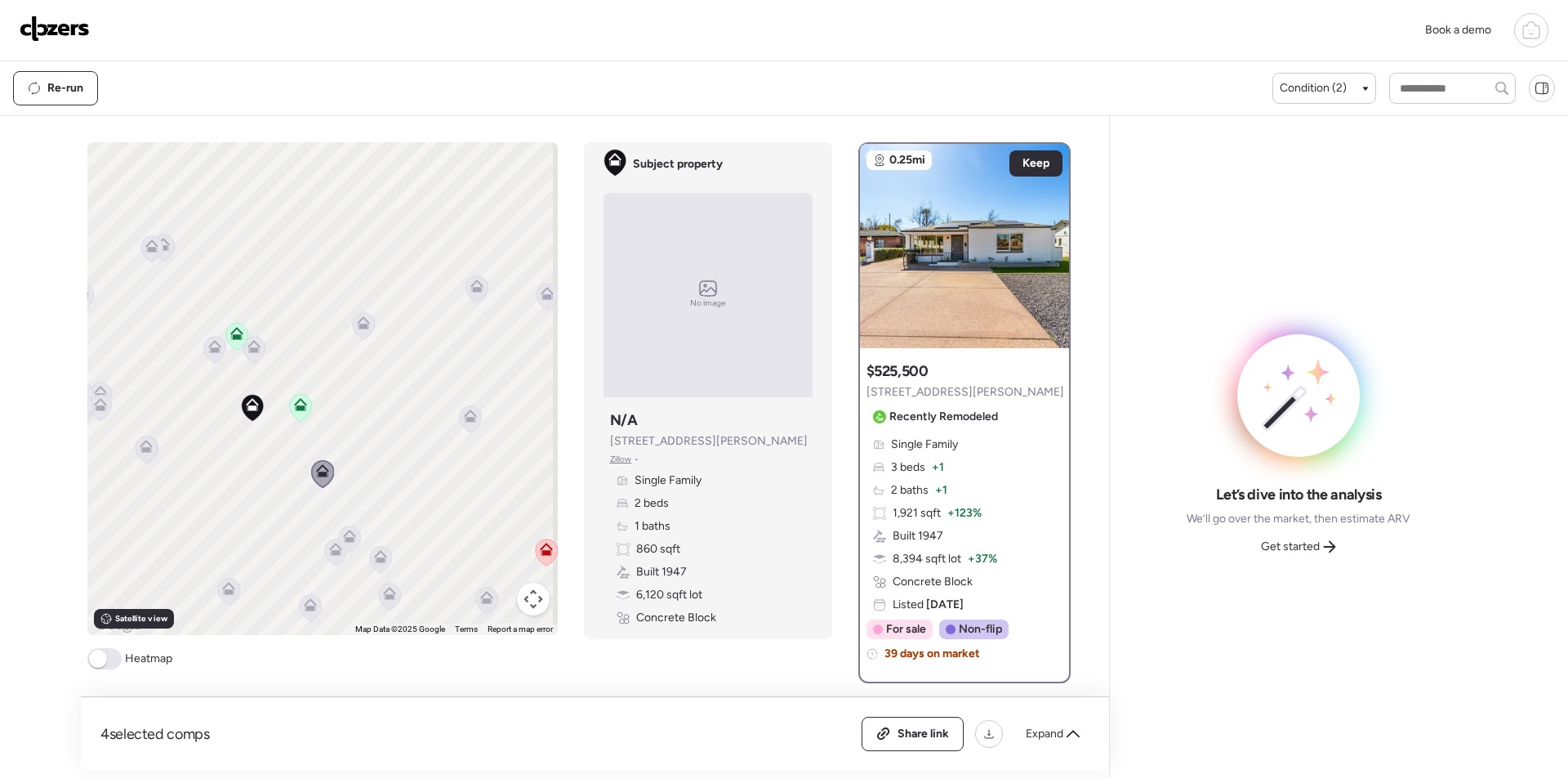
click at [151, 448] on icon at bounding box center [145, 448] width 22 height 27
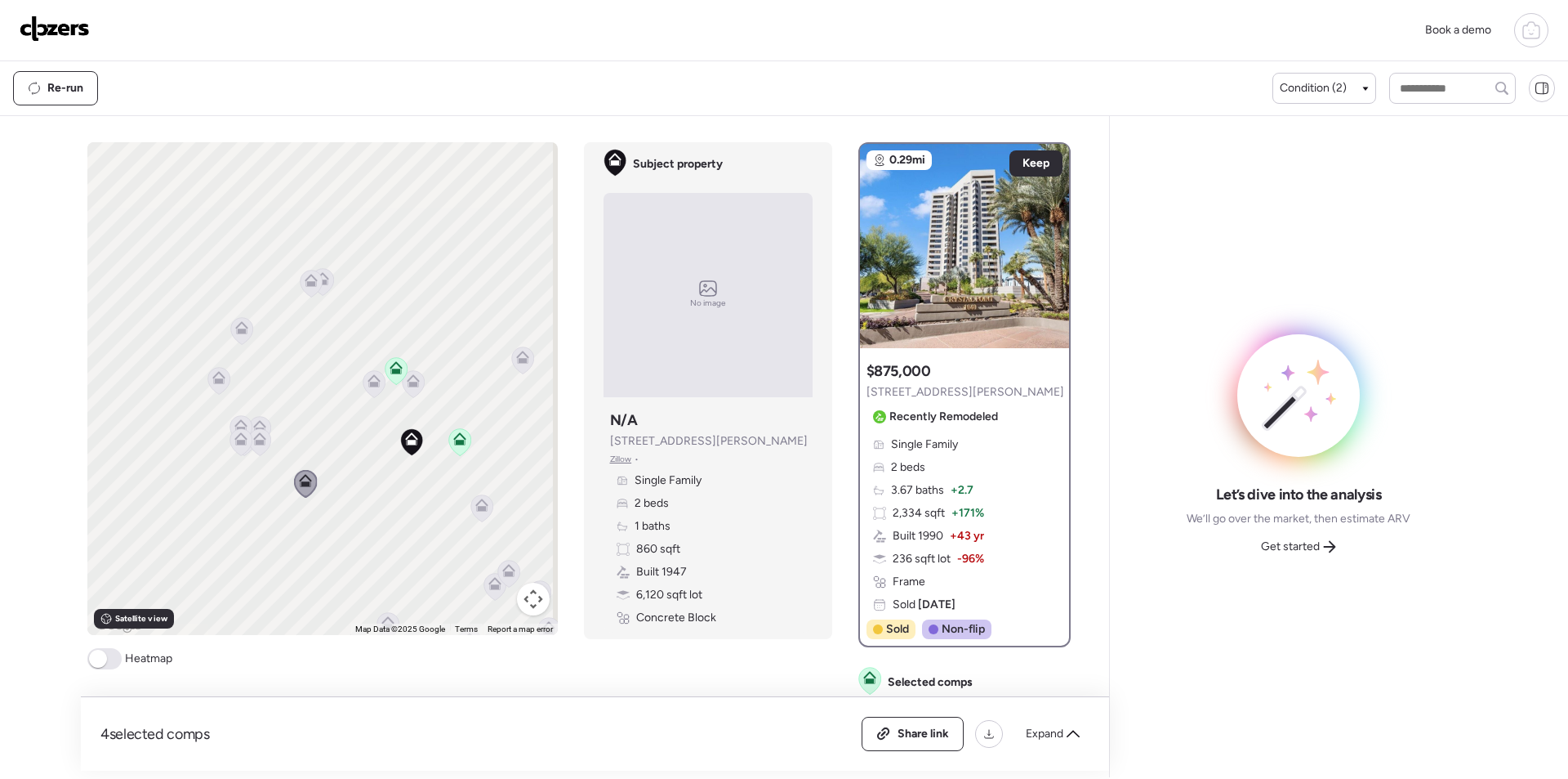
drag, startPoint x: 176, startPoint y: 448, endPoint x: 340, endPoint y: 483, distance: 167.7
click at [340, 483] on div "To activate drag with keyboard, press Alt + Enter. Once in keyboard drag state,…" at bounding box center [322, 388] width 470 height 493
click at [254, 446] on icon at bounding box center [261, 440] width 22 height 27
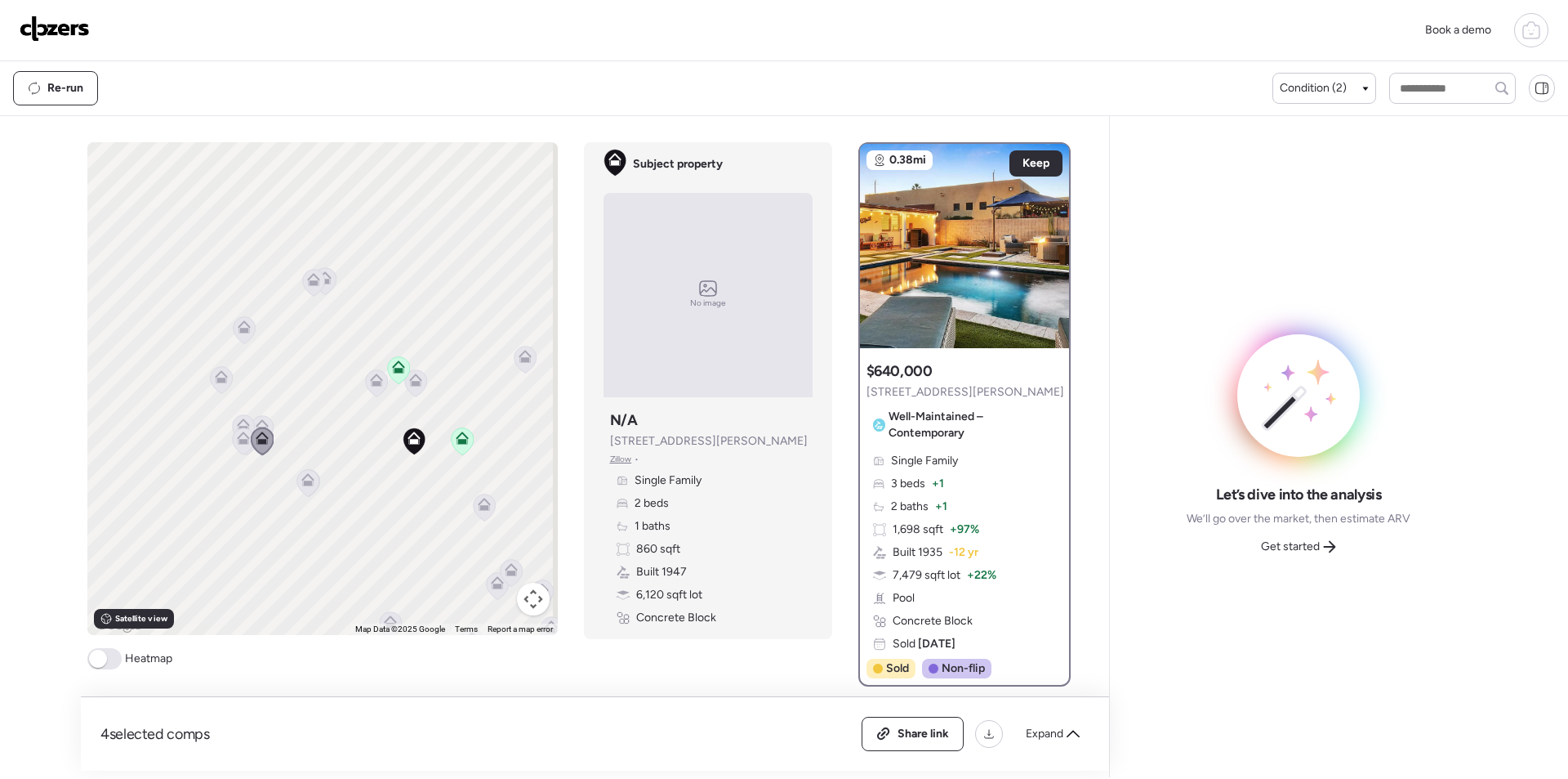
click at [237, 440] on icon at bounding box center [243, 441] width 11 height 5
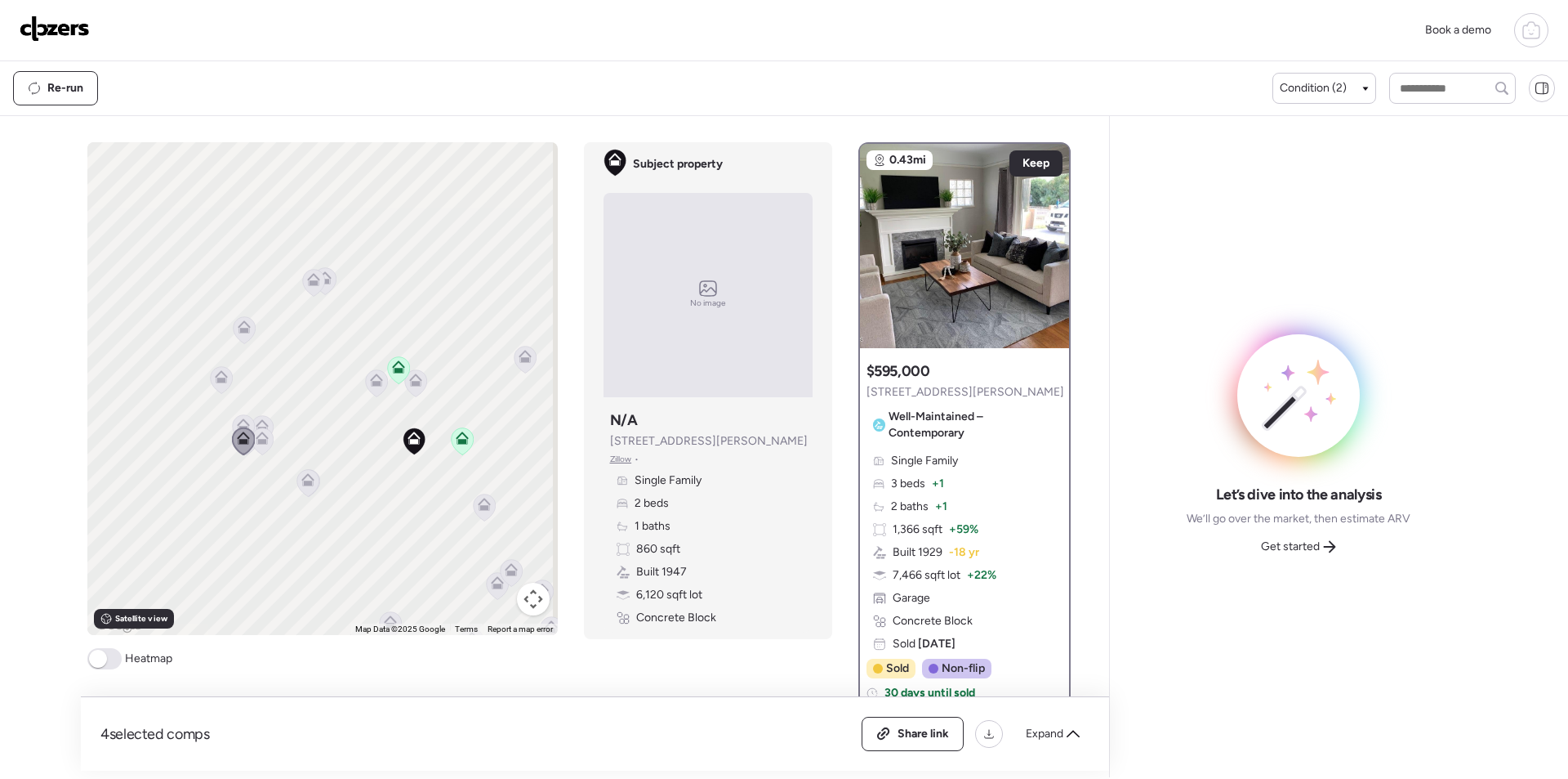
click at [237, 423] on icon at bounding box center [243, 425] width 13 height 13
click at [237, 425] on icon at bounding box center [243, 425] width 13 height 13
click at [236, 405] on div "To activate drag with keyboard, press Alt + Enter. Once in keyboard drag state,…" at bounding box center [322, 388] width 470 height 493
click at [211, 369] on icon at bounding box center [221, 379] width 22 height 27
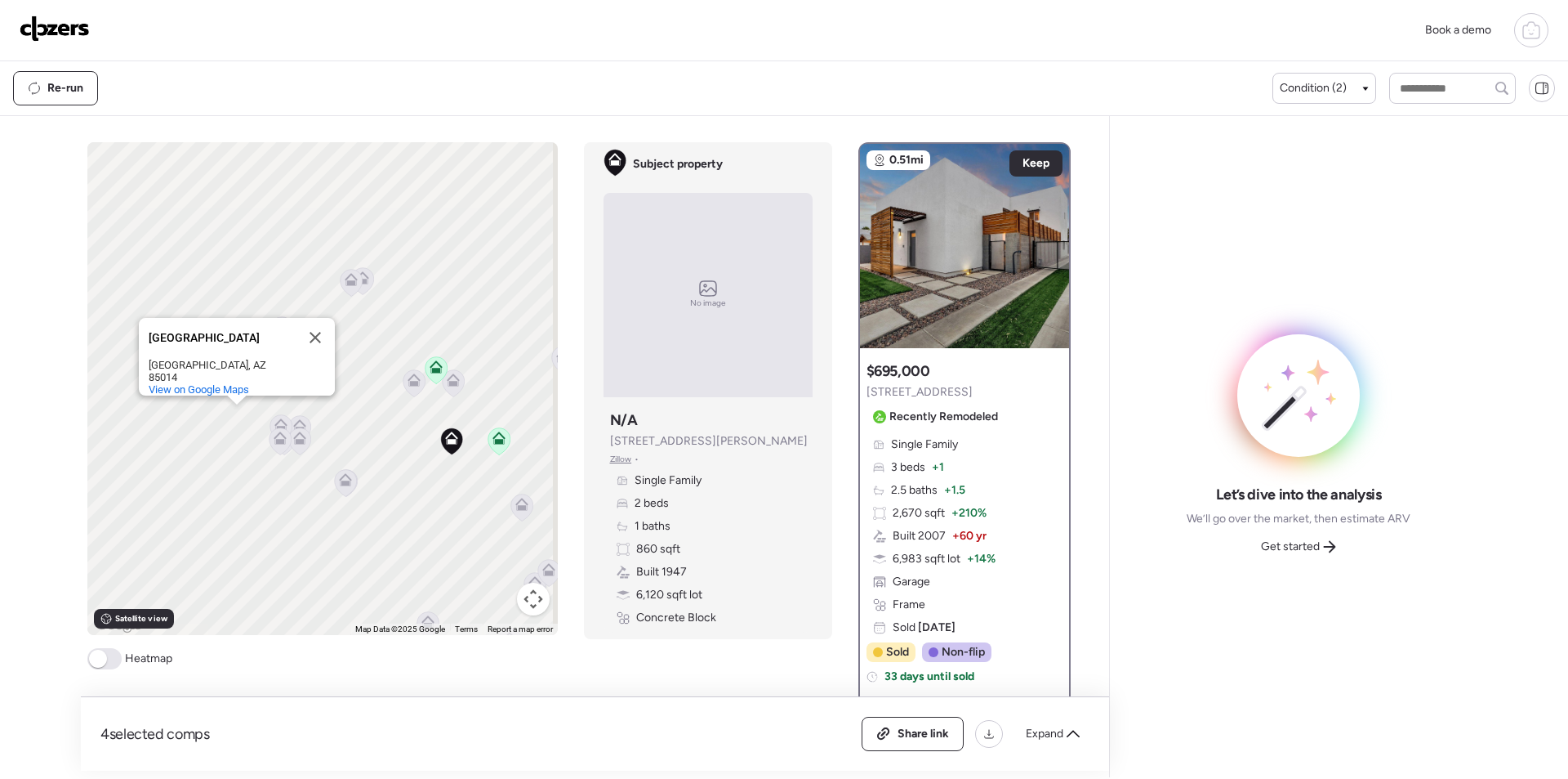
click at [314, 268] on div "To activate drag with keyboard, press Alt + Enter. Once in keyboard drag state,…" at bounding box center [322, 388] width 470 height 493
click at [312, 342] on button "Close" at bounding box center [315, 338] width 39 height 39
click at [271, 334] on icon at bounding box center [281, 330] width 22 height 27
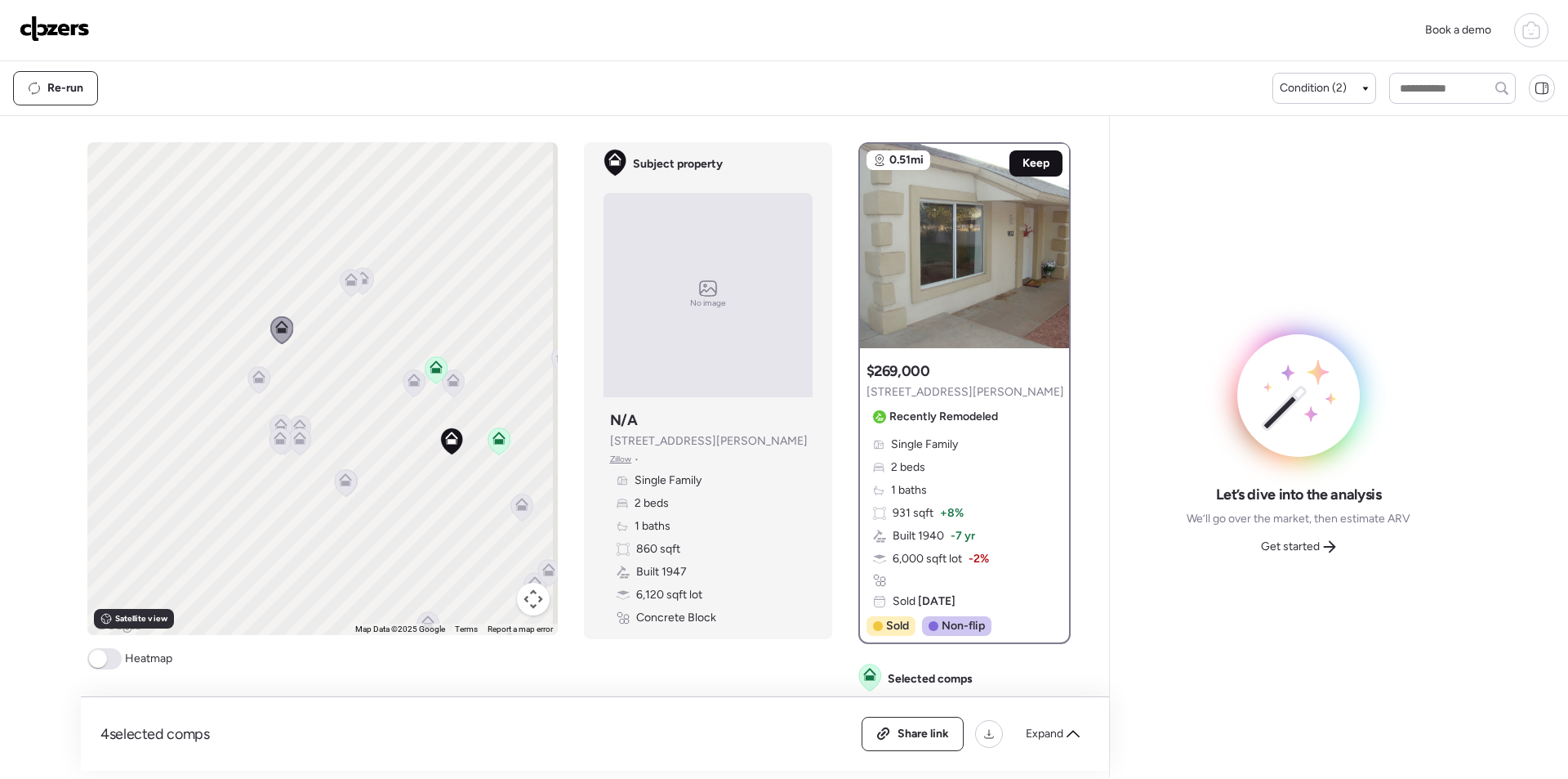
click at [1025, 159] on span "Keep" at bounding box center [1036, 163] width 27 height 16
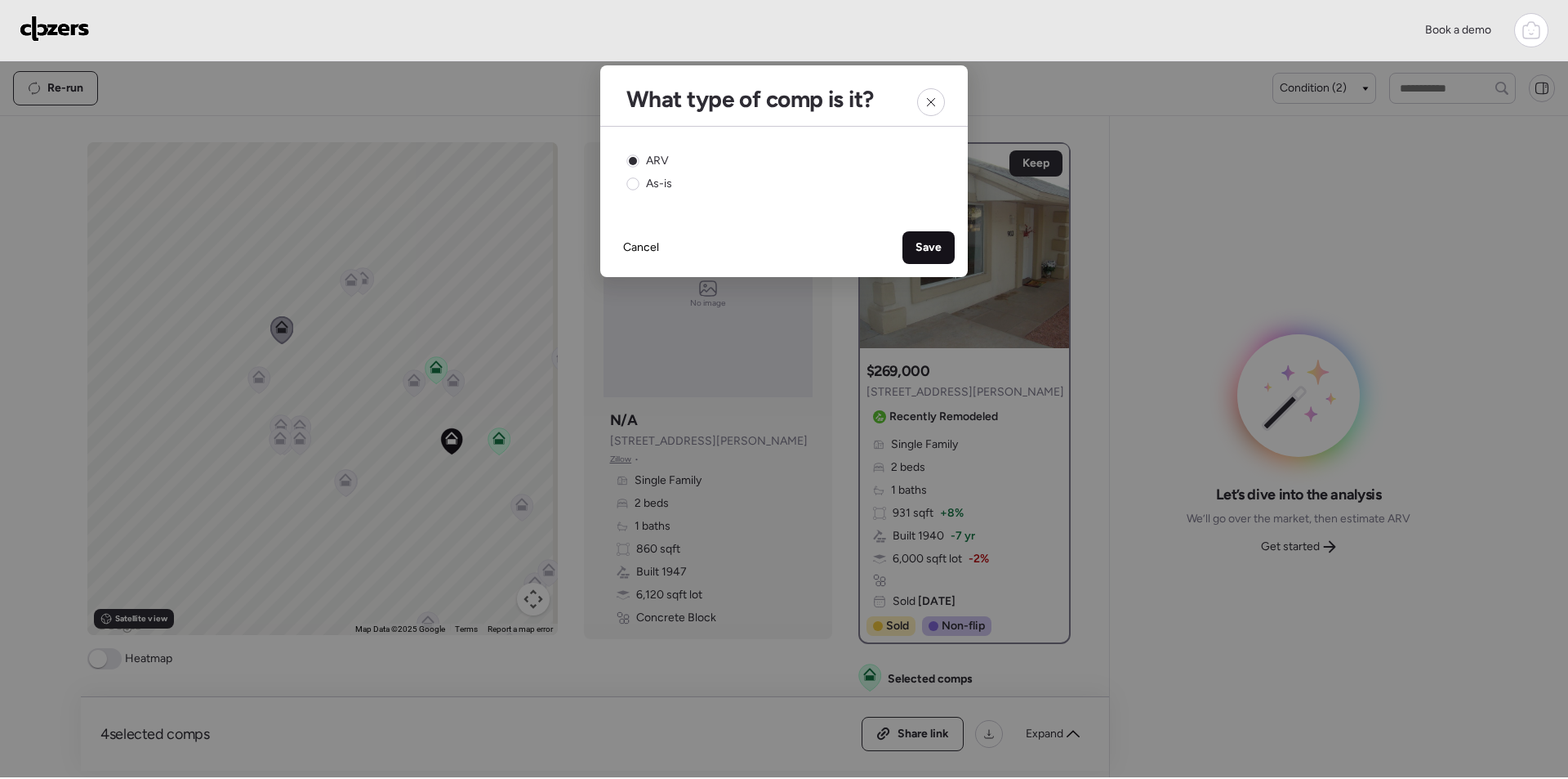
click at [919, 256] on div "Save" at bounding box center [928, 247] width 52 height 33
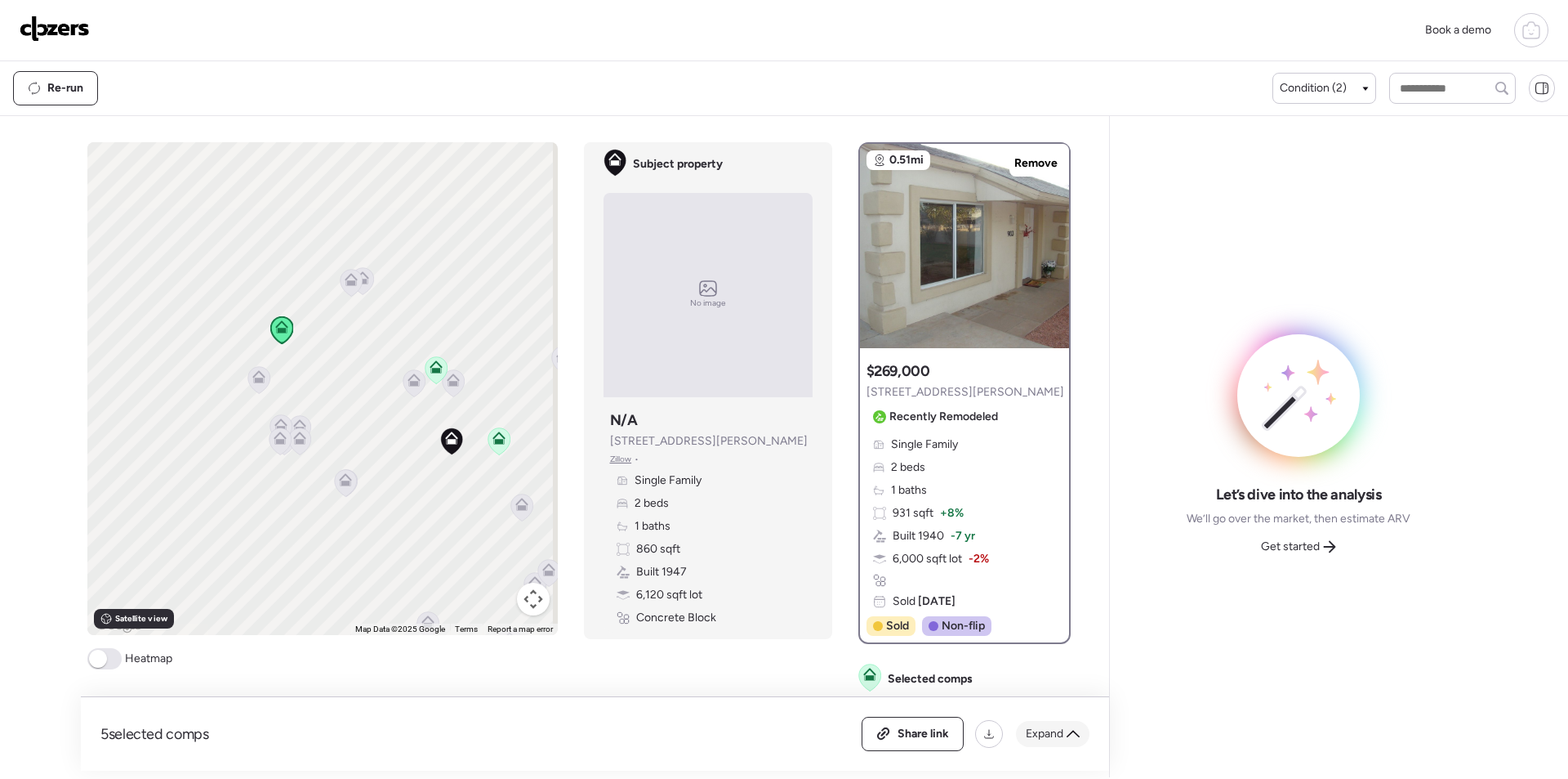
click at [1043, 727] on span "Expand" at bounding box center [1044, 734] width 37 height 16
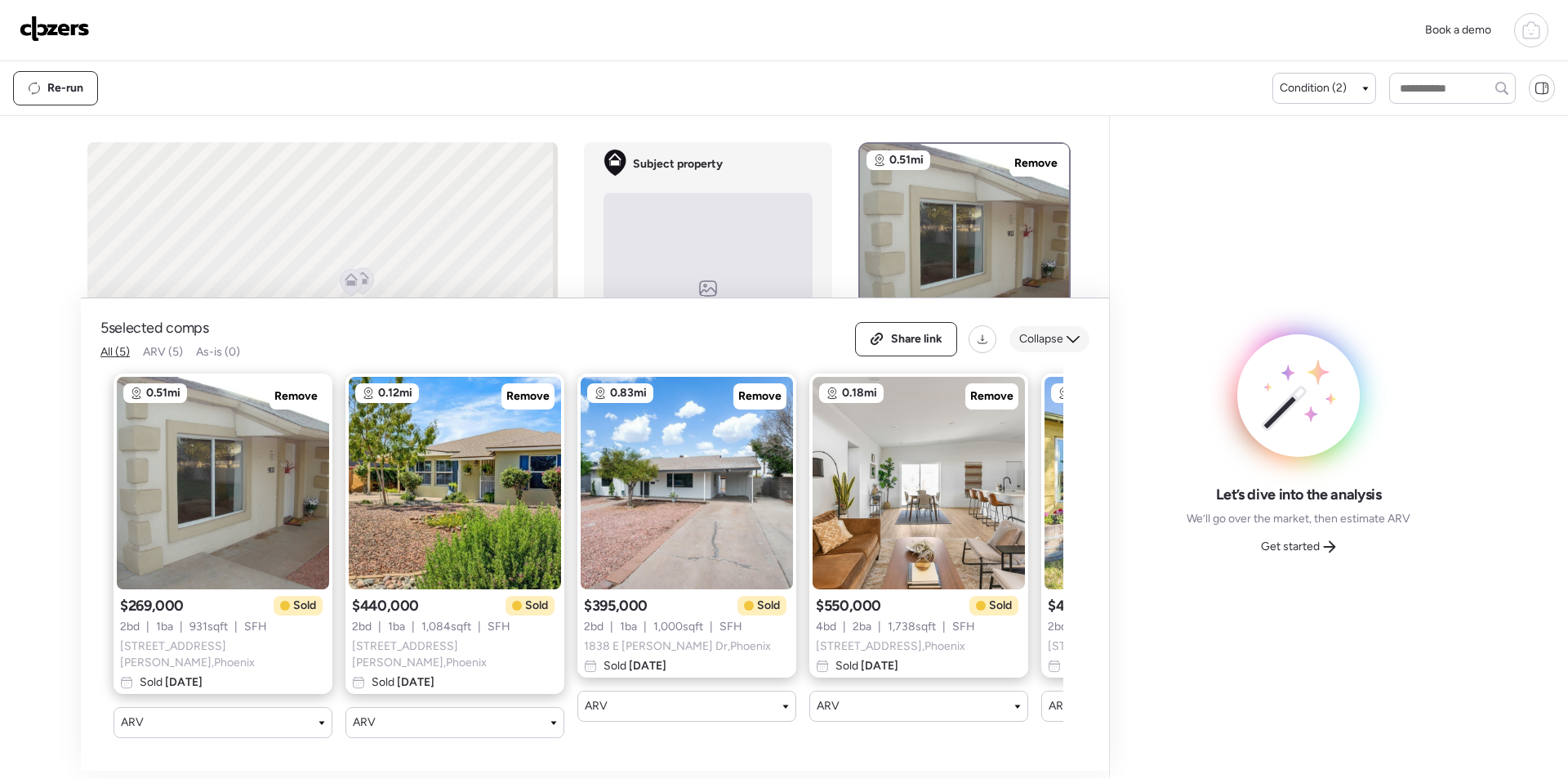
click at [1051, 351] on div "Collapse" at bounding box center [1049, 339] width 80 height 27
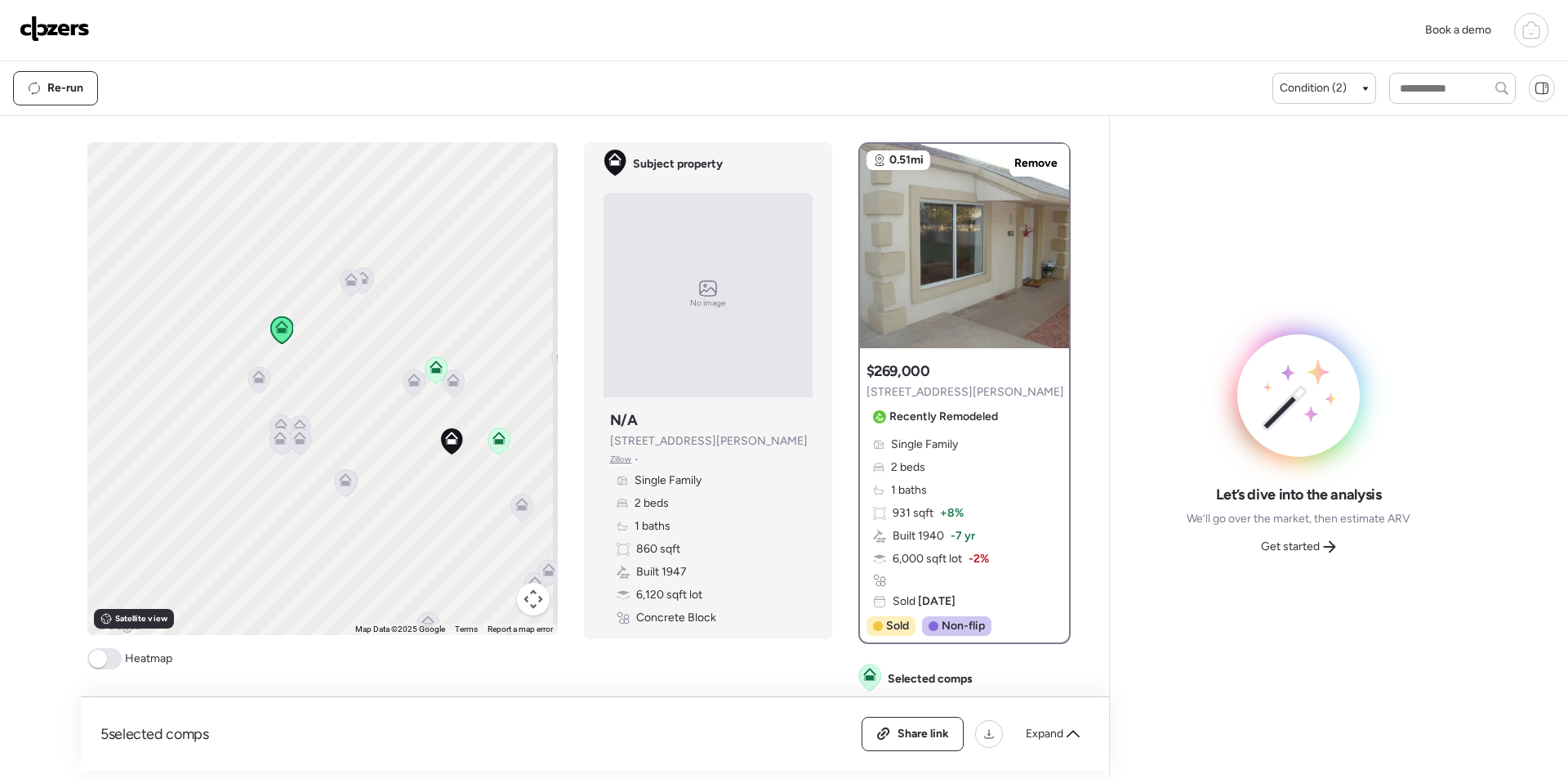
click at [1354, 566] on div "Let’s dive into the analysis We’ll go over the market, then estimate ARV Get st…" at bounding box center [1299, 447] width 351 height 635
click at [1328, 557] on div "Get started" at bounding box center [1298, 547] width 95 height 27
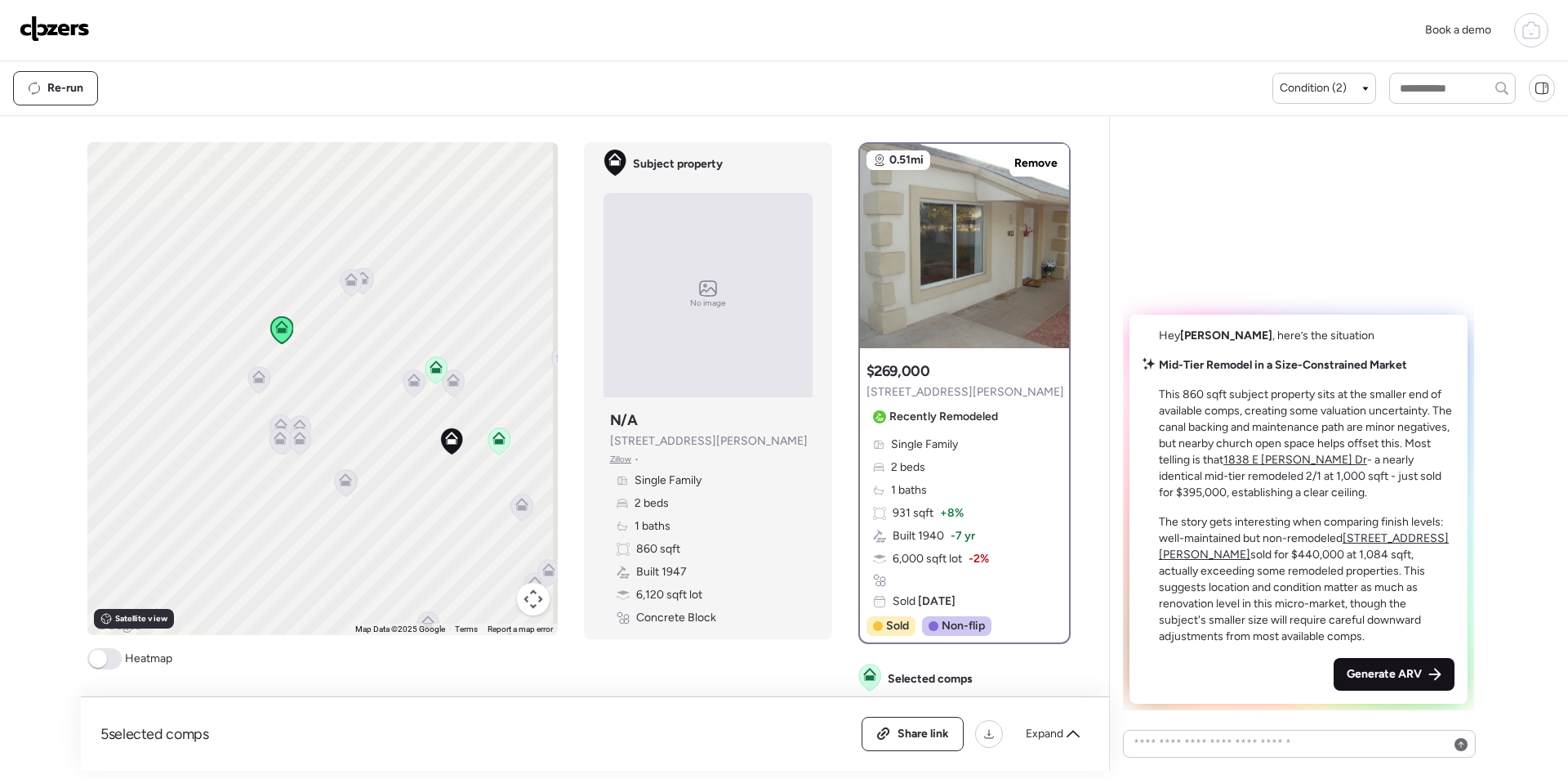
click at [1386, 679] on span "Generate ARV" at bounding box center [1384, 674] width 75 height 16
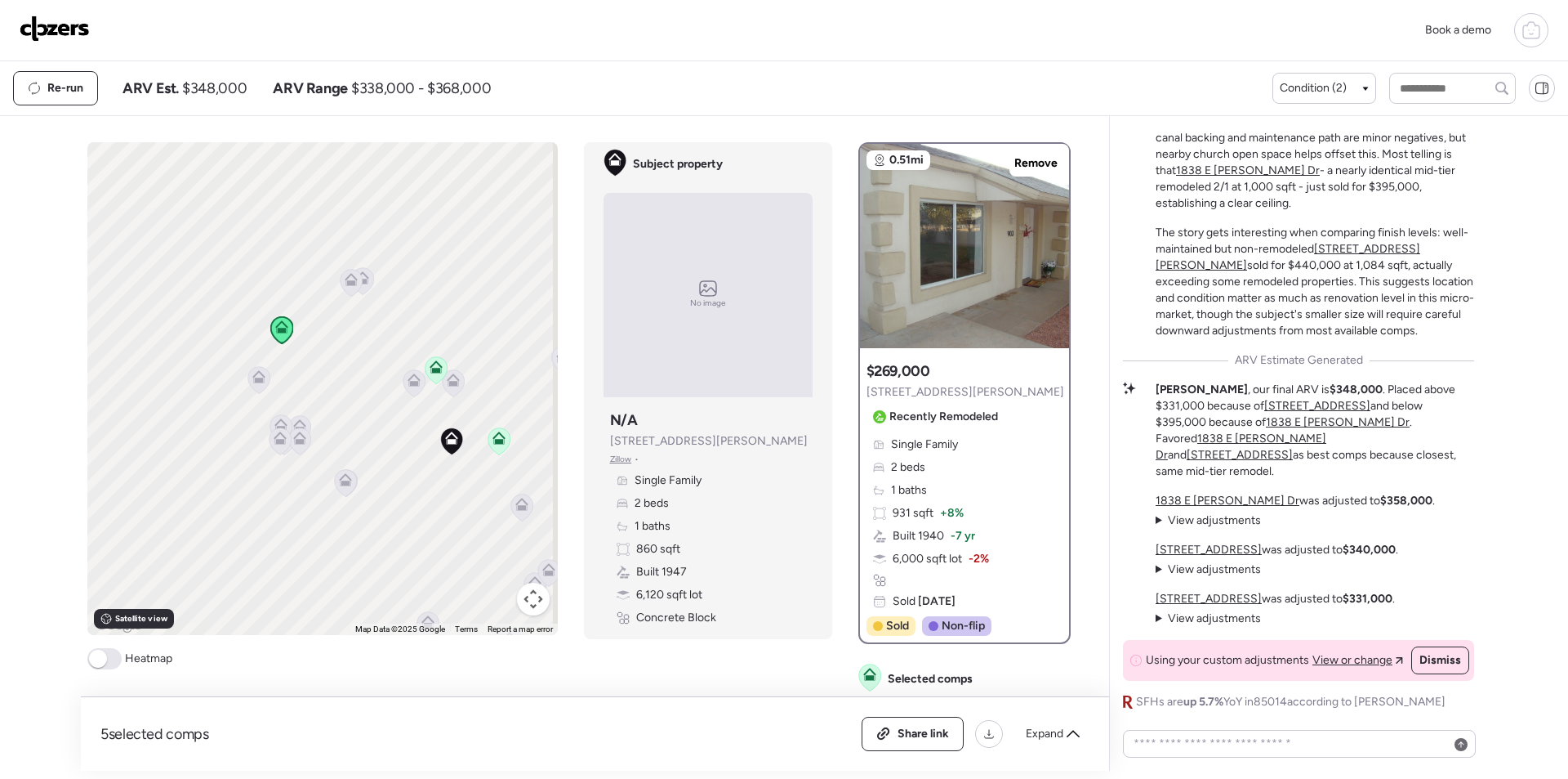
click at [237, 91] on span "$348,000" at bounding box center [214, 89] width 65 height 19
copy span "348,000"
click at [897, 738] on div "Share link" at bounding box center [912, 733] width 100 height 33
